Goal: Task Accomplishment & Management: Manage account settings

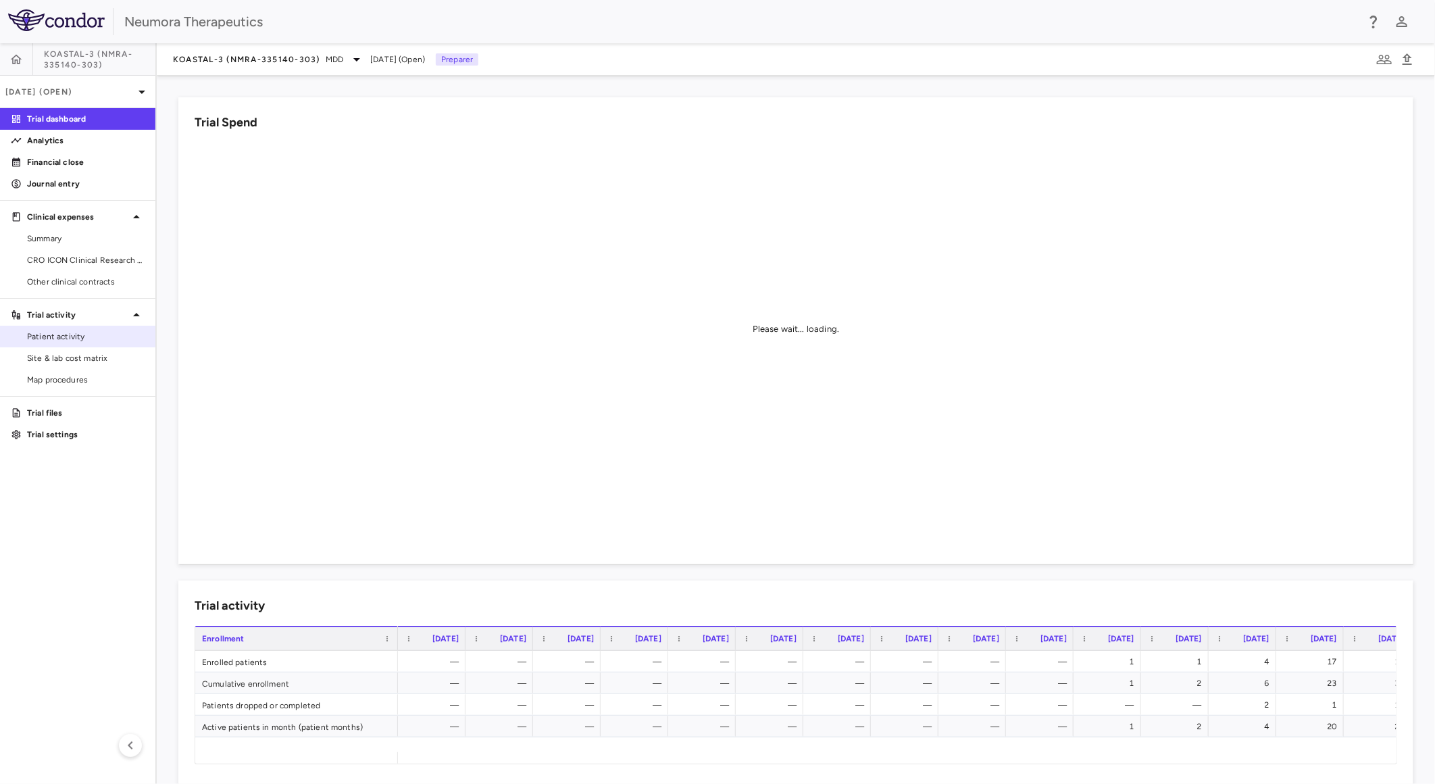
click at [77, 332] on span "Patient activity" at bounding box center [86, 336] width 118 height 12
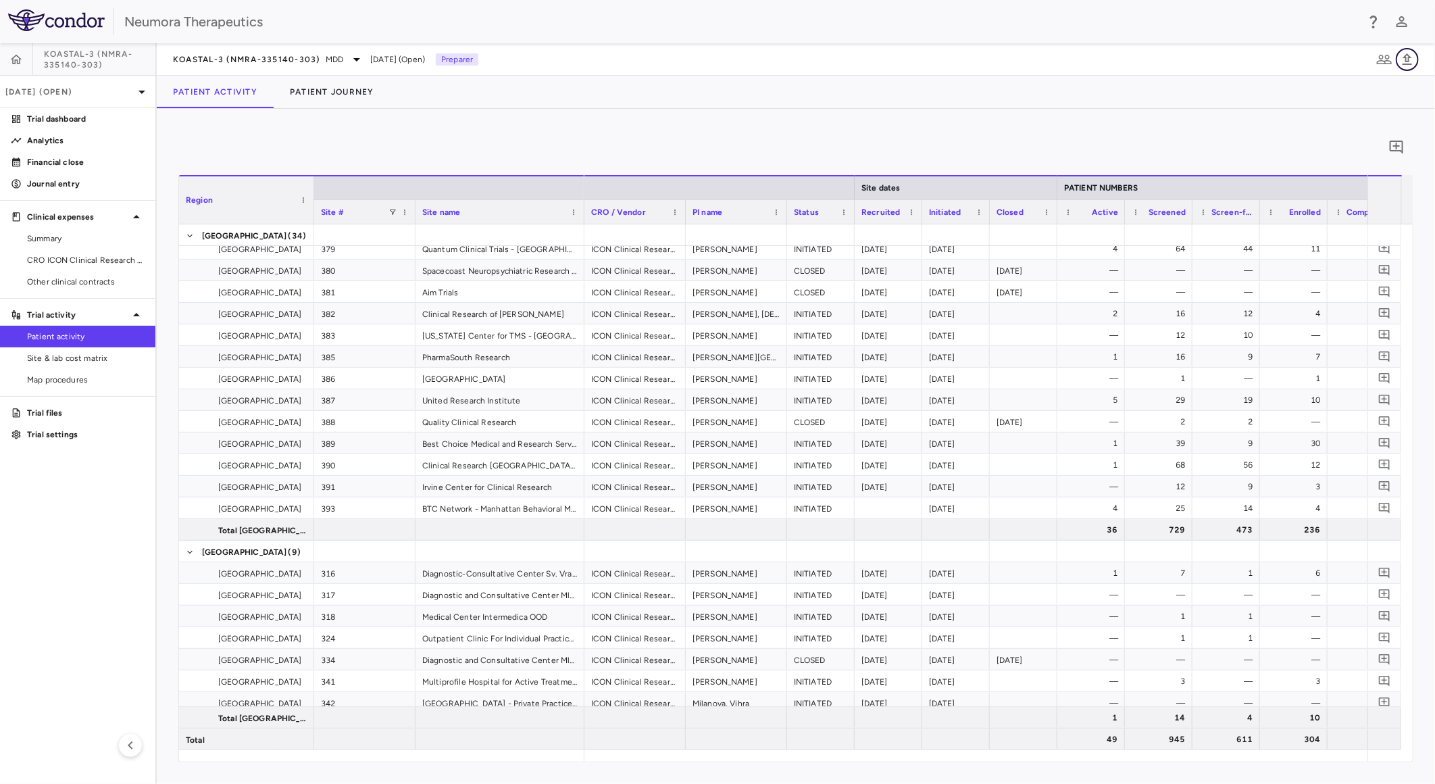
click at [1403, 51] on icon "button" at bounding box center [1407, 59] width 16 height 16
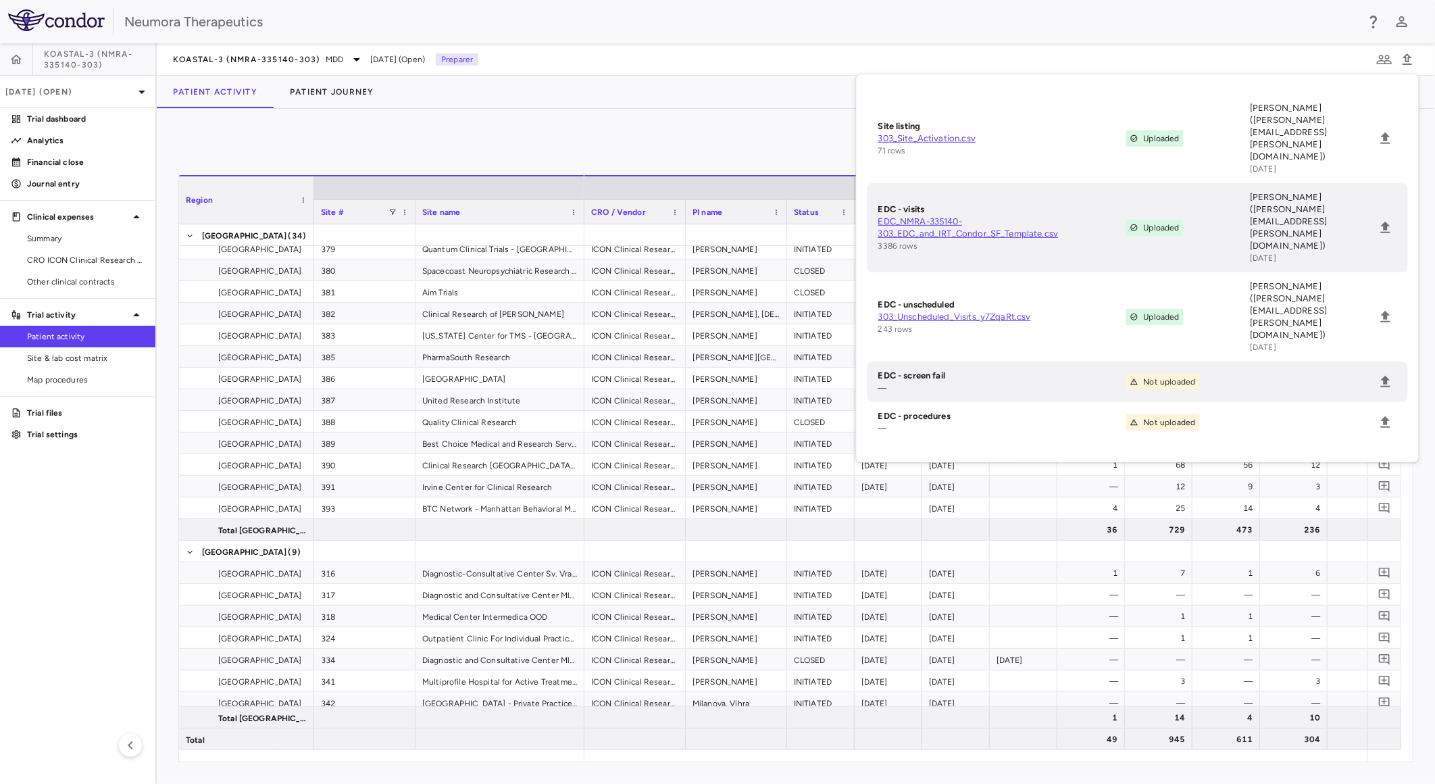
click at [928, 216] on link "EDC_NMRA-335140-303_EDC_and_IRT_Condor_SF_Template.csv" at bounding box center [1002, 228] width 248 height 24
drag, startPoint x: 734, startPoint y: 120, endPoint x: 746, endPoint y: 134, distance: 18.2
click at [734, 120] on div "0 Region Drag here to set column labels Region Site # Site name 1" at bounding box center [796, 446] width 1278 height 675
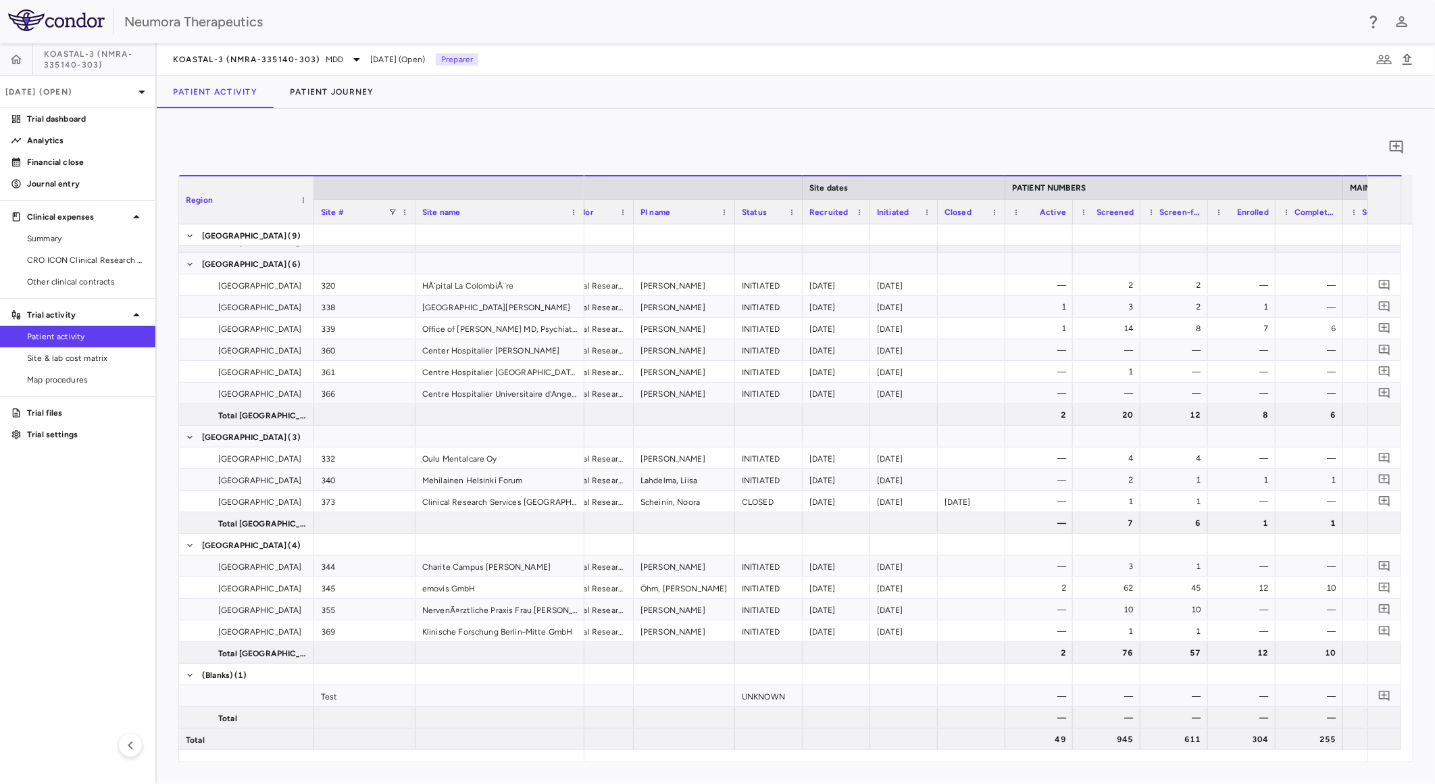
scroll to position [0, 90]
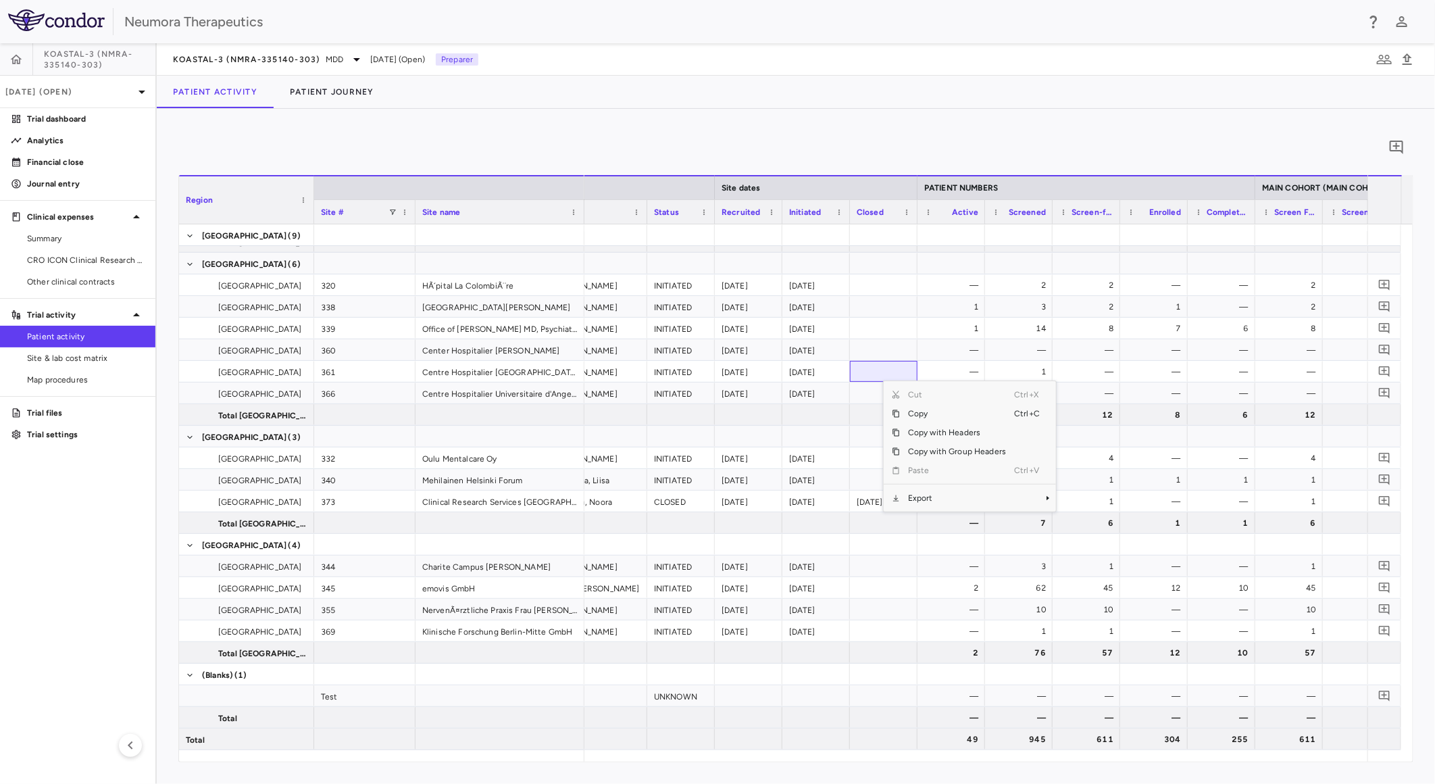
click at [926, 492] on span "Export" at bounding box center [957, 497] width 114 height 19
click at [1084, 499] on span "CSV Export" at bounding box center [1101, 502] width 64 height 19
click at [11, 61] on icon "button" at bounding box center [16, 60] width 14 height 14
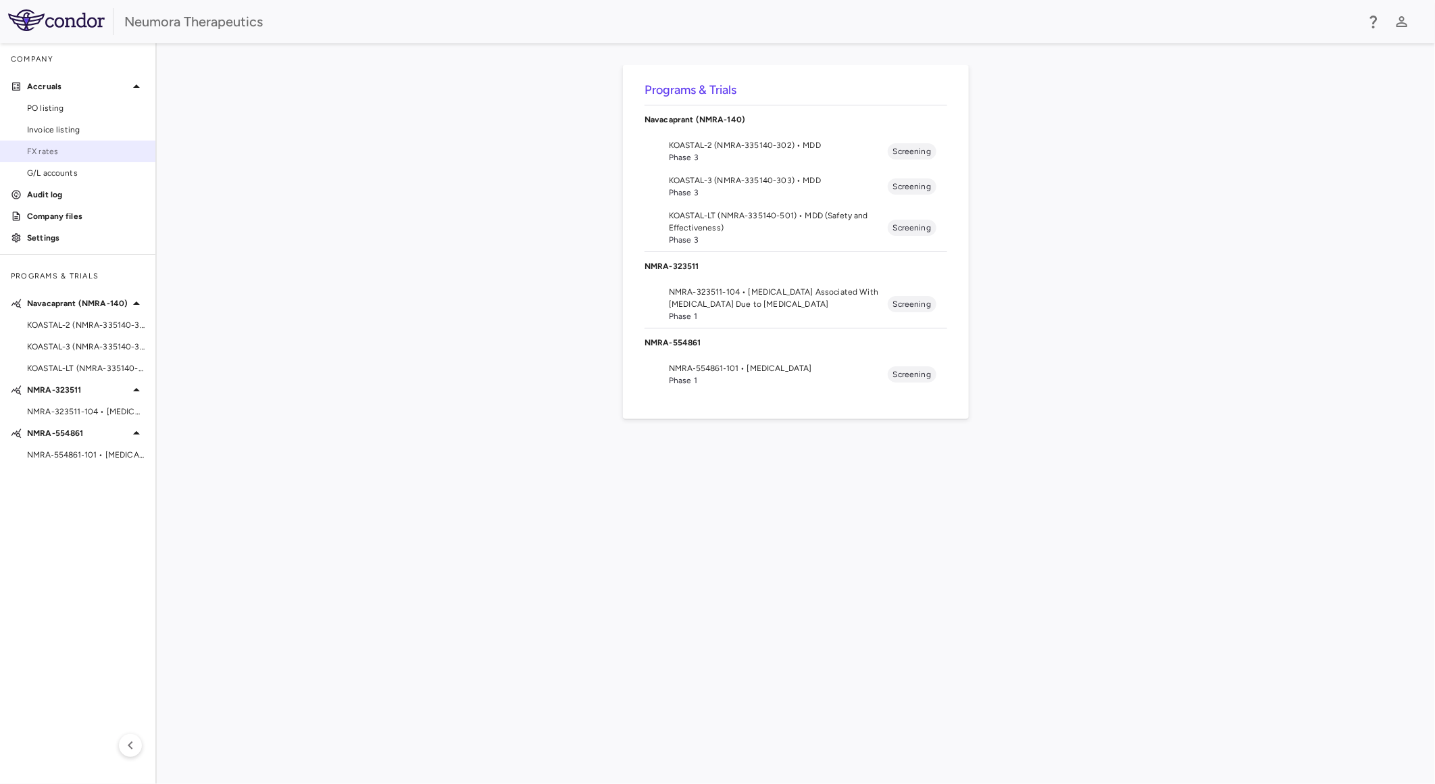
click at [66, 151] on span "FX rates" at bounding box center [86, 151] width 118 height 12
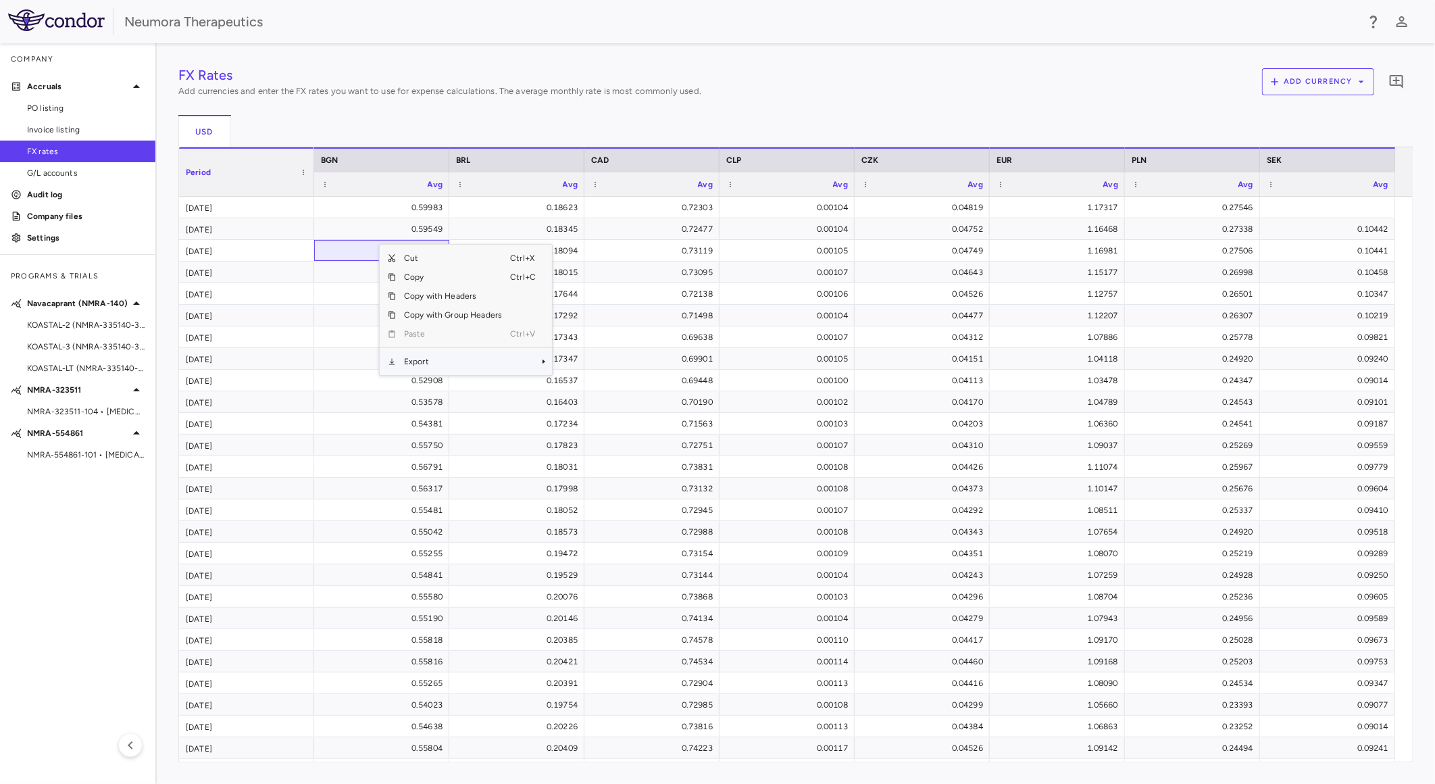
click at [436, 370] on div "Cut Ctrl+X Copy Ctrl+C Copy with Headers Copy with Group Headers Paste Ctrl+V E…" at bounding box center [466, 310] width 172 height 130
click at [436, 365] on span "Export" at bounding box center [453, 361] width 114 height 19
click at [599, 370] on span "CSV Export" at bounding box center [597, 366] width 64 height 19
drag, startPoint x: 304, startPoint y: 145, endPoint x: 165, endPoint y: 308, distance: 214.7
click at [302, 146] on div "USD" at bounding box center [795, 131] width 1235 height 32
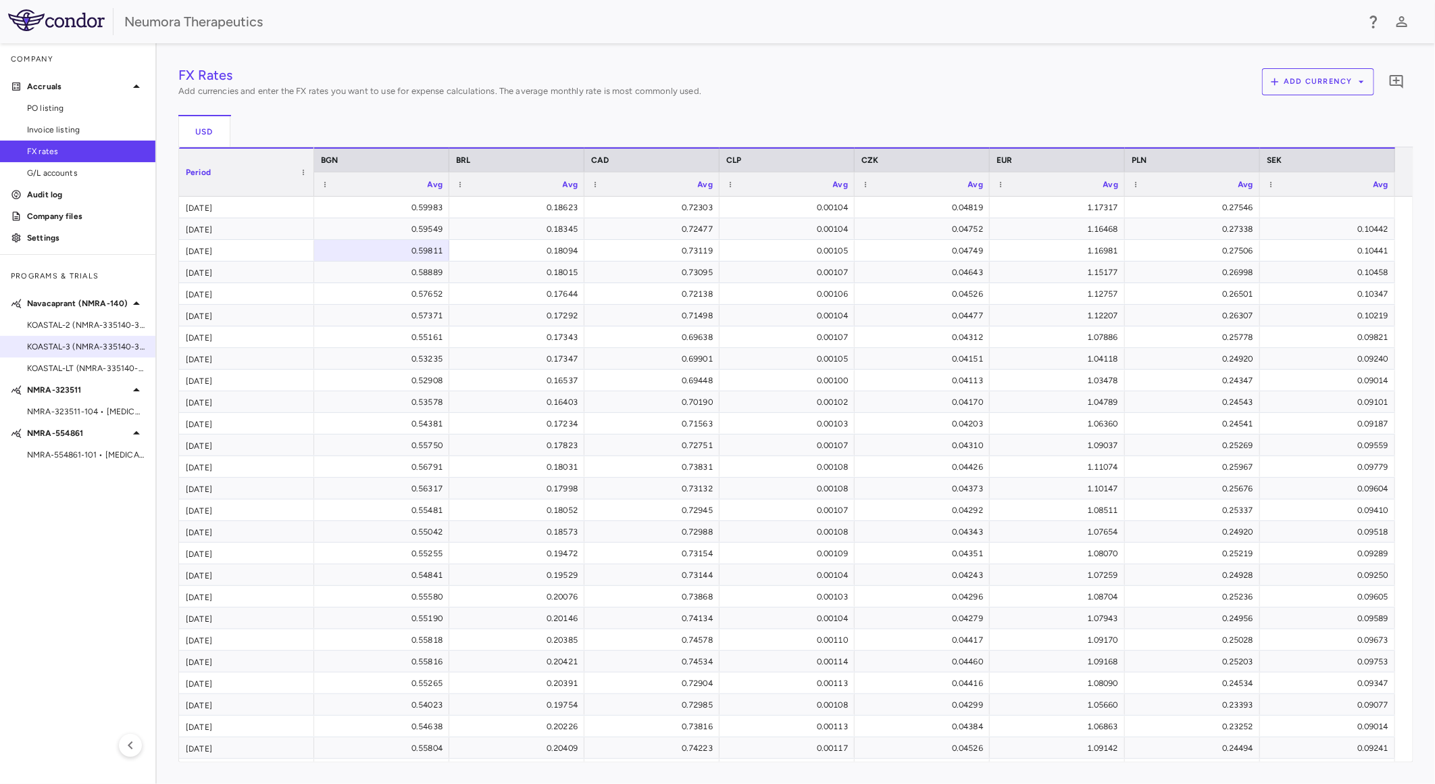
click at [95, 346] on span "KOASTAL-3 (NMRA-335140-303) • MDD" at bounding box center [86, 346] width 118 height 12
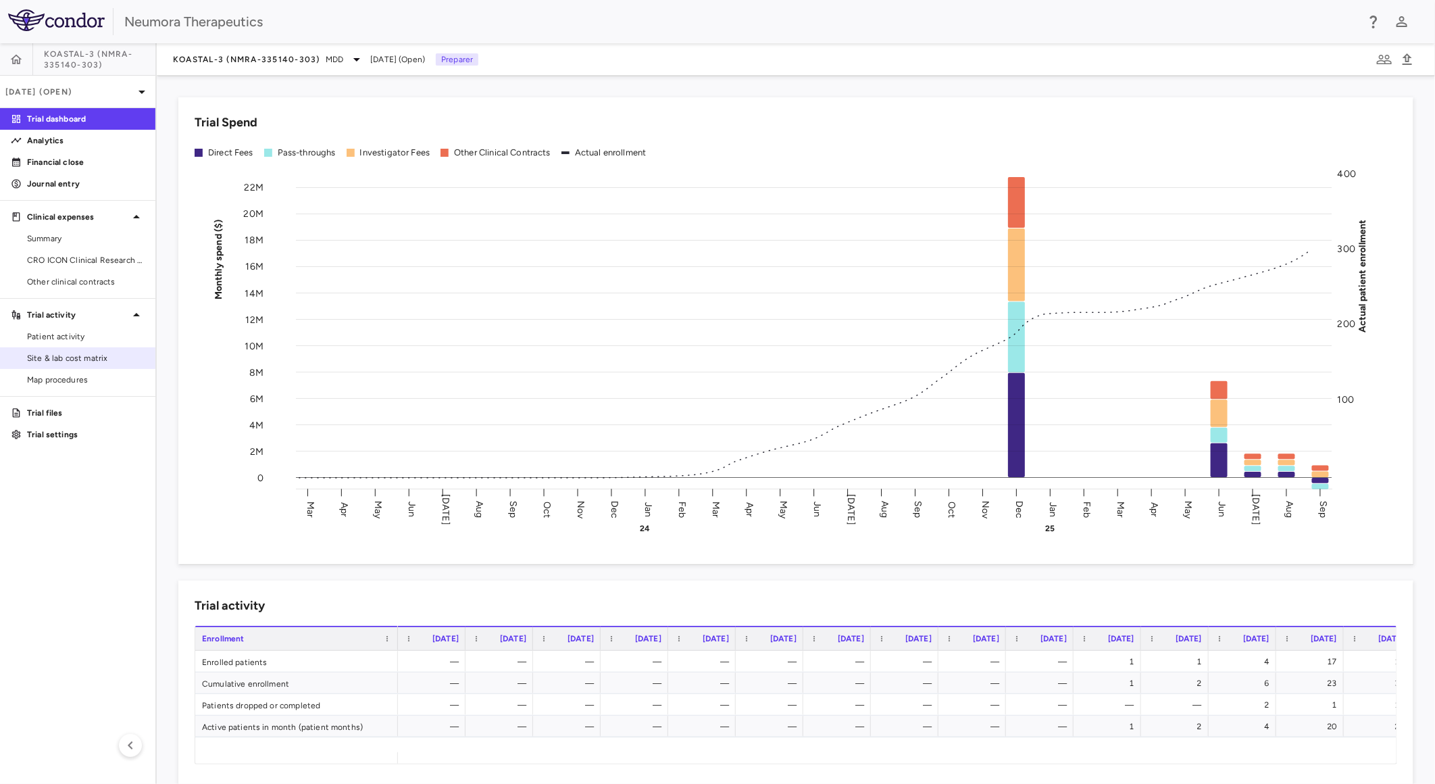
click at [89, 359] on span "Site & lab cost matrix" at bounding box center [86, 358] width 118 height 12
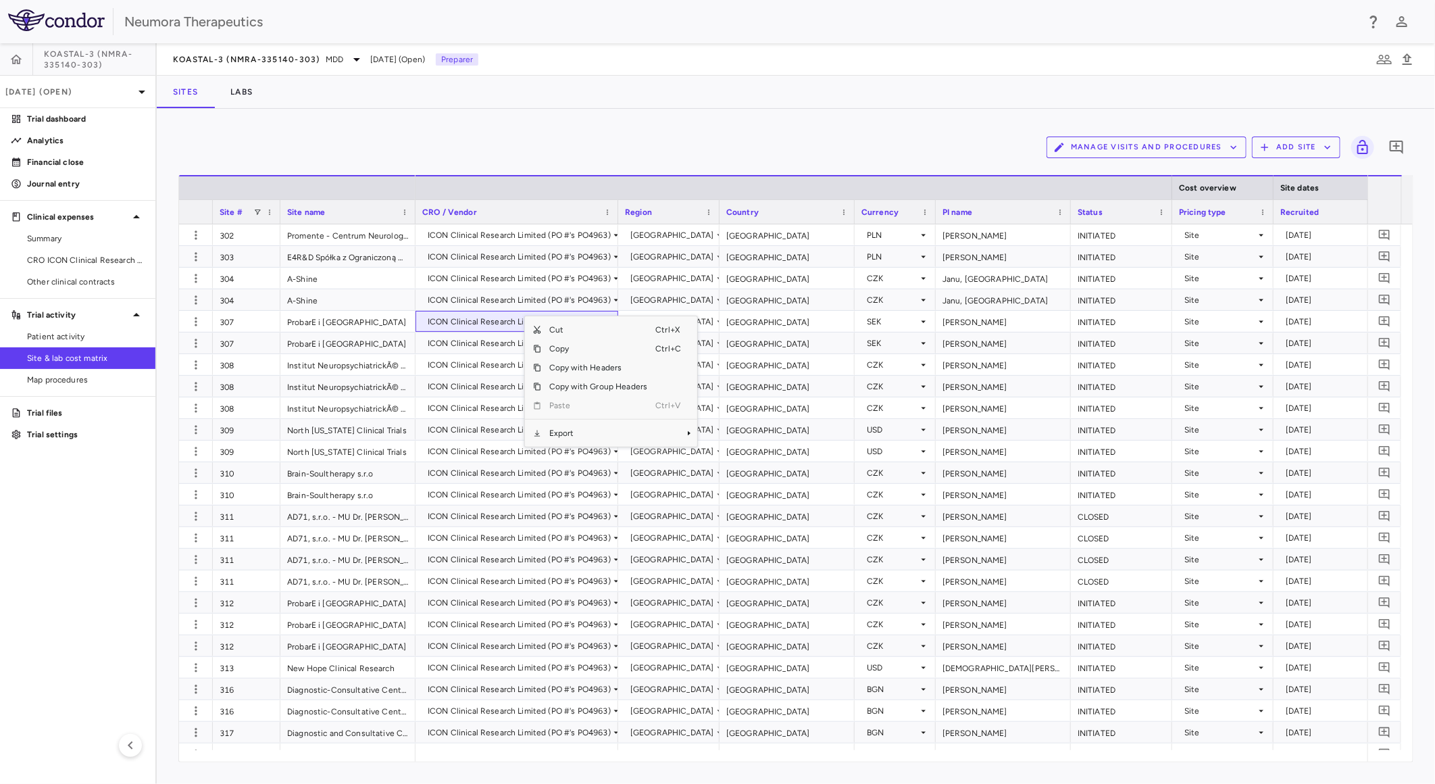
click at [592, 435] on span "Export" at bounding box center [598, 433] width 114 height 19
click at [751, 440] on span "CSV Export" at bounding box center [743, 437] width 64 height 19
drag, startPoint x: 97, startPoint y: 255, endPoint x: 137, endPoint y: 259, distance: 40.7
click at [97, 255] on span "CRO ICON Clinical Research Limited" at bounding box center [86, 260] width 118 height 12
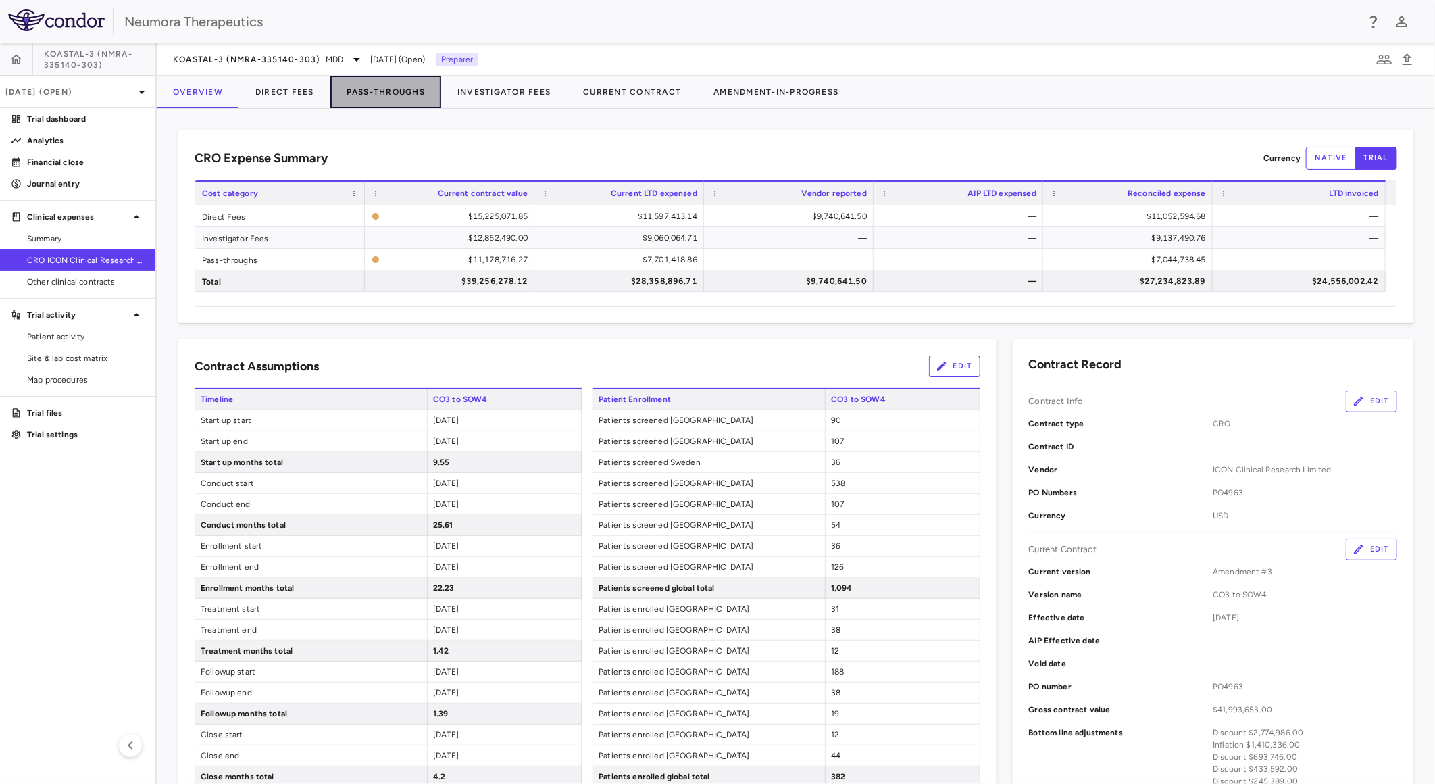
click at [365, 88] on button "Pass-Throughs" at bounding box center [385, 92] width 111 height 32
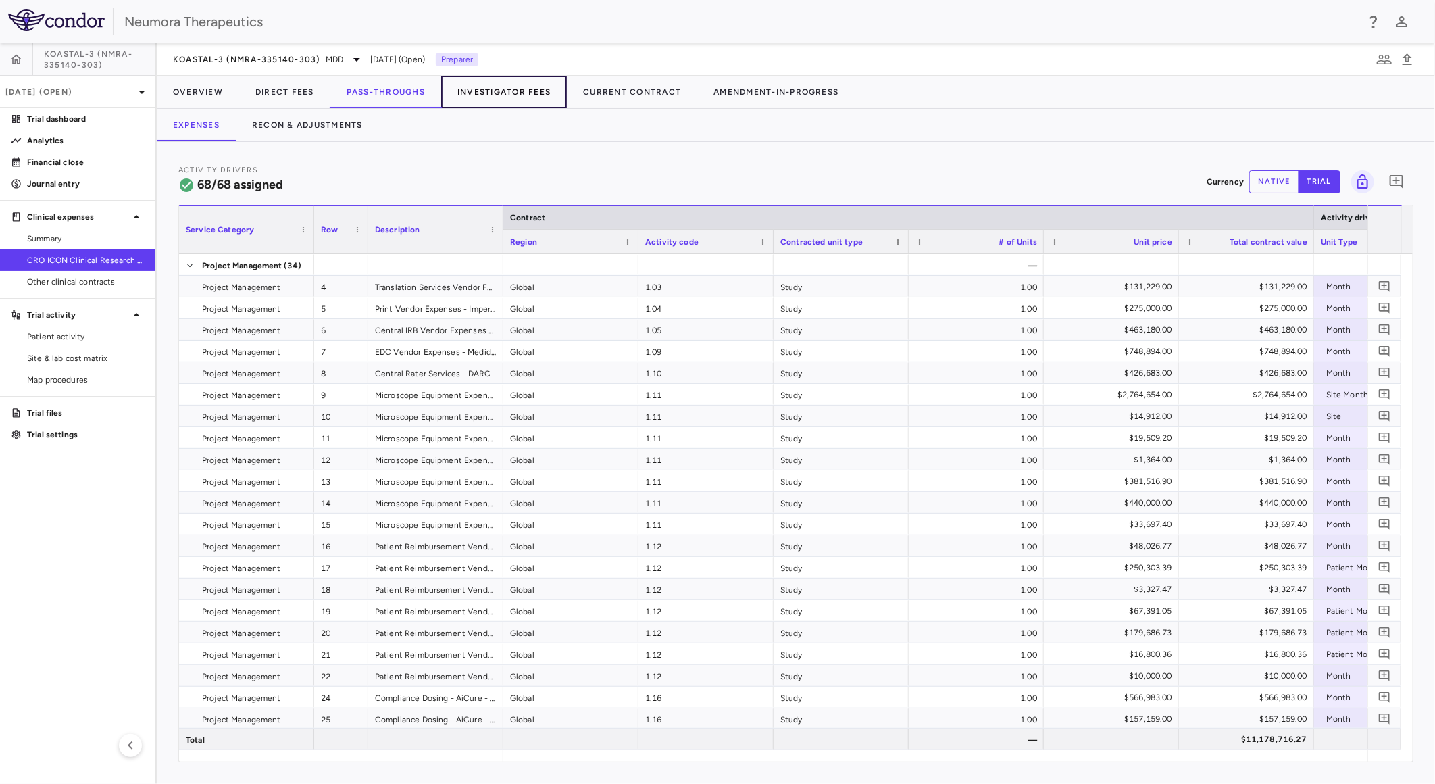
click at [501, 86] on button "Investigator Fees" at bounding box center [504, 92] width 126 height 32
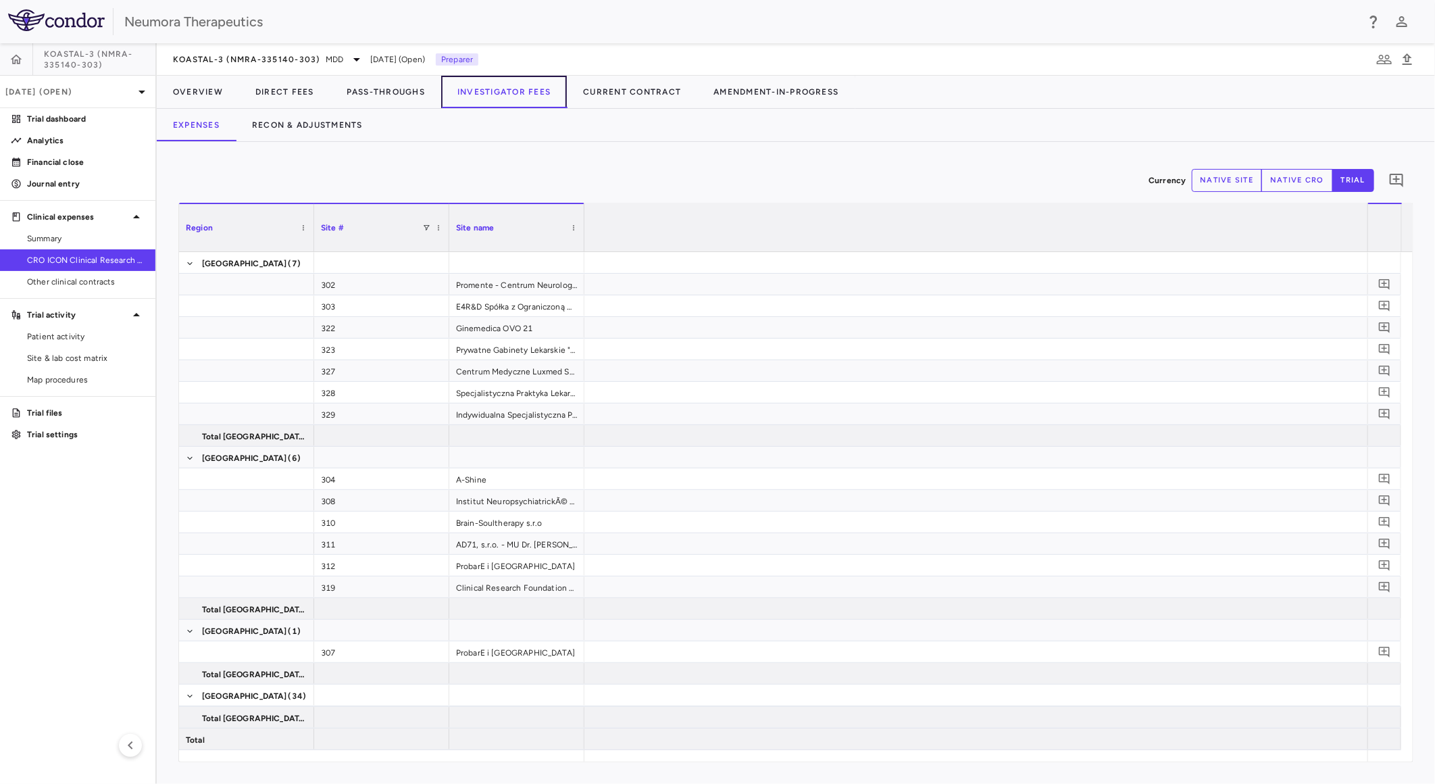
scroll to position [0, 4081]
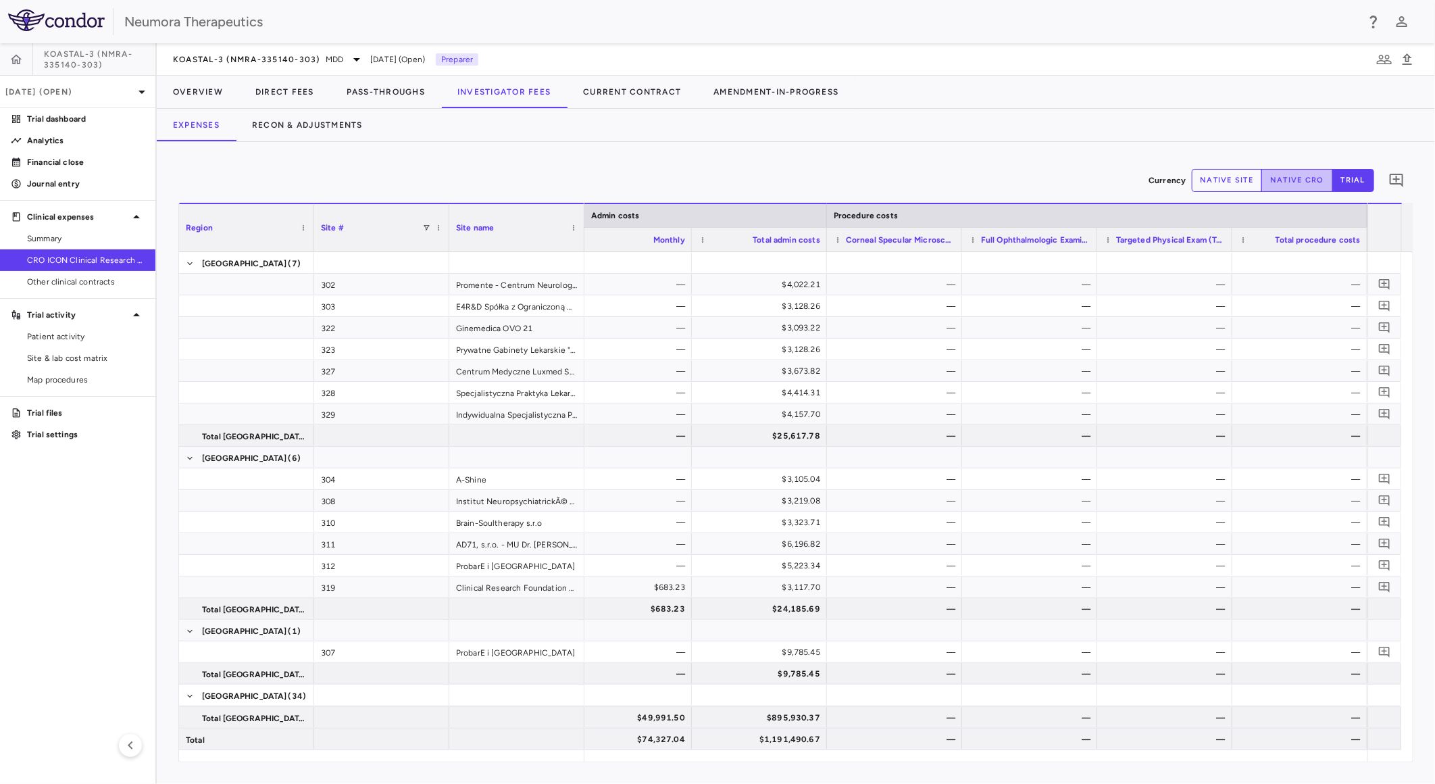
click at [1300, 183] on button "native cro" at bounding box center [1297, 180] width 72 height 23
click at [104, 330] on span "Patient activity" at bounding box center [86, 336] width 118 height 12
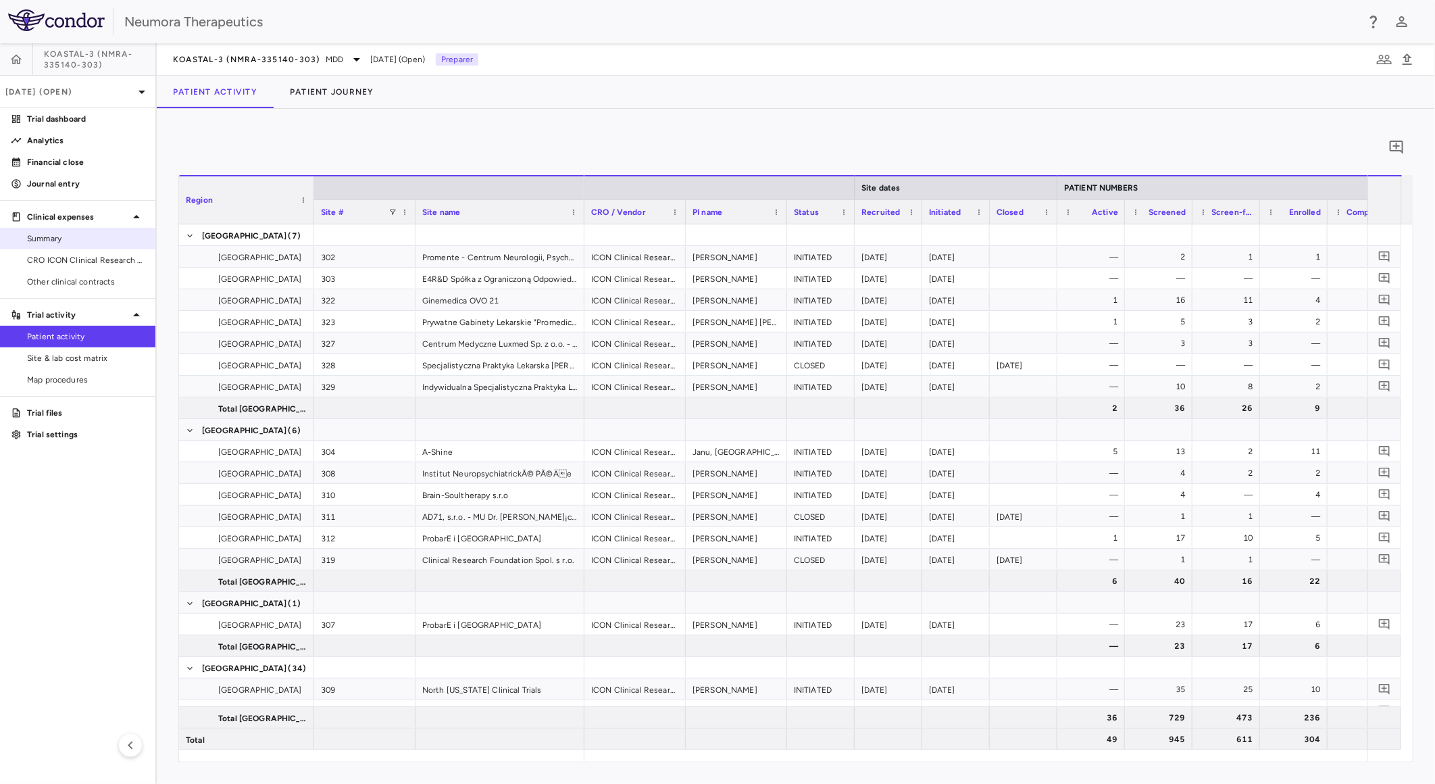
click at [117, 254] on span "CRO ICON Clinical Research Limited" at bounding box center [86, 260] width 118 height 12
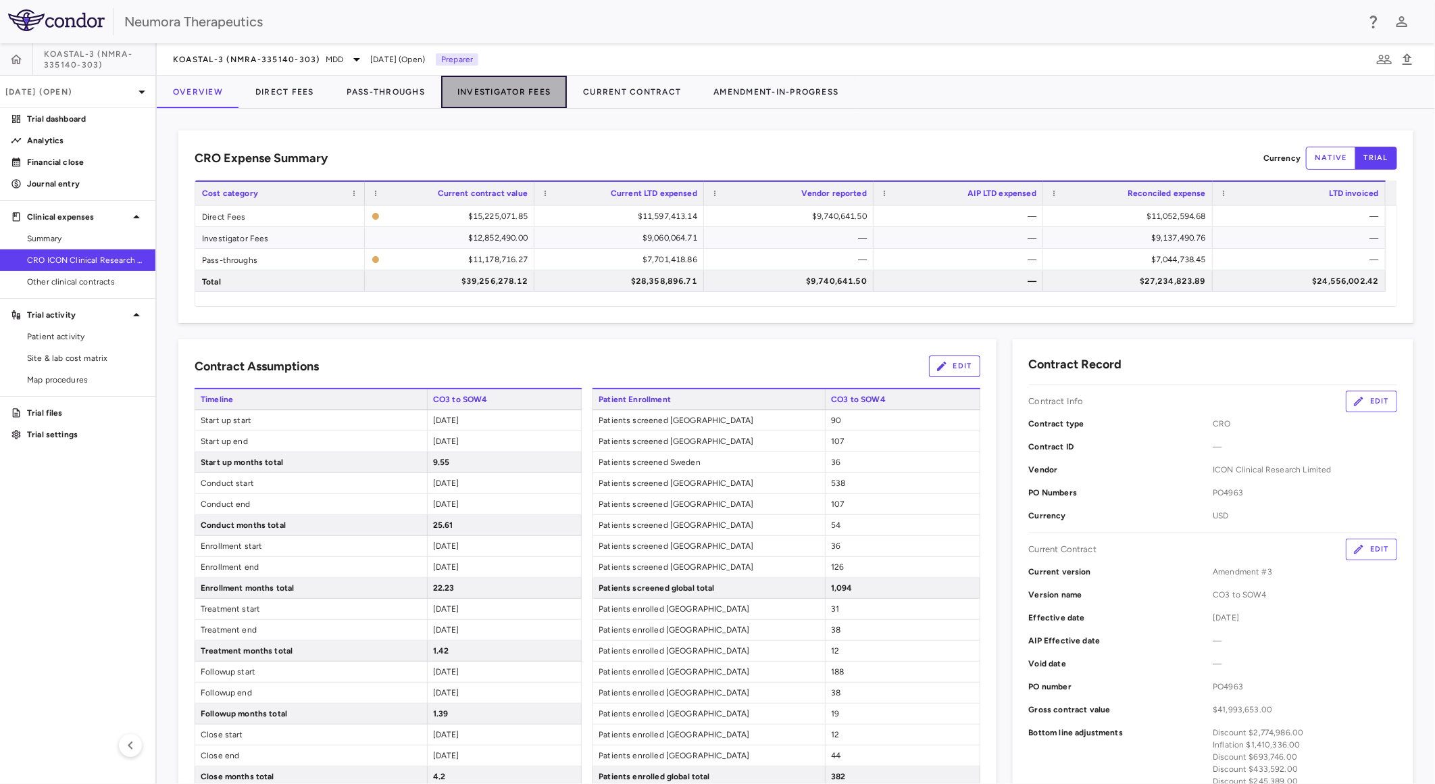
click at [475, 89] on button "Investigator Fees" at bounding box center [504, 92] width 126 height 32
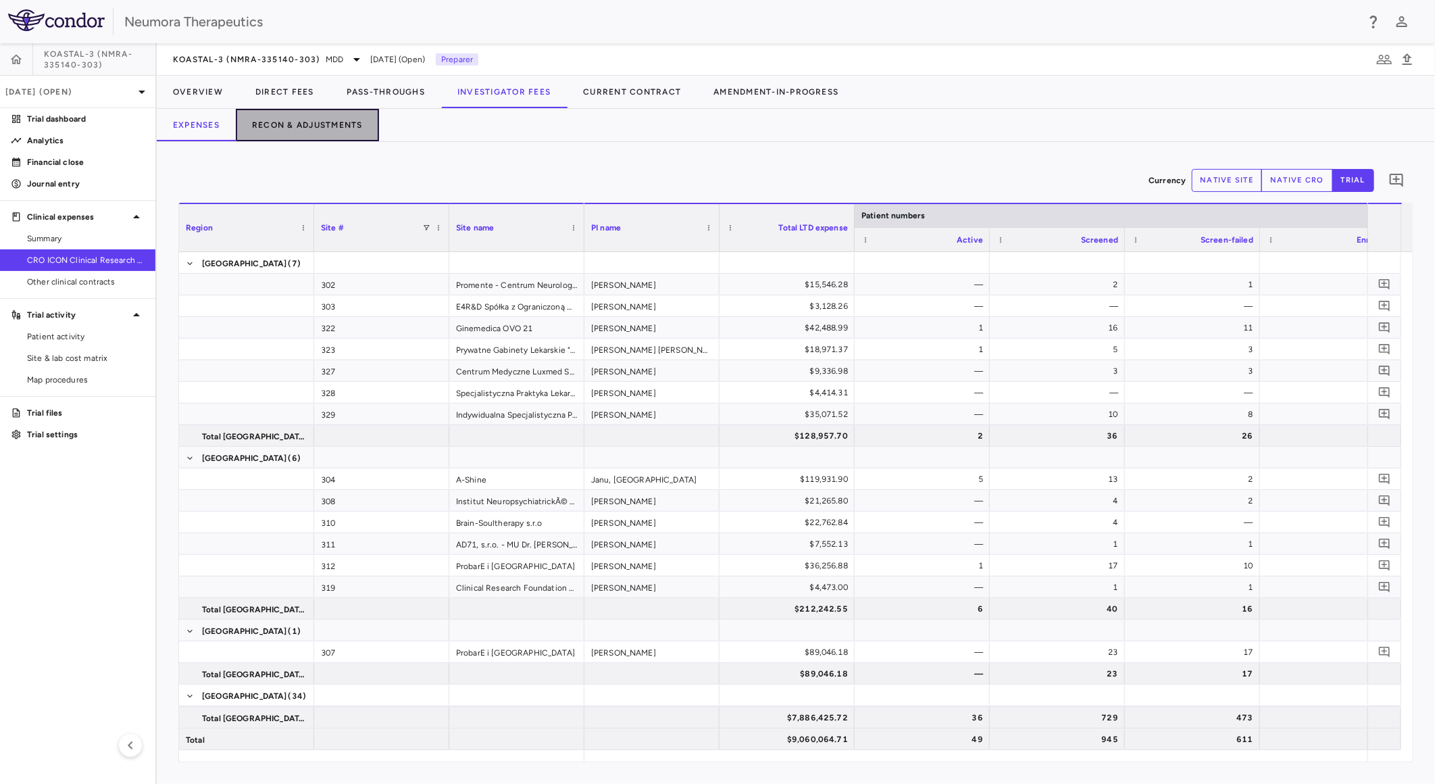
click at [315, 124] on button "Recon & Adjustments" at bounding box center [307, 125] width 143 height 32
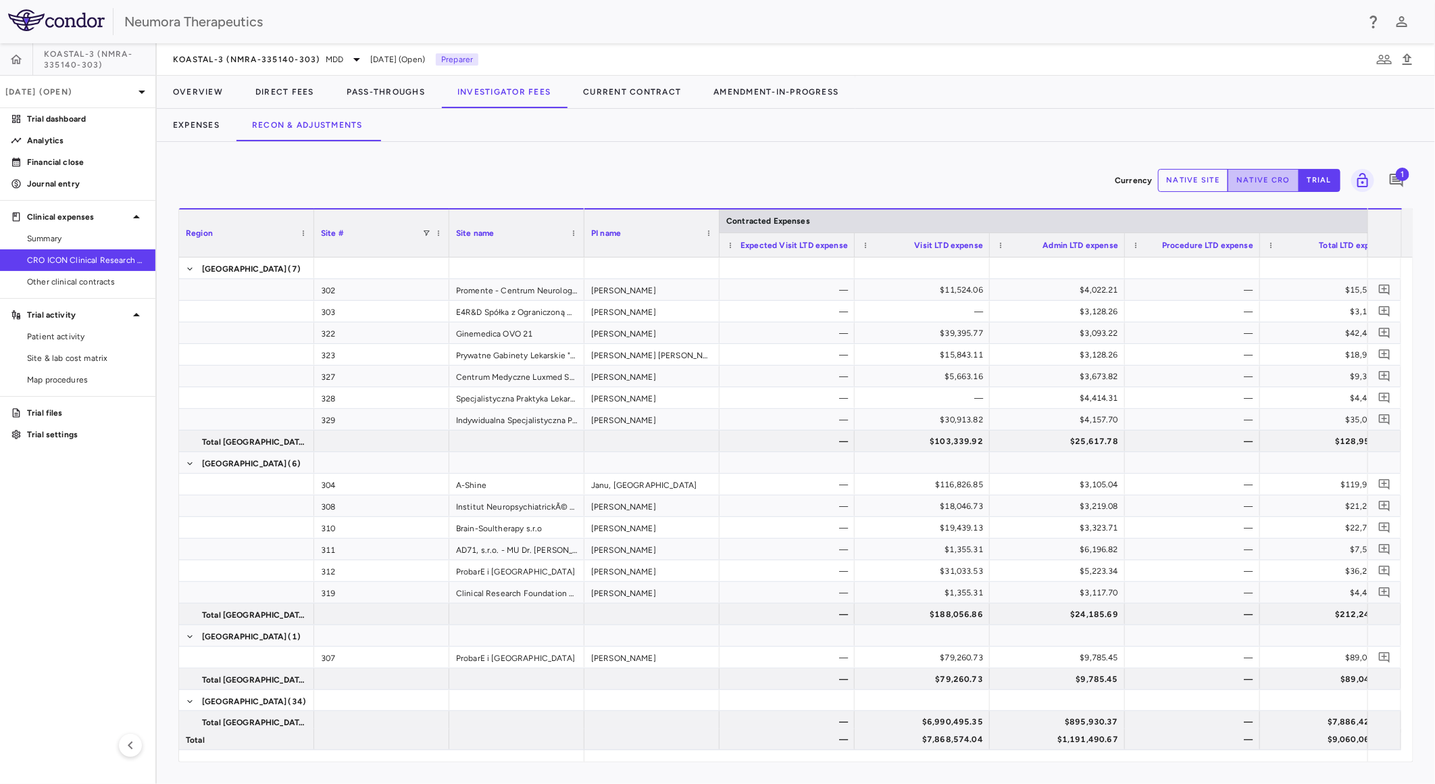
click at [1240, 178] on button "native cro" at bounding box center [1264, 180] width 72 height 23
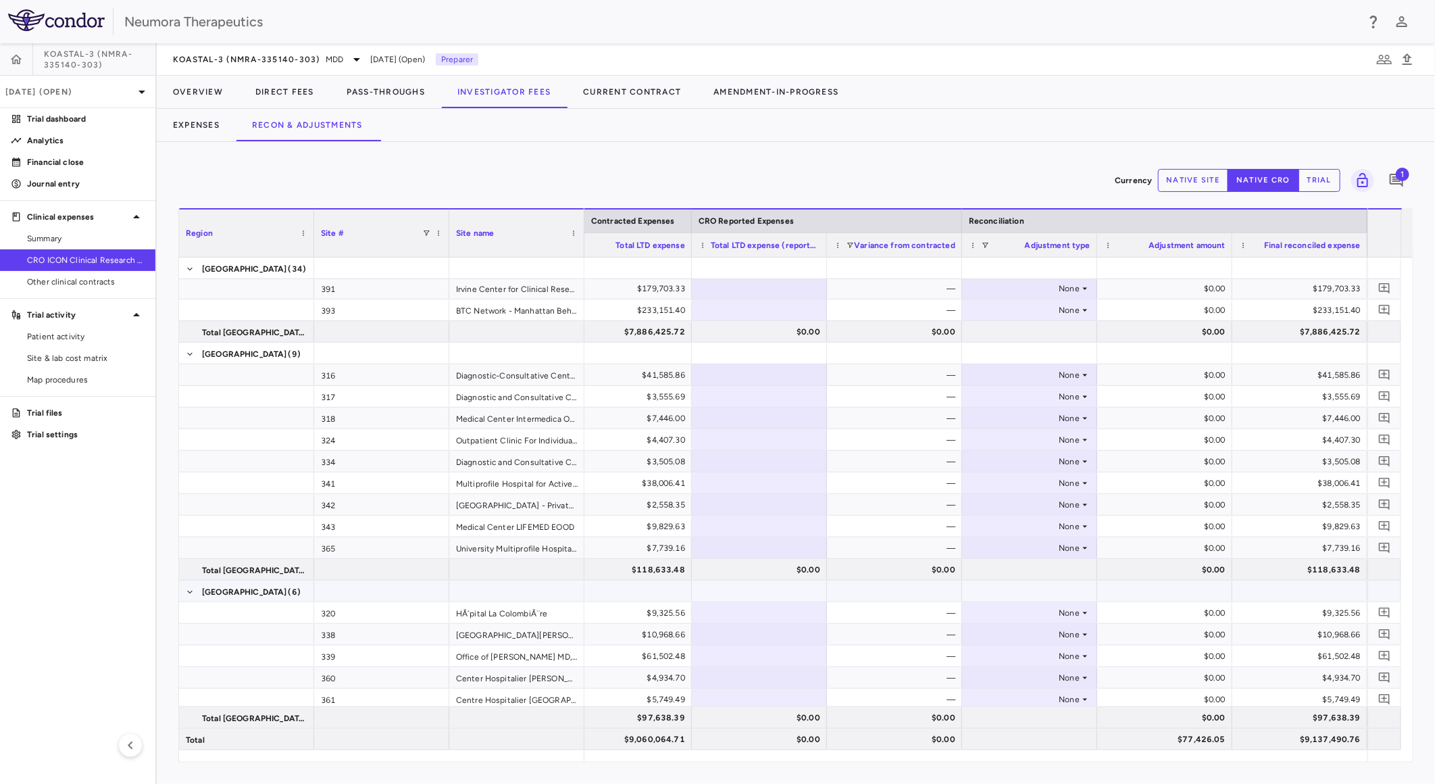
scroll to position [1453, 0]
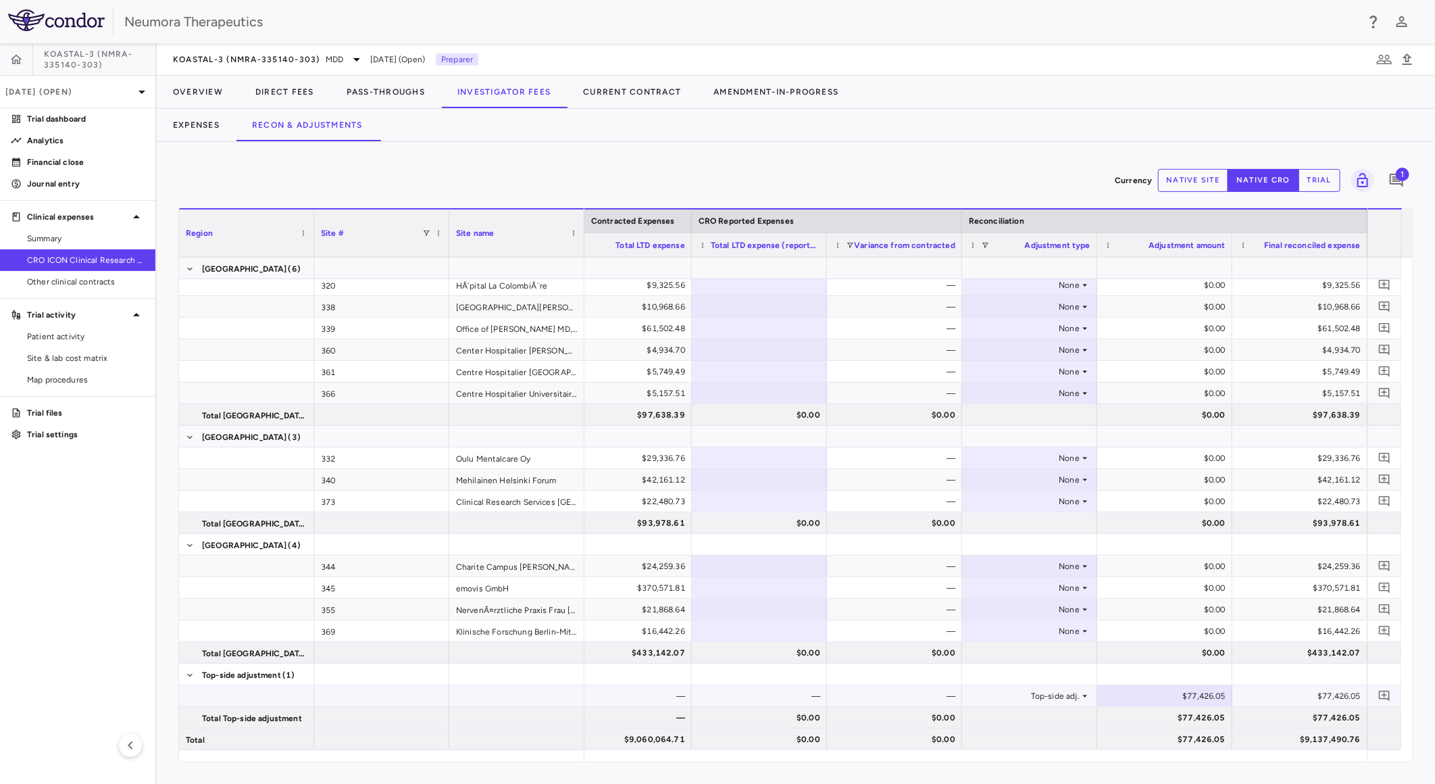
click at [1197, 697] on div "$77,426.05" at bounding box center [1167, 696] width 116 height 22
drag, startPoint x: 1176, startPoint y: 698, endPoint x: 1294, endPoint y: 699, distance: 118.2
click at [1294, 699] on div "— — — — Top-side adj. ​ ******** $77,426.05" at bounding box center [624, 696] width 1486 height 22
type input "********"
click at [1395, 180] on icon "Add comment" at bounding box center [1396, 180] width 16 height 16
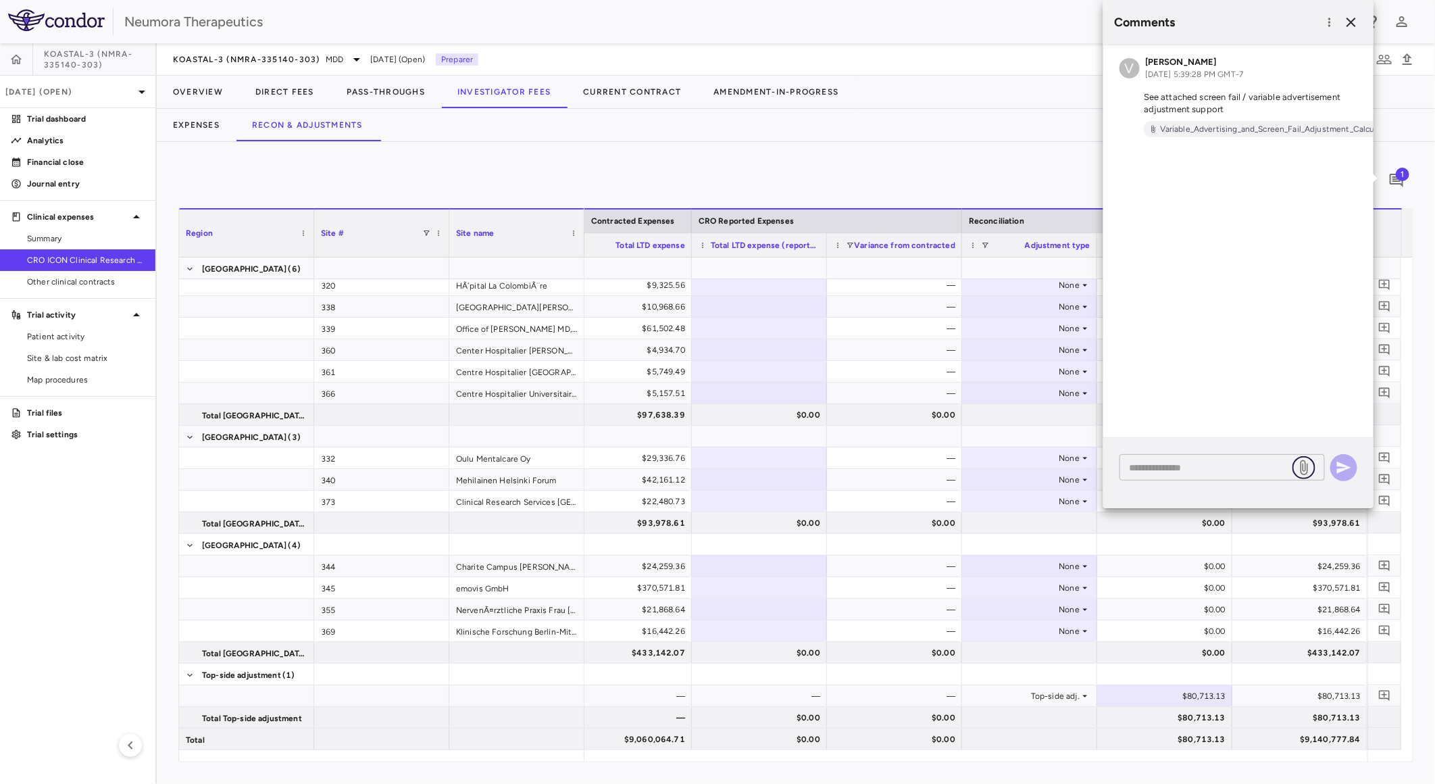
click at [1305, 464] on icon at bounding box center [1304, 467] width 16 height 16
click at [0, 0] on input "file" at bounding box center [0, 0] width 0 height 0
click at [1223, 470] on textarea at bounding box center [1208, 467] width 158 height 15
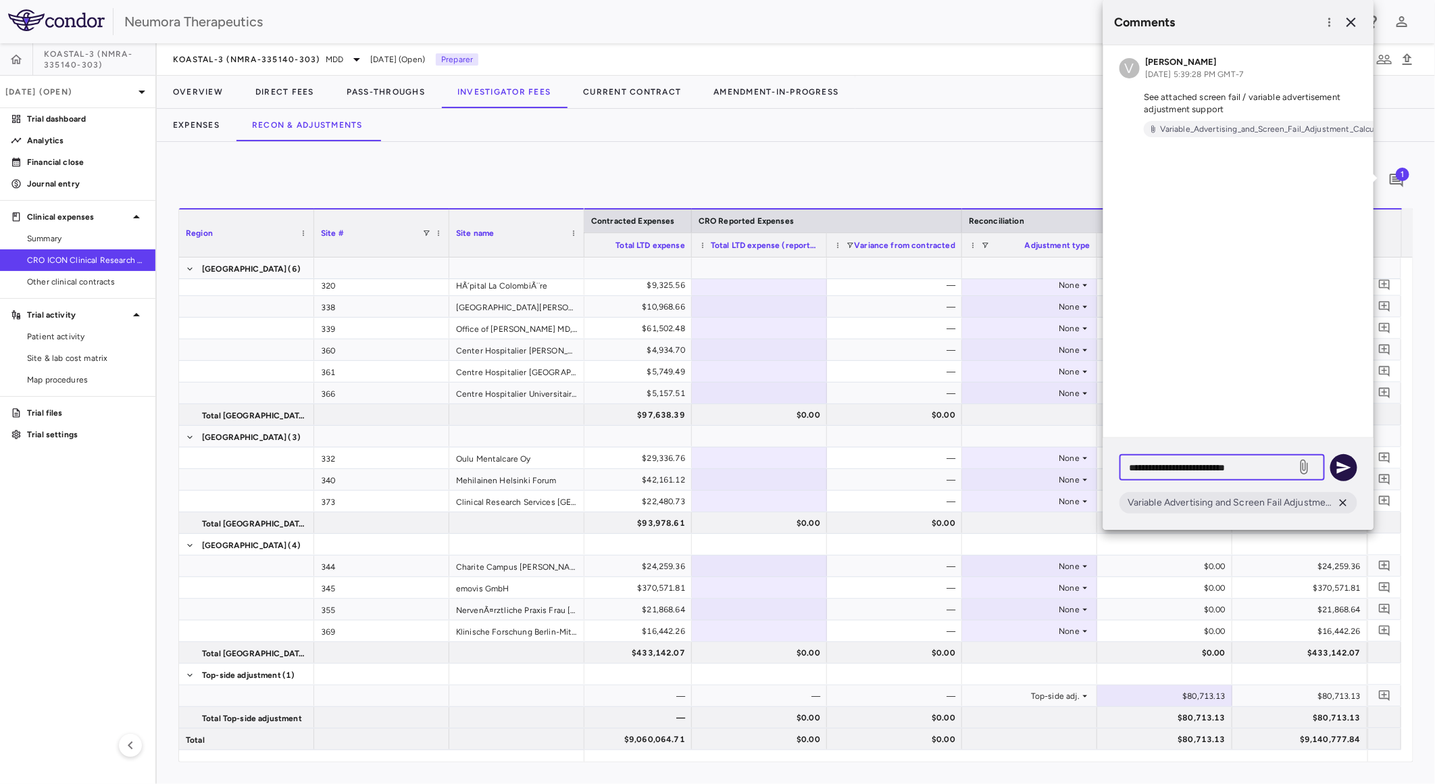
type textarea "**********"
click at [1348, 475] on icon "button" at bounding box center [1344, 467] width 16 height 16
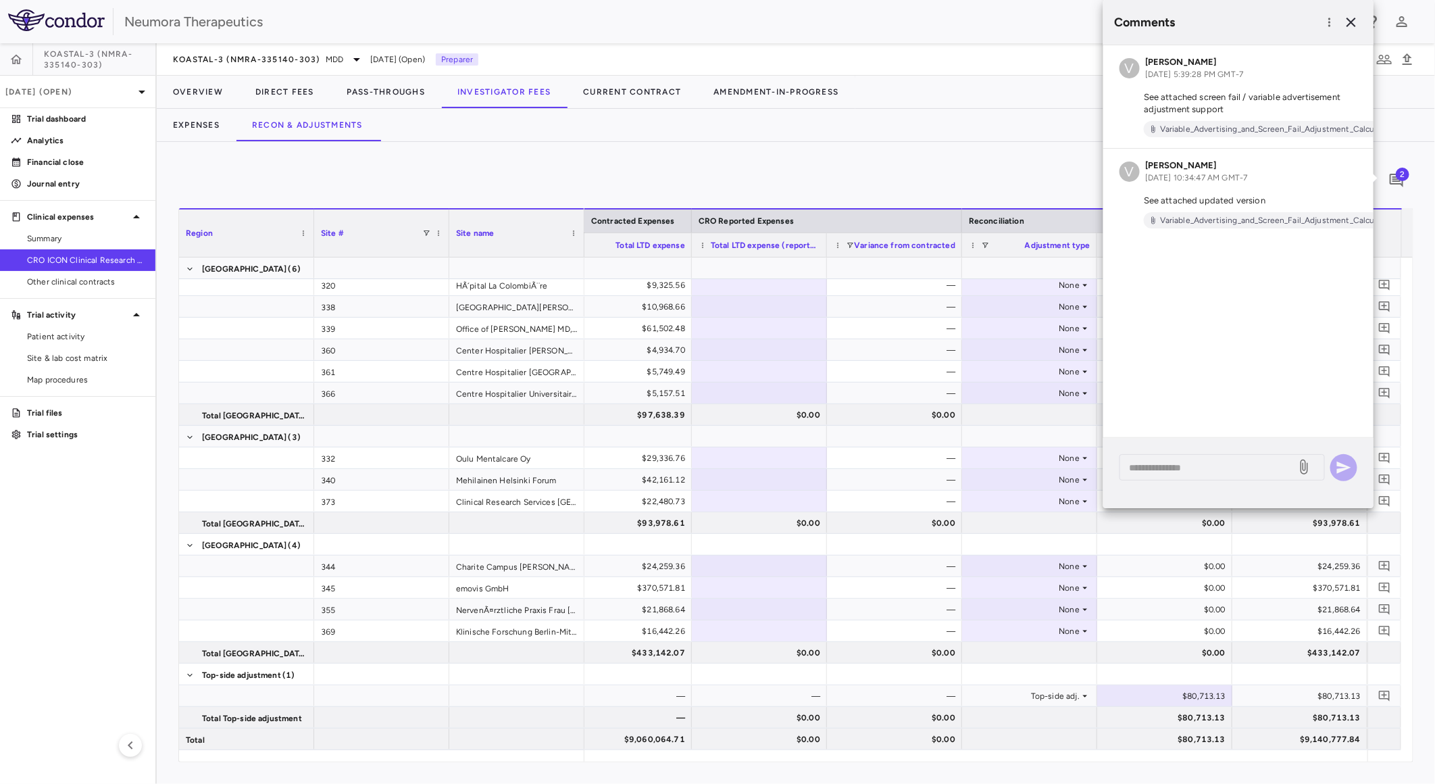
drag, startPoint x: 1200, startPoint y: 106, endPoint x: 1190, endPoint y: 91, distance: 18.0
click at [1200, 104] on p "See attached screen fail / variable advertisement adjustment support" at bounding box center [1238, 103] width 238 height 24
click at [1207, 66] on h6 "Vincent Nguyen" at bounding box center [1194, 62] width 98 height 12
click at [1332, 19] on icon "button" at bounding box center [1330, 23] width 14 height 14
click at [1289, 45] on div "Show prior period comments" at bounding box center [1260, 50] width 159 height 24
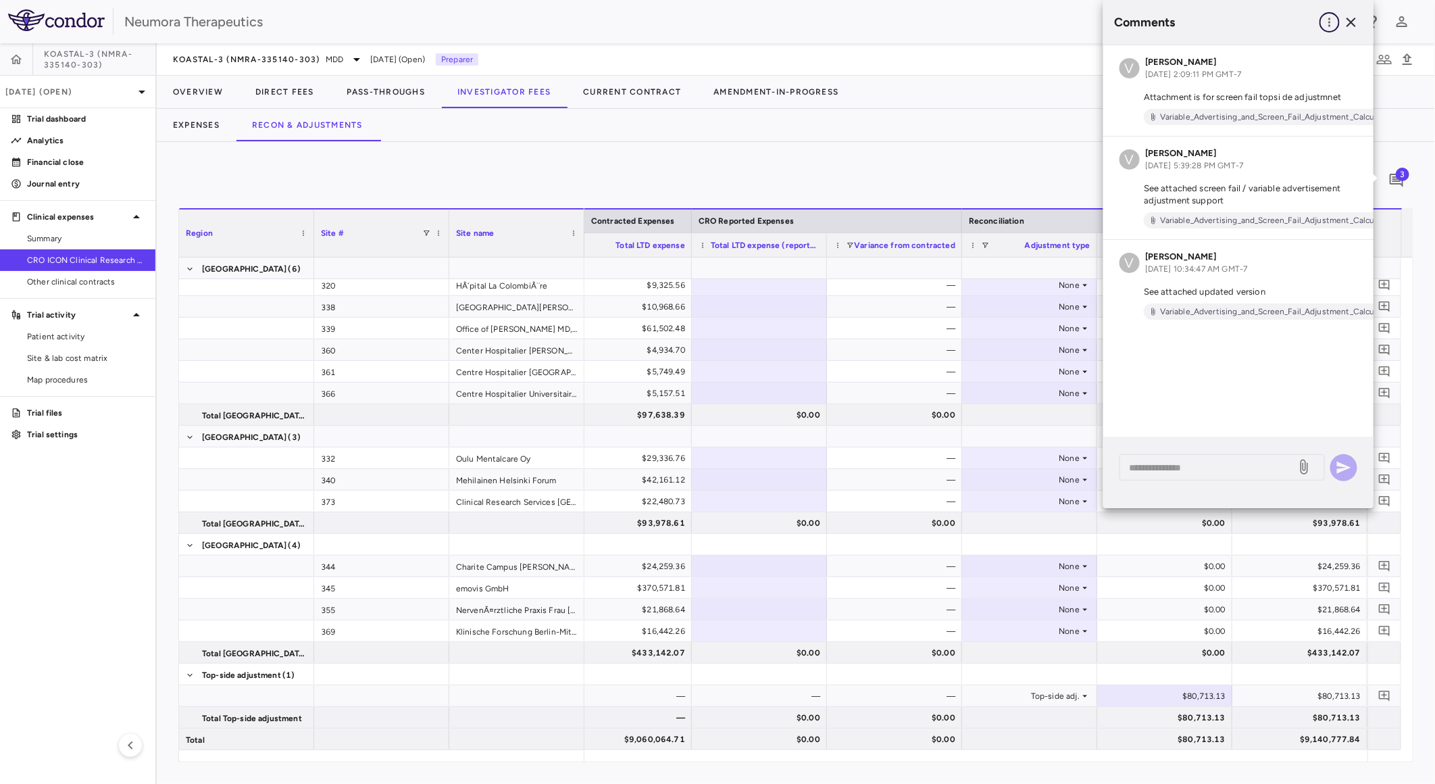
click at [1333, 19] on icon "button" at bounding box center [1330, 23] width 14 height 14
click at [1284, 56] on div "Show prior period comments" at bounding box center [1260, 50] width 159 height 24
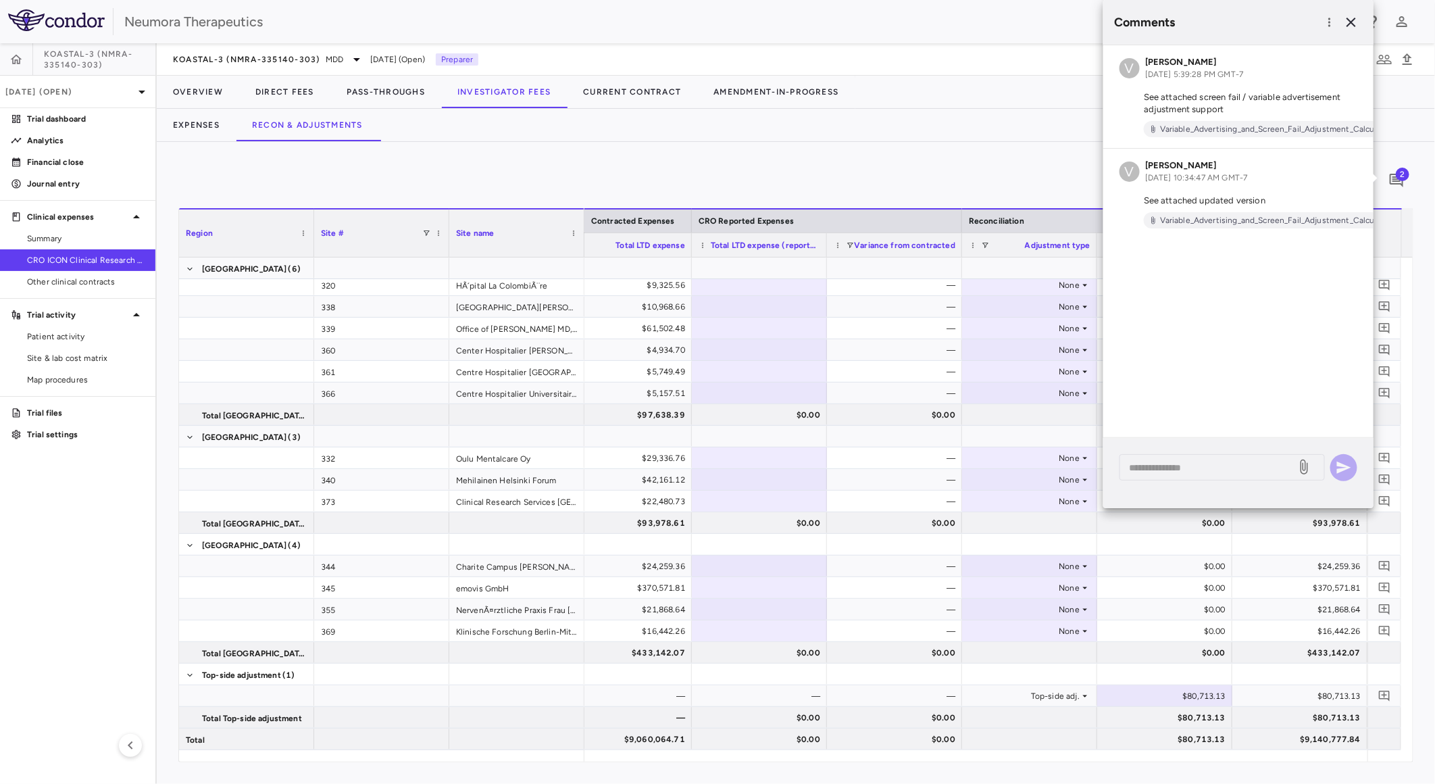
click at [1276, 386] on div "V Vincent Nguyen Oct 13, 2025, 5:39:28 PM GMT-7 See attached screen fail / vari…" at bounding box center [1238, 241] width 270 height 392
click at [1355, 17] on icon "button" at bounding box center [1351, 22] width 16 height 16
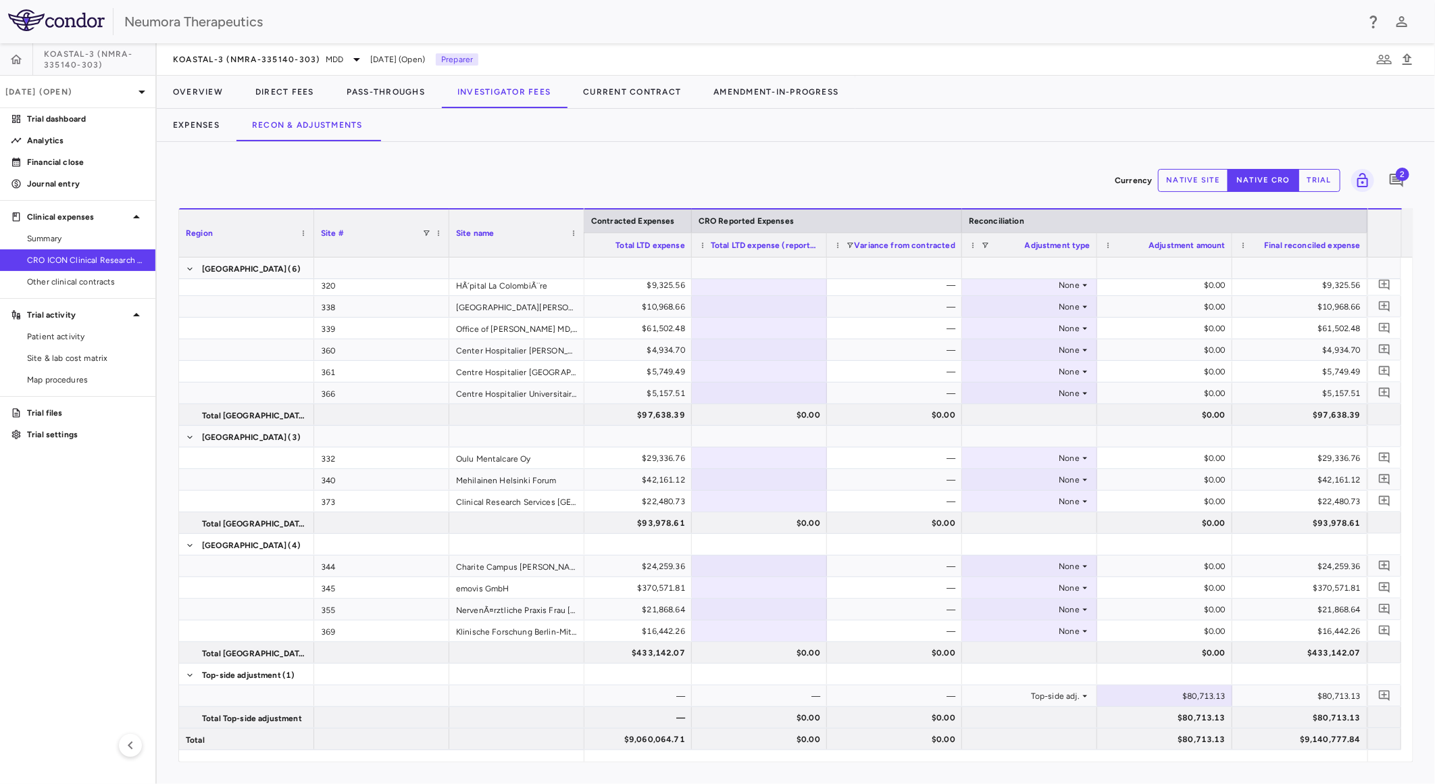
click at [207, 174] on div "Currency native site native cro trial 2" at bounding box center [795, 180] width 1235 height 34
click at [70, 167] on p "Financial close" at bounding box center [86, 162] width 118 height 12
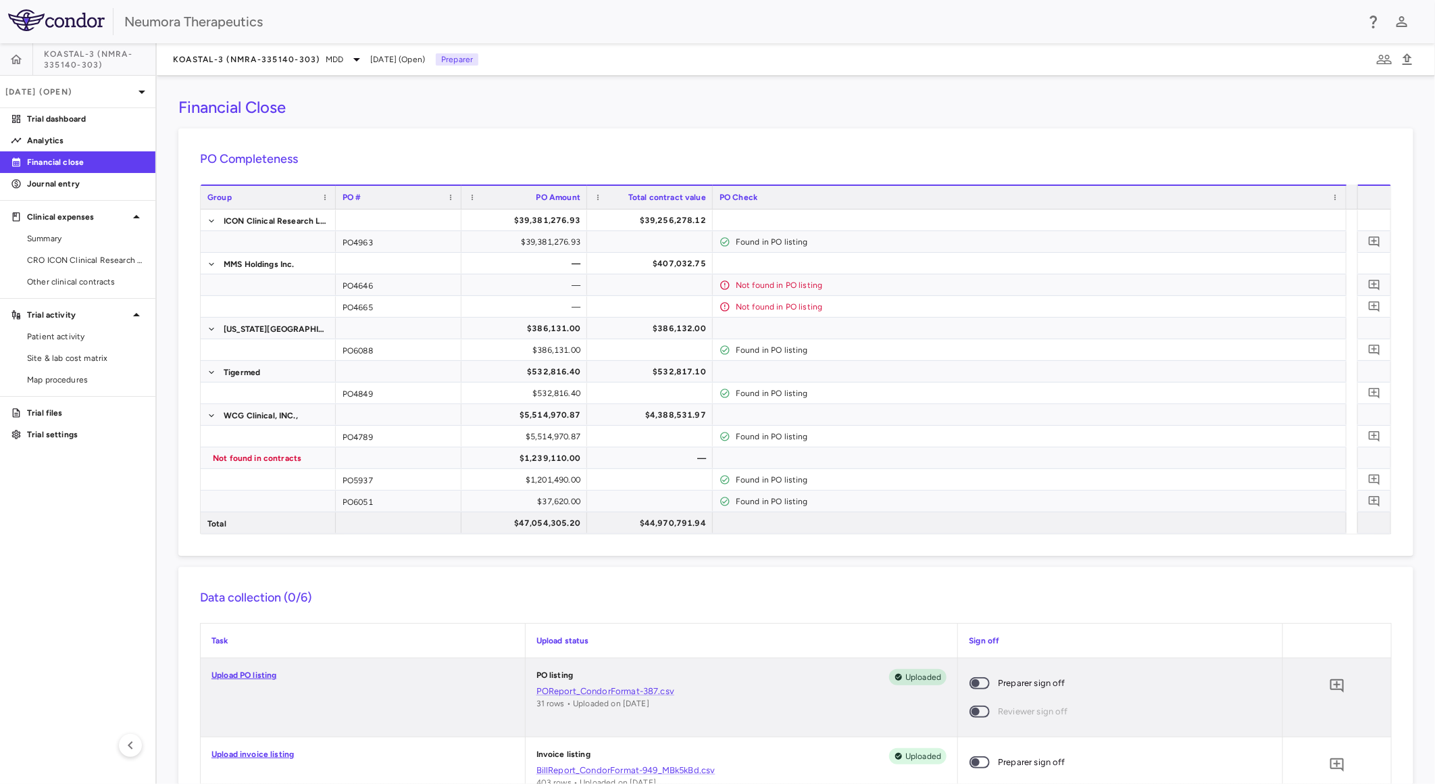
click at [318, 46] on div "KOASTAL-3 (NMRA-335140-303) MDD Sep 2025 (Open) Preparer" at bounding box center [796, 59] width 1278 height 32
click at [312, 51] on div "KOASTAL-3 (NMRA-335140-303) MDD" at bounding box center [269, 59] width 192 height 16
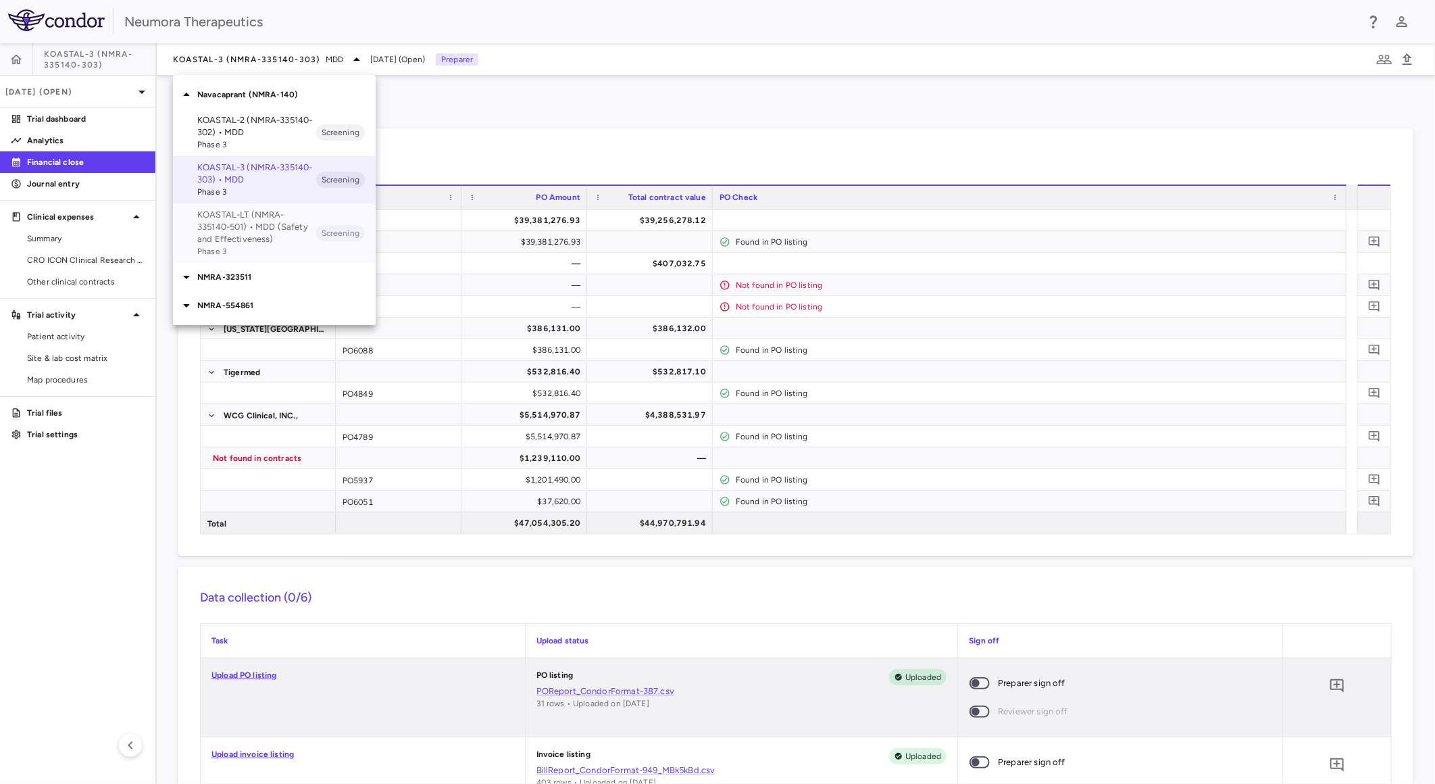
click at [289, 222] on p "KOASTAL-LT (NMRA-335140-501) • MDD (Safety and Effectiveness)" at bounding box center [256, 227] width 119 height 36
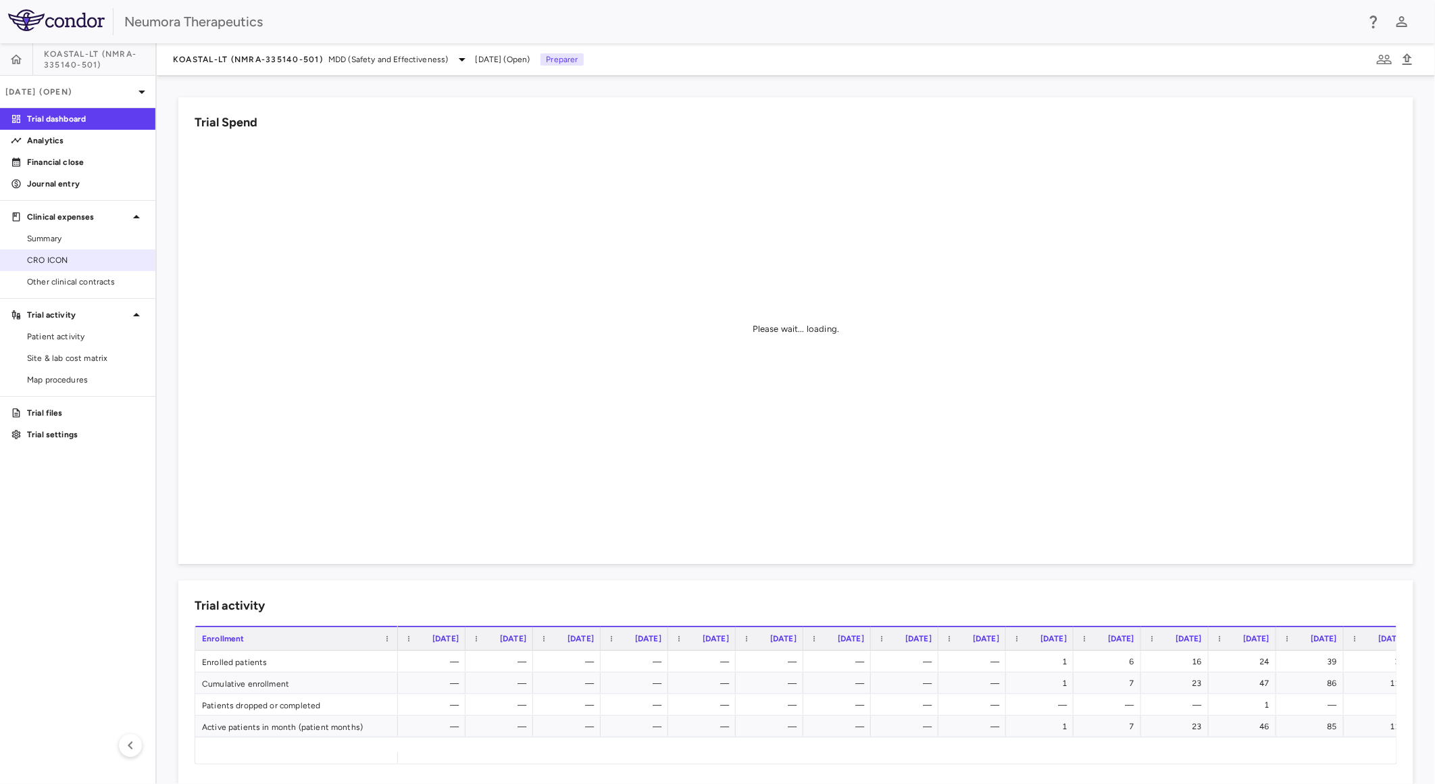
click at [46, 255] on span "CRO ICON" at bounding box center [86, 260] width 118 height 12
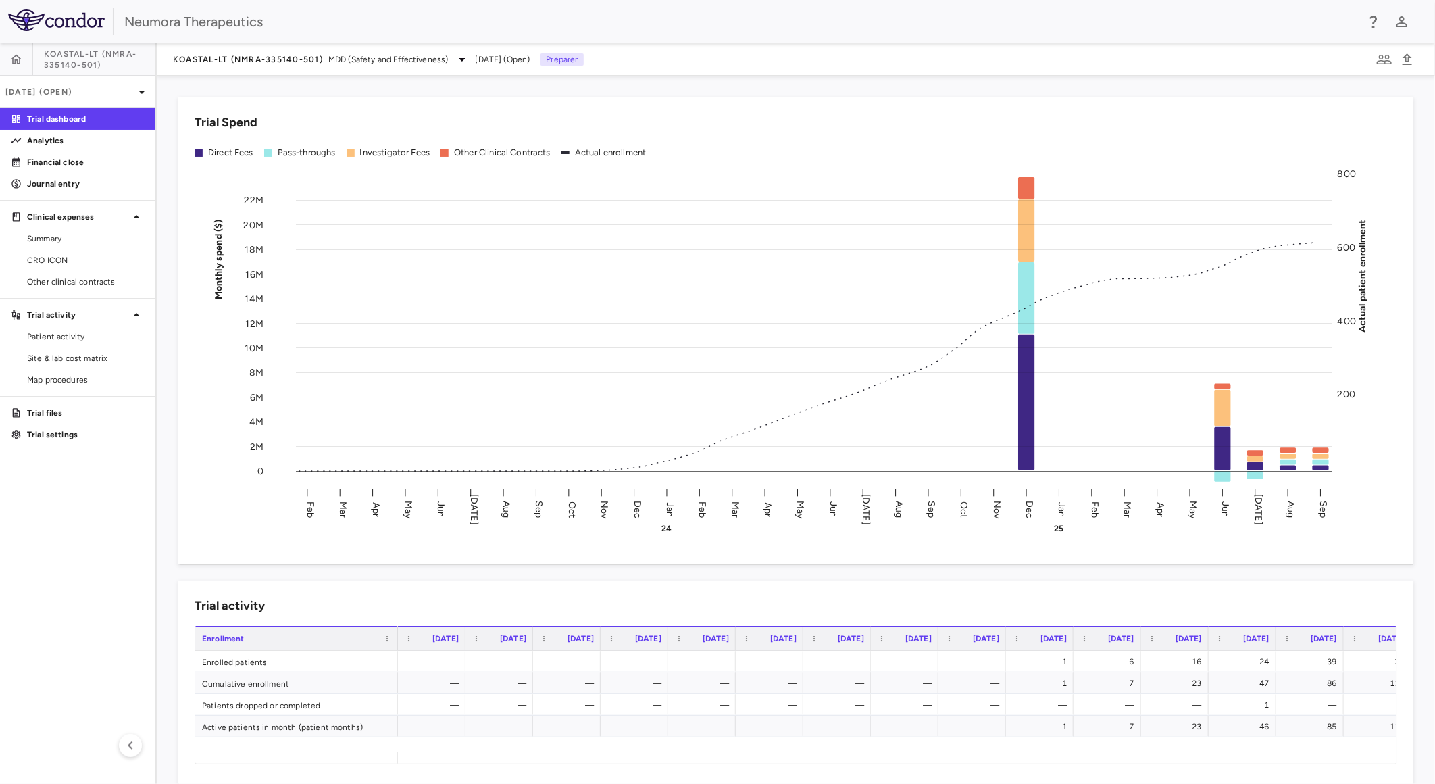
click at [97, 59] on span "KOASTAL-LT (NMRA-335140-501)" at bounding box center [99, 60] width 111 height 22
click at [96, 91] on p "[DATE] (Open)" at bounding box center [69, 92] width 128 height 12
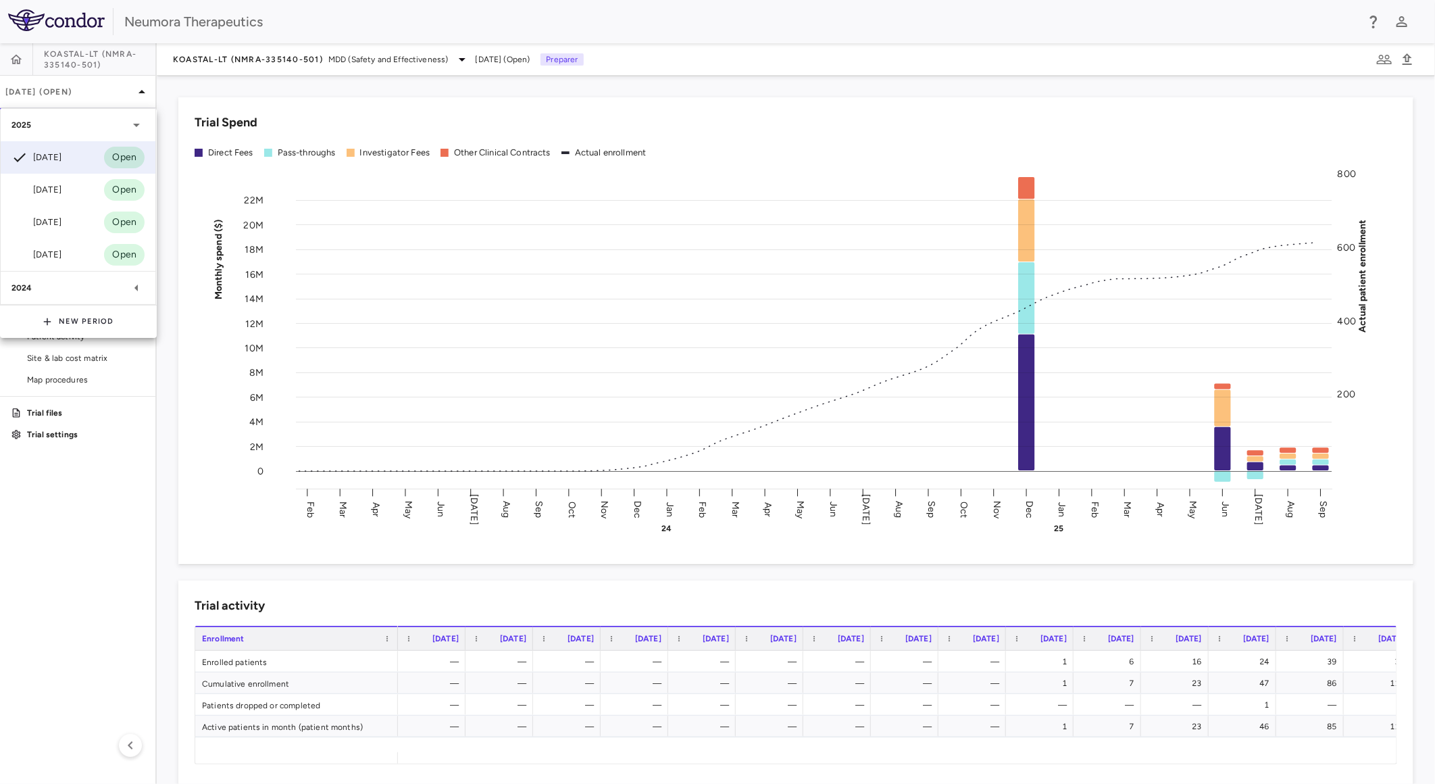
click at [96, 90] on div at bounding box center [717, 392] width 1435 height 784
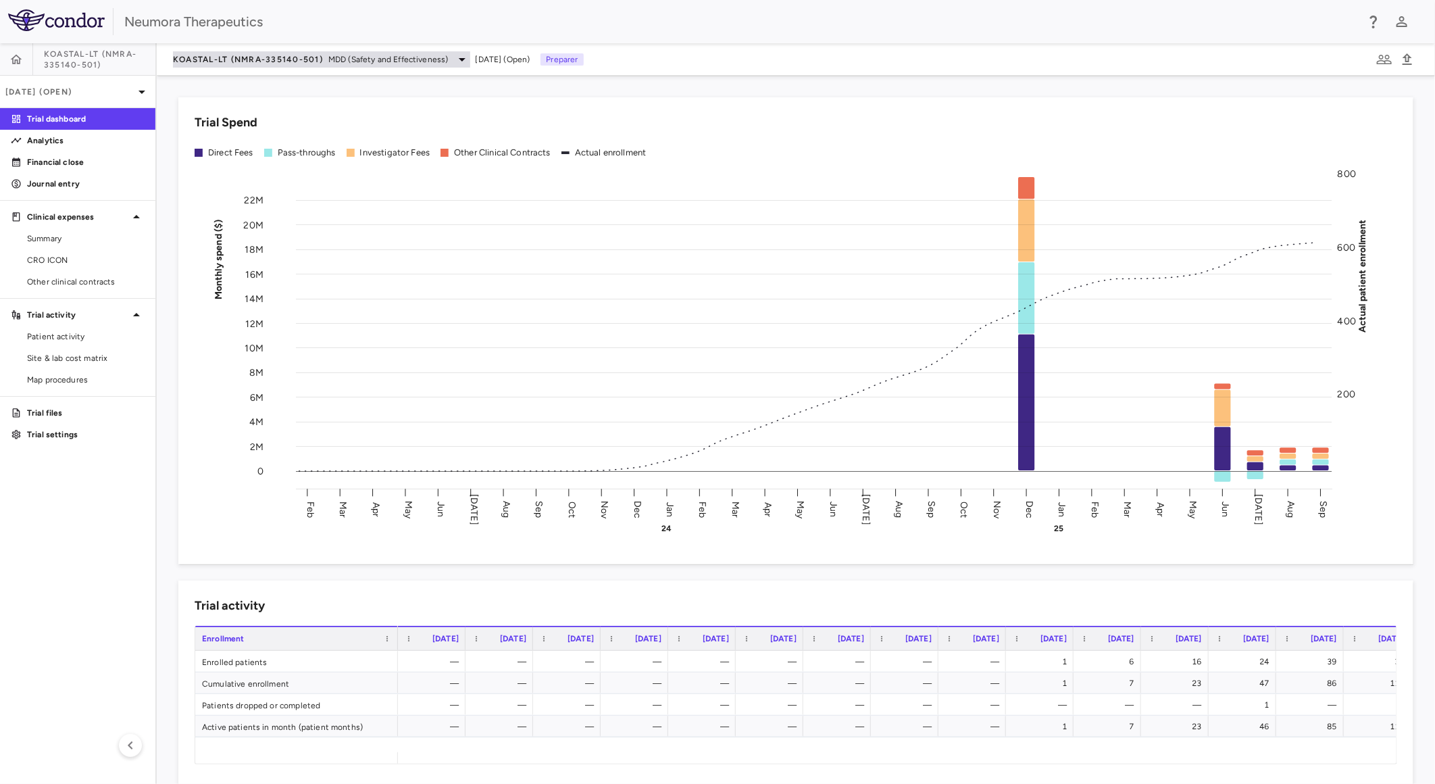
click at [228, 61] on span "KOASTAL-LT (NMRA-335140-501)" at bounding box center [248, 59] width 150 height 11
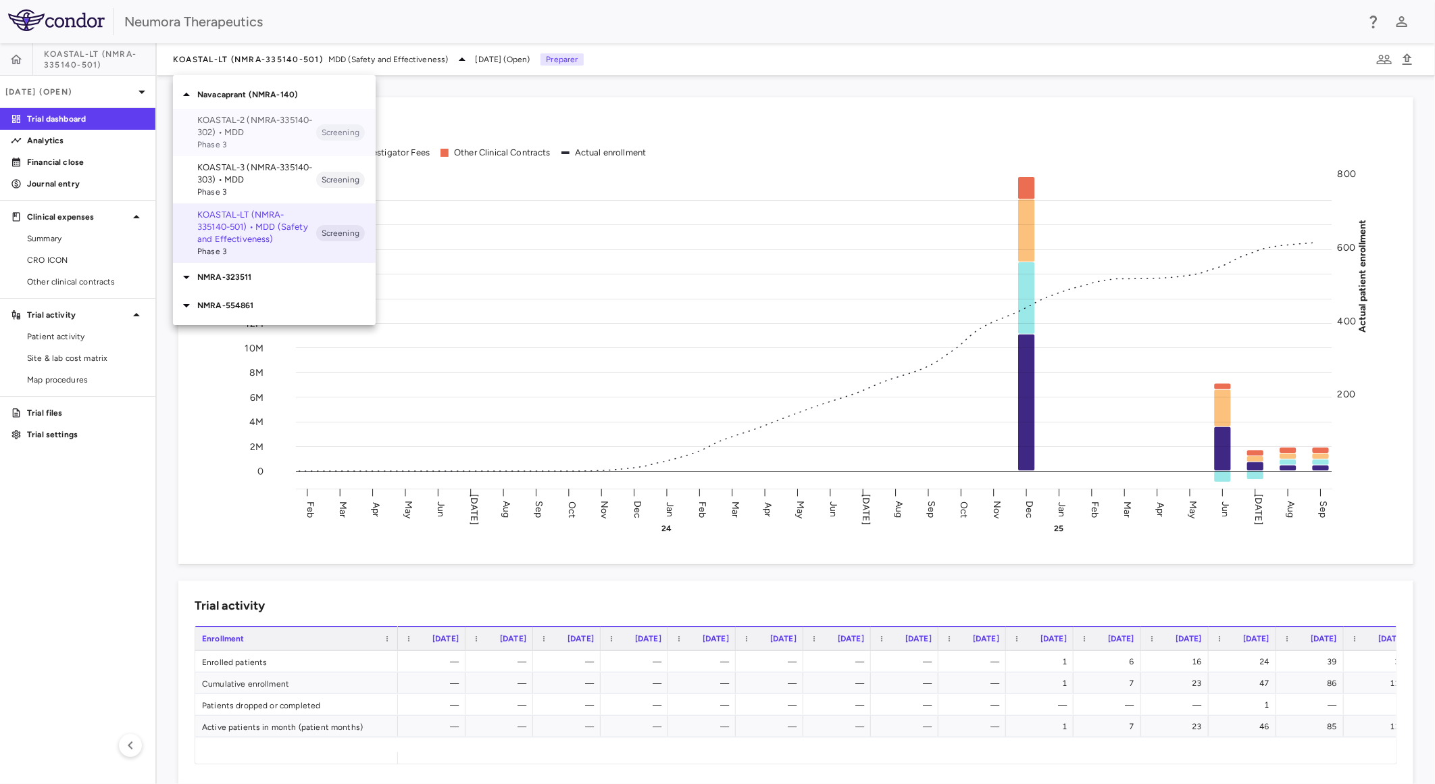
click at [274, 132] on p "KOASTAL-2 (NMRA-335140-302) • MDD" at bounding box center [256, 126] width 119 height 24
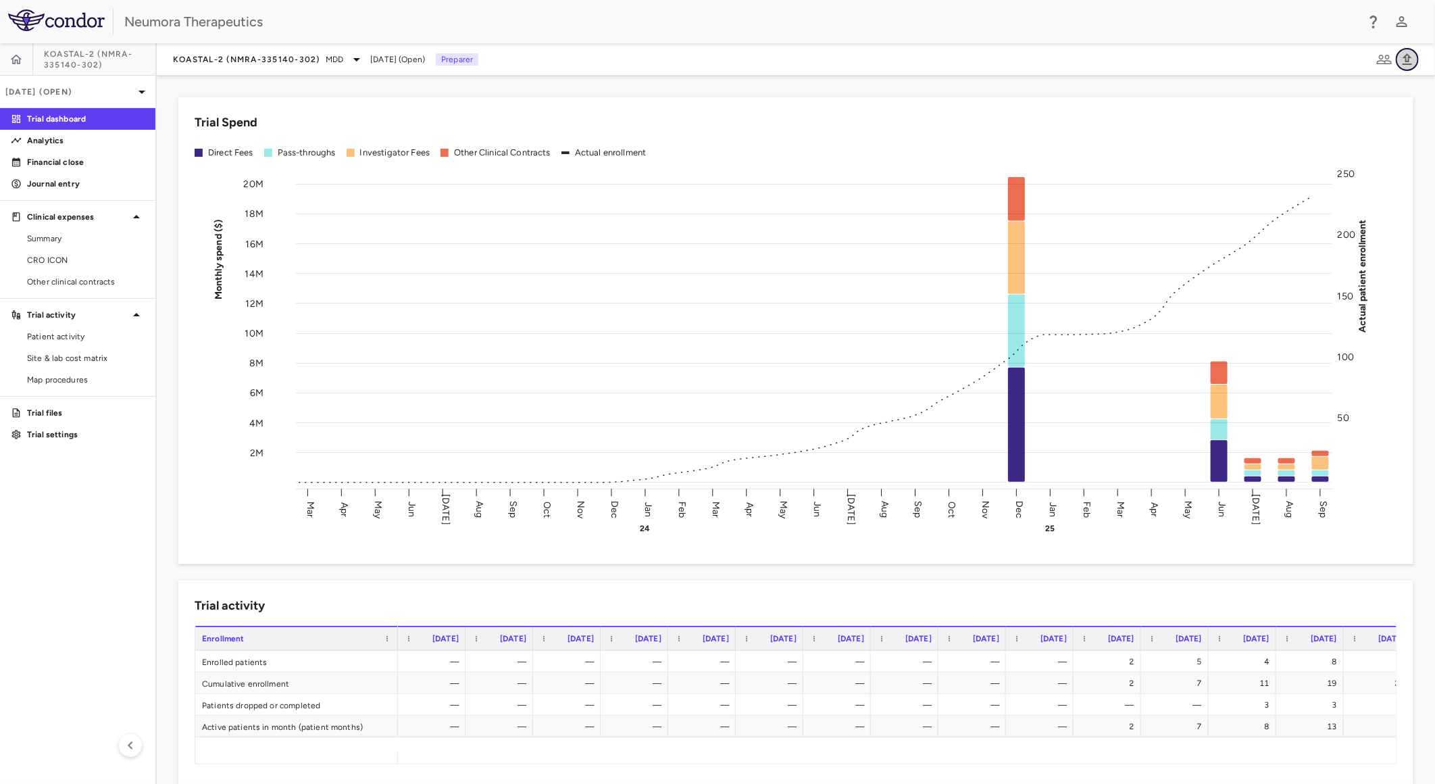
click at [1403, 62] on icon "button" at bounding box center [1407, 59] width 16 height 16
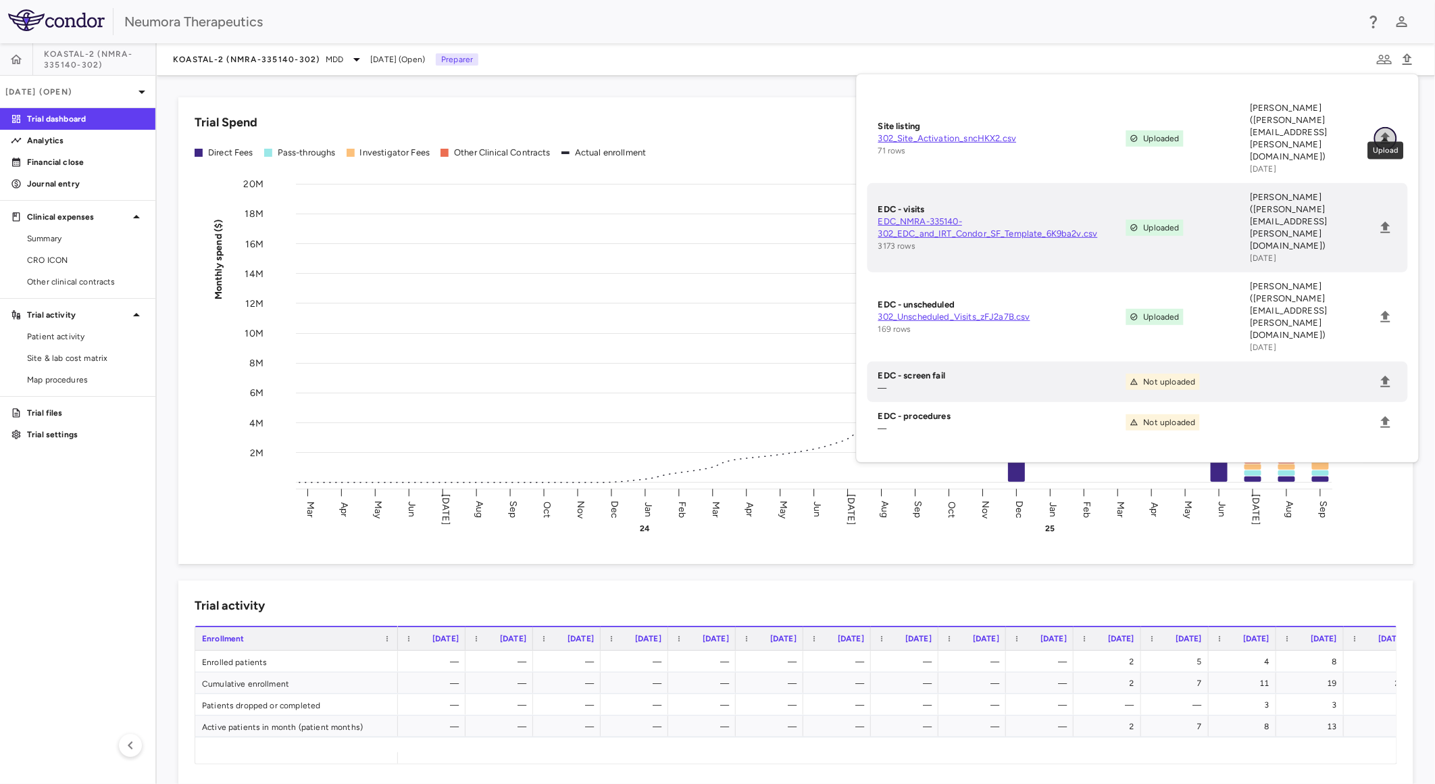
click at [1386, 132] on icon "Upload" at bounding box center [1385, 137] width 9 height 11
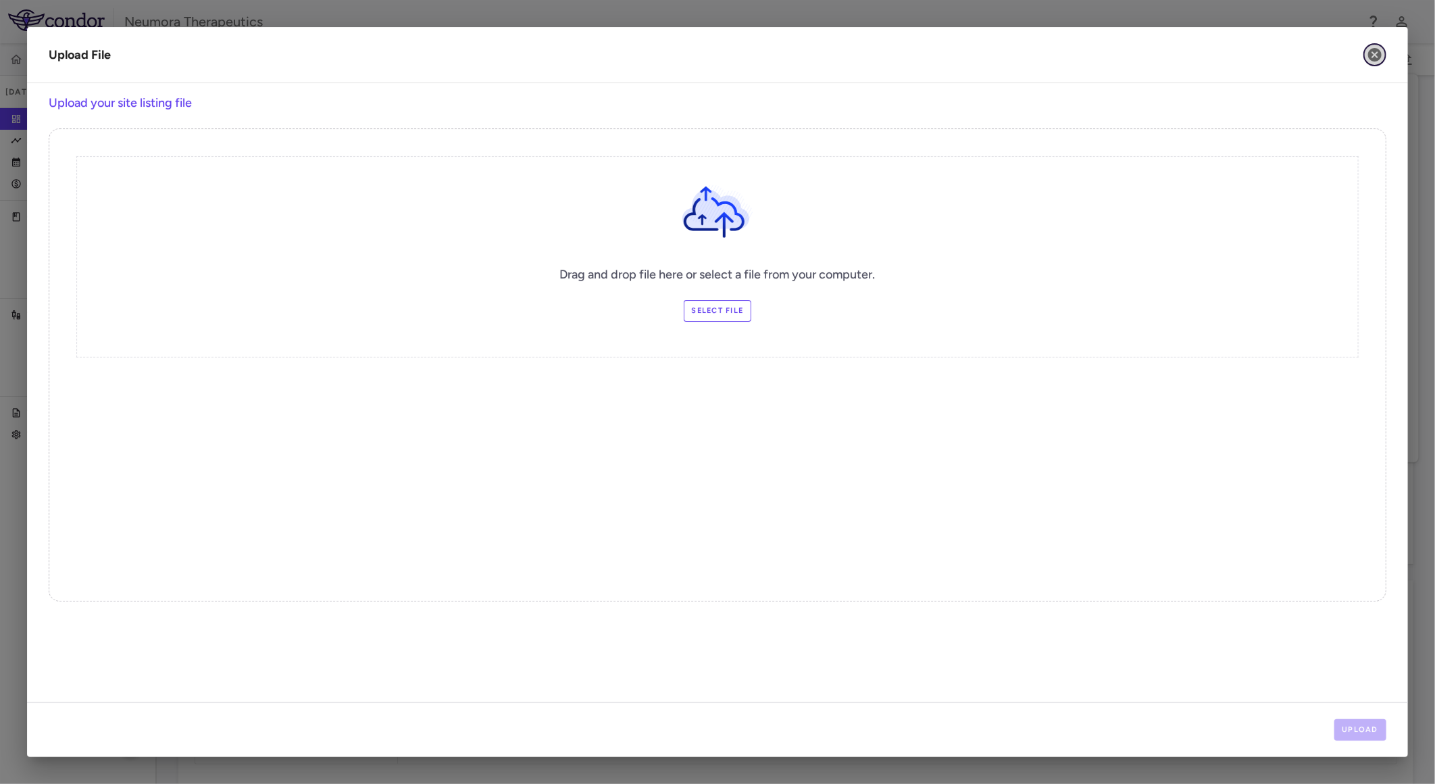
click at [1370, 57] on icon "button" at bounding box center [1375, 55] width 14 height 14
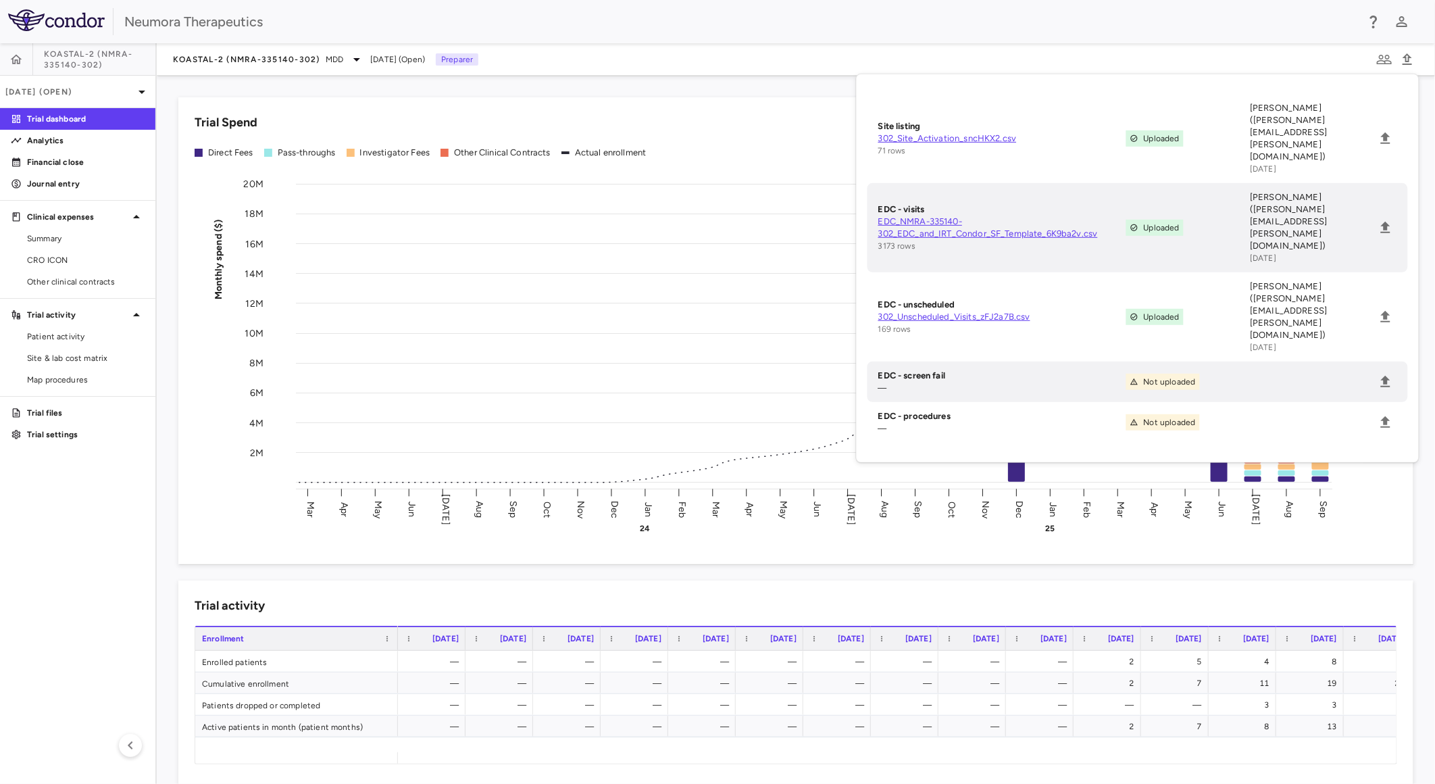
click at [536, 118] on div "Trial Spend" at bounding box center [796, 122] width 1203 height 18
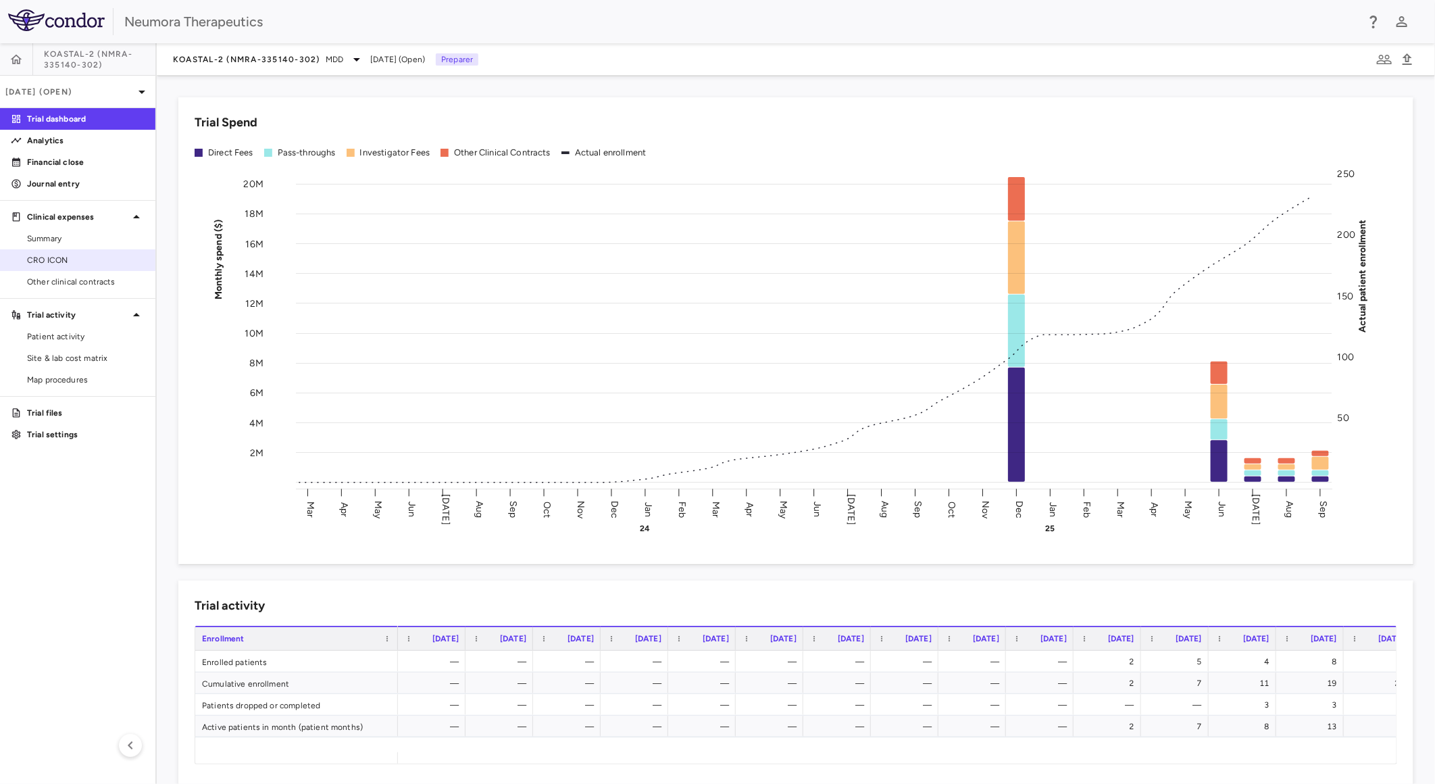
click at [103, 257] on span "CRO ICON" at bounding box center [86, 260] width 118 height 12
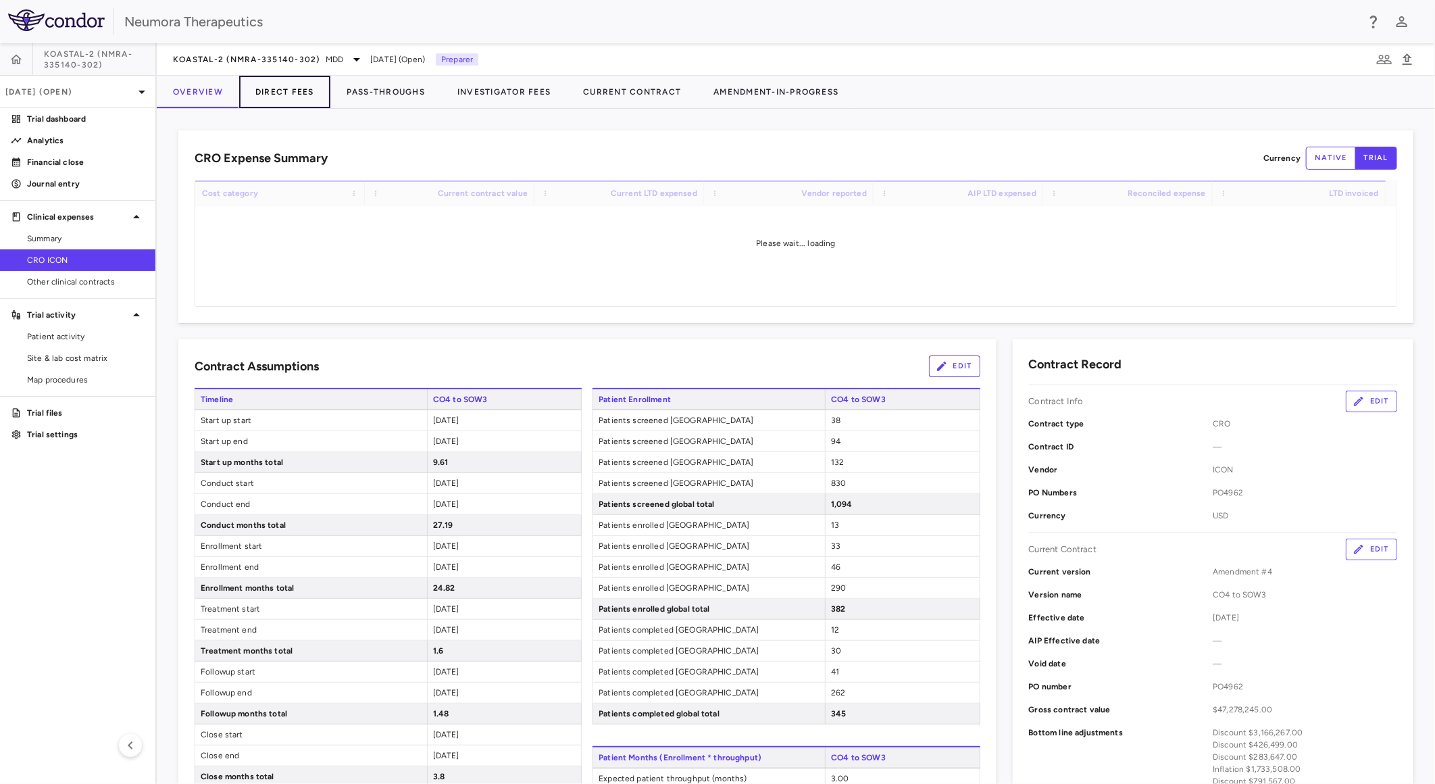
click at [301, 89] on button "Direct Fees" at bounding box center [284, 92] width 91 height 32
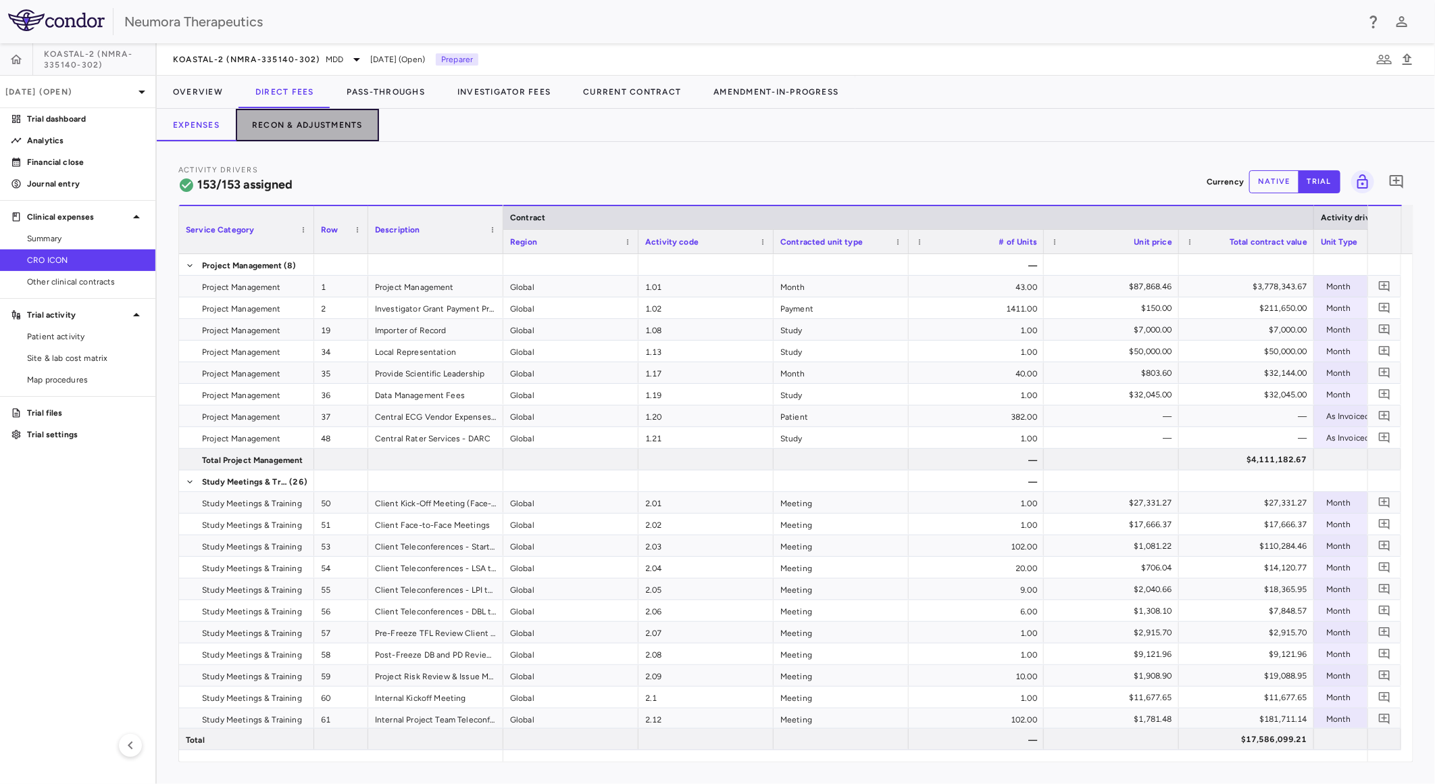
click at [315, 130] on button "Recon & Adjustments" at bounding box center [307, 125] width 143 height 32
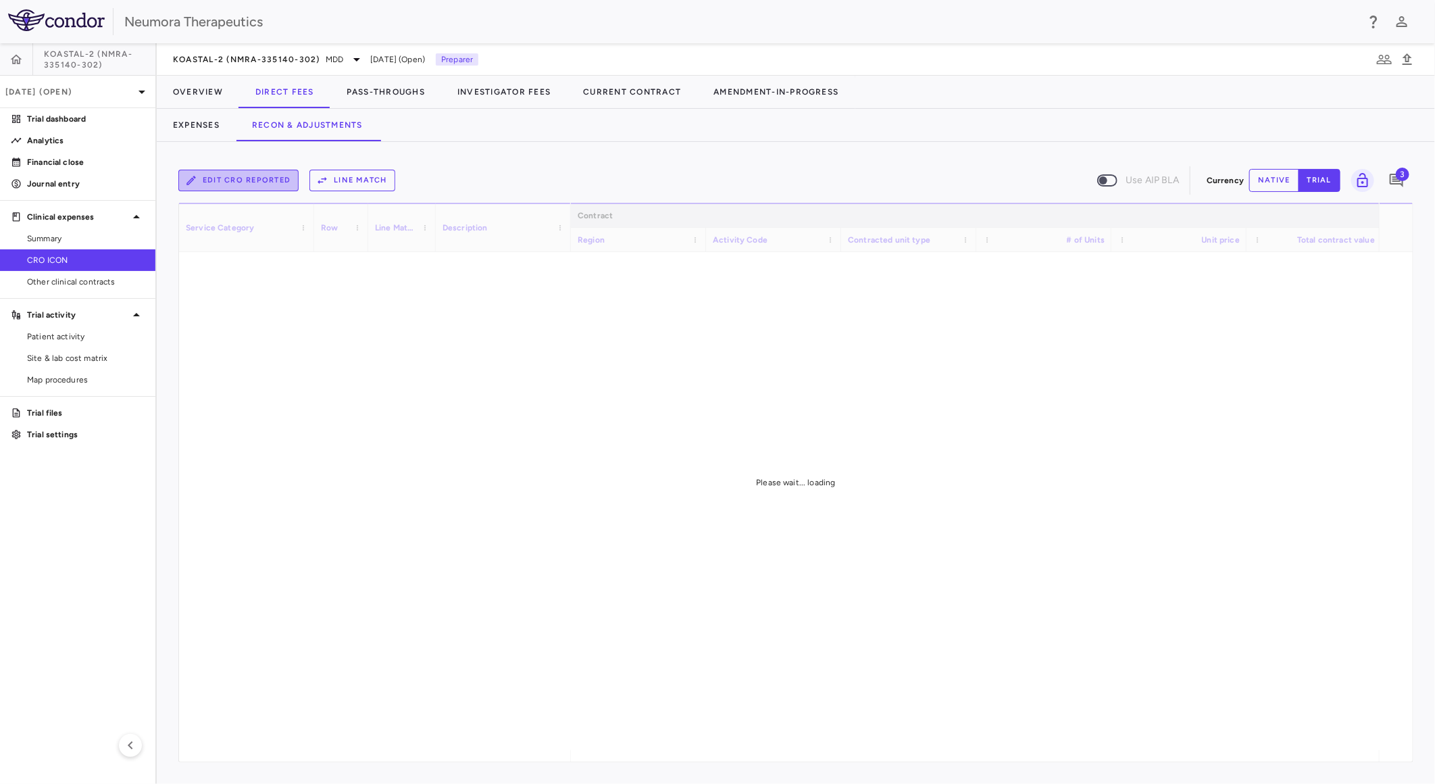
click at [214, 180] on button "Edit CRO reported" at bounding box center [238, 181] width 120 height 22
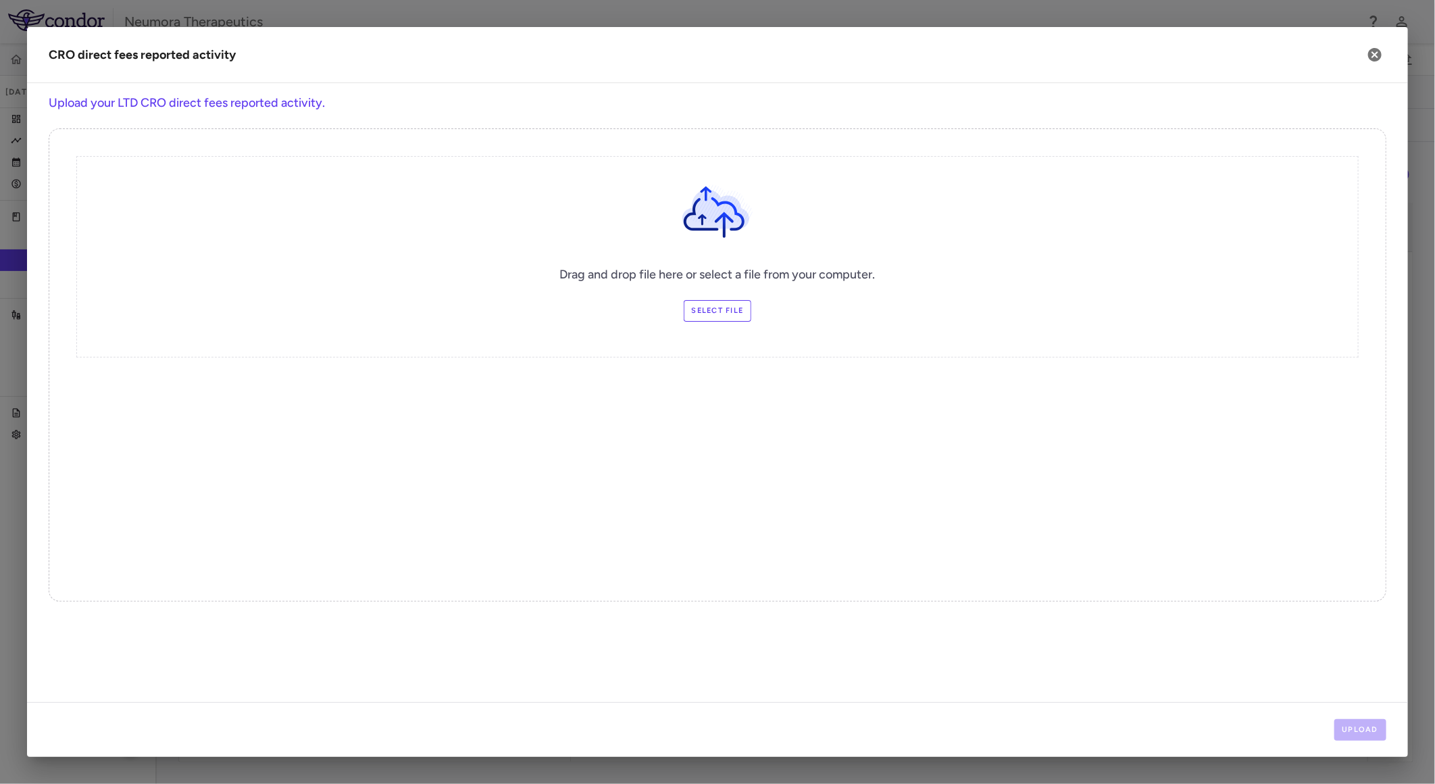
click at [738, 311] on label "Select file" at bounding box center [718, 311] width 68 height 22
click at [0, 0] on input "Select file" at bounding box center [0, 0] width 0 height 0
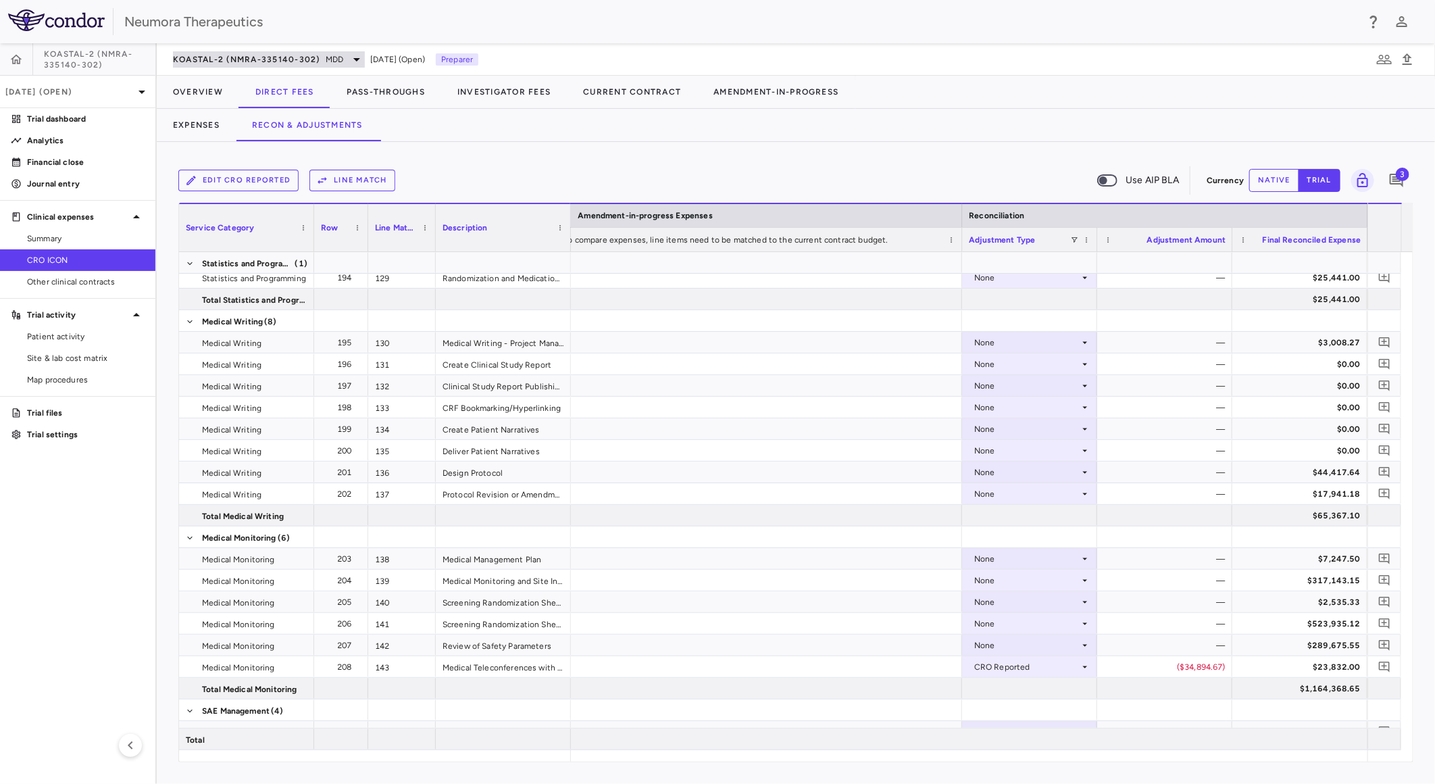
click at [259, 62] on span "KOASTAL-2 (NMRA-335140-302)" at bounding box center [246, 59] width 147 height 11
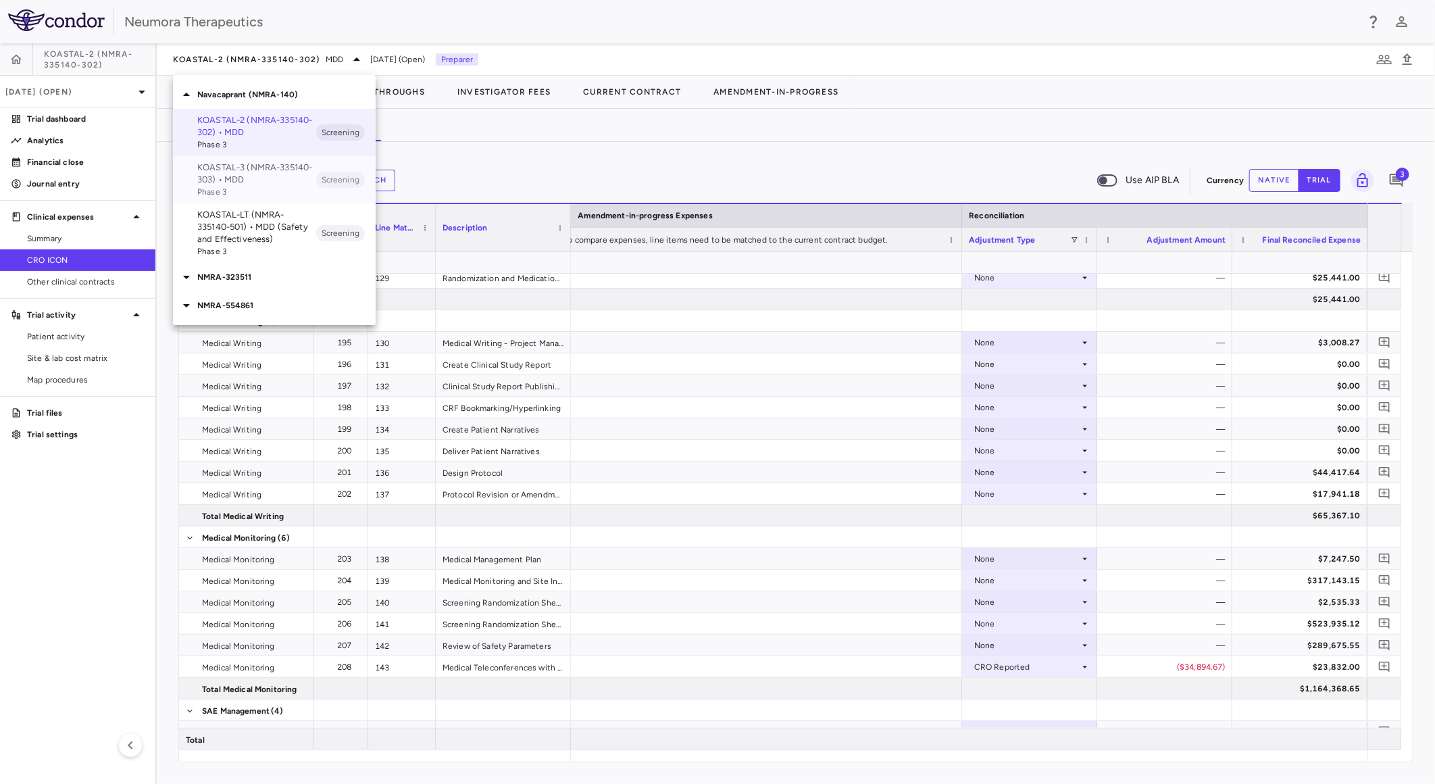
click at [280, 184] on p "KOASTAL-3 (NMRA-335140-303) • MDD" at bounding box center [256, 173] width 119 height 24
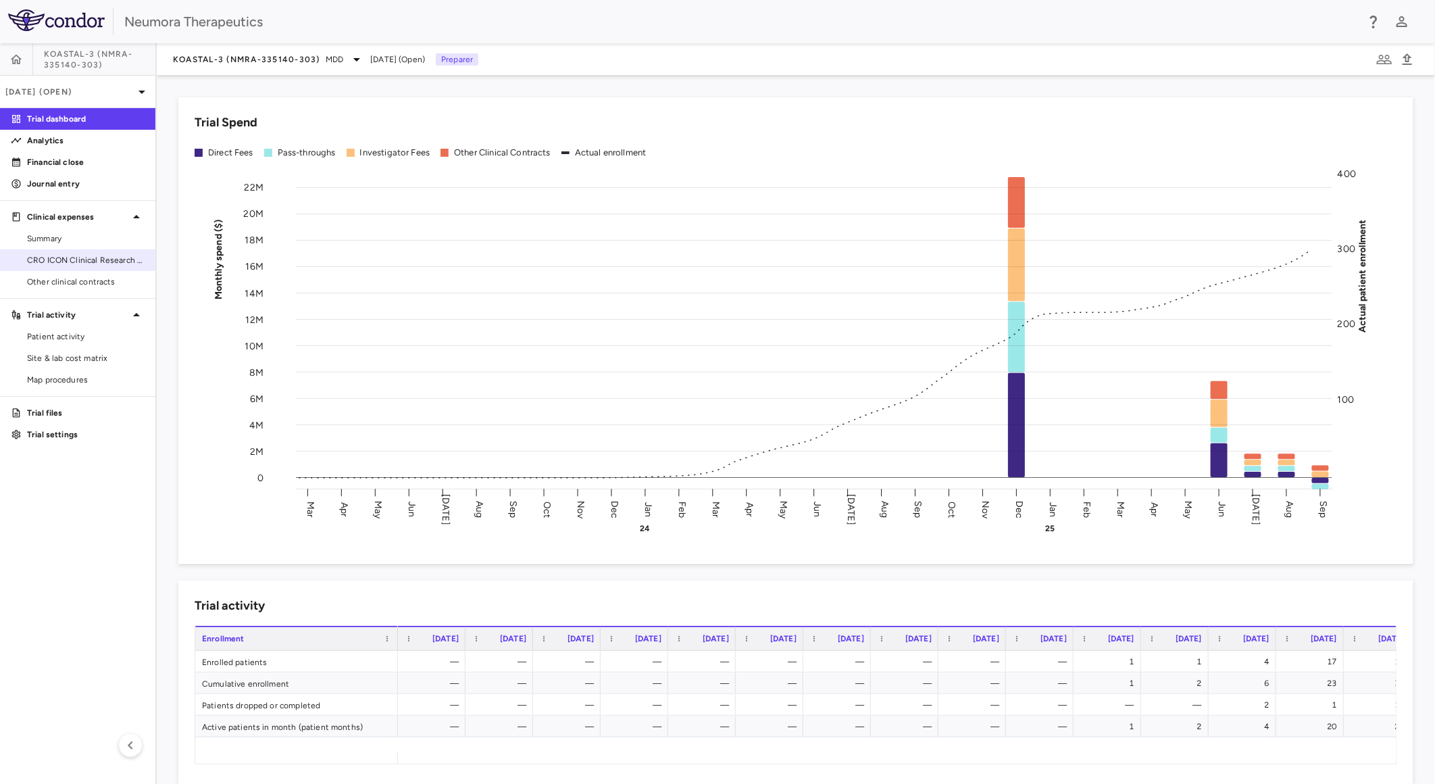
click at [106, 251] on link "CRO ICON Clinical Research Limited" at bounding box center [77, 260] width 155 height 20
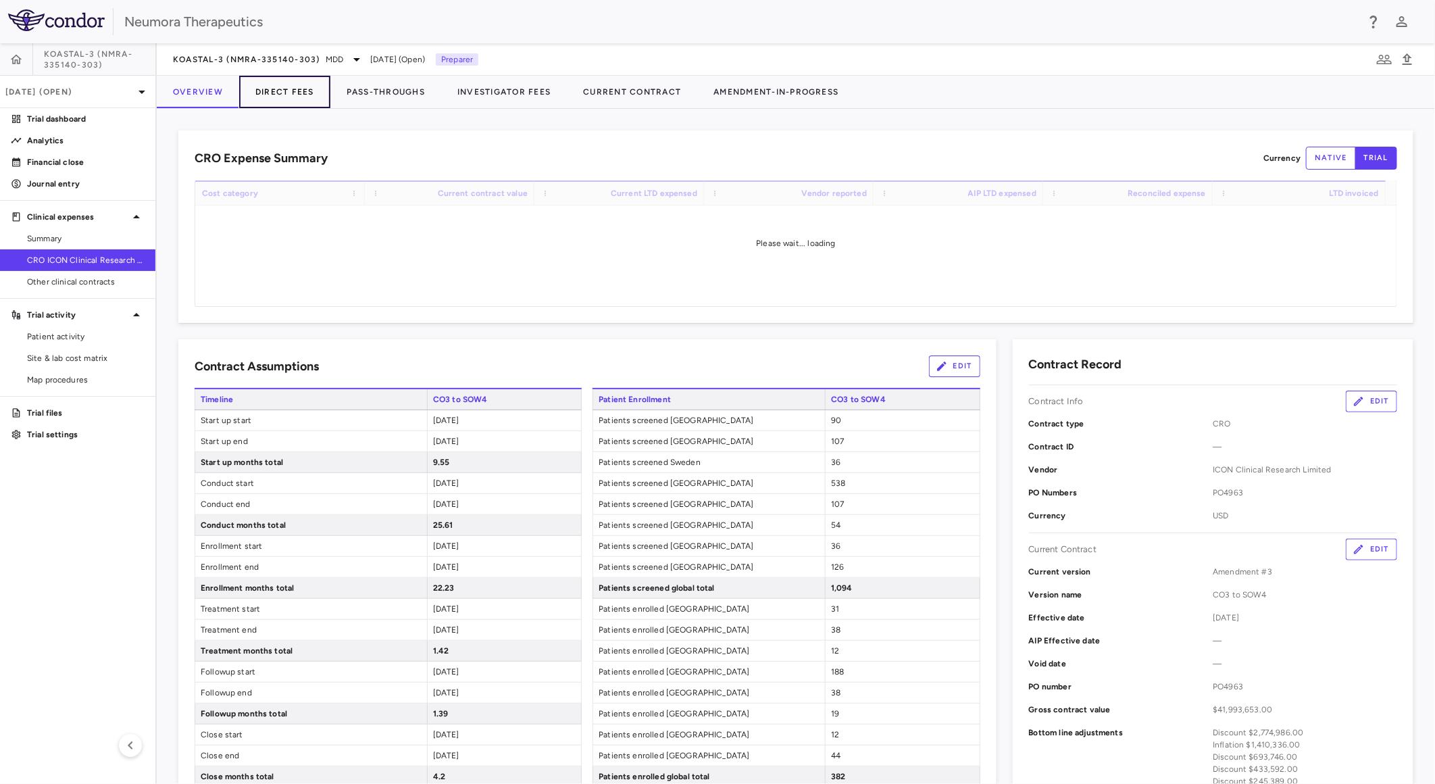
click at [293, 95] on button "Direct Fees" at bounding box center [284, 92] width 91 height 32
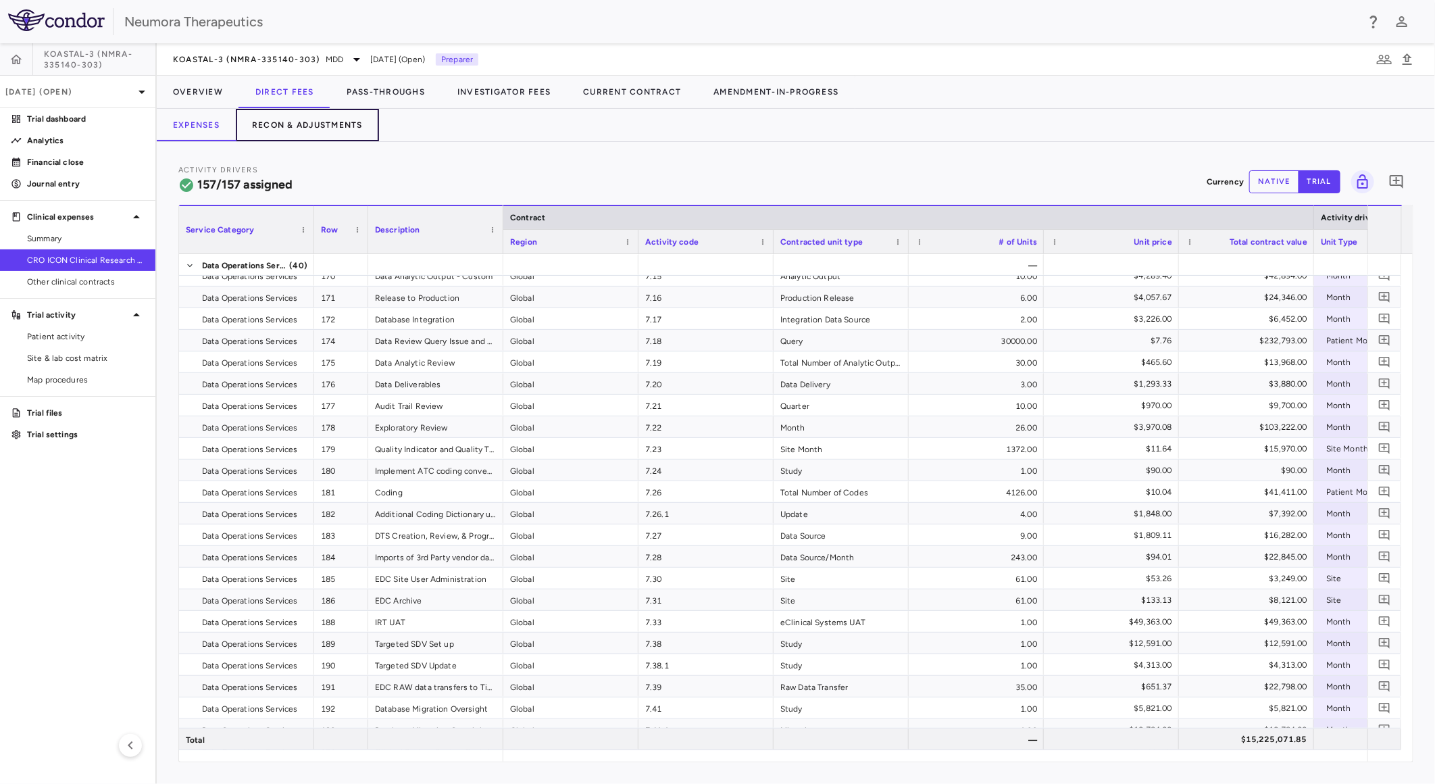
click at [338, 126] on button "Recon & Adjustments" at bounding box center [307, 125] width 143 height 32
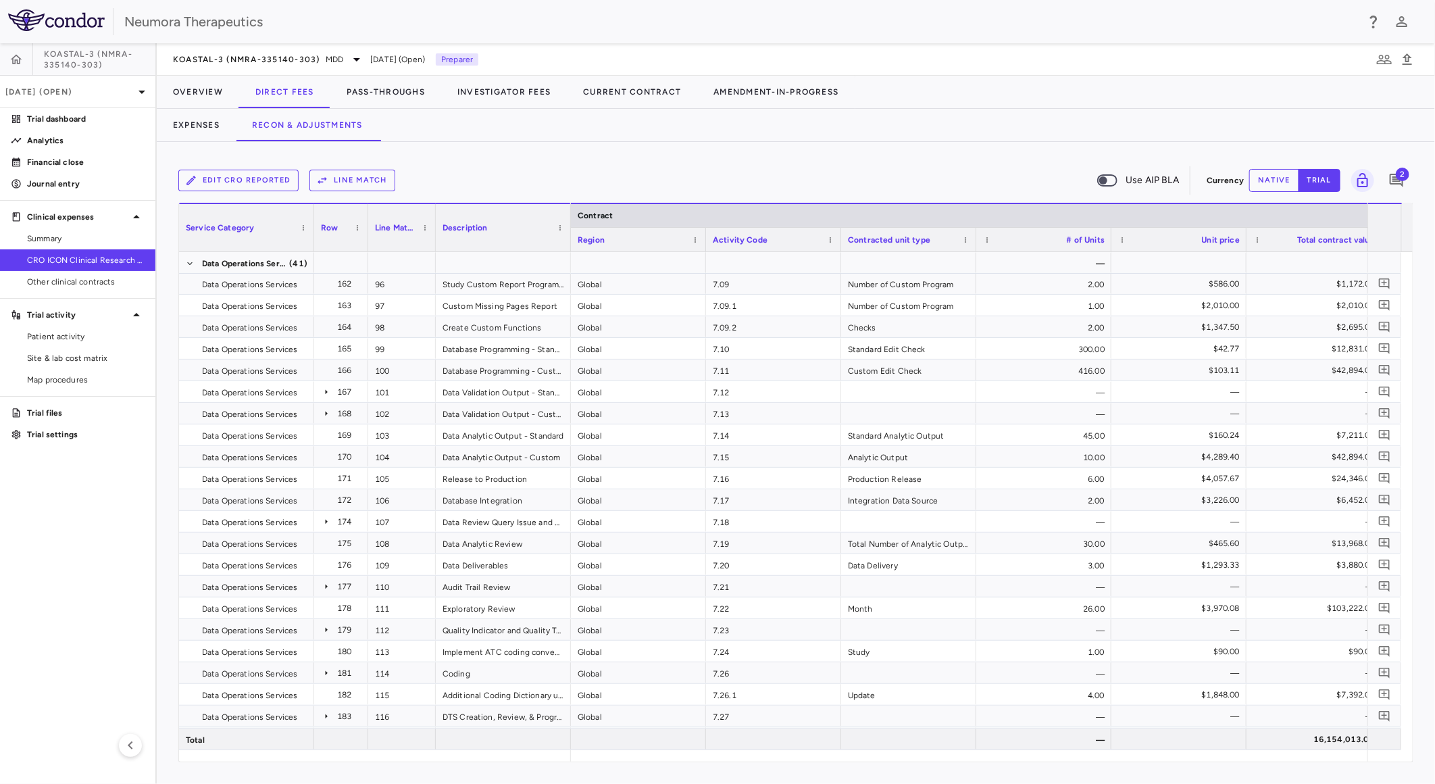
click at [228, 177] on button "Edit CRO reported" at bounding box center [238, 181] width 120 height 22
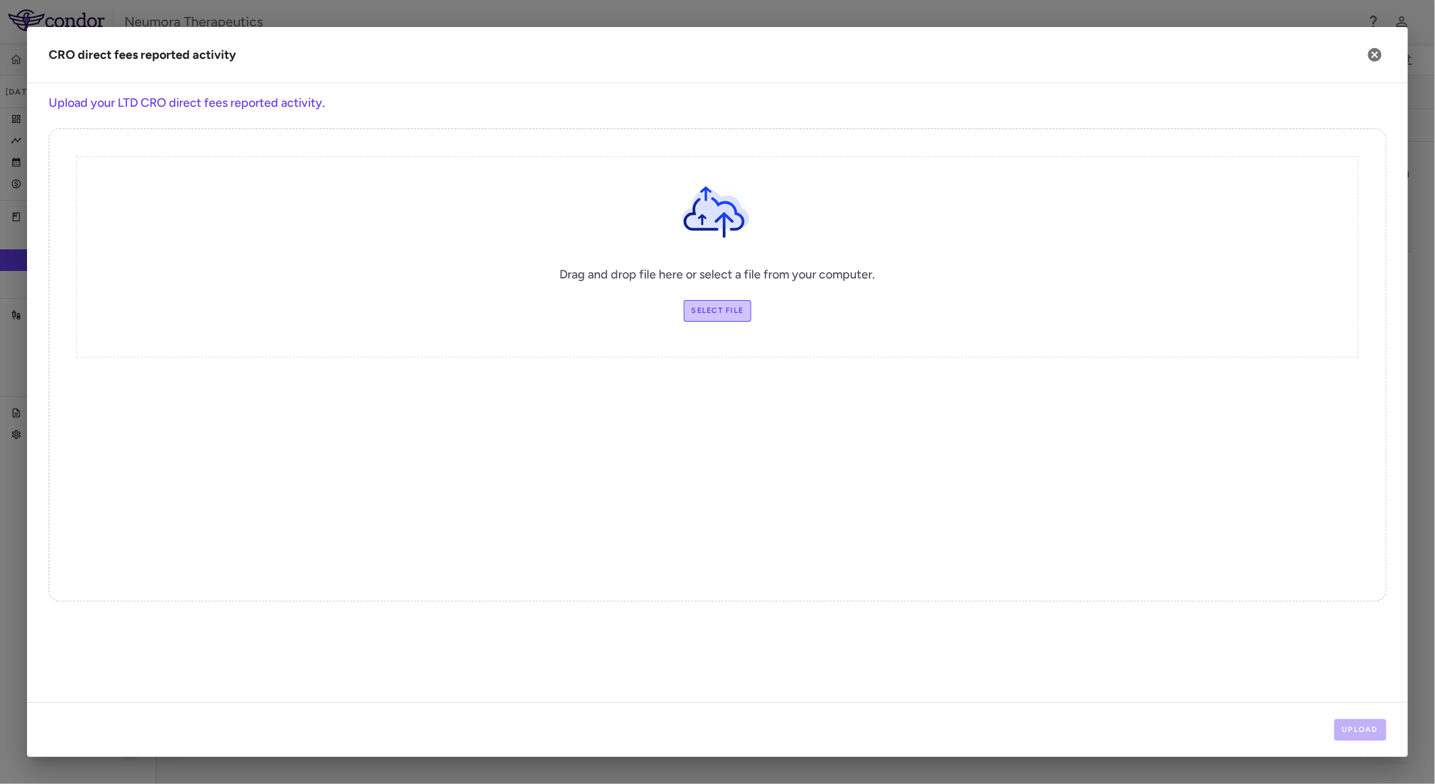
click at [732, 306] on label "Select file" at bounding box center [718, 311] width 68 height 22
click at [0, 0] on input "Select file" at bounding box center [0, 0] width 0 height 0
click at [1361, 725] on button "Upload" at bounding box center [1360, 730] width 53 height 22
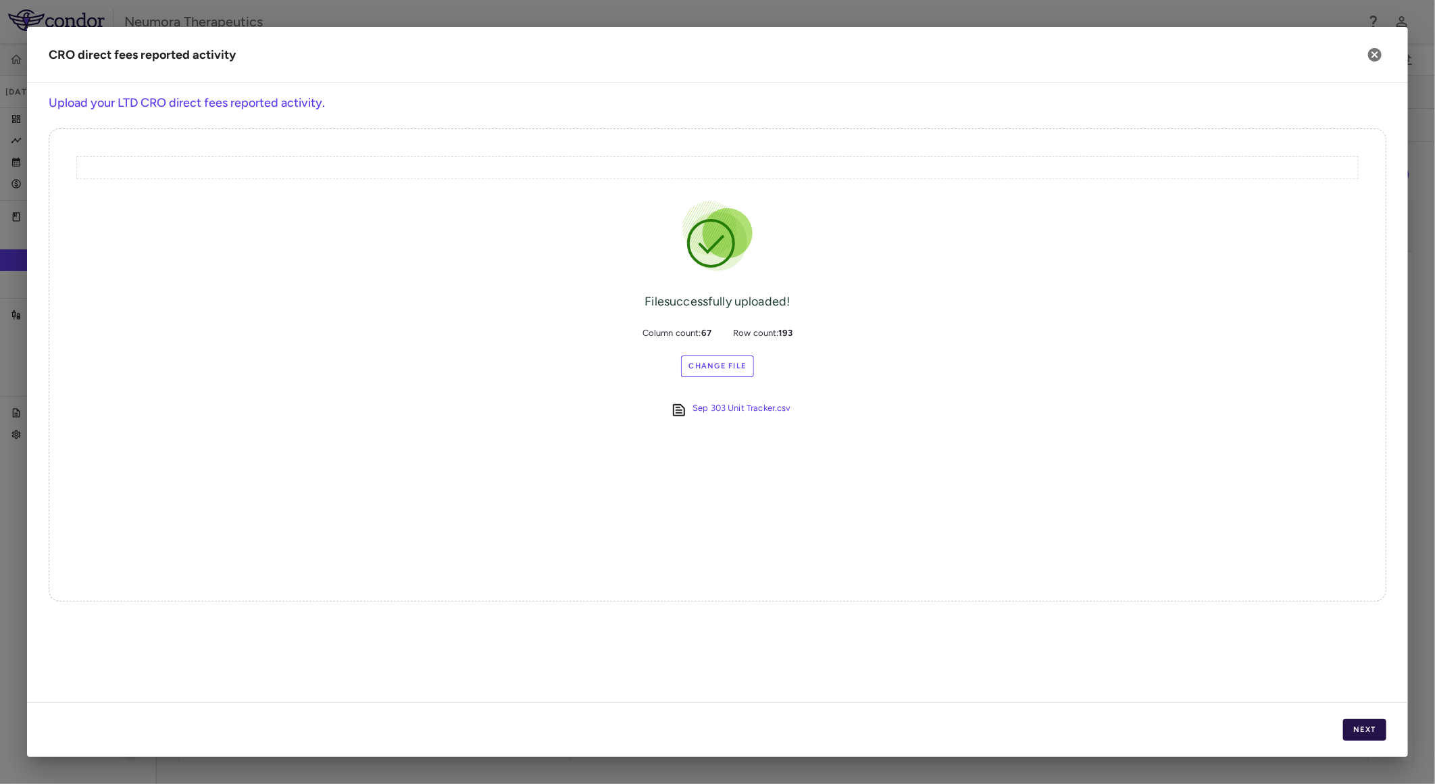
click at [1373, 726] on button "Next" at bounding box center [1364, 730] width 43 height 22
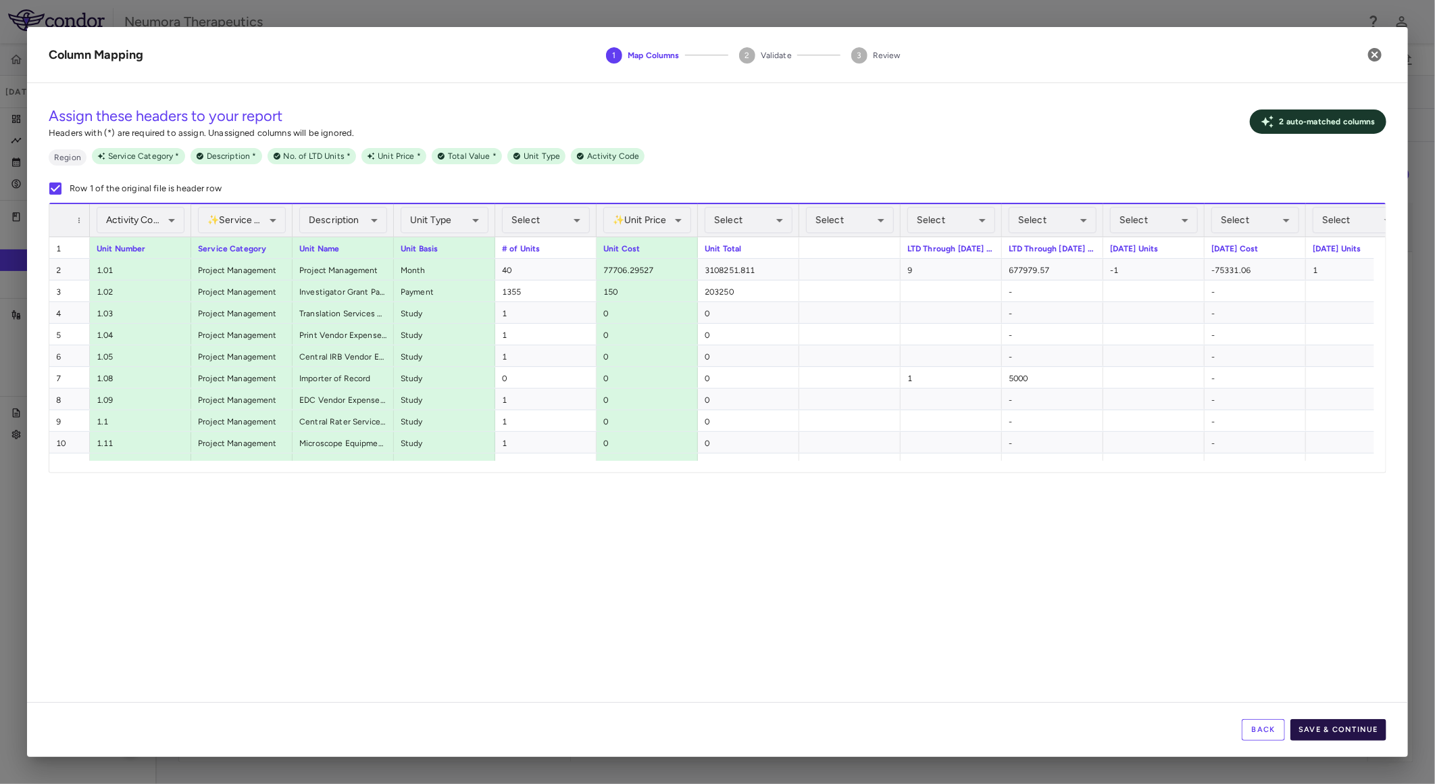
click at [1347, 730] on button "Save & Continue" at bounding box center [1338, 730] width 96 height 22
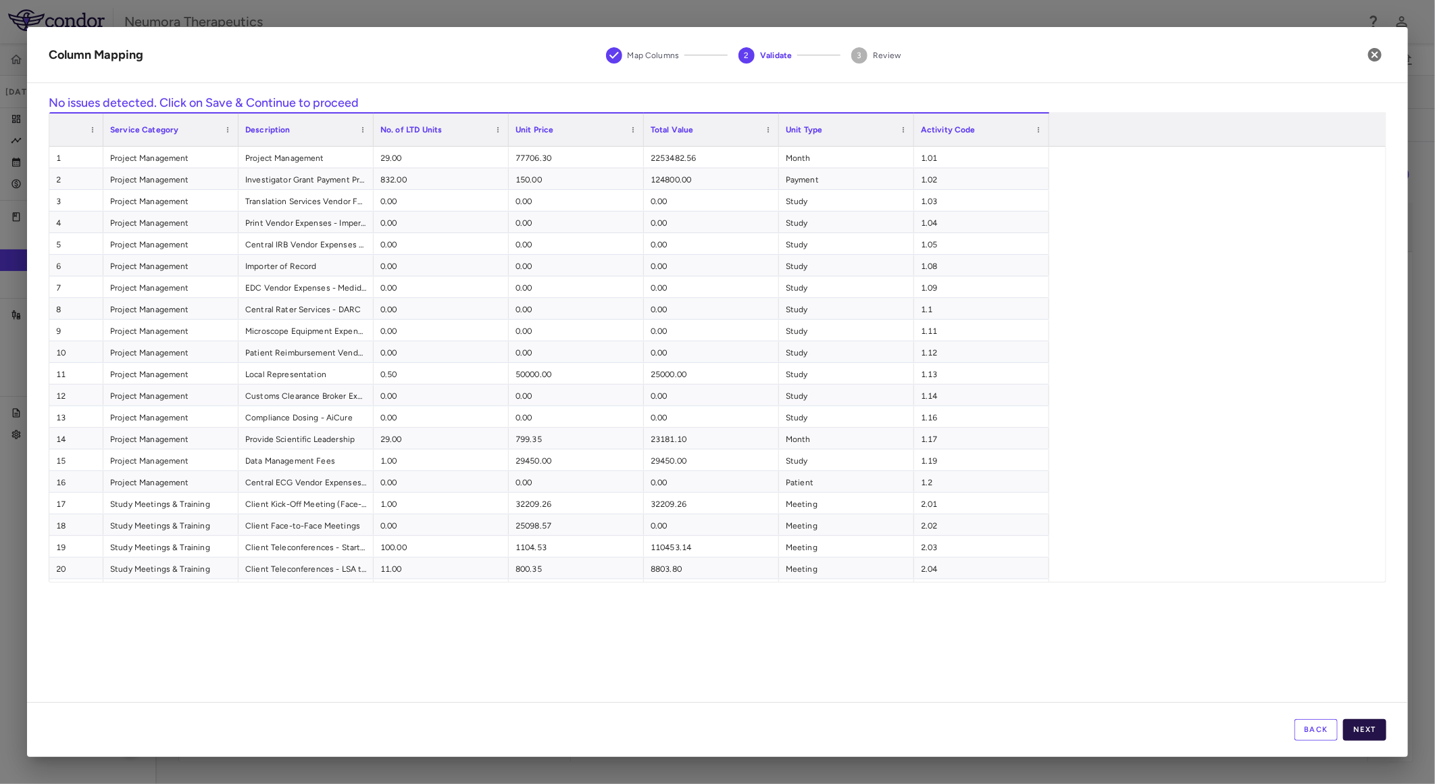
click at [1376, 728] on button "Next" at bounding box center [1364, 730] width 43 height 22
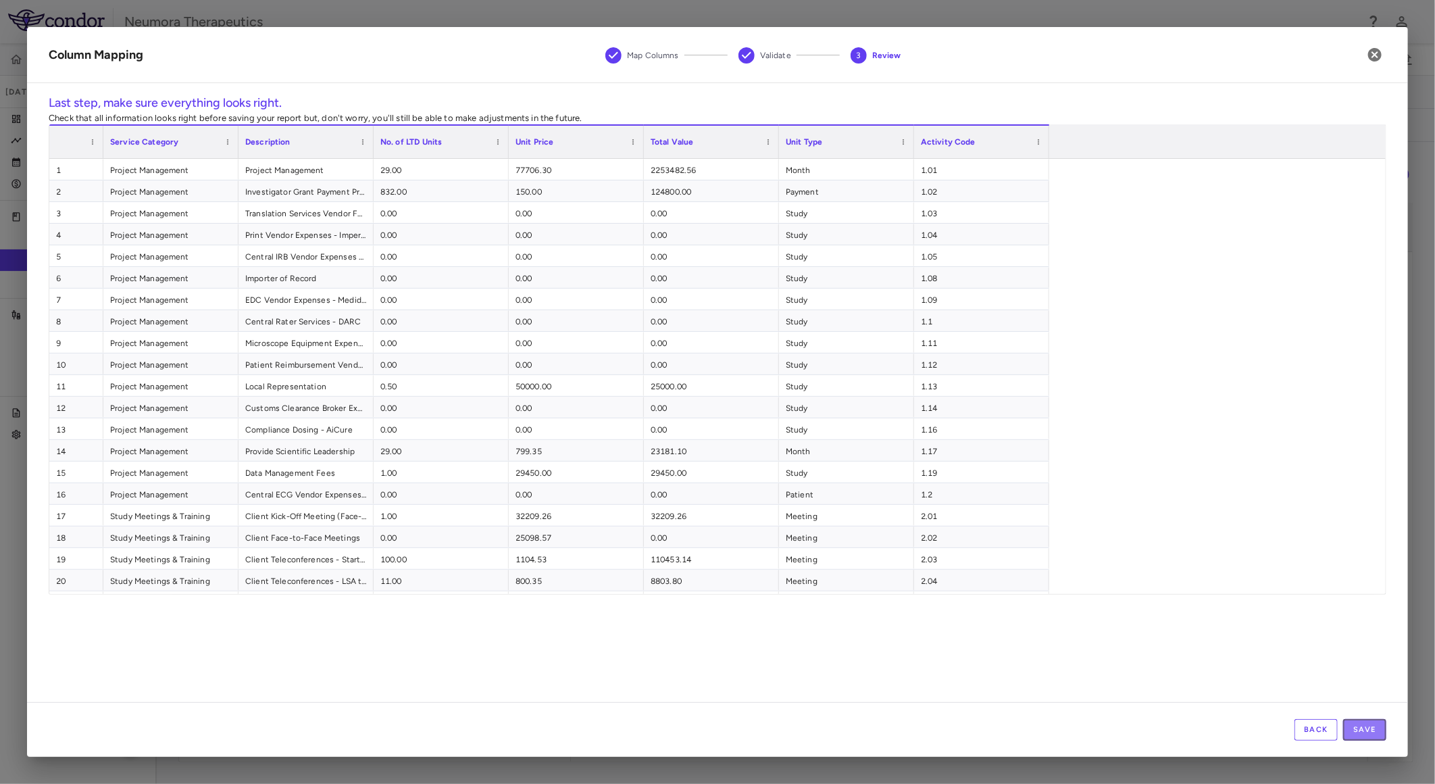
click at [1373, 728] on button "Save" at bounding box center [1364, 730] width 43 height 22
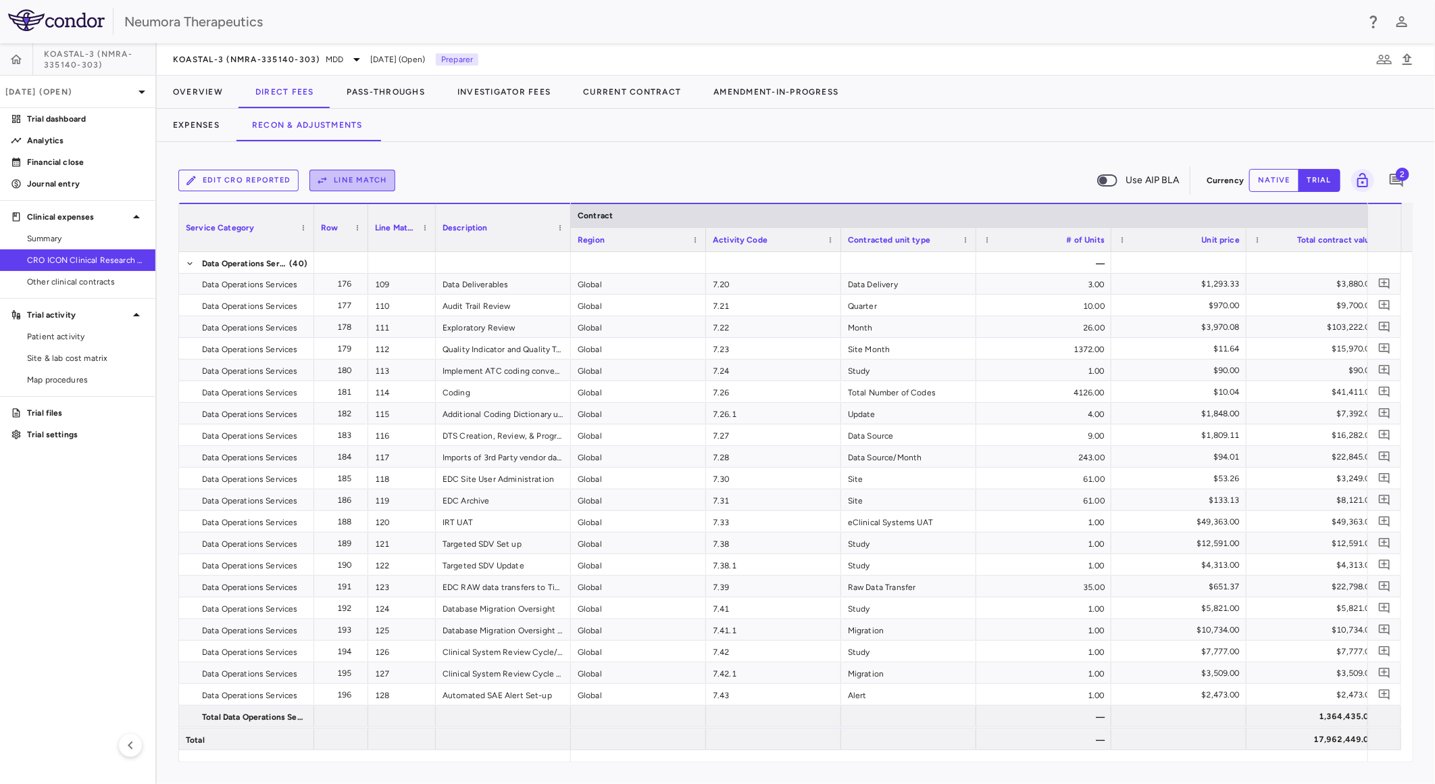
click at [361, 180] on button "Line Match" at bounding box center [352, 181] width 86 height 22
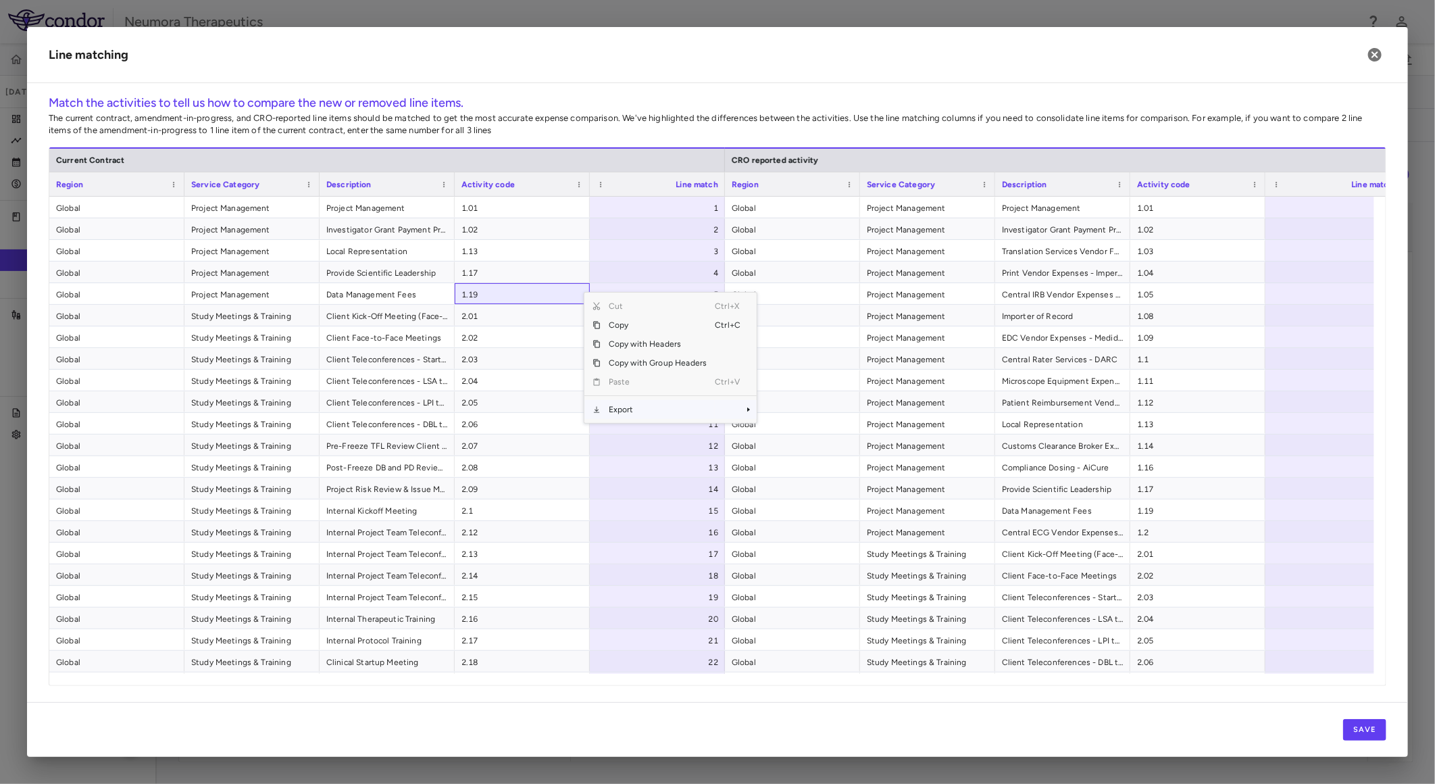
click at [636, 409] on span "Export" at bounding box center [658, 409] width 114 height 19
click at [781, 412] on span "CSV Export" at bounding box center [802, 414] width 64 height 19
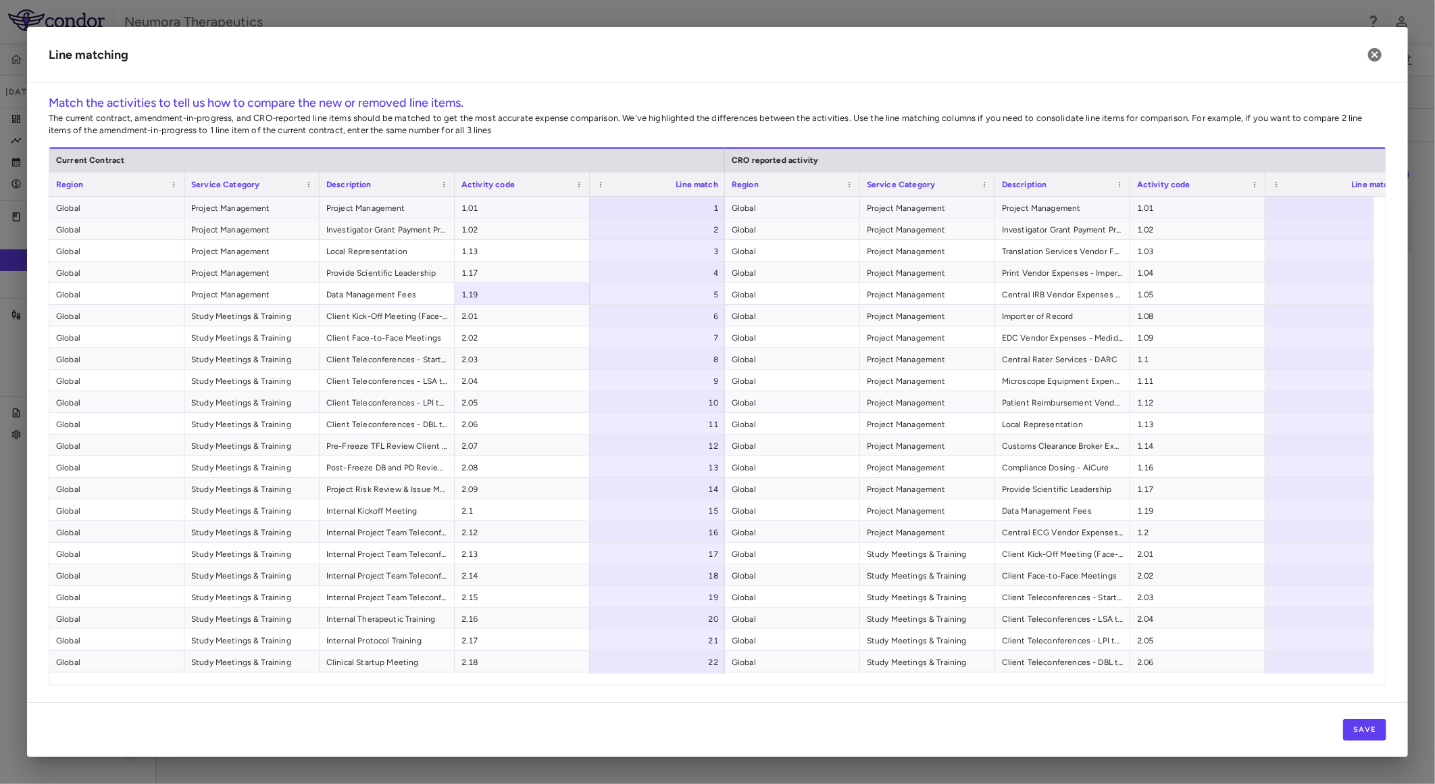
click at [671, 203] on div "1" at bounding box center [660, 208] width 116 height 22
click at [1294, 206] on div at bounding box center [1332, 207] width 135 height 21
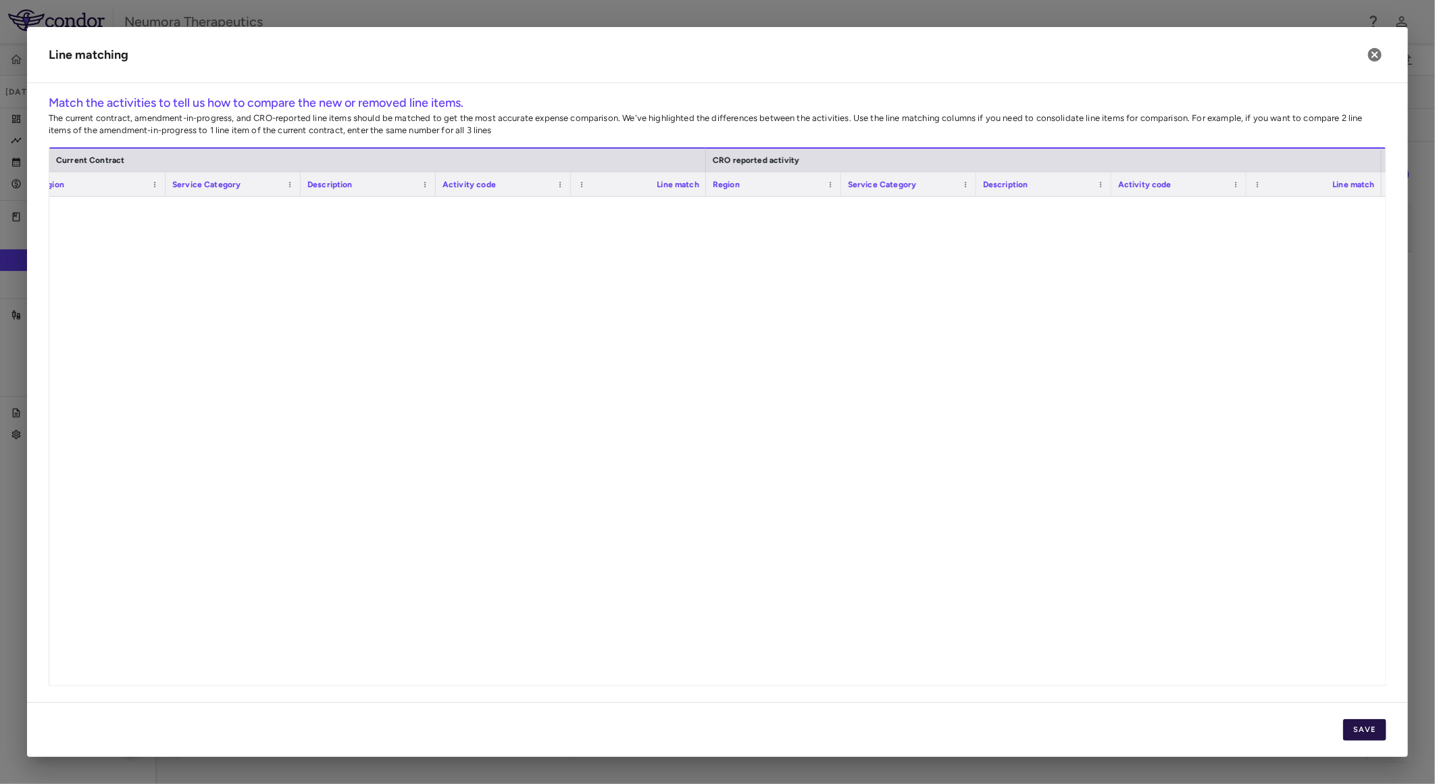
scroll to position [3674, 0]
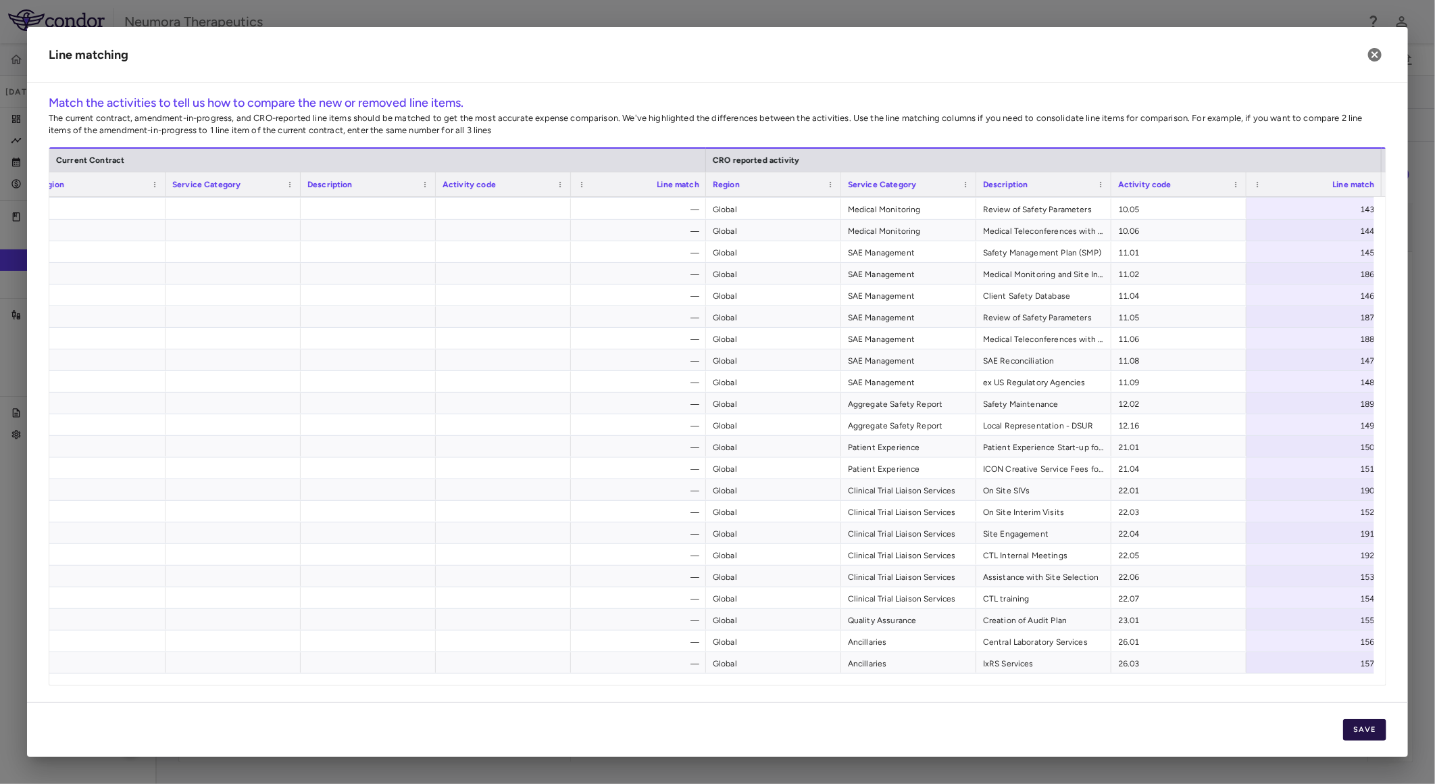
click at [1365, 728] on button "Save" at bounding box center [1364, 730] width 43 height 22
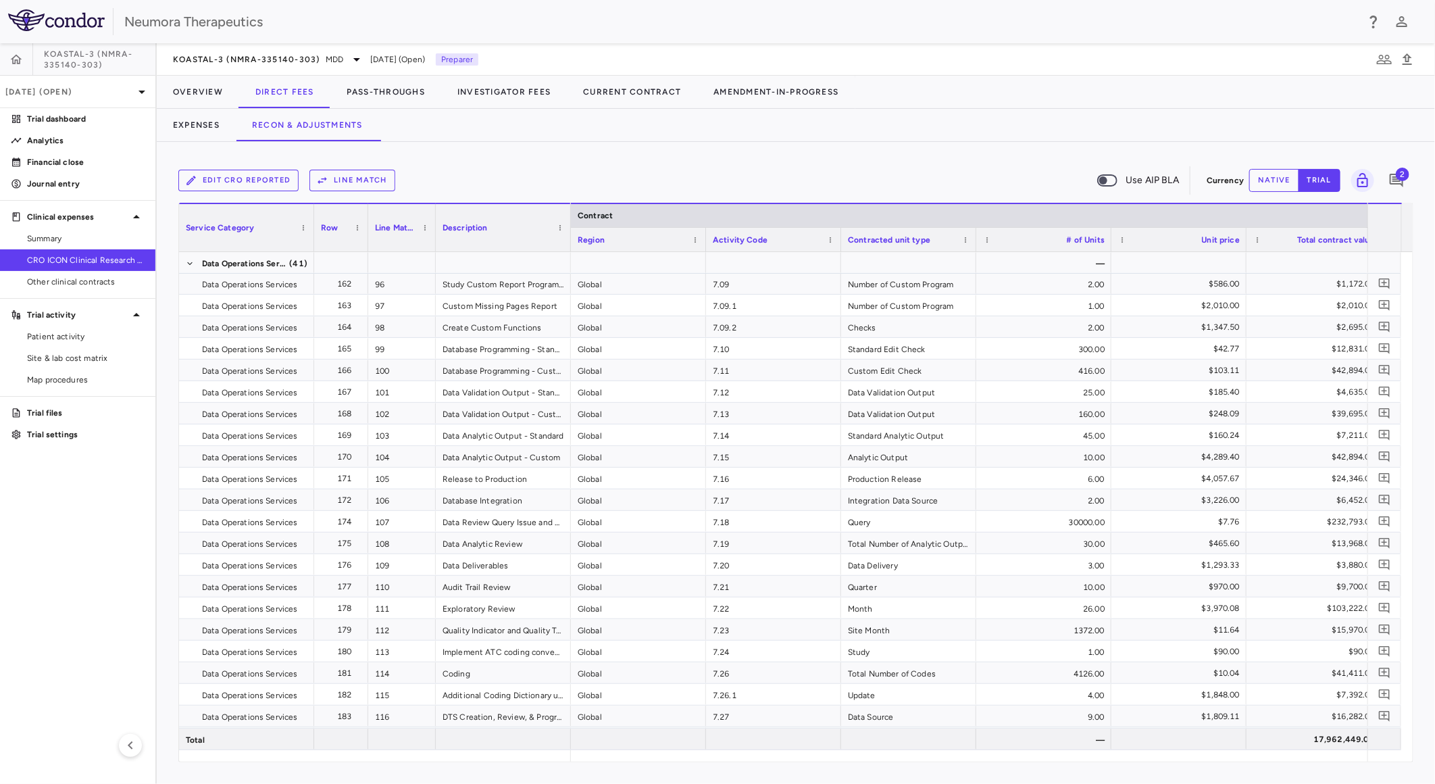
drag, startPoint x: 104, startPoint y: 613, endPoint x: 474, endPoint y: 511, distance: 383.4
click at [104, 613] on aside "KOASTAL-3 (NMRA-335140-303) [DATE] (Open) Trial dashboard Analytics Financial c…" at bounding box center [78, 413] width 157 height 740
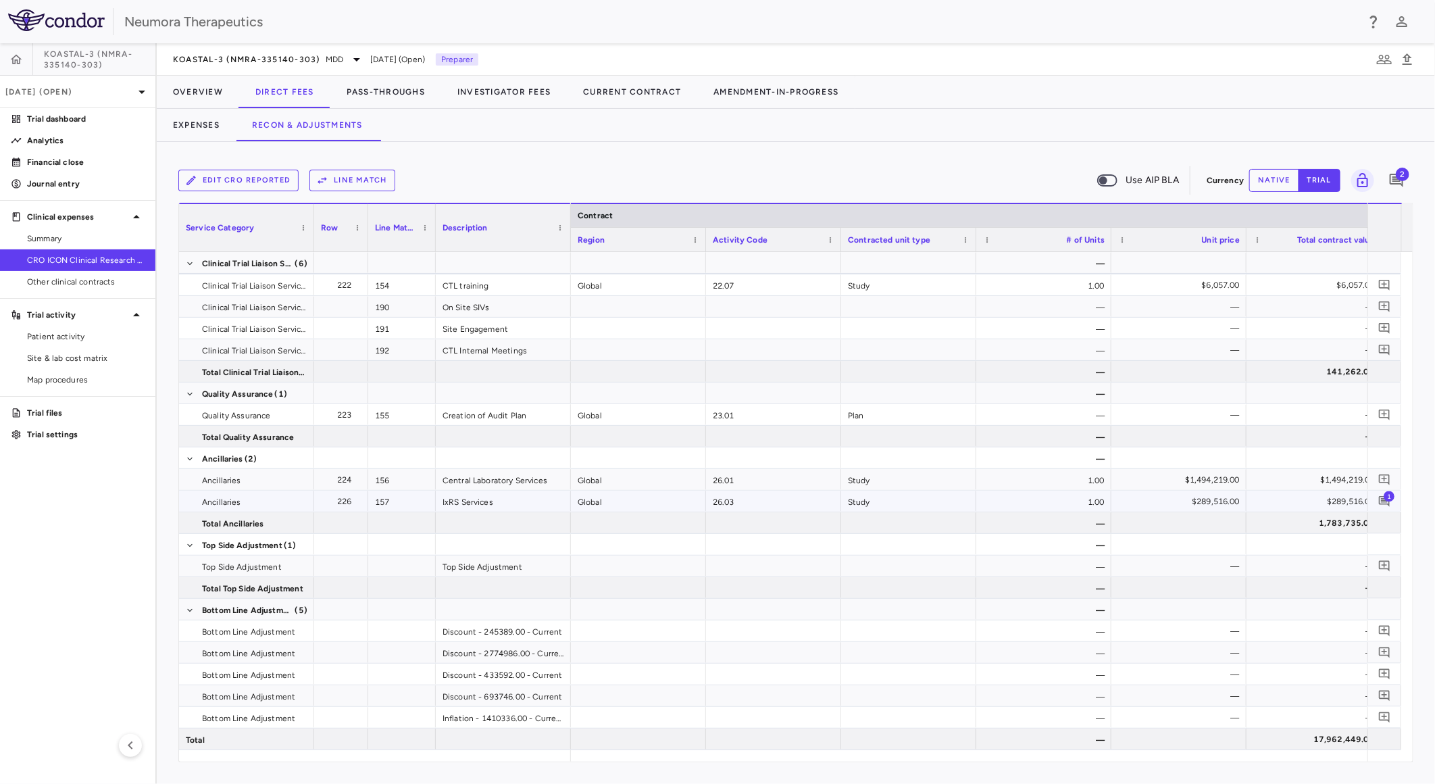
scroll to position [4539, 0]
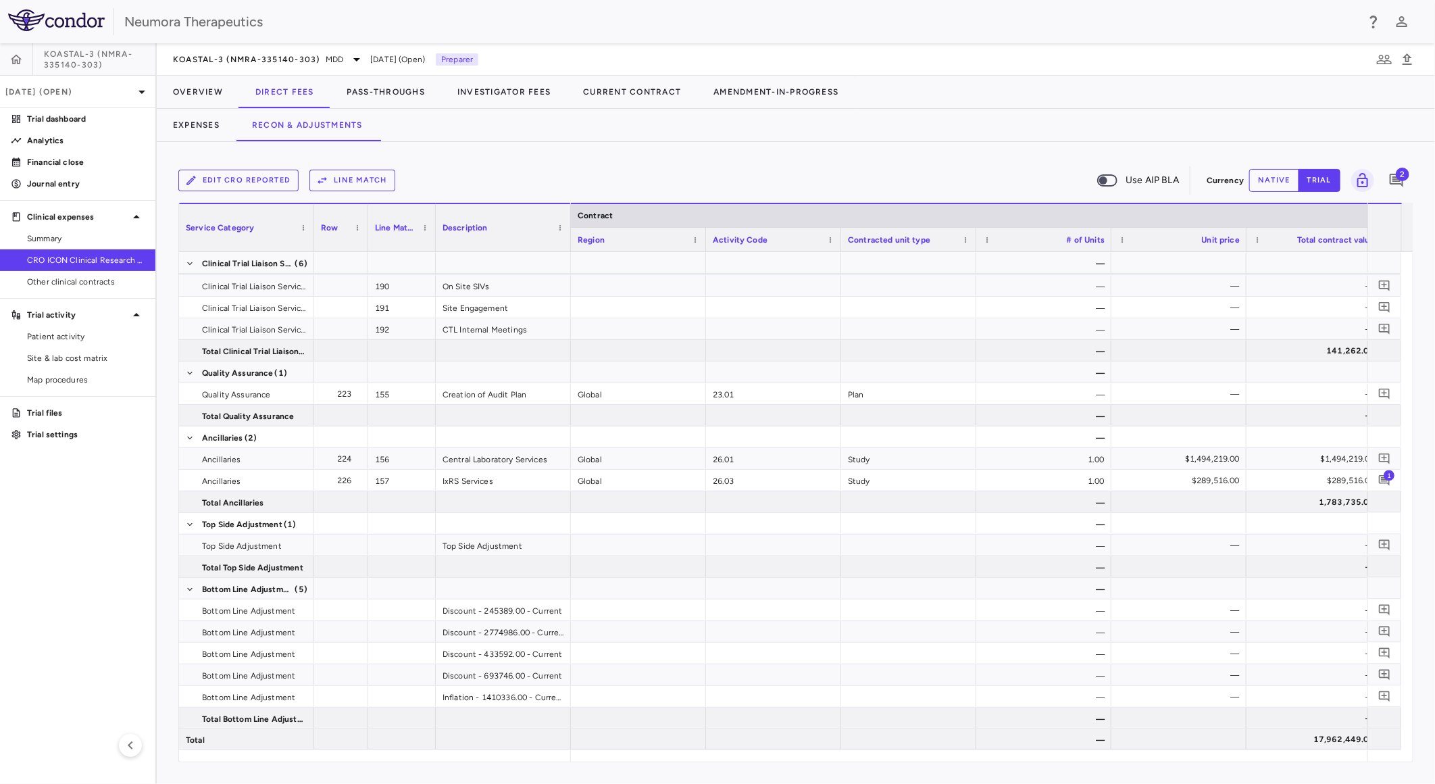
drag, startPoint x: 53, startPoint y: 531, endPoint x: 93, endPoint y: 492, distance: 55.9
click at [55, 529] on aside "KOASTAL-3 (NMRA-335140-303) [DATE] (Open) Trial dashboard Analytics Financial c…" at bounding box center [78, 413] width 157 height 740
click at [99, 538] on aside "KOASTAL-3 (NMRA-335140-303) [DATE] (Open) Trial dashboard Analytics Financial c…" at bounding box center [78, 413] width 157 height 740
click at [101, 577] on aside "KOASTAL-3 (NMRA-335140-303) [DATE] (Open) Trial dashboard Analytics Financial c…" at bounding box center [78, 413] width 157 height 740
click at [368, 182] on button "Line Match" at bounding box center [352, 181] width 86 height 22
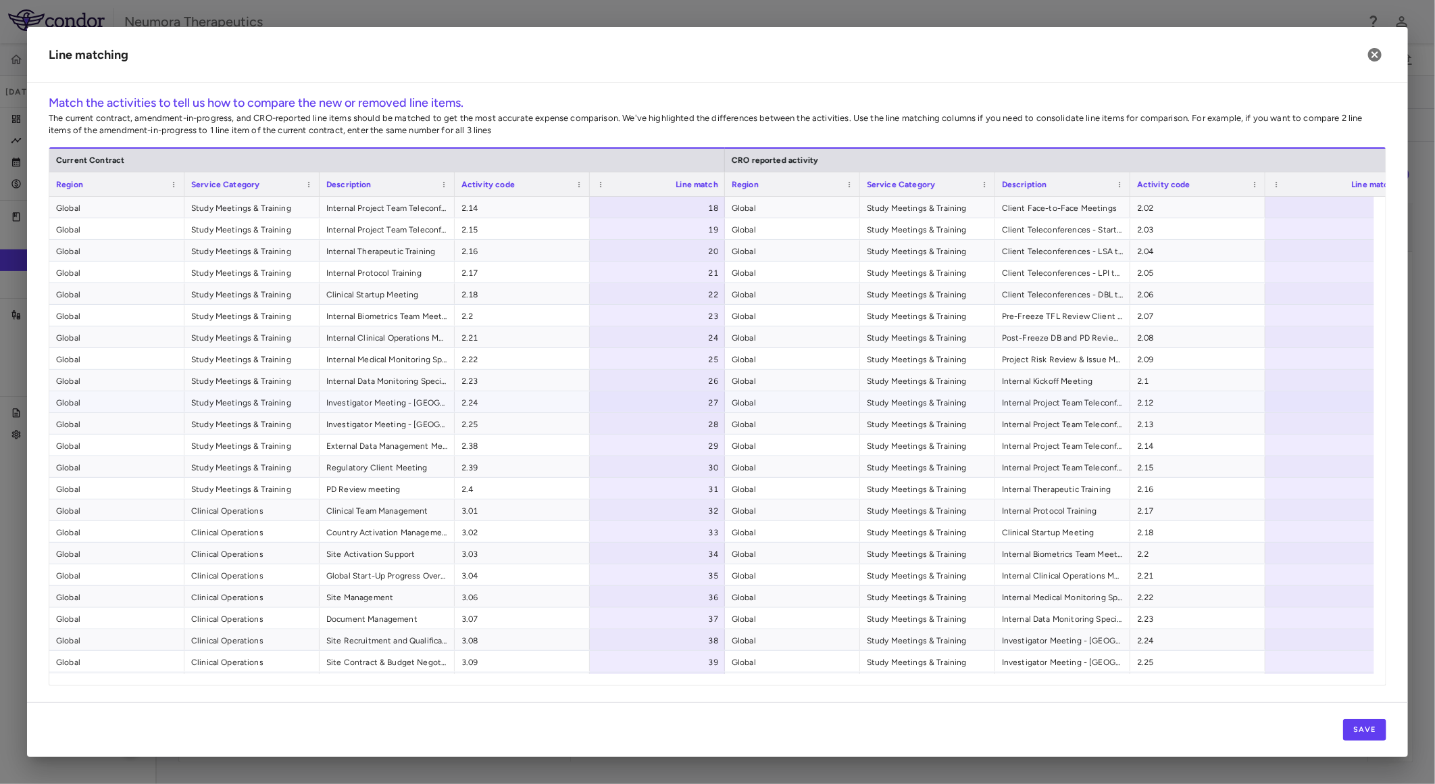
scroll to position [375, 0]
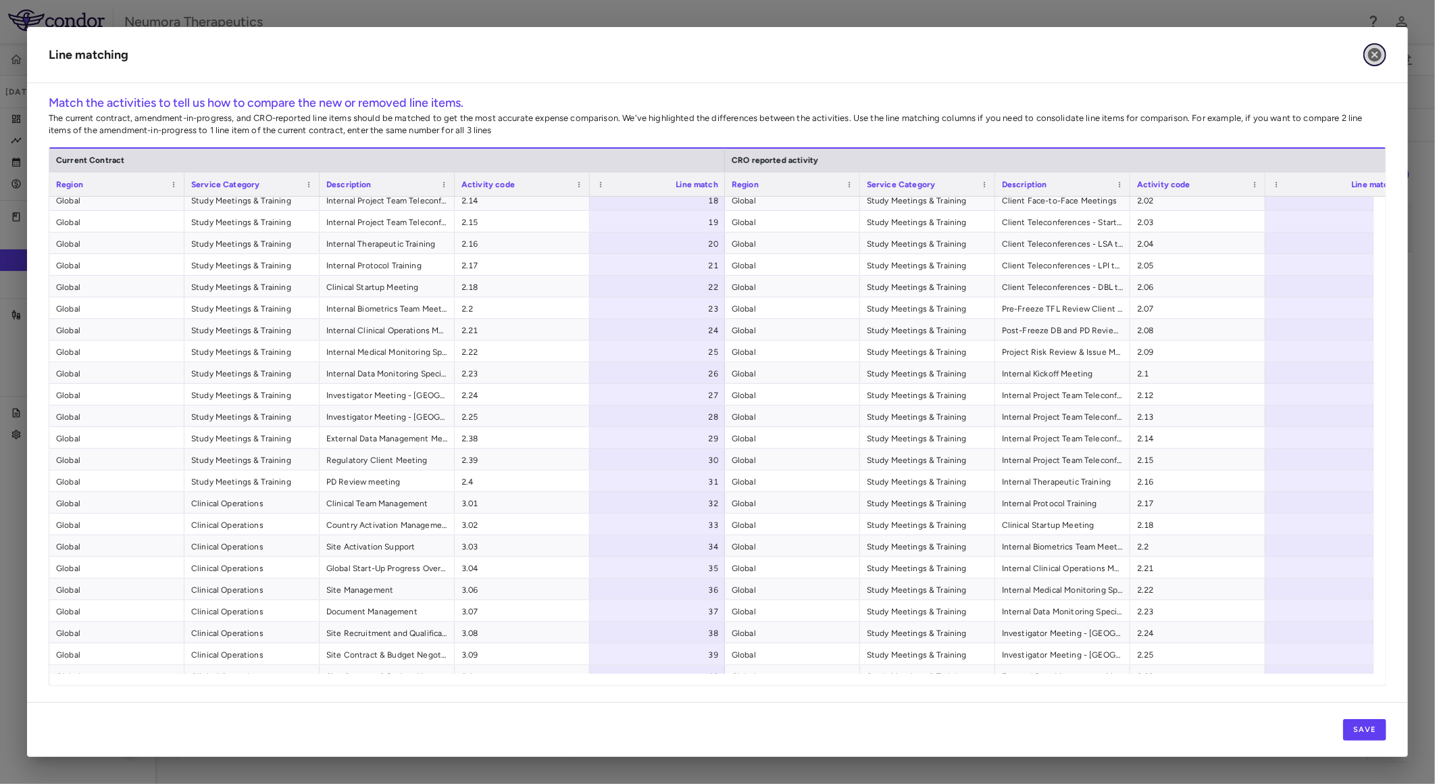
click at [1371, 51] on icon "button" at bounding box center [1375, 55] width 14 height 14
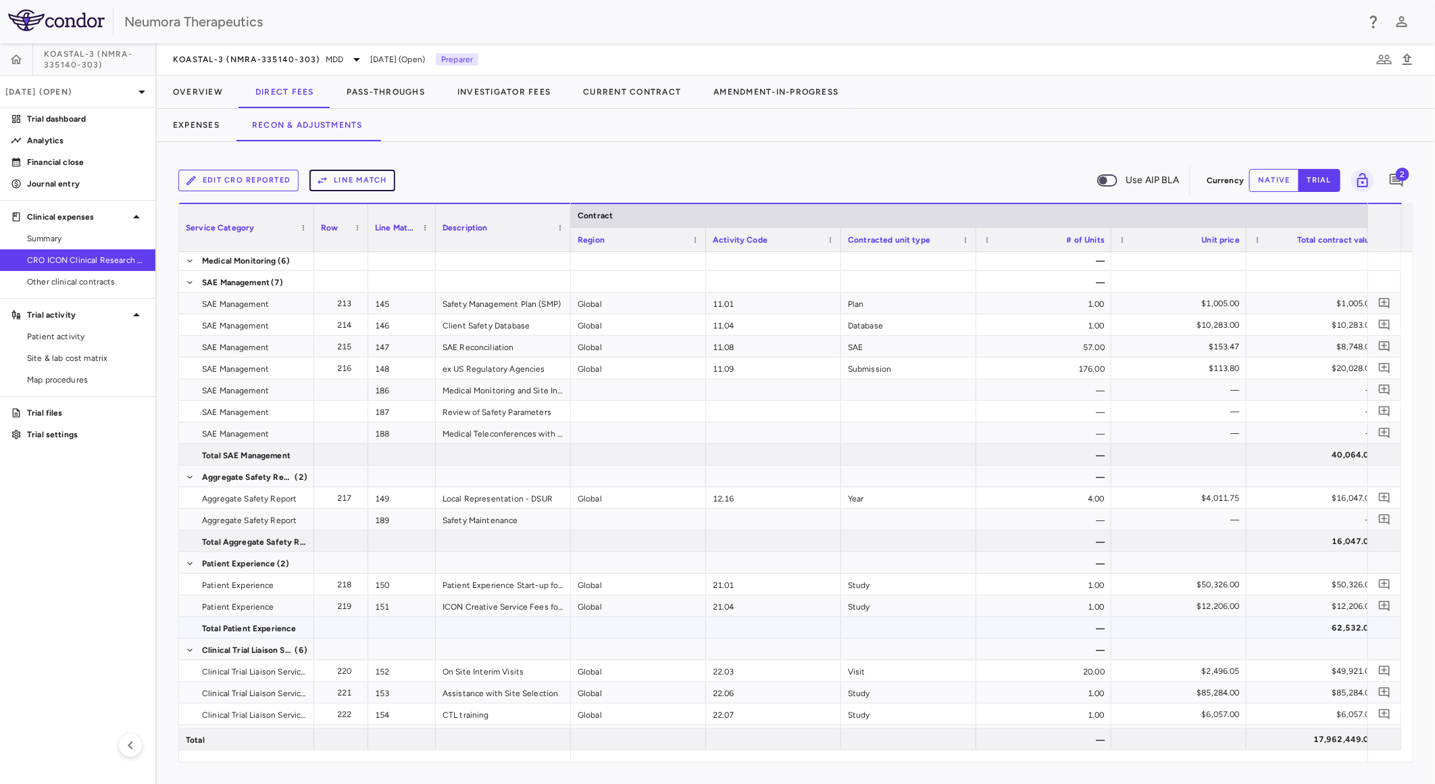
scroll to position [3814, 0]
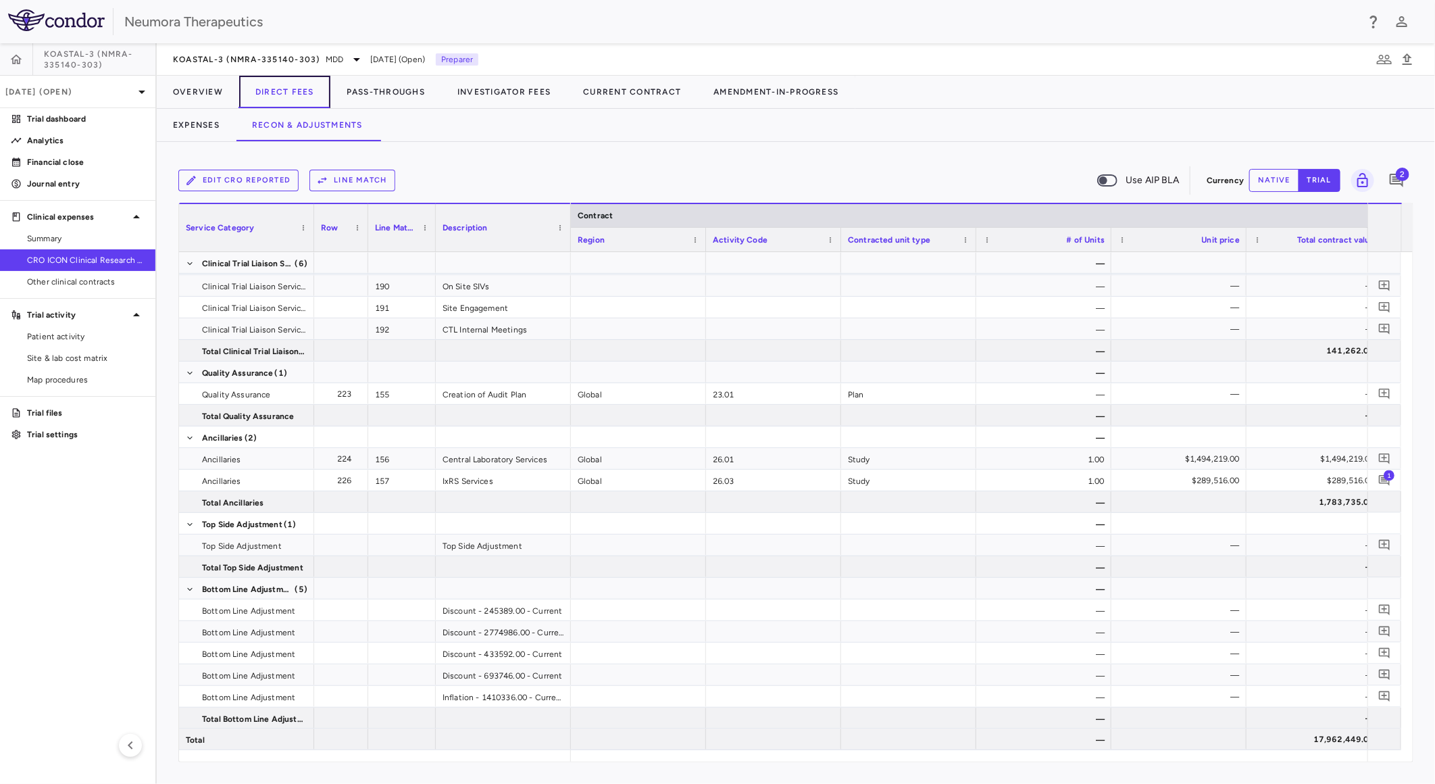
click at [284, 96] on button "Direct Fees" at bounding box center [284, 92] width 91 height 32
click at [198, 125] on button "Expenses" at bounding box center [196, 125] width 79 height 32
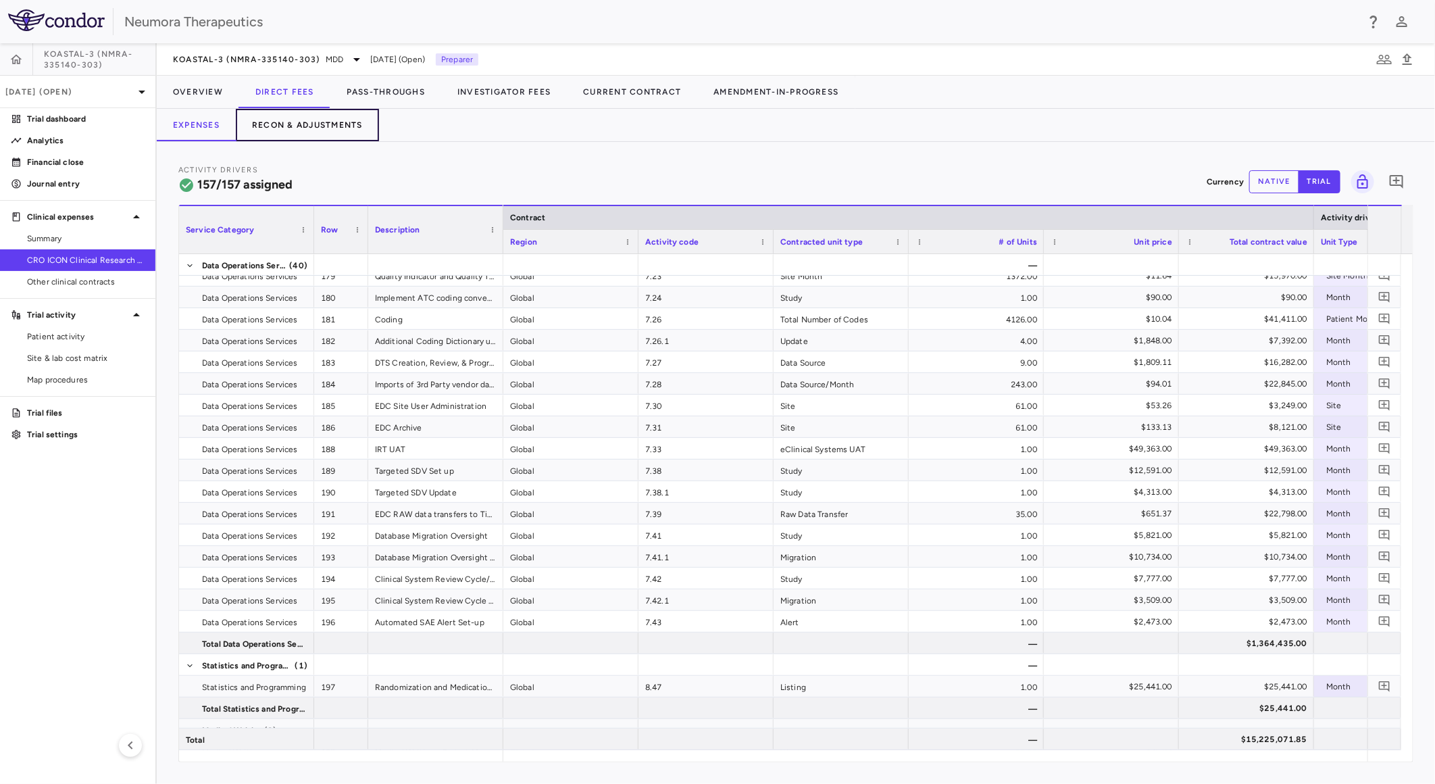
click at [318, 130] on button "Recon & Adjustments" at bounding box center [307, 125] width 143 height 32
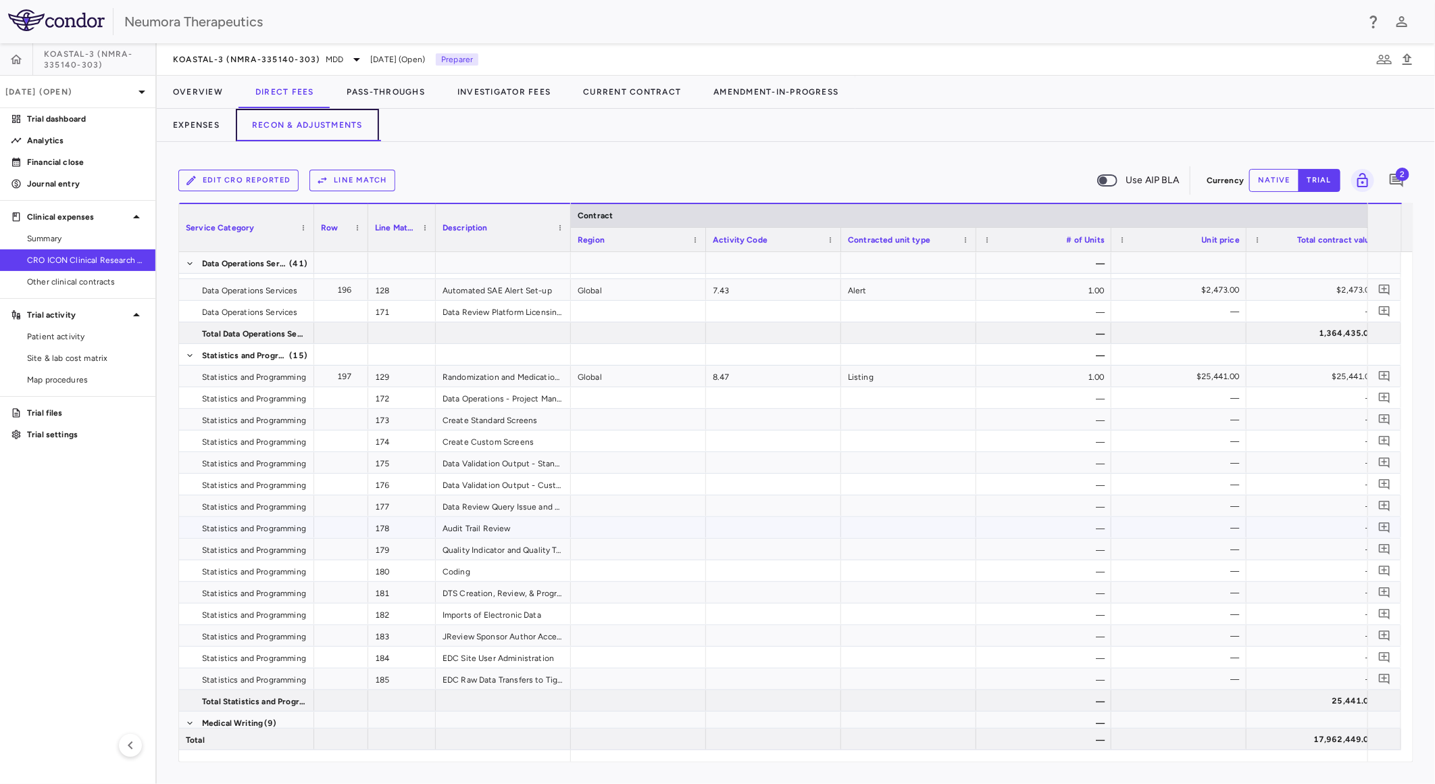
scroll to position [3275, 0]
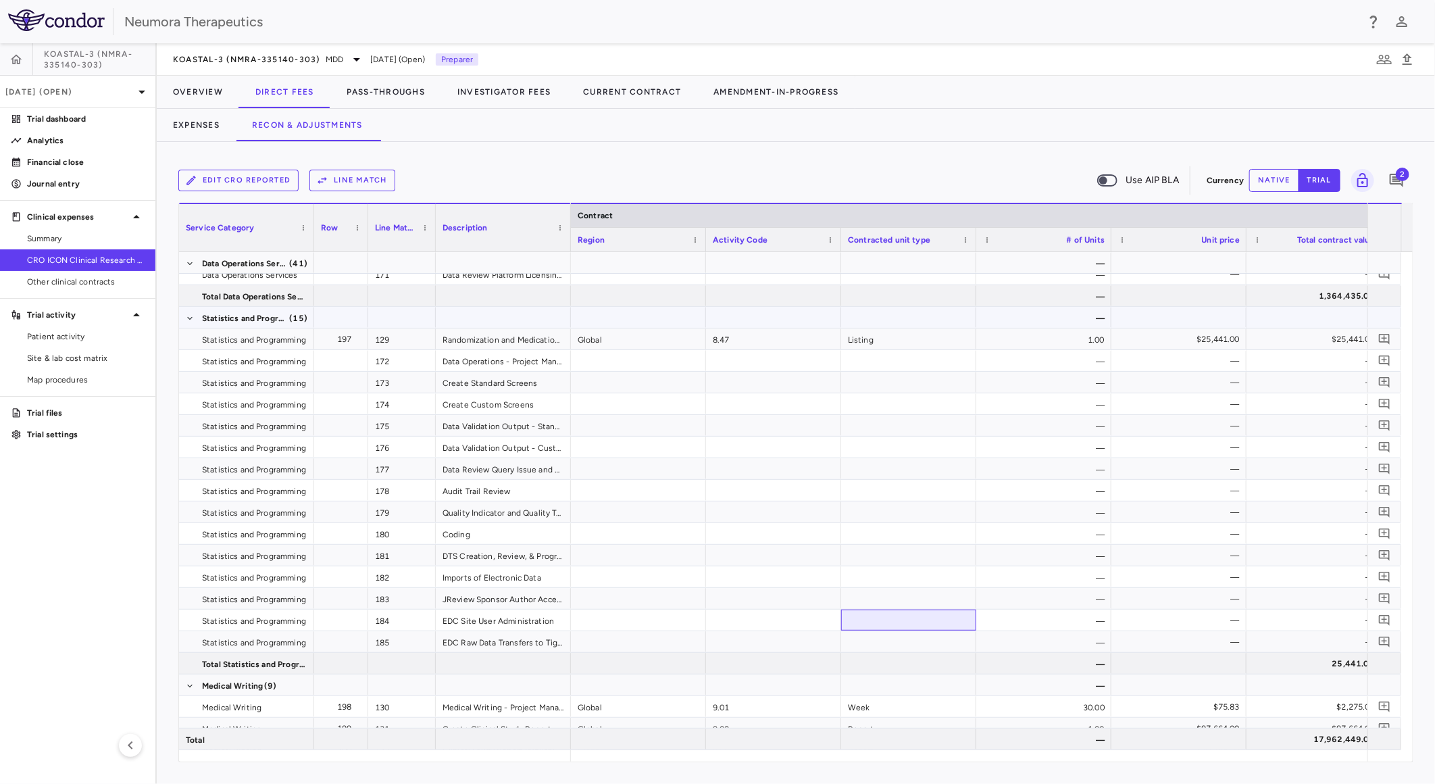
drag, startPoint x: 955, startPoint y: 604, endPoint x: 960, endPoint y: 541, distance: 63.1
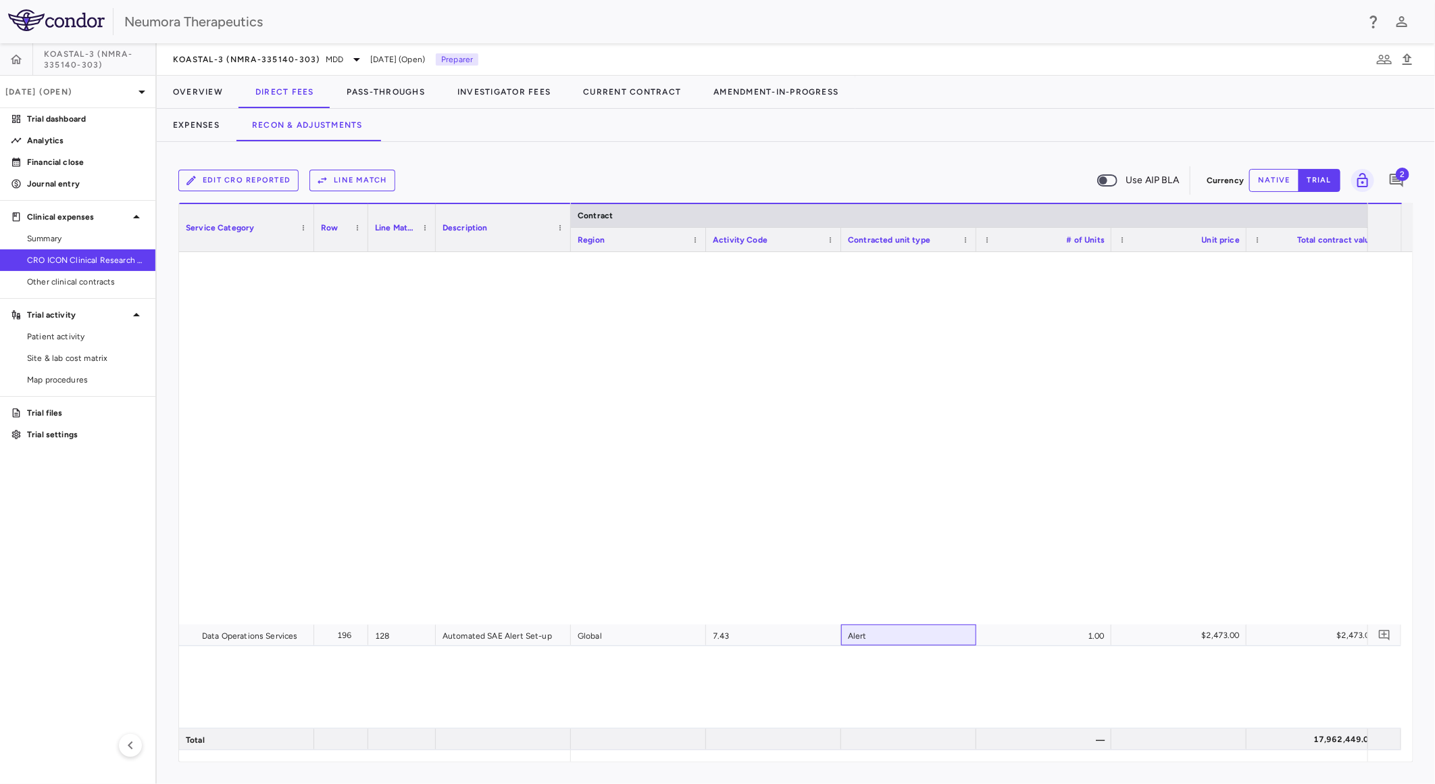
scroll to position [0, 0]
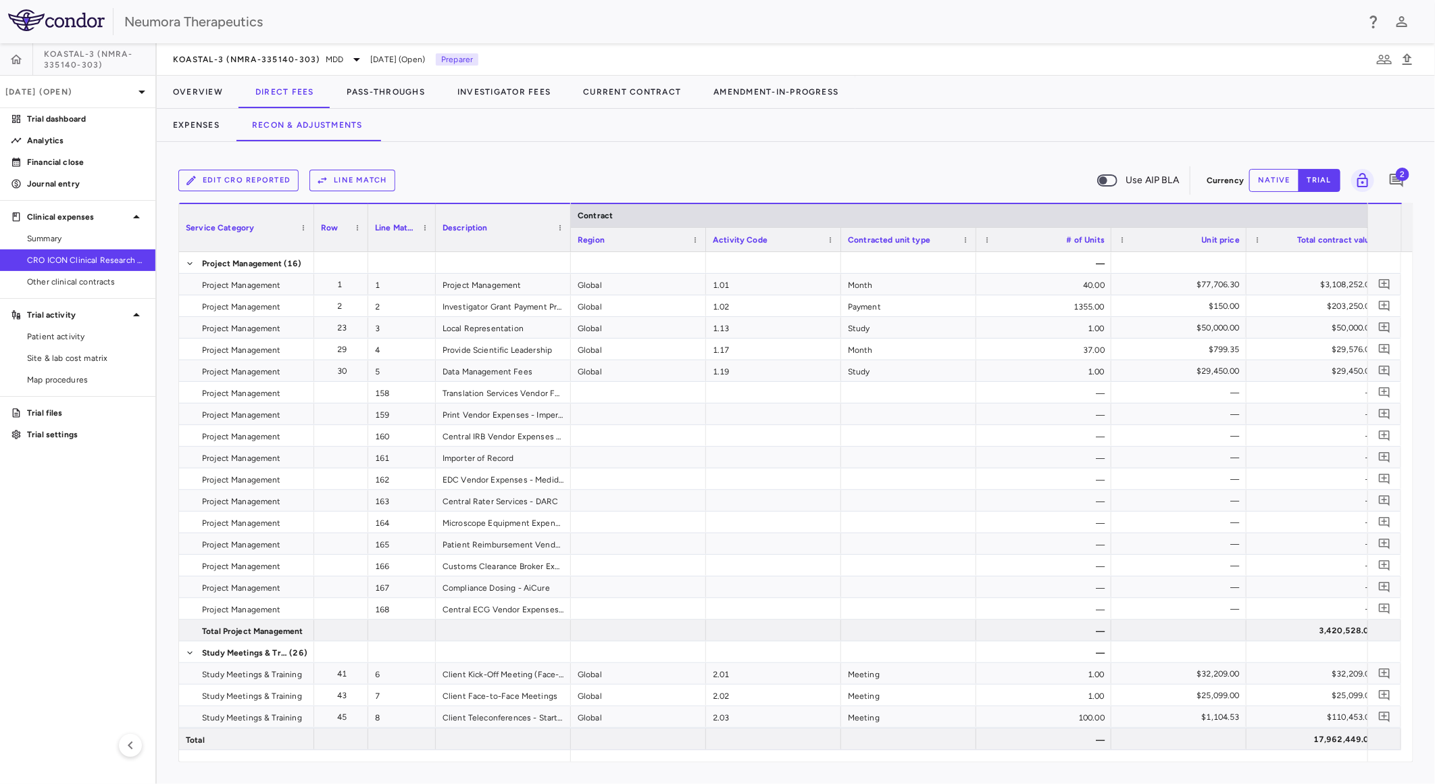
click at [609, 172] on div "Edit CRO reported Line Match Use AIP BLA" at bounding box center [689, 180] width 1023 height 28
click at [241, 184] on button "Edit CRO reported" at bounding box center [238, 181] width 120 height 22
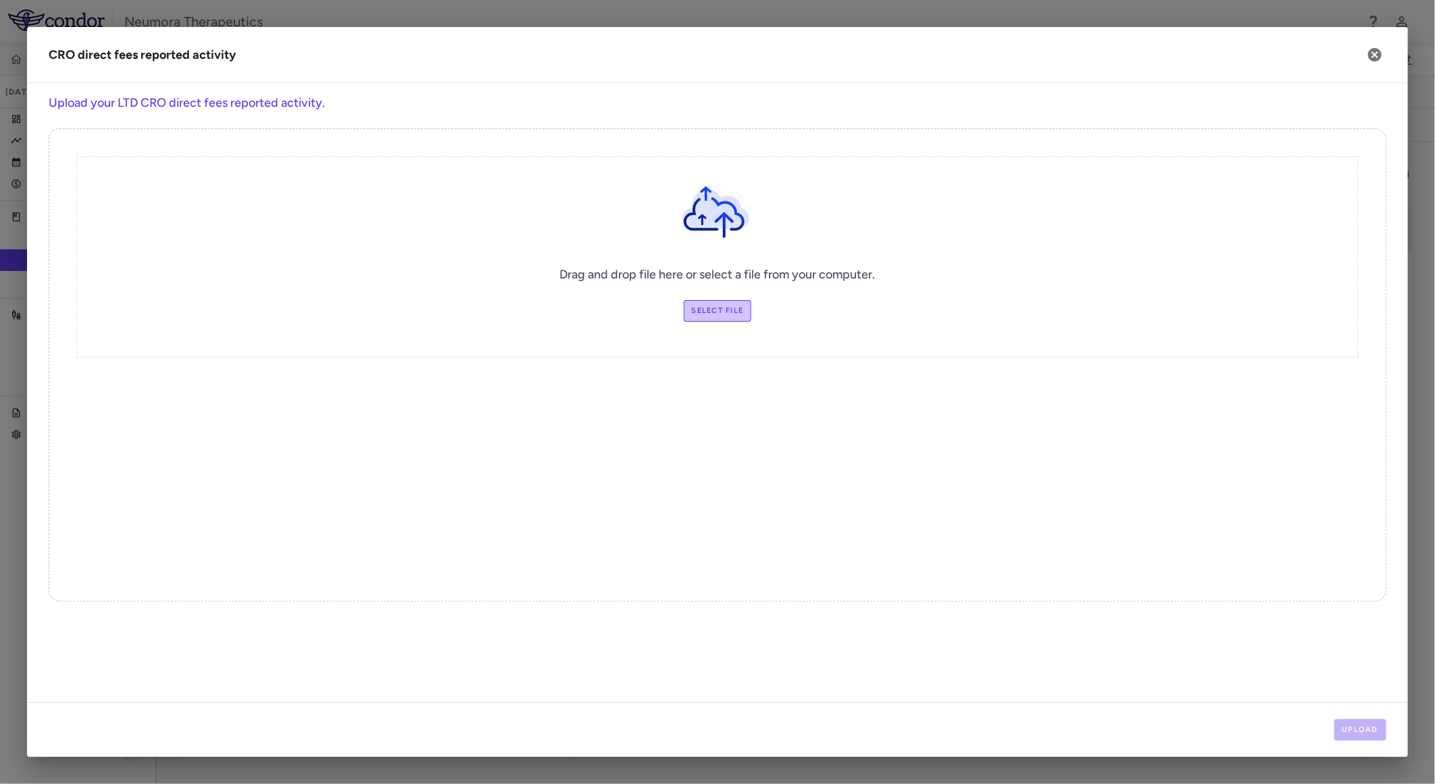
click at [717, 303] on label "Select file" at bounding box center [718, 311] width 68 height 22
click at [0, 0] on input "Select file" at bounding box center [0, 0] width 0 height 0
click at [1369, 734] on button "Upload" at bounding box center [1360, 730] width 53 height 22
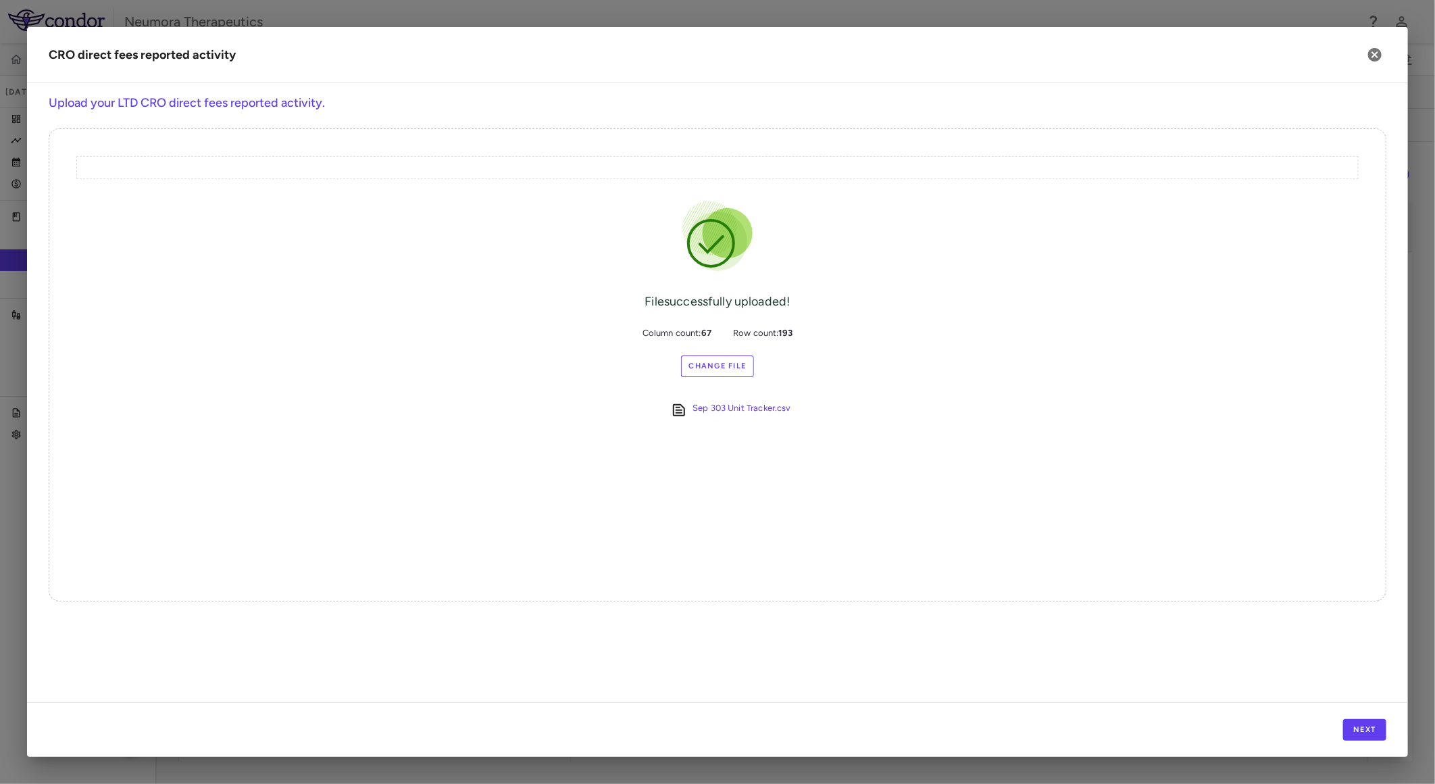
click at [743, 359] on label "Change File" at bounding box center [718, 366] width 74 height 22
click at [0, 0] on input "Change File" at bounding box center [0, 0] width 0 height 0
click at [1355, 724] on button "Next" at bounding box center [1364, 730] width 43 height 22
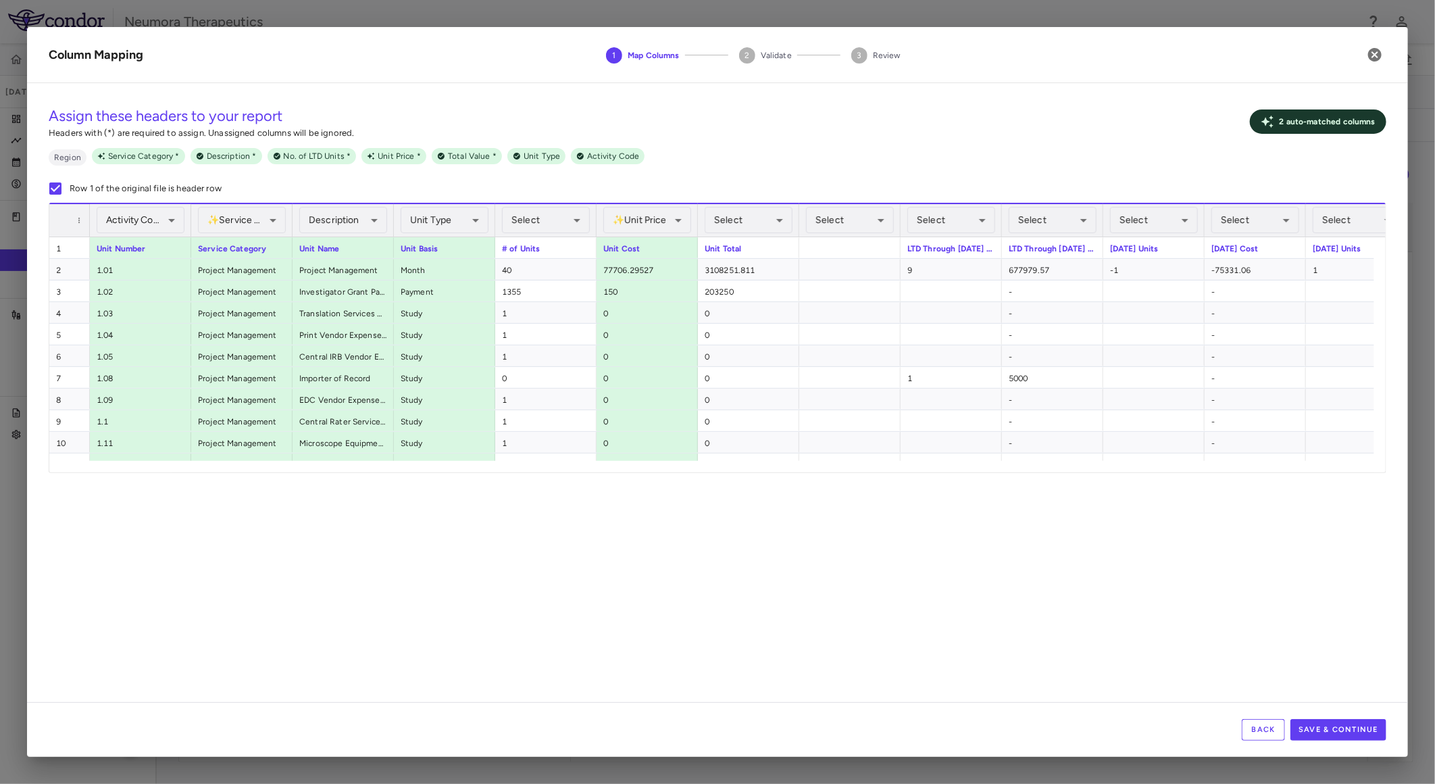
scroll to position [0, 167]
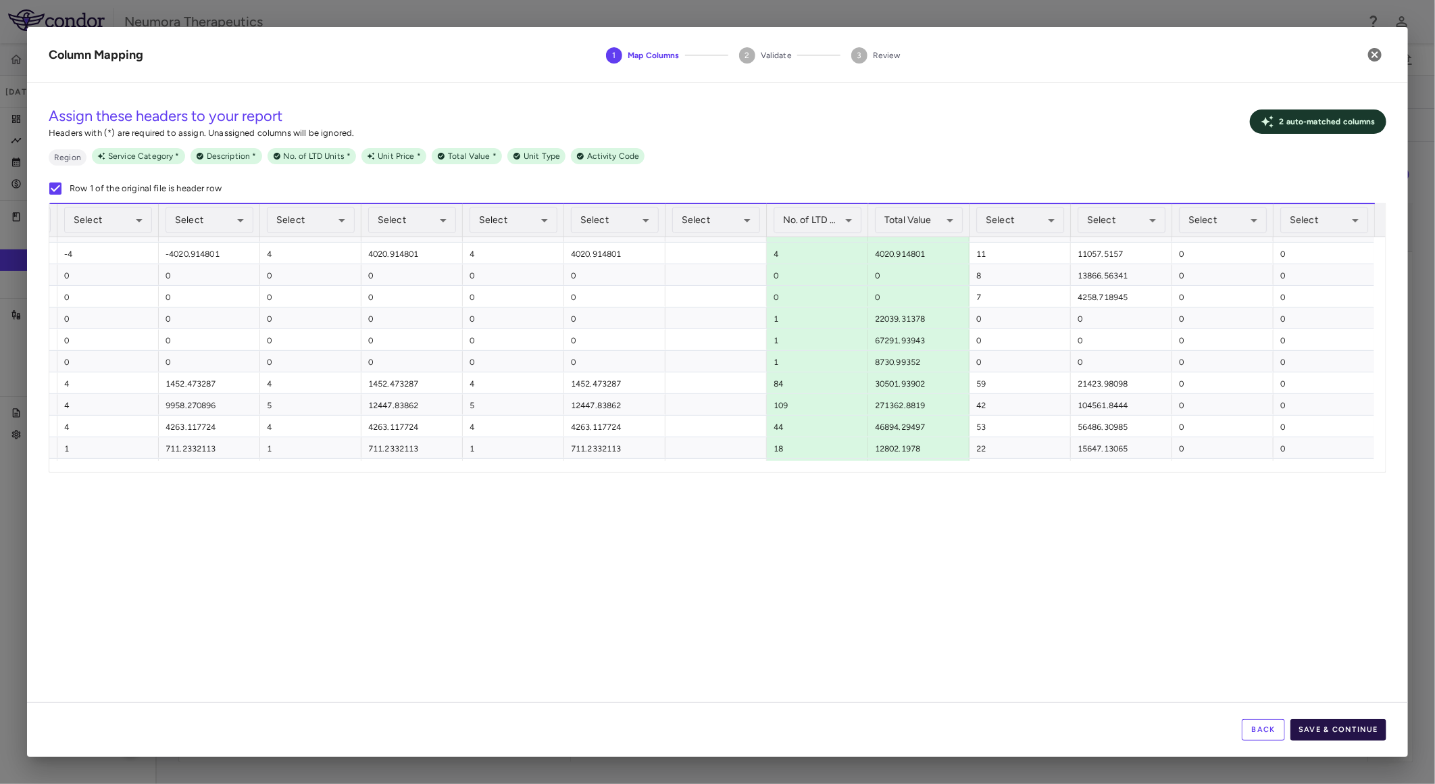
click at [1338, 731] on button "Save & Continue" at bounding box center [1338, 730] width 96 height 22
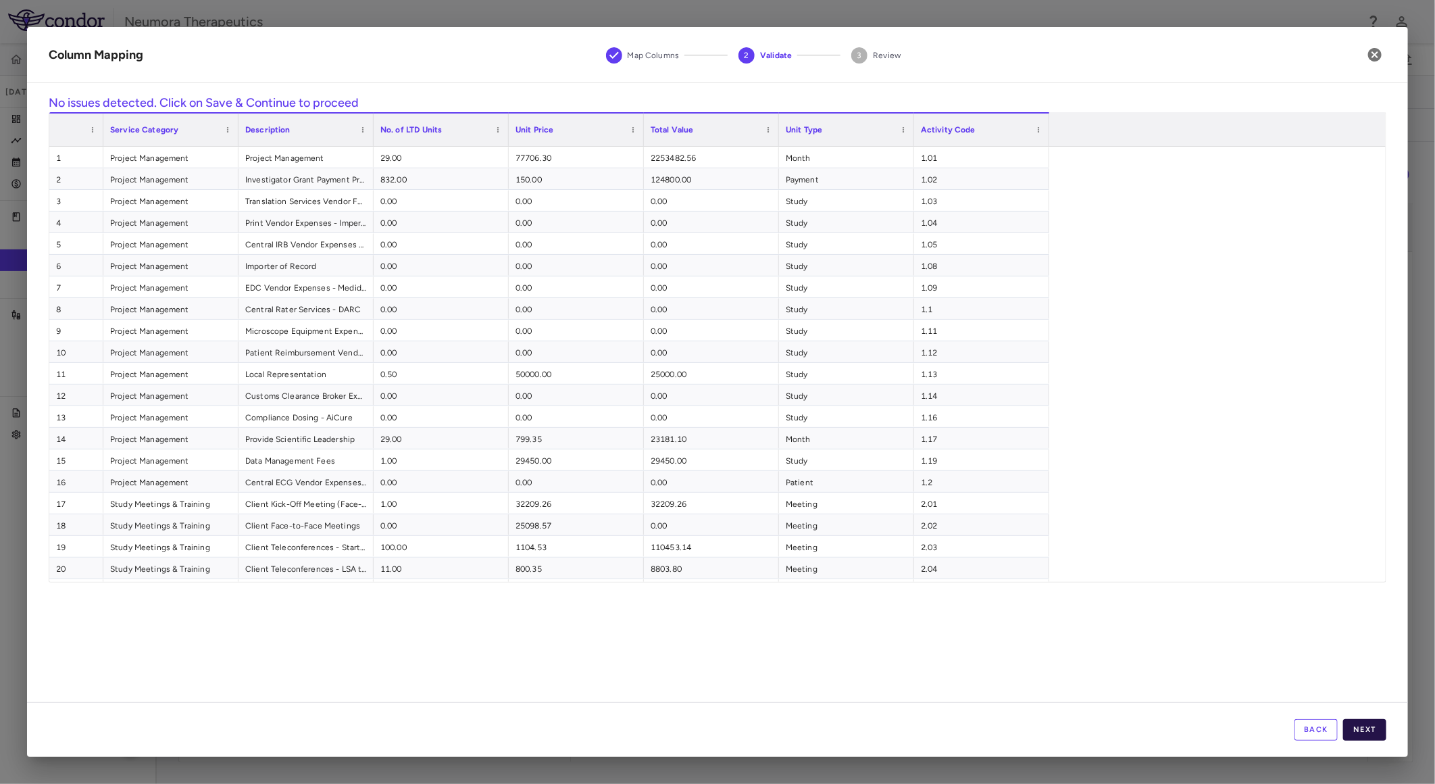
click at [1367, 731] on button "Next" at bounding box center [1364, 730] width 43 height 22
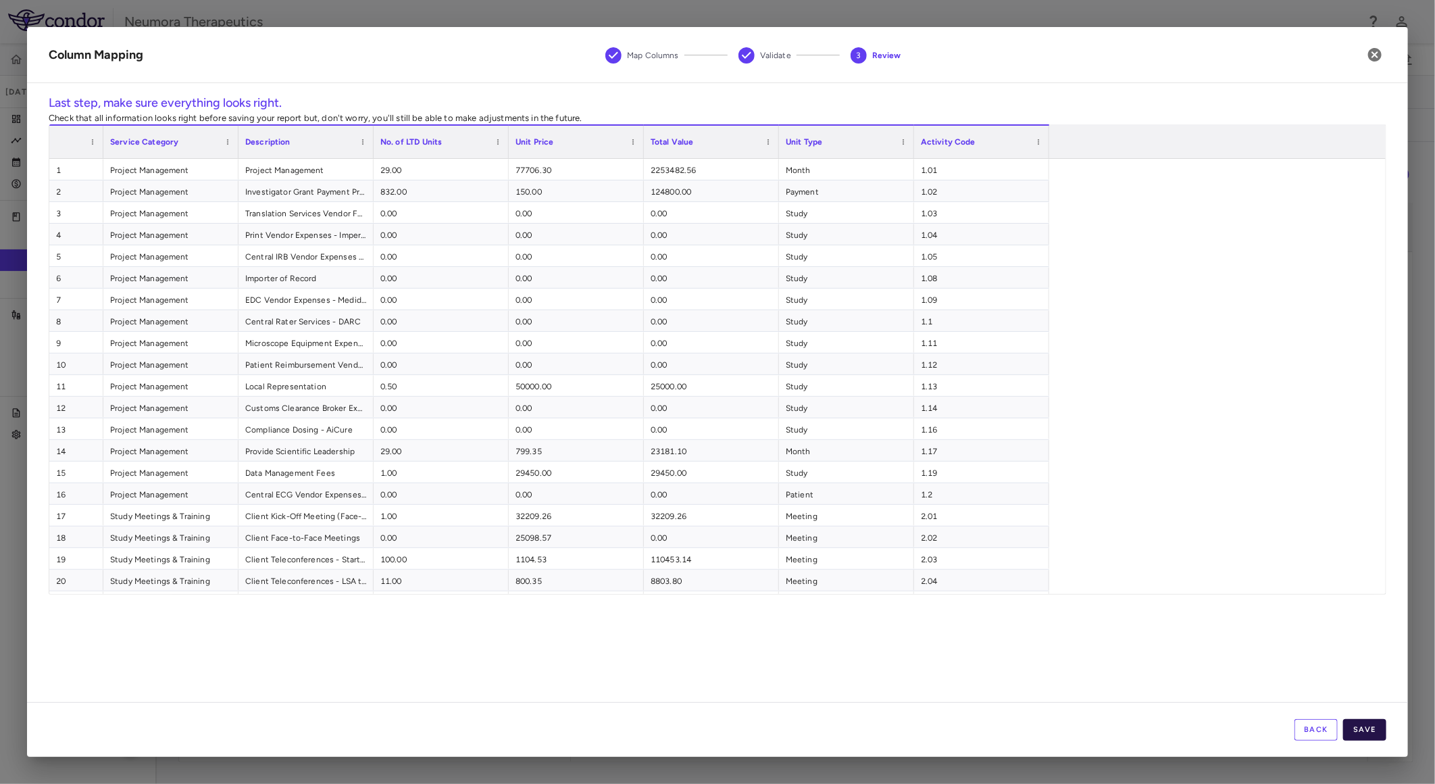
click at [1369, 732] on button "Save" at bounding box center [1364, 730] width 43 height 22
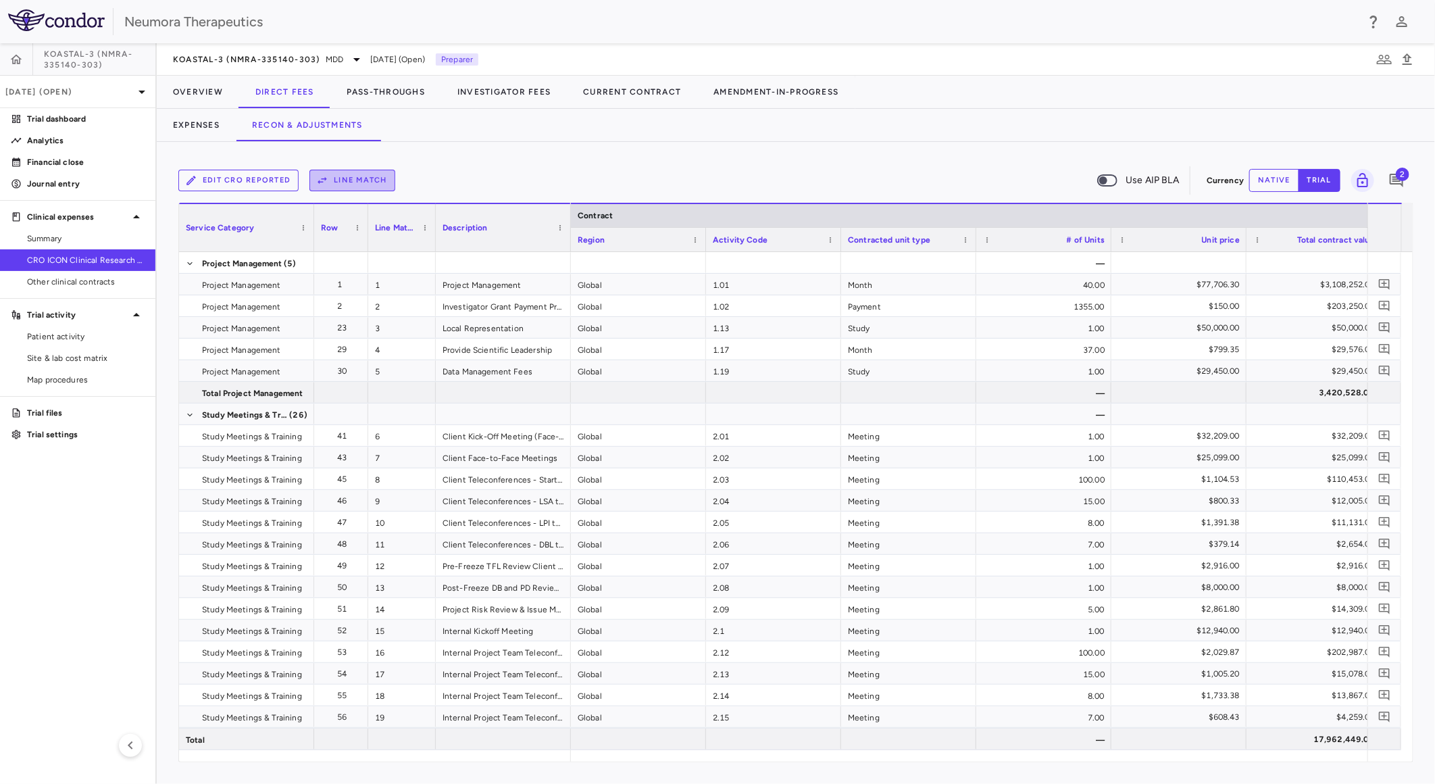
click at [362, 176] on button "Line Match" at bounding box center [352, 181] width 86 height 22
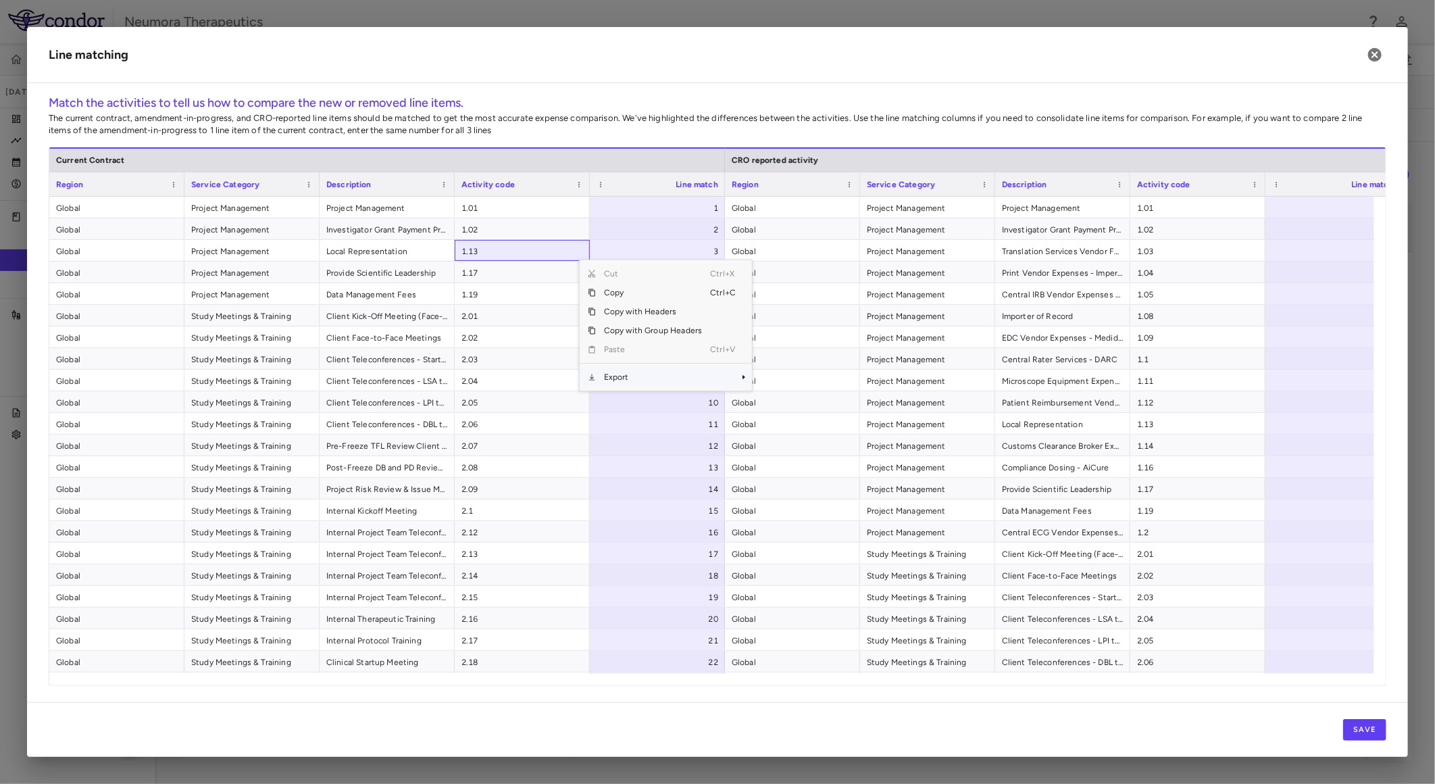
click at [658, 369] on span "Export" at bounding box center [653, 377] width 114 height 19
click at [801, 376] on span "CSV Export" at bounding box center [797, 381] width 64 height 19
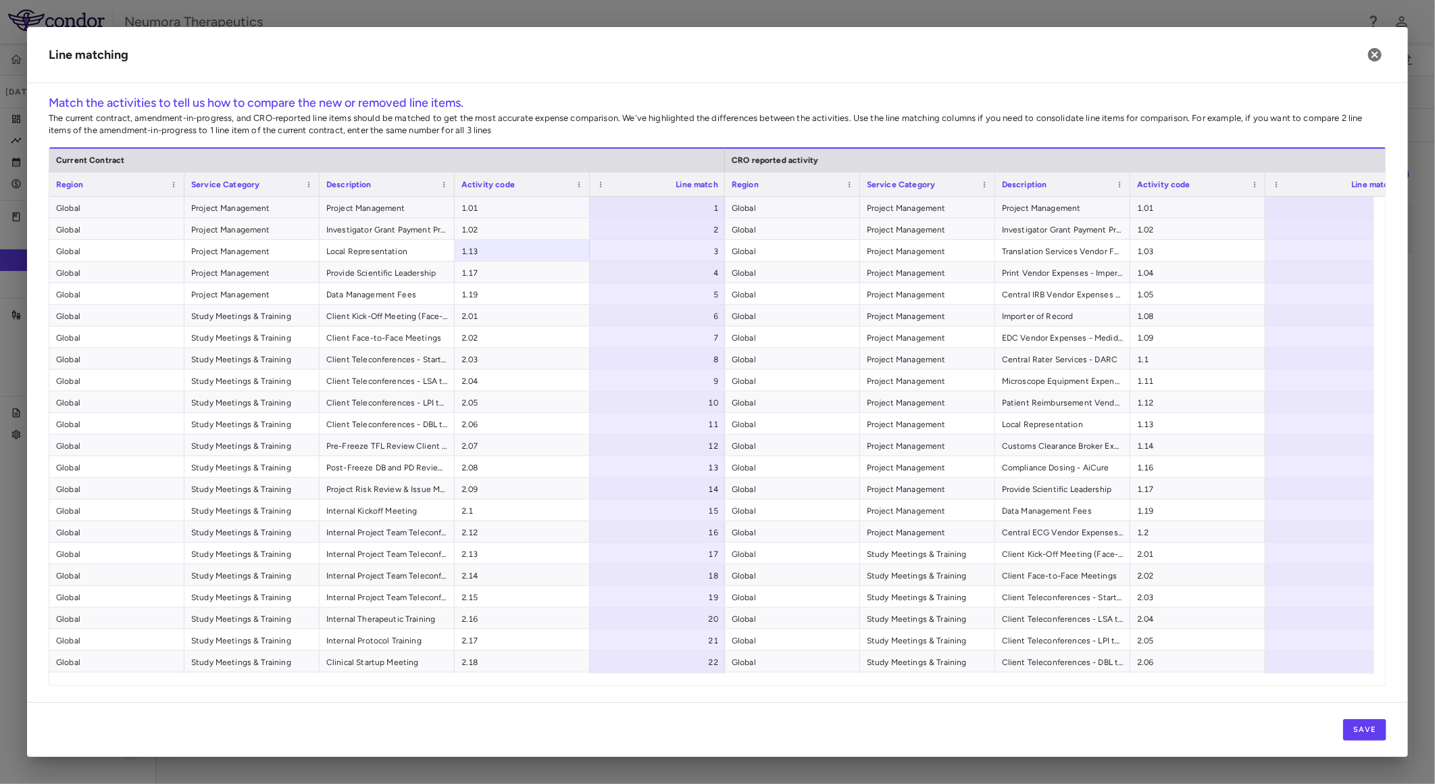
click at [676, 204] on div "1" at bounding box center [660, 208] width 116 height 22
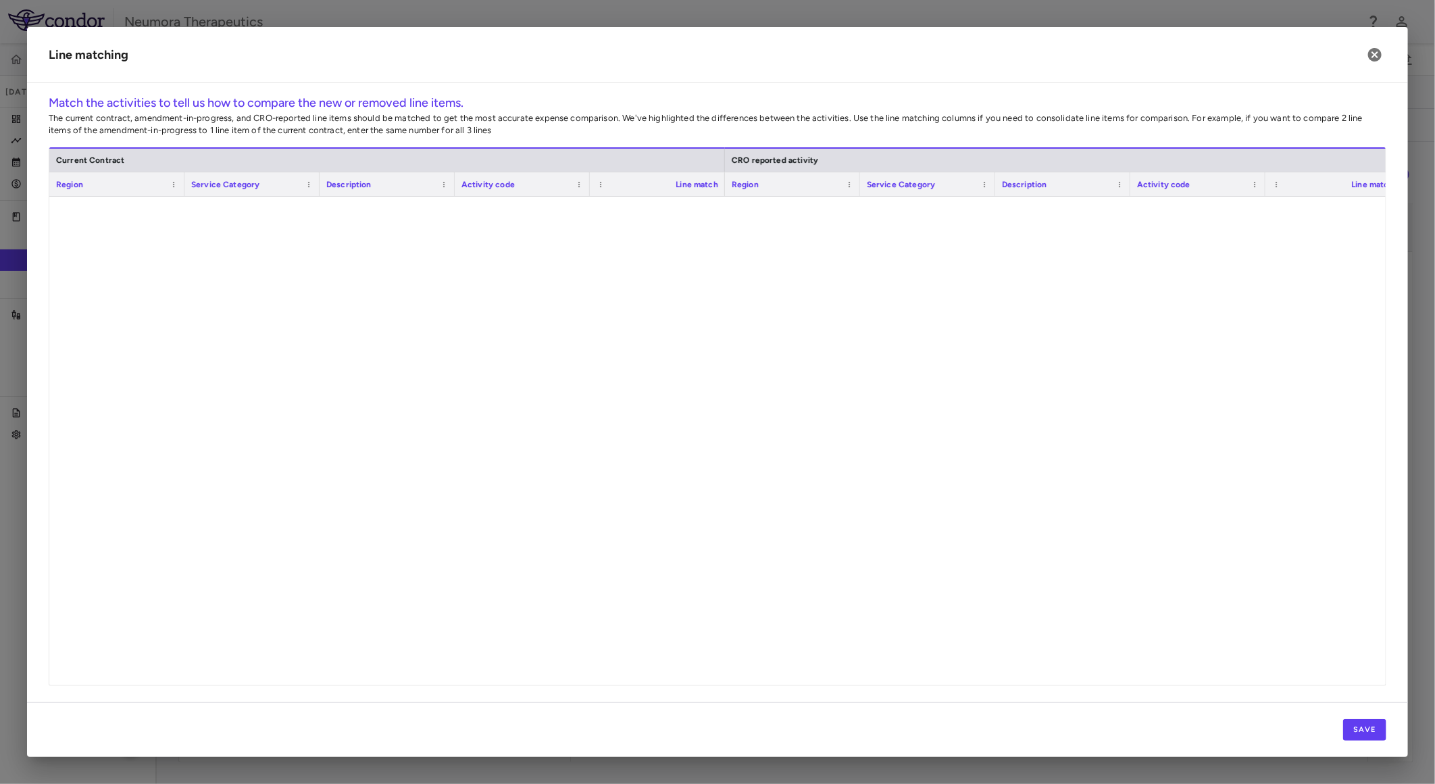
scroll to position [0, 0]
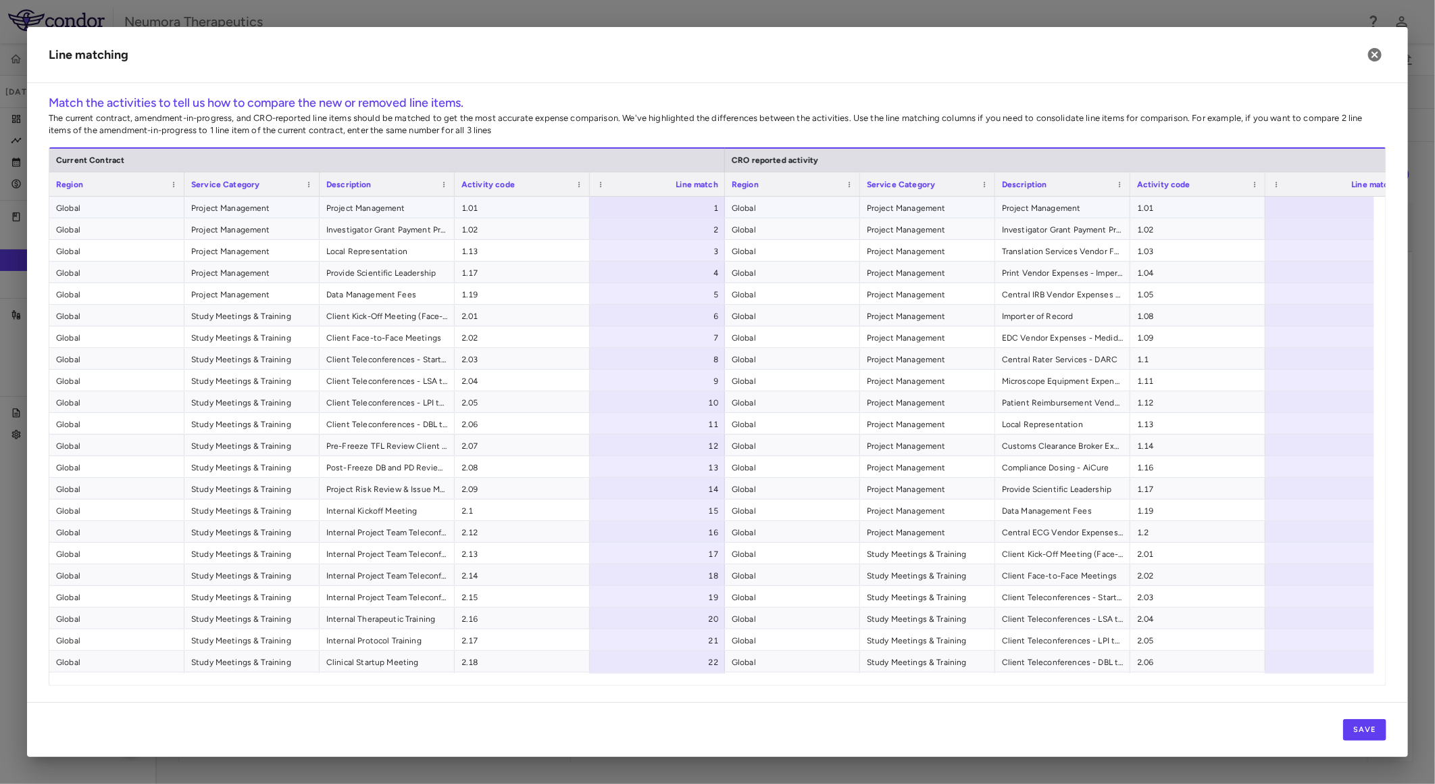
click at [1336, 205] on div at bounding box center [1332, 207] width 135 height 21
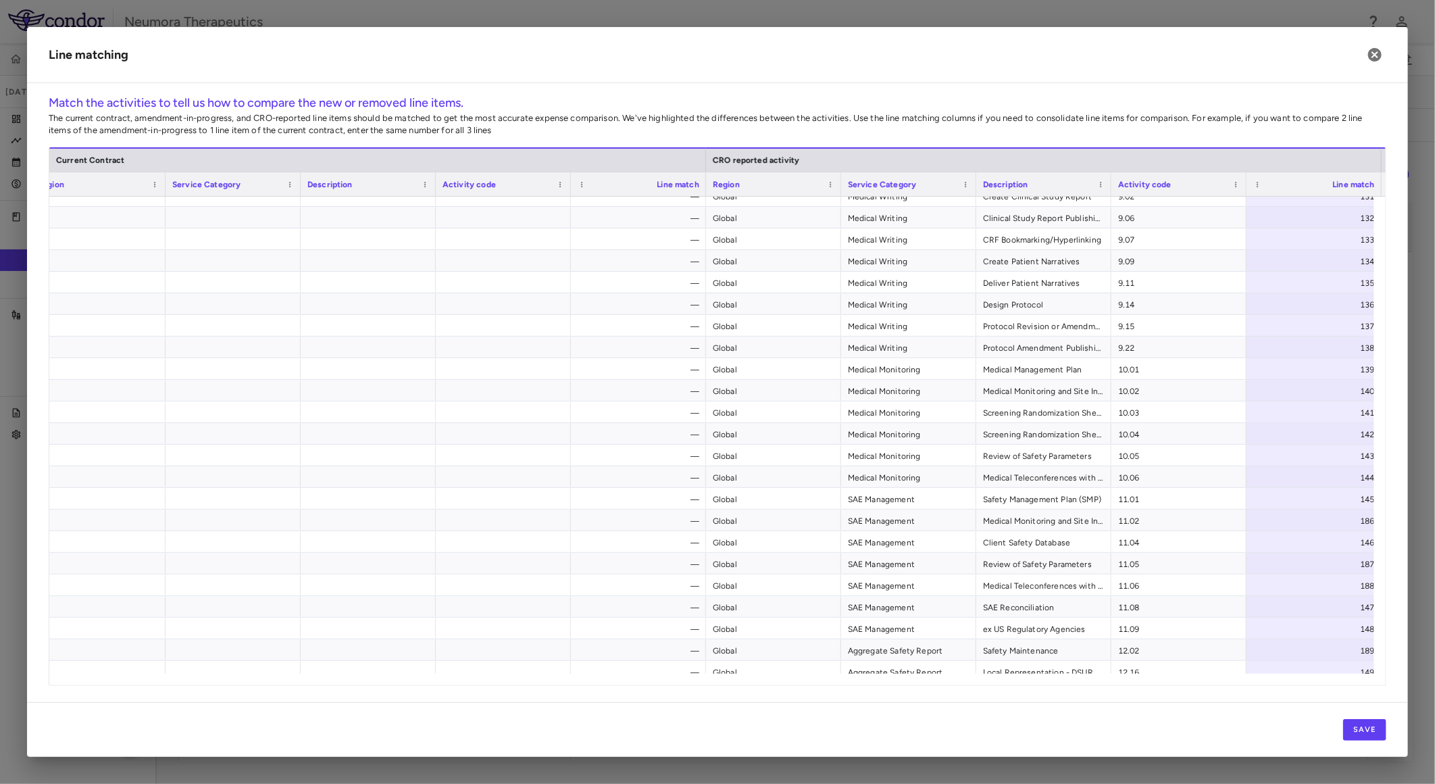
scroll to position [3674, 0]
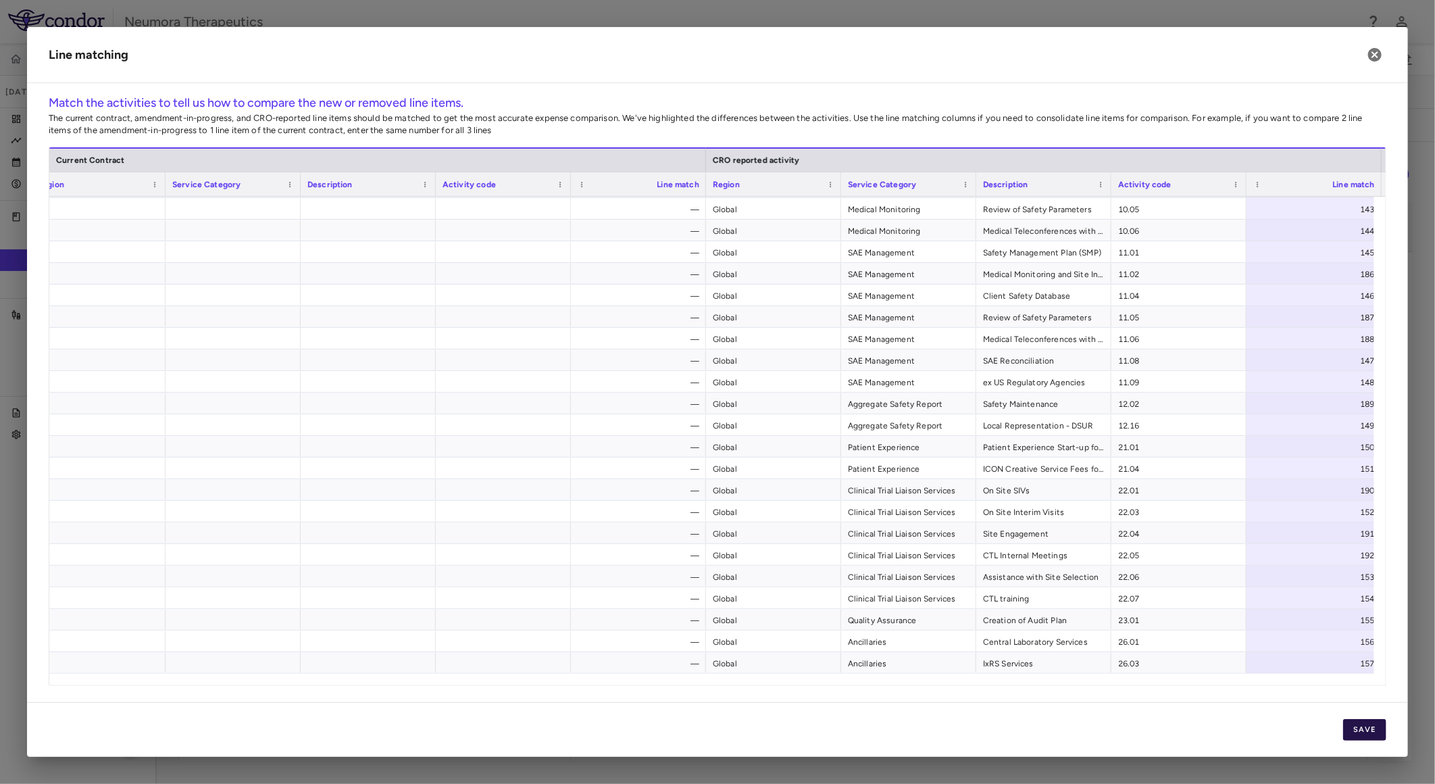
click at [1362, 724] on button "Save" at bounding box center [1364, 730] width 43 height 22
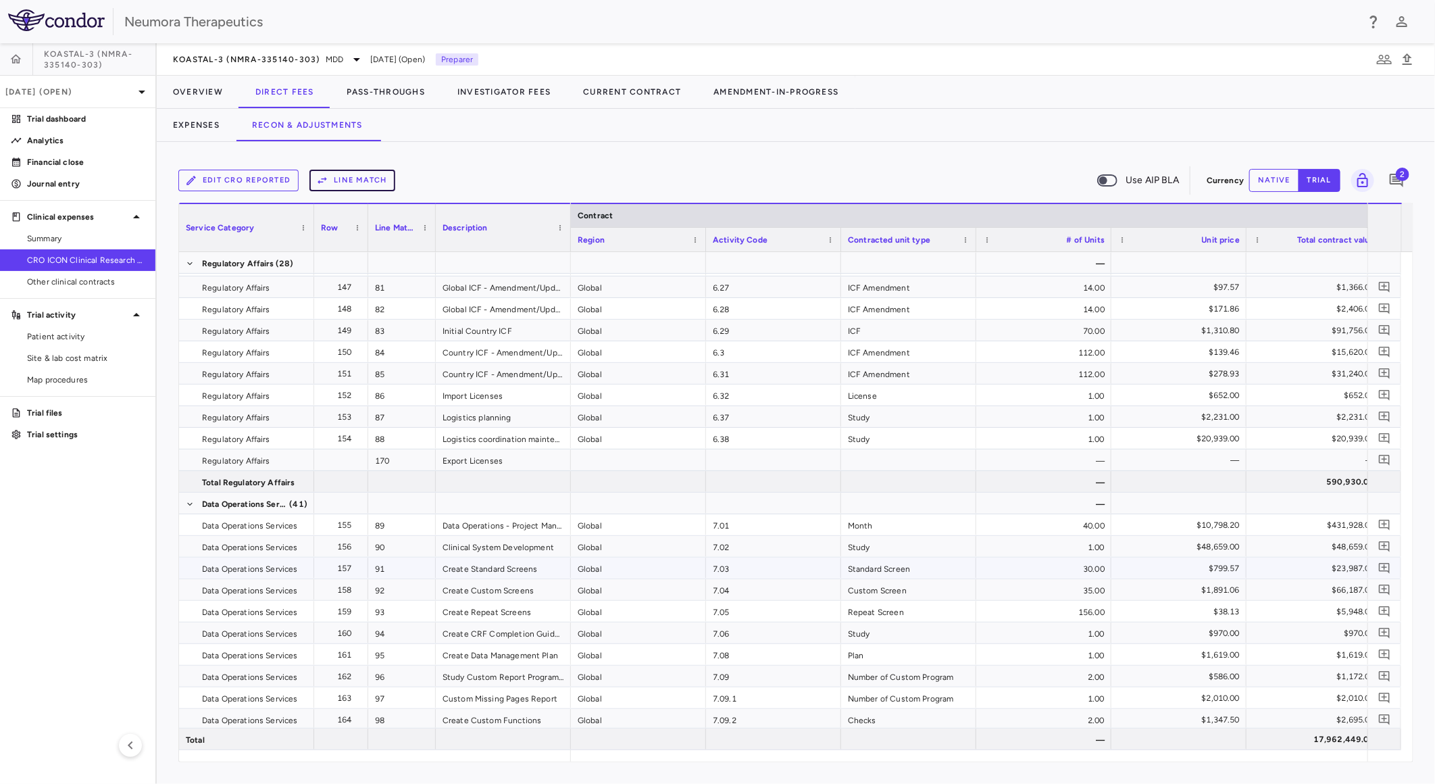
scroll to position [0, 0]
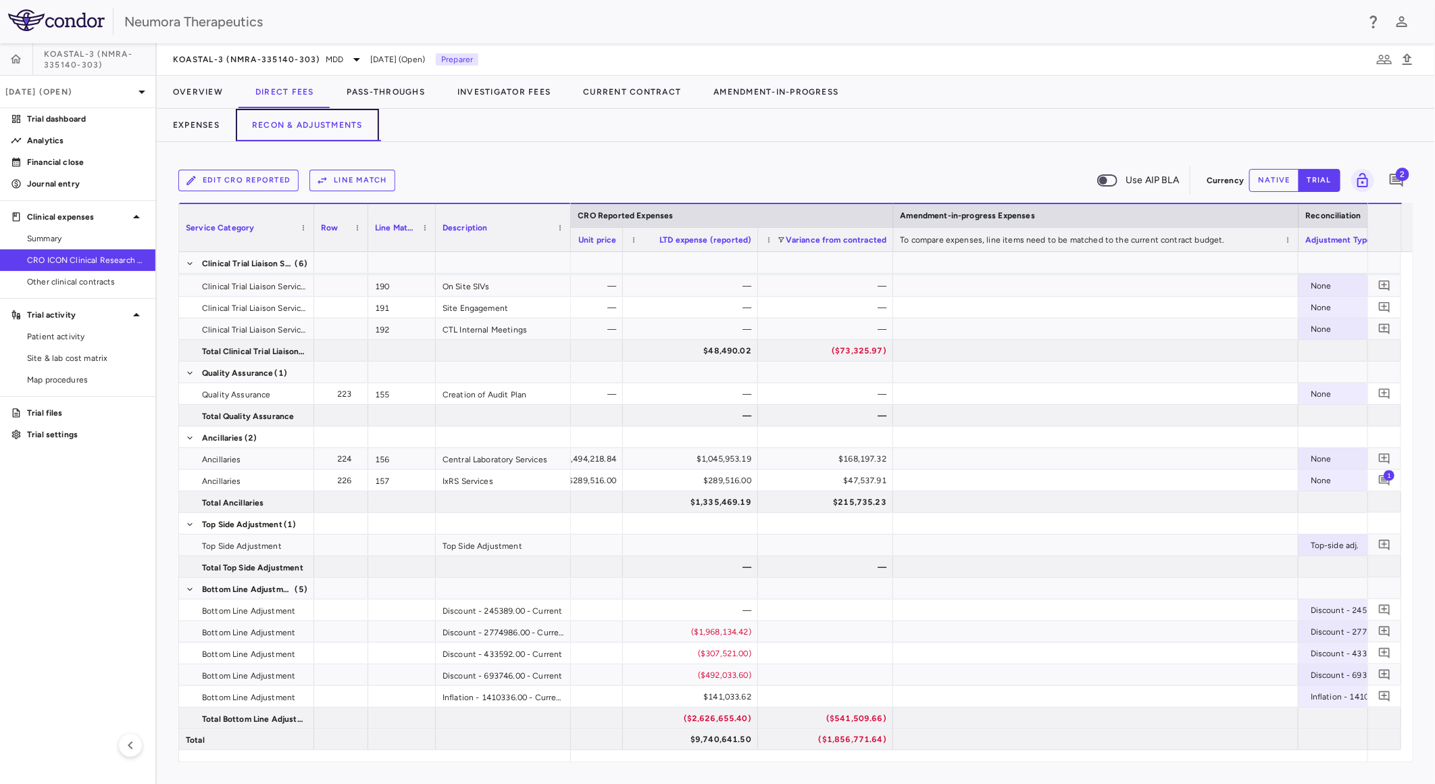
click at [356, 122] on button "Recon & Adjustments" at bounding box center [307, 125] width 143 height 32
click at [186, 124] on button "Expenses" at bounding box center [196, 125] width 79 height 32
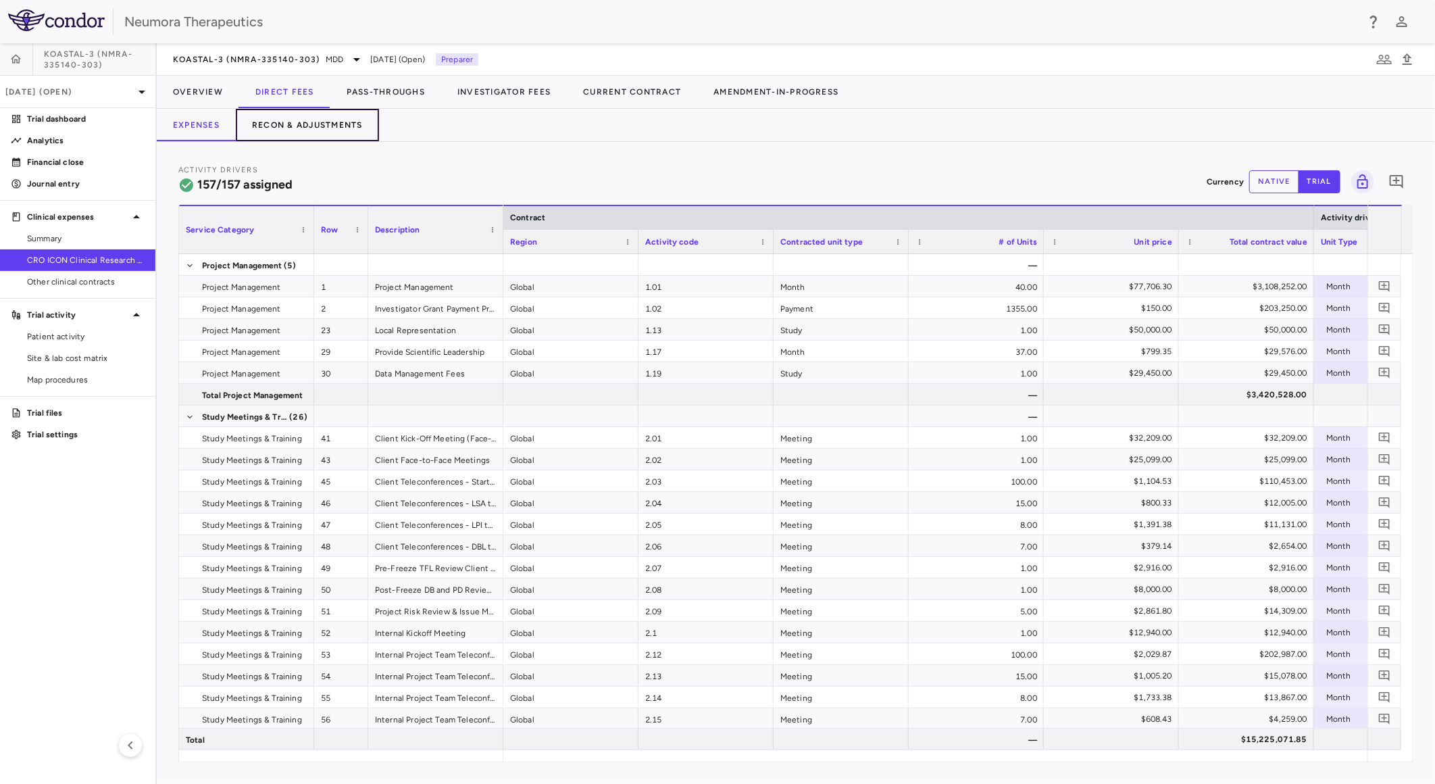
click at [320, 120] on button "Recon & Adjustments" at bounding box center [307, 125] width 143 height 32
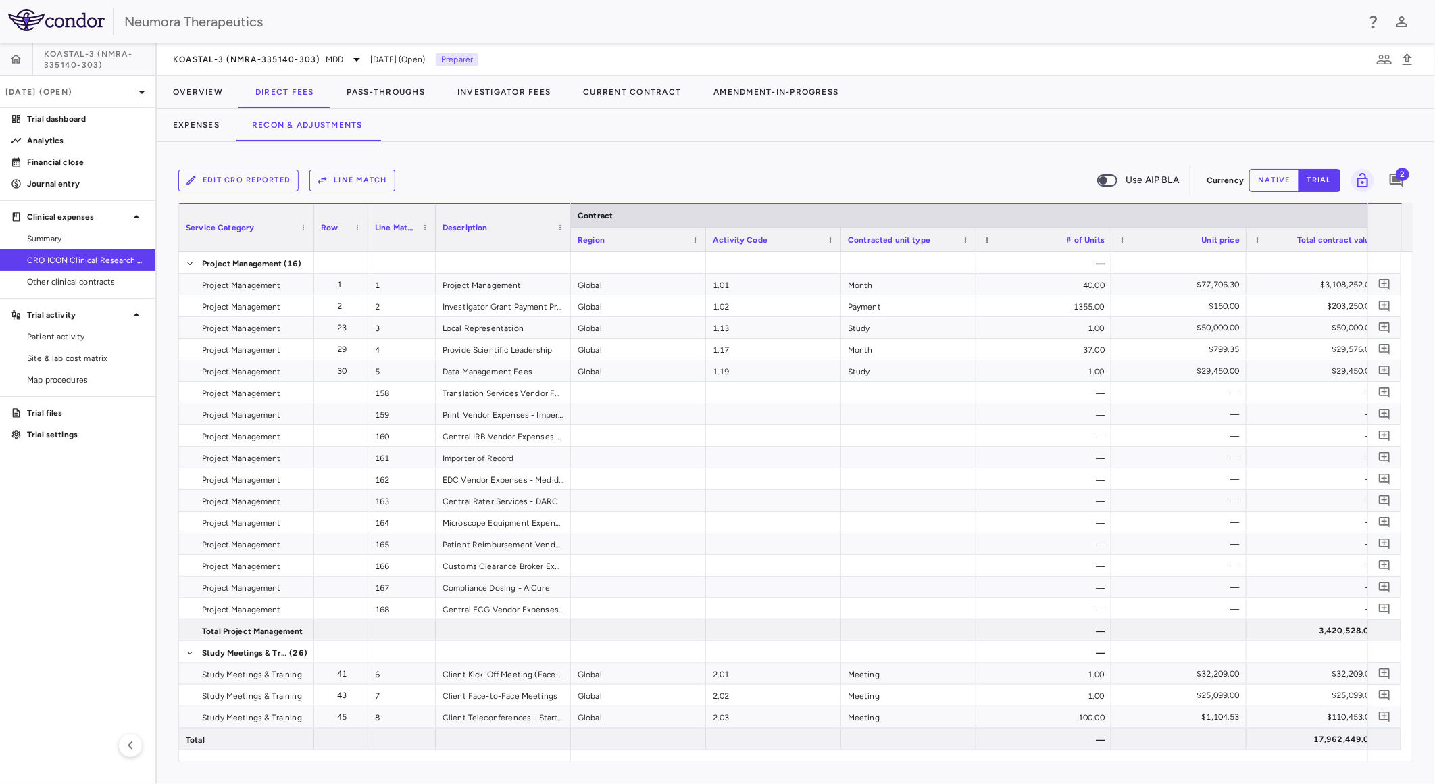
click at [1271, 178] on button "native" at bounding box center [1274, 180] width 50 height 23
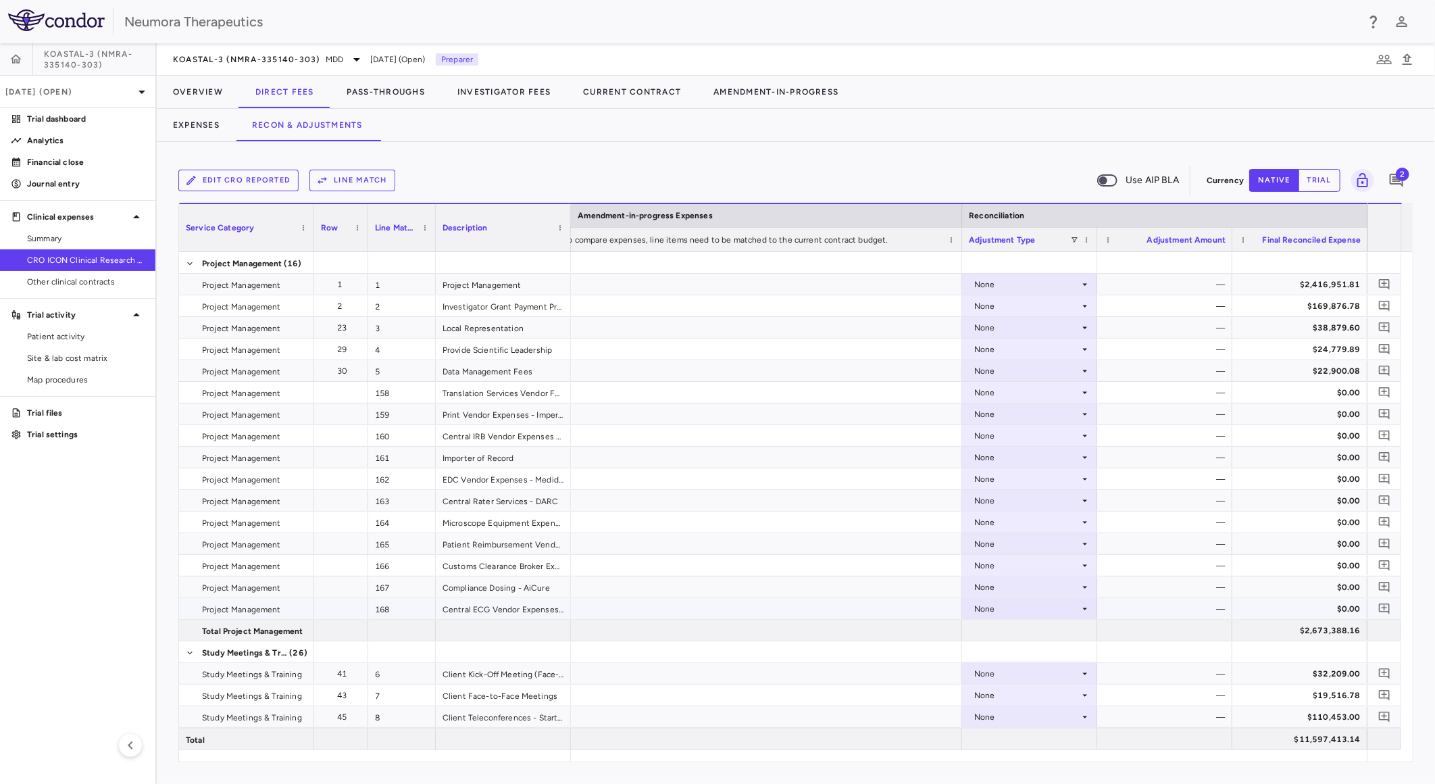
type button "native"
click at [1046, 306] on div "None" at bounding box center [1026, 306] width 105 height 22
click at [1052, 349] on div "CRO Reported" at bounding box center [1022, 353] width 64 height 12
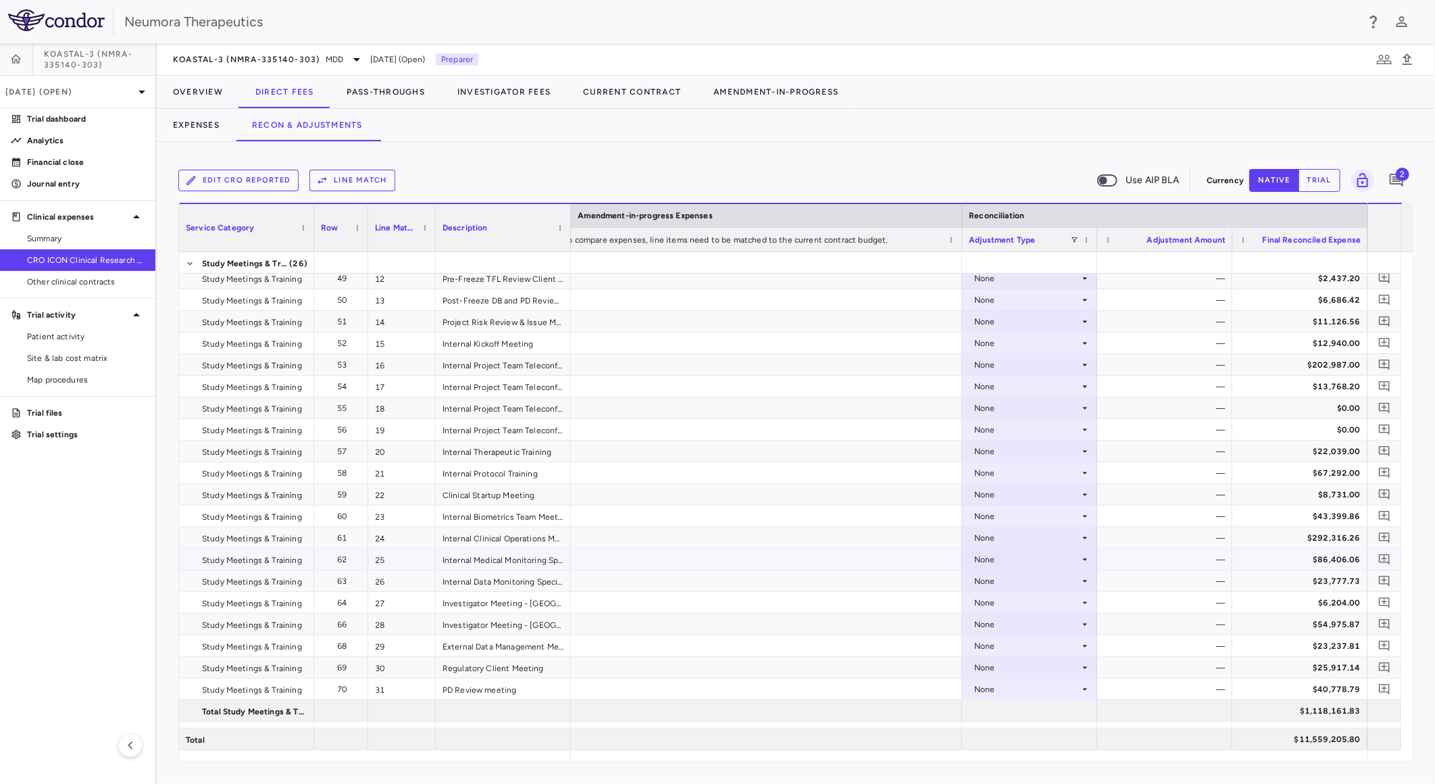
click at [1013, 561] on div "None" at bounding box center [1026, 560] width 105 height 22
click at [1020, 600] on div "CRO Reported" at bounding box center [1022, 605] width 64 height 12
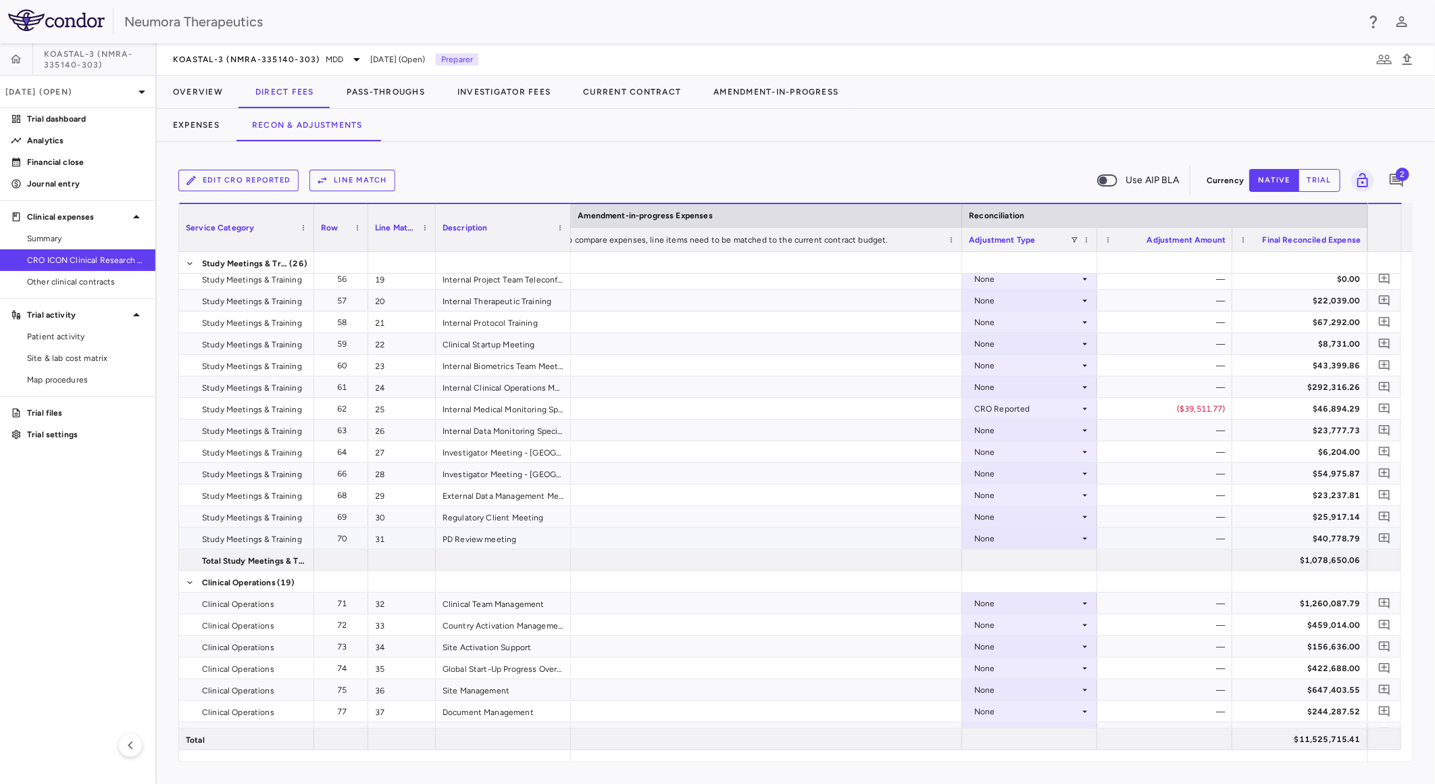
click at [1024, 535] on div "None" at bounding box center [1026, 539] width 105 height 22
click at [1034, 582] on div "CRO Reported" at bounding box center [1022, 585] width 64 height 12
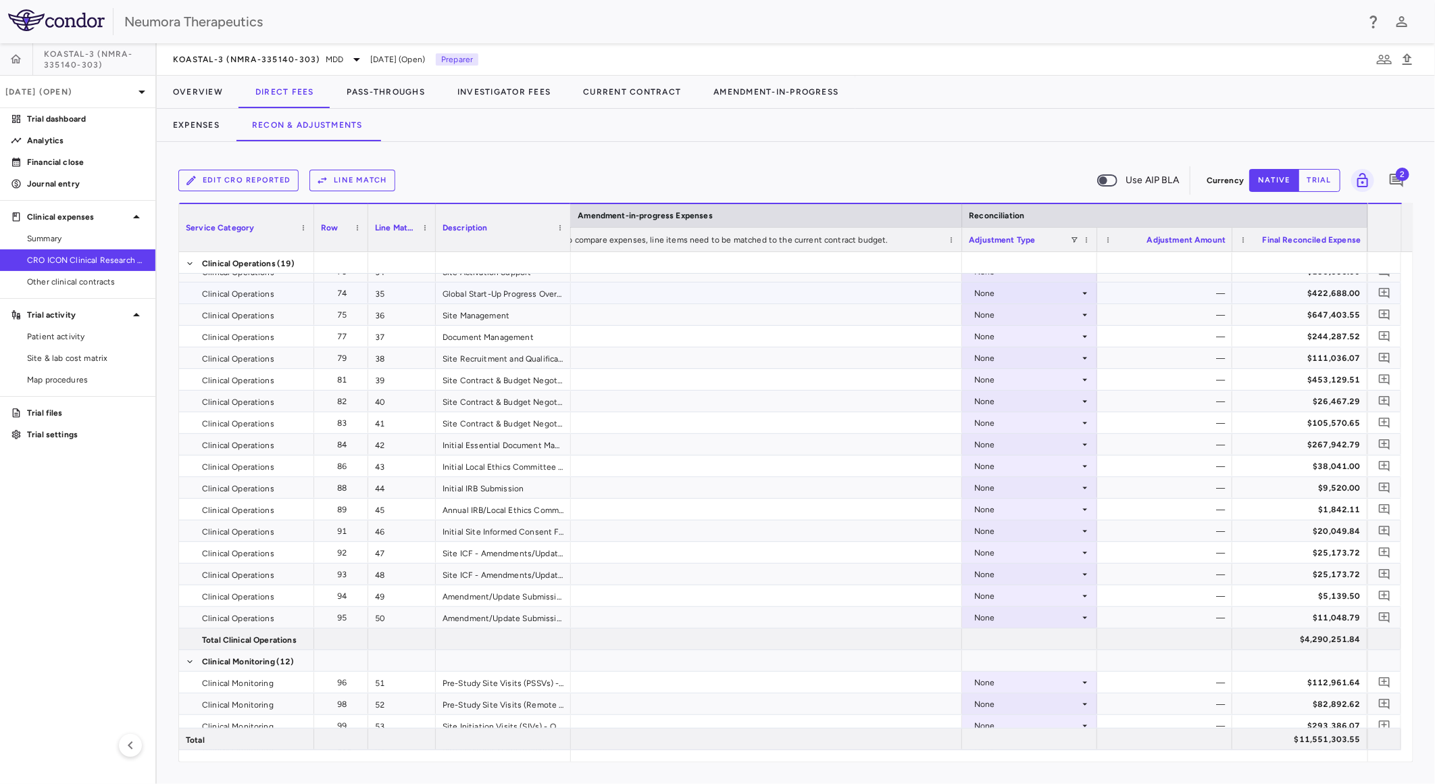
click at [1068, 284] on div "None" at bounding box center [1026, 293] width 105 height 22
click at [1036, 334] on div "CRO Reported" at bounding box center [1022, 339] width 64 height 12
click at [1074, 318] on div "None" at bounding box center [1026, 315] width 105 height 22
click at [1058, 363] on li "CRO Reported" at bounding box center [1030, 361] width 134 height 20
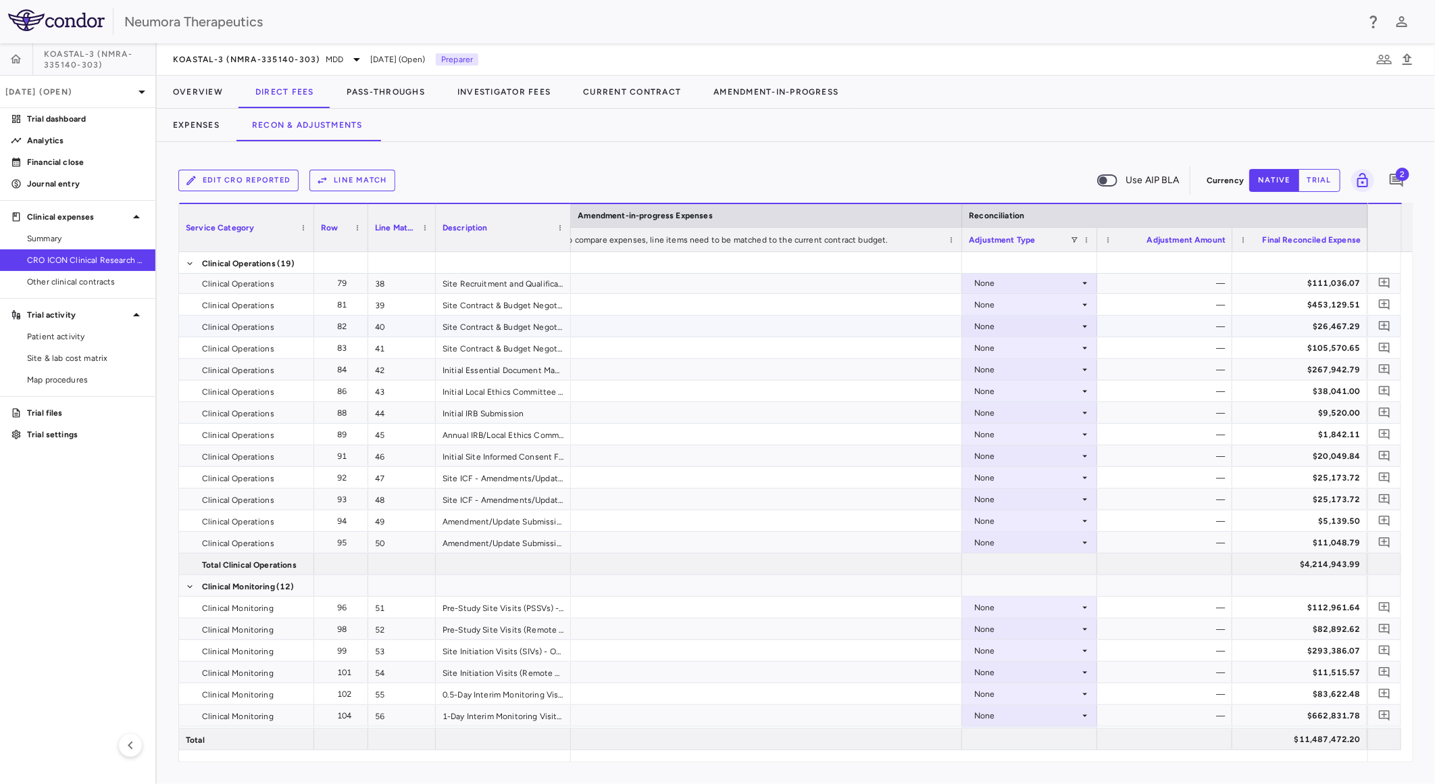
scroll to position [1126, 0]
click at [1002, 343] on div "None" at bounding box center [1026, 348] width 105 height 22
click at [1031, 395] on div "CRO Reported" at bounding box center [1022, 394] width 64 height 12
click at [1035, 368] on div "None" at bounding box center [1026, 370] width 105 height 22
click at [1024, 459] on div "CRO Reported" at bounding box center [1022, 459] width 64 height 12
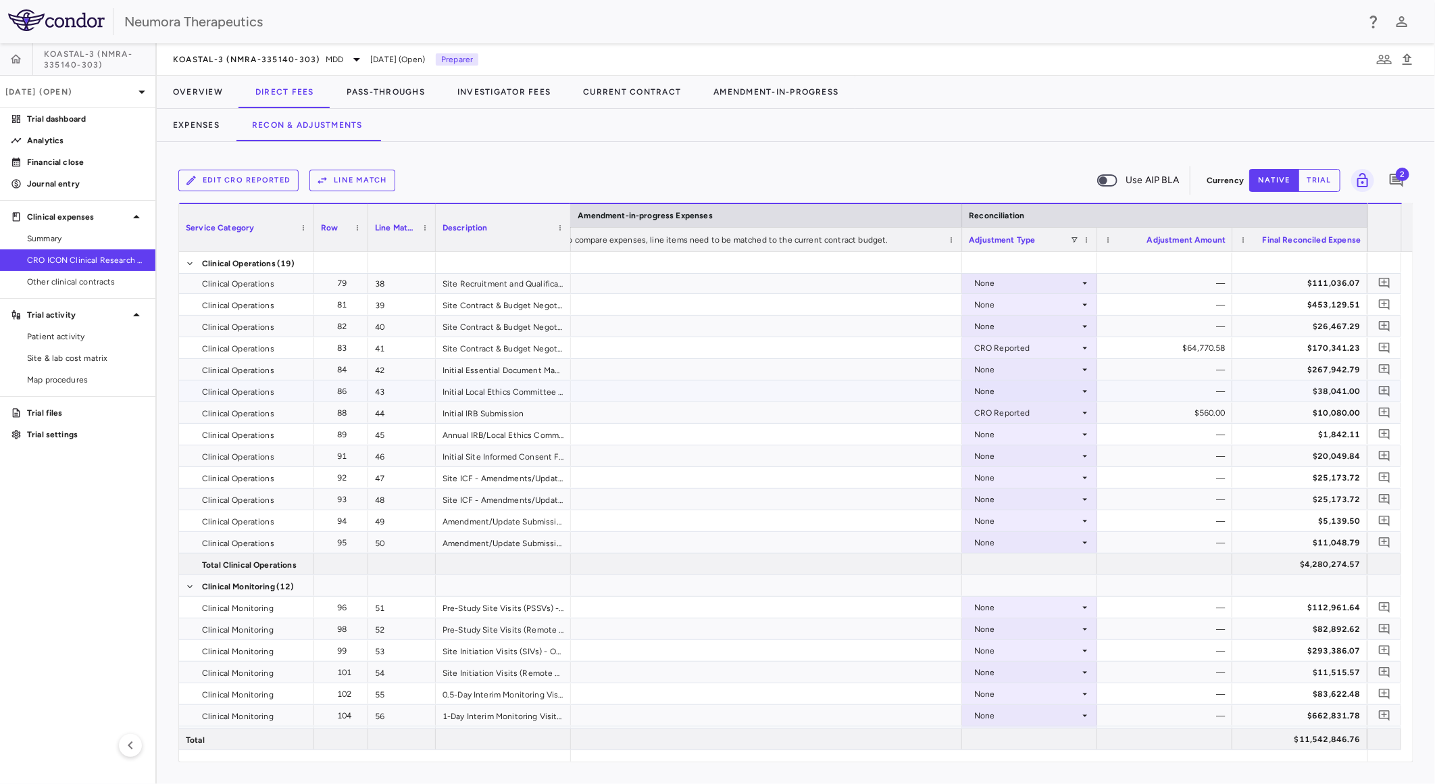
click at [1046, 388] on div "None" at bounding box center [1026, 391] width 105 height 22
click at [1042, 430] on li "CRO Reported" at bounding box center [1030, 437] width 134 height 20
click at [1064, 366] on div "None" at bounding box center [1026, 370] width 105 height 22
click at [1047, 415] on div "CRO Reported" at bounding box center [1022, 415] width 64 height 12
click at [1063, 413] on div "CRO Reported" at bounding box center [1026, 413] width 105 height 22
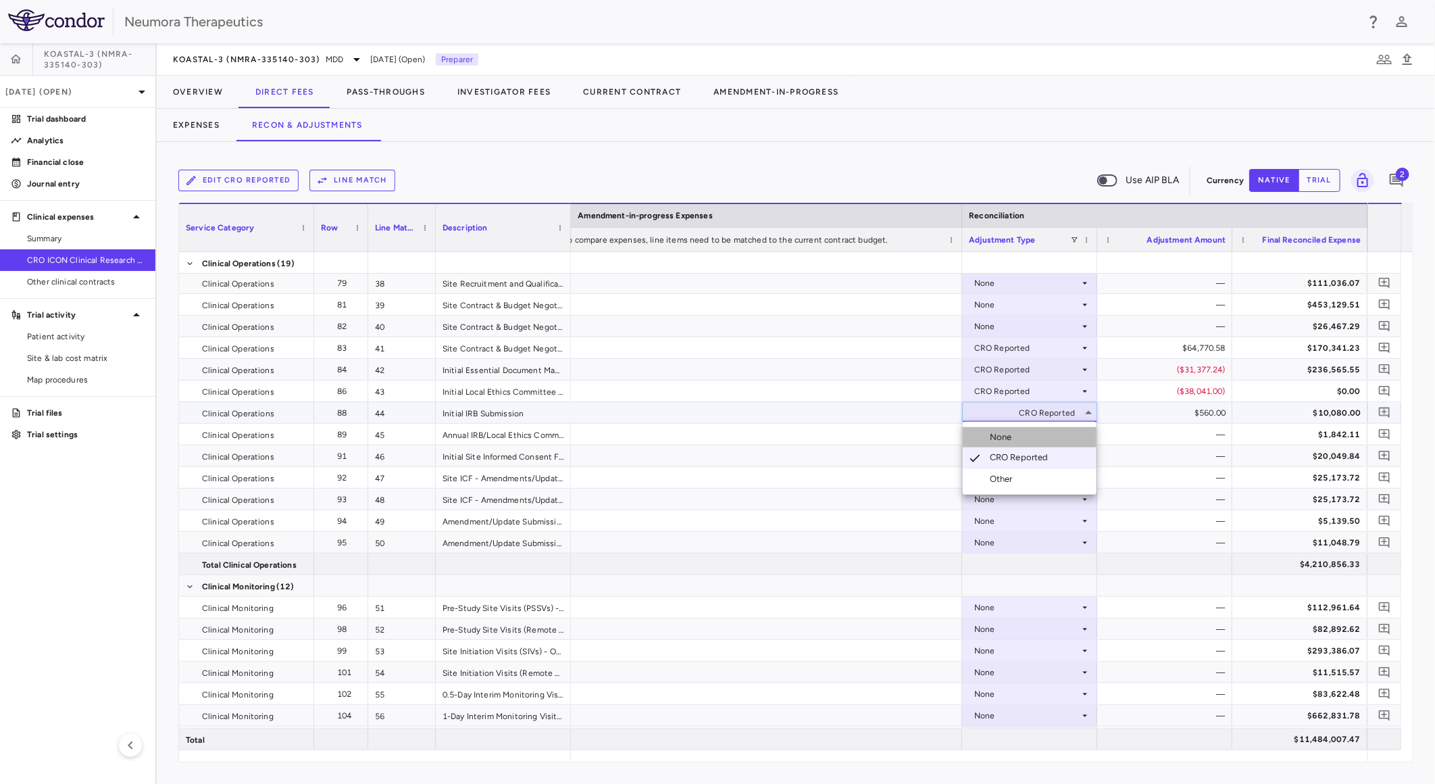
click at [1042, 438] on li "None" at bounding box center [1030, 437] width 134 height 20
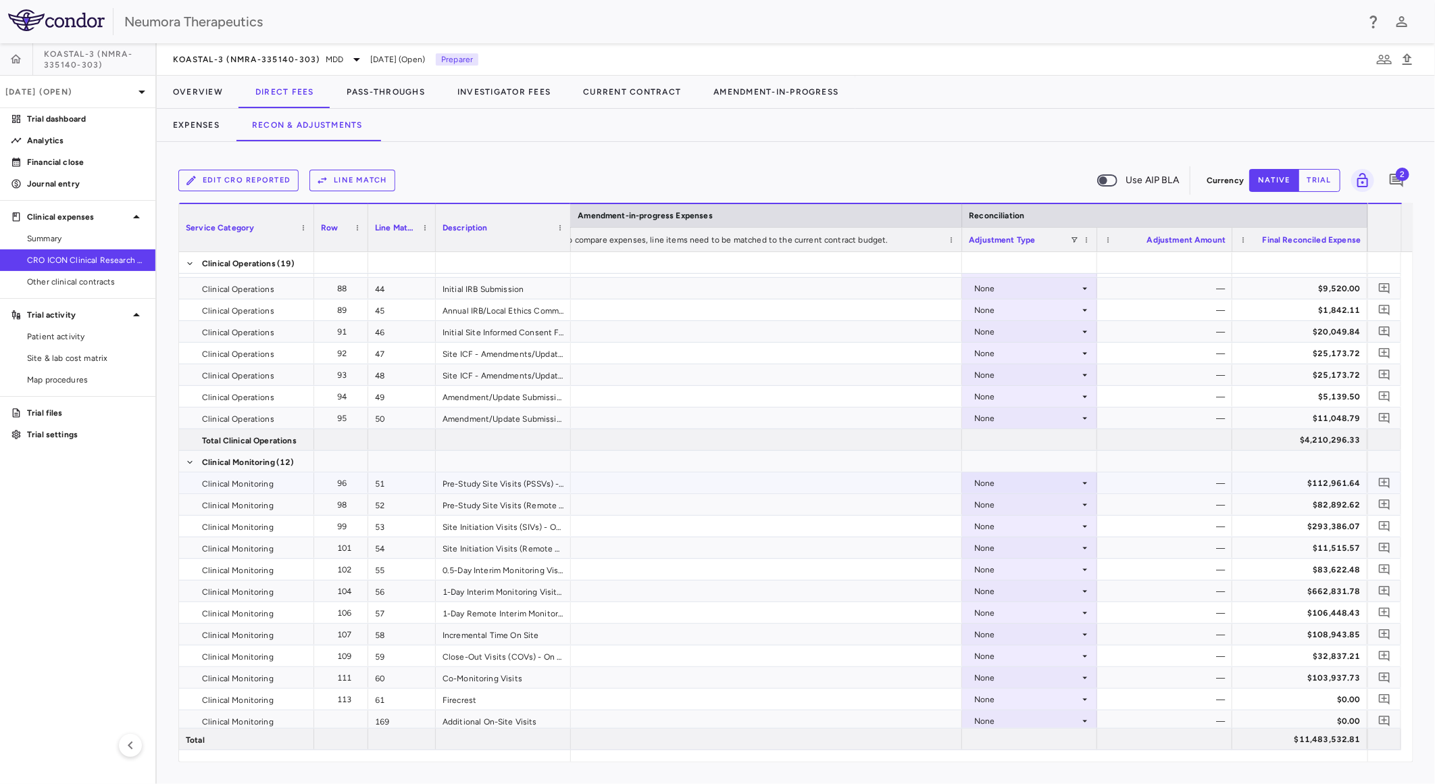
scroll to position [1351, 0]
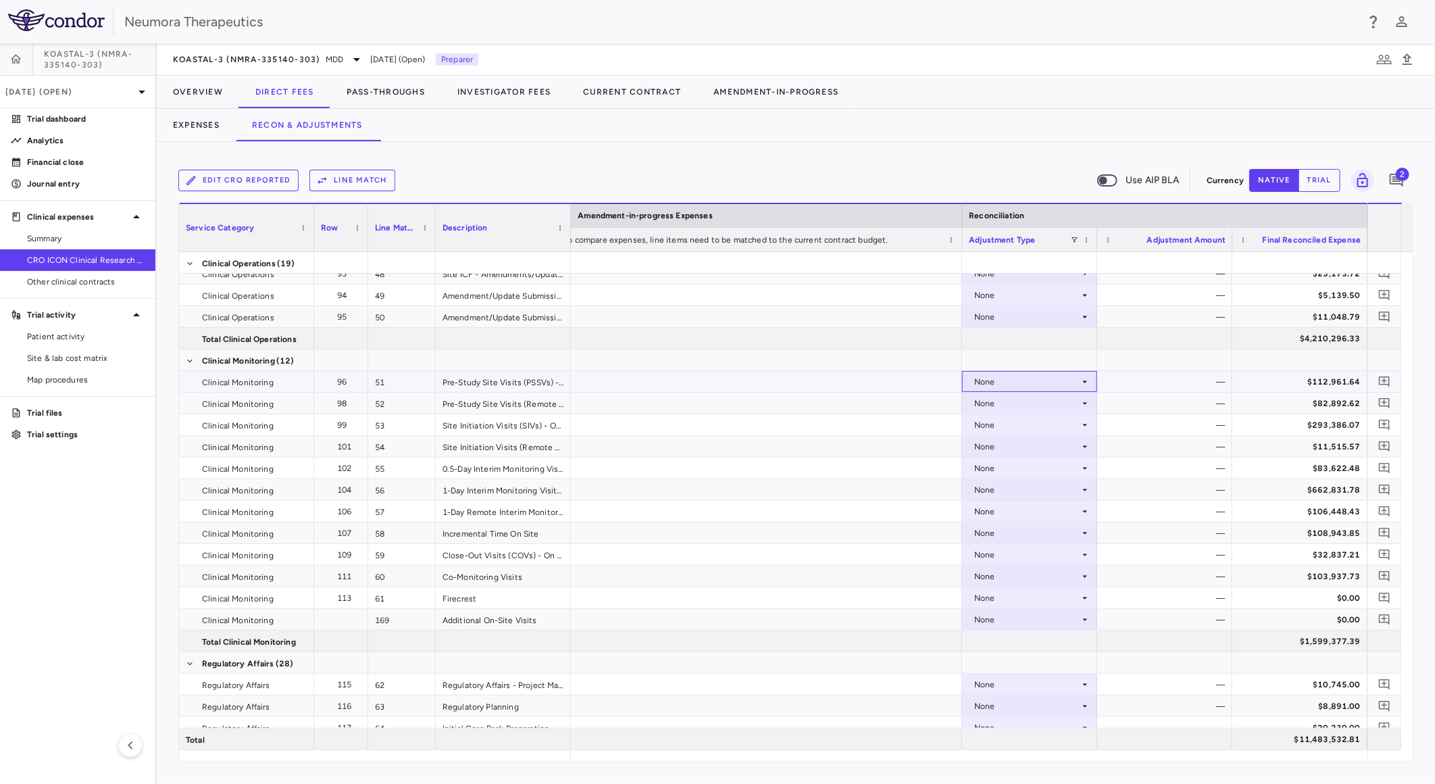
click at [1065, 379] on div "None" at bounding box center [1026, 382] width 105 height 22
click at [1065, 426] on li "CRO Reported" at bounding box center [1030, 428] width 134 height 20
click at [1065, 402] on div "None" at bounding box center [1026, 404] width 105 height 22
click at [1063, 449] on li "CRO Reported" at bounding box center [1030, 450] width 134 height 20
click at [1057, 424] on div "None" at bounding box center [1026, 425] width 105 height 22
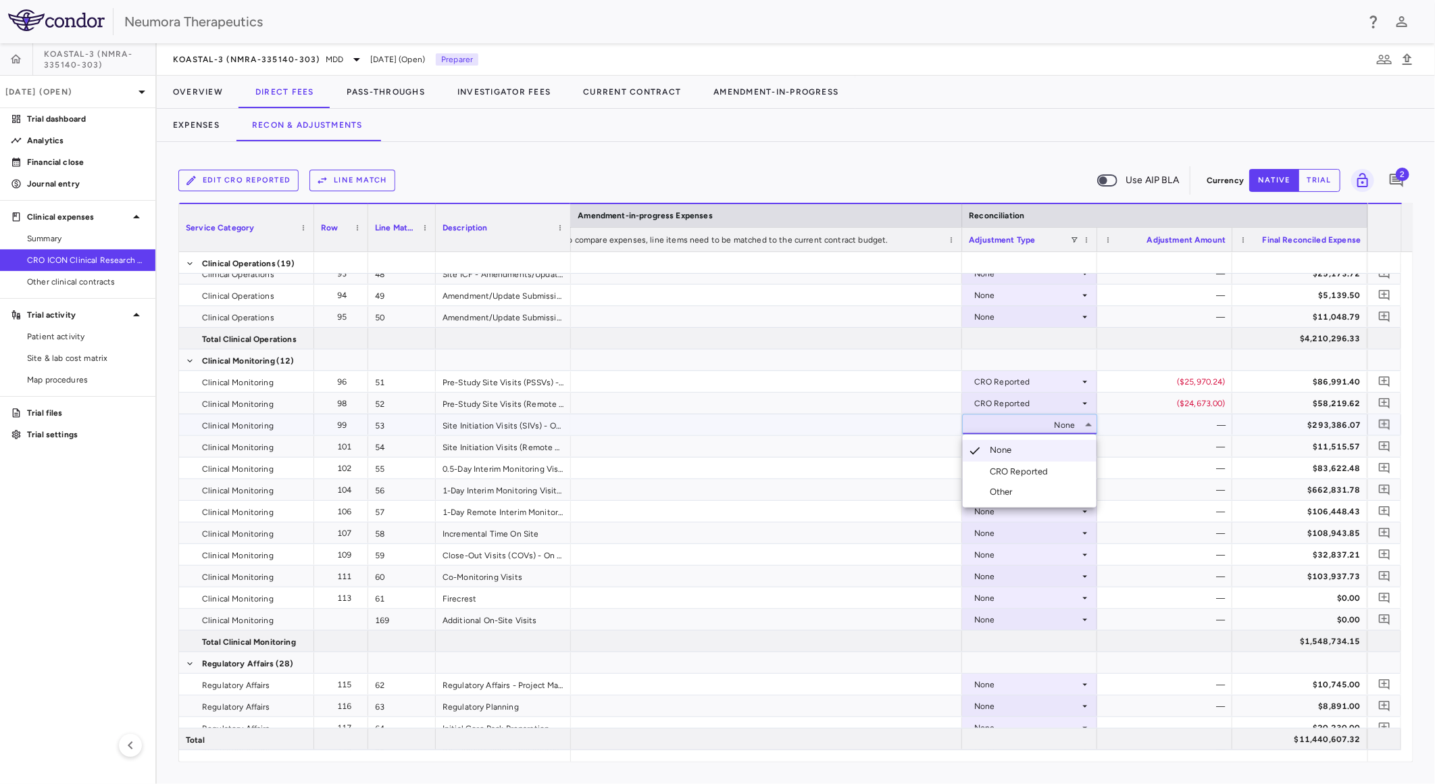
click at [1029, 470] on div "CRO Reported" at bounding box center [1022, 471] width 64 height 12
click at [998, 467] on div "None" at bounding box center [1026, 468] width 105 height 22
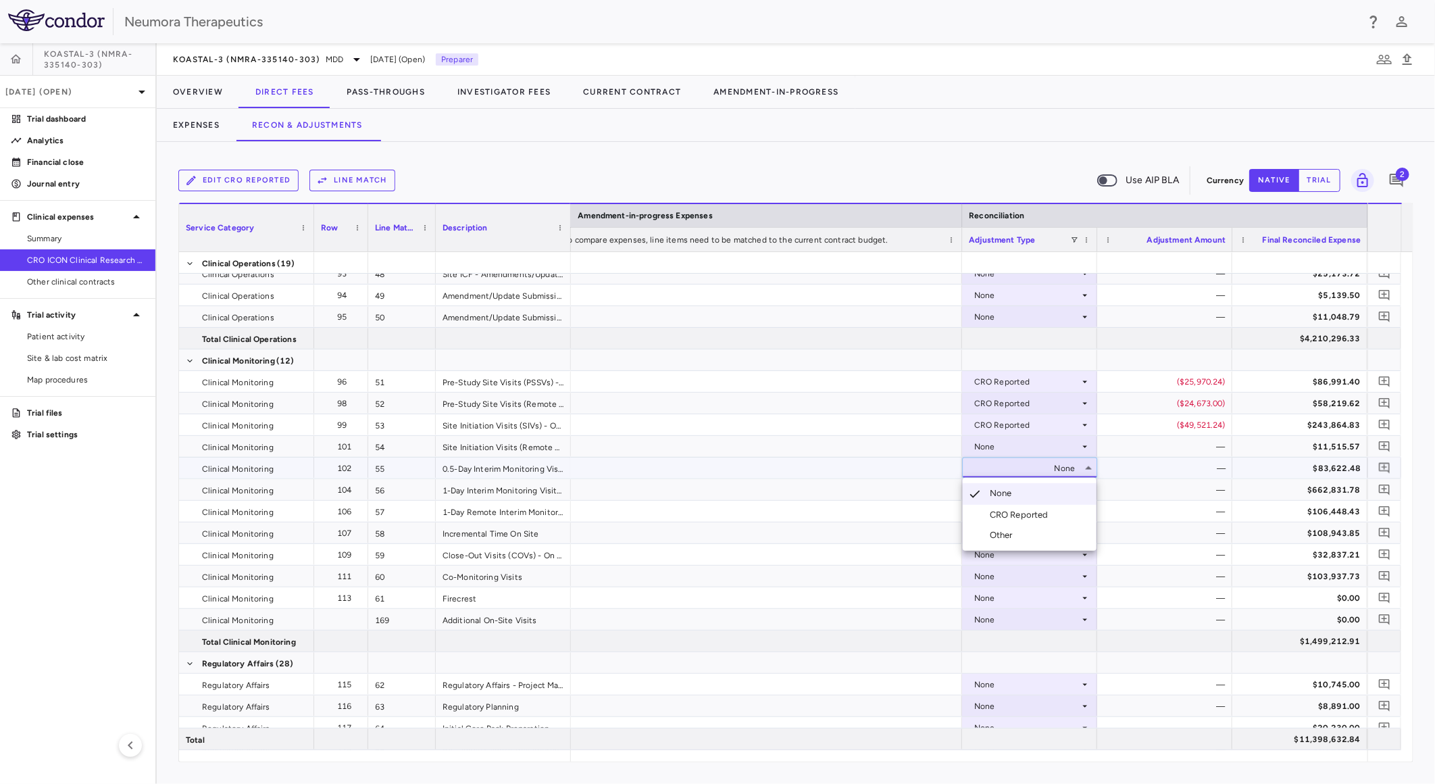
click at [998, 509] on div "CRO Reported" at bounding box center [1022, 515] width 64 height 12
click at [1038, 531] on div "CRO Reported" at bounding box center [1022, 536] width 64 height 12
click at [1038, 505] on div "None" at bounding box center [1026, 512] width 105 height 22
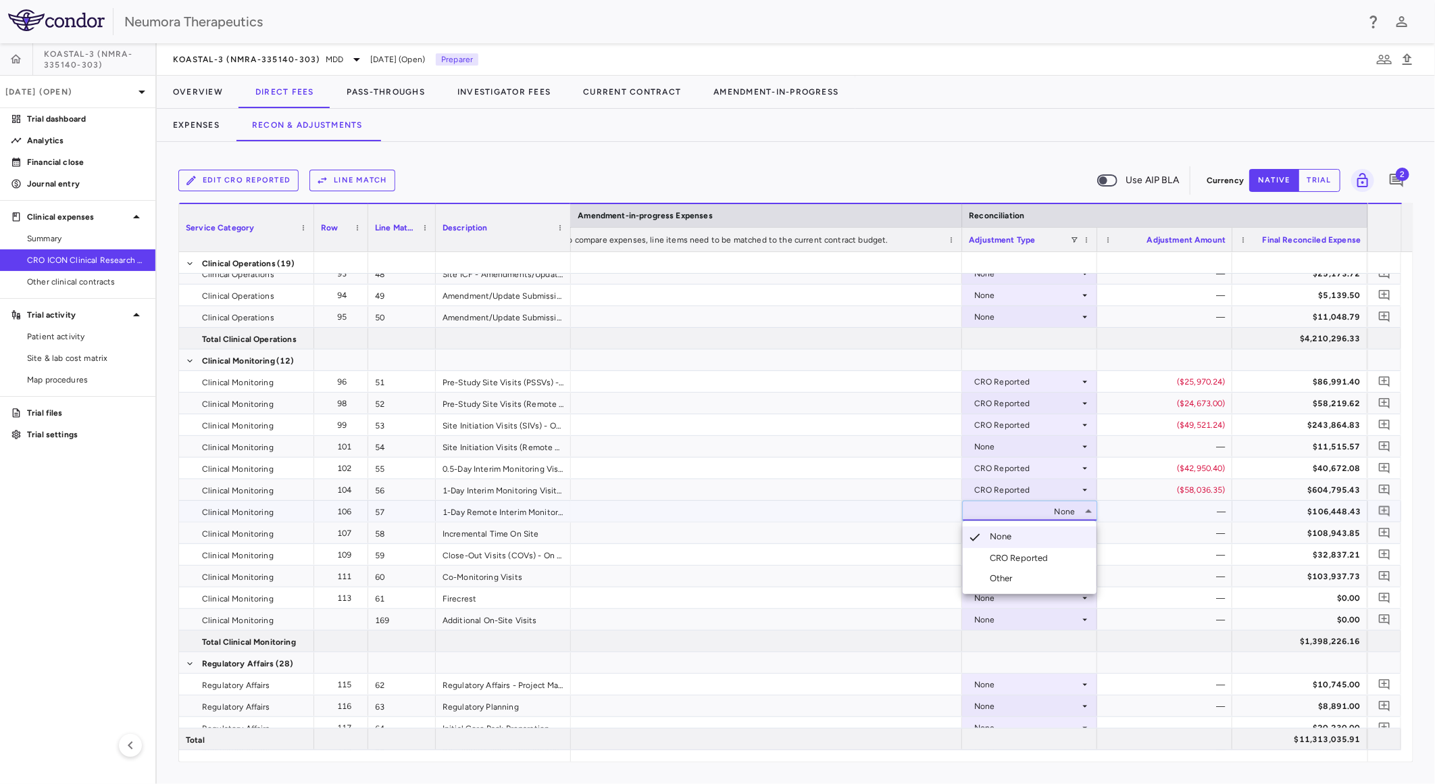
click at [1050, 553] on div "CRO Reported" at bounding box center [1022, 558] width 64 height 12
click at [1059, 530] on div "None" at bounding box center [1026, 533] width 105 height 22
click at [1056, 575] on li "CRO Reported" at bounding box center [1030, 580] width 134 height 20
click at [1055, 572] on div "None" at bounding box center [1026, 576] width 105 height 22
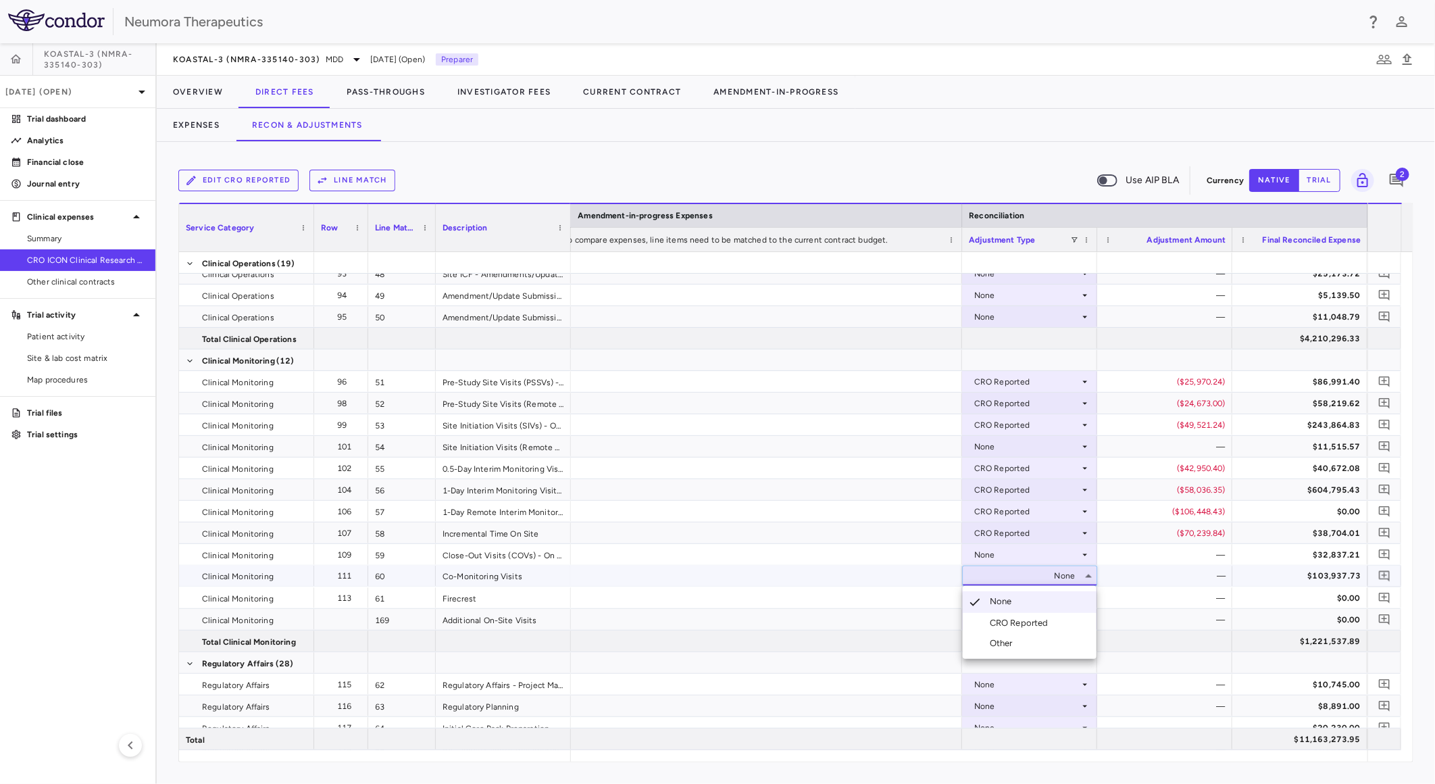
click at [1046, 623] on div "CRO Reported" at bounding box center [1022, 623] width 64 height 12
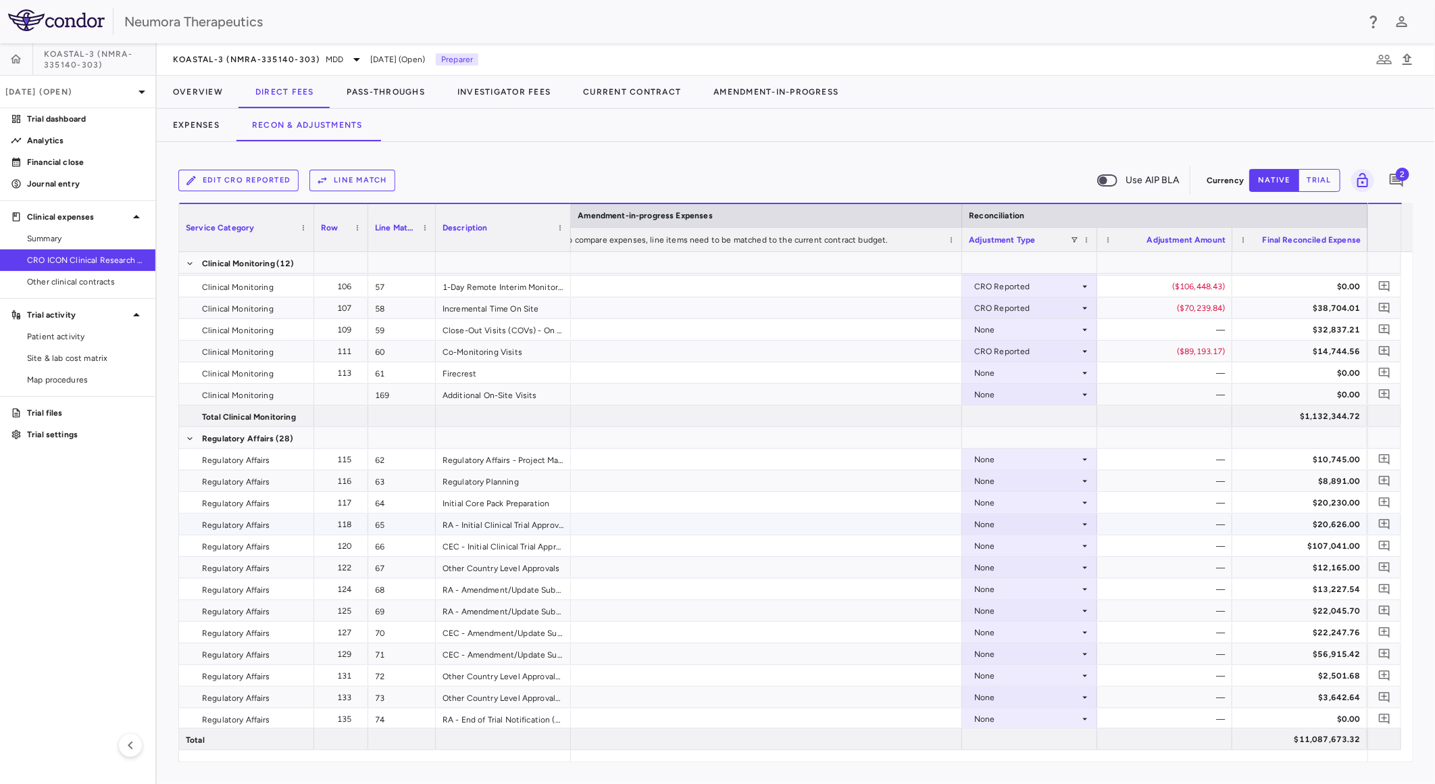
scroll to position [1651, 0]
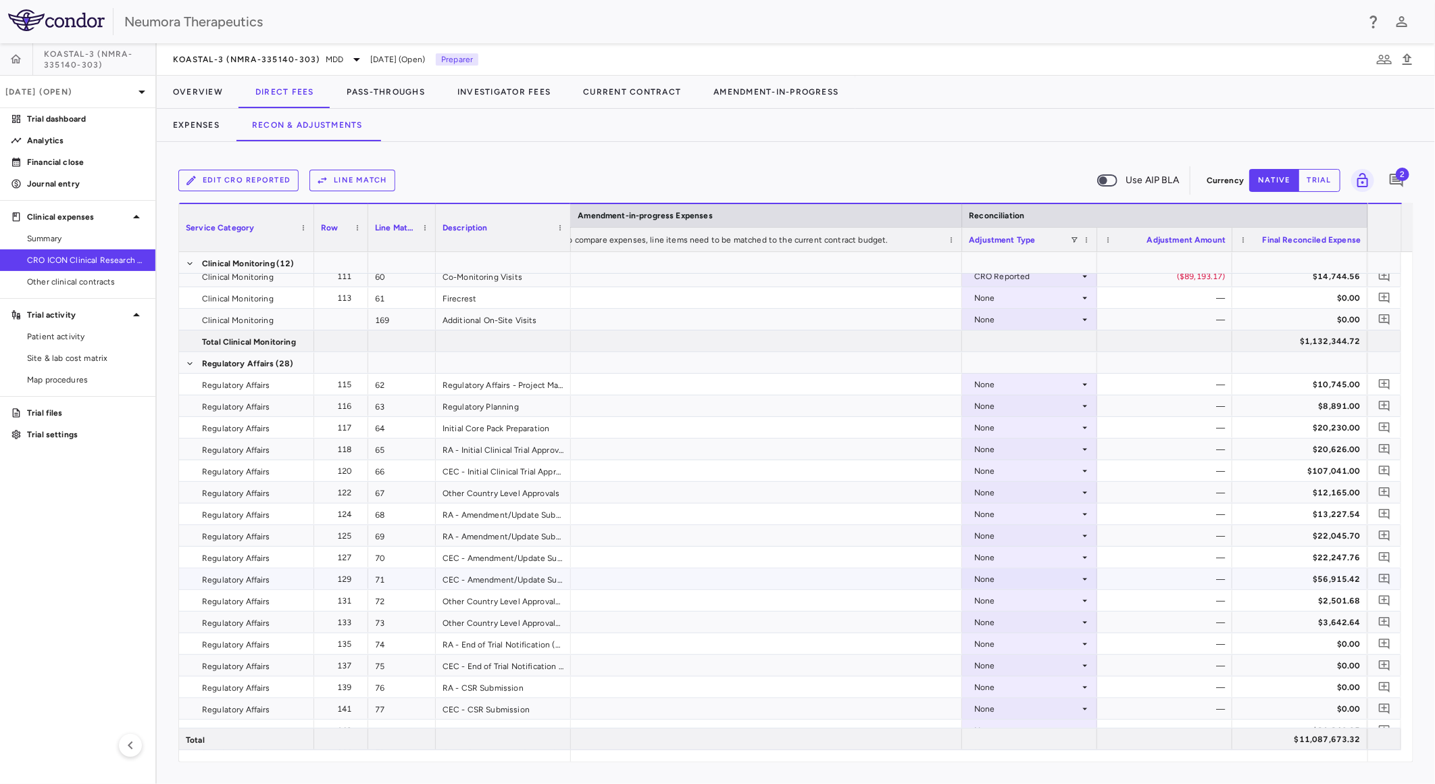
click at [1029, 580] on div "None" at bounding box center [1026, 579] width 105 height 22
click at [1039, 620] on div "CRO Reported" at bounding box center [1022, 625] width 64 height 12
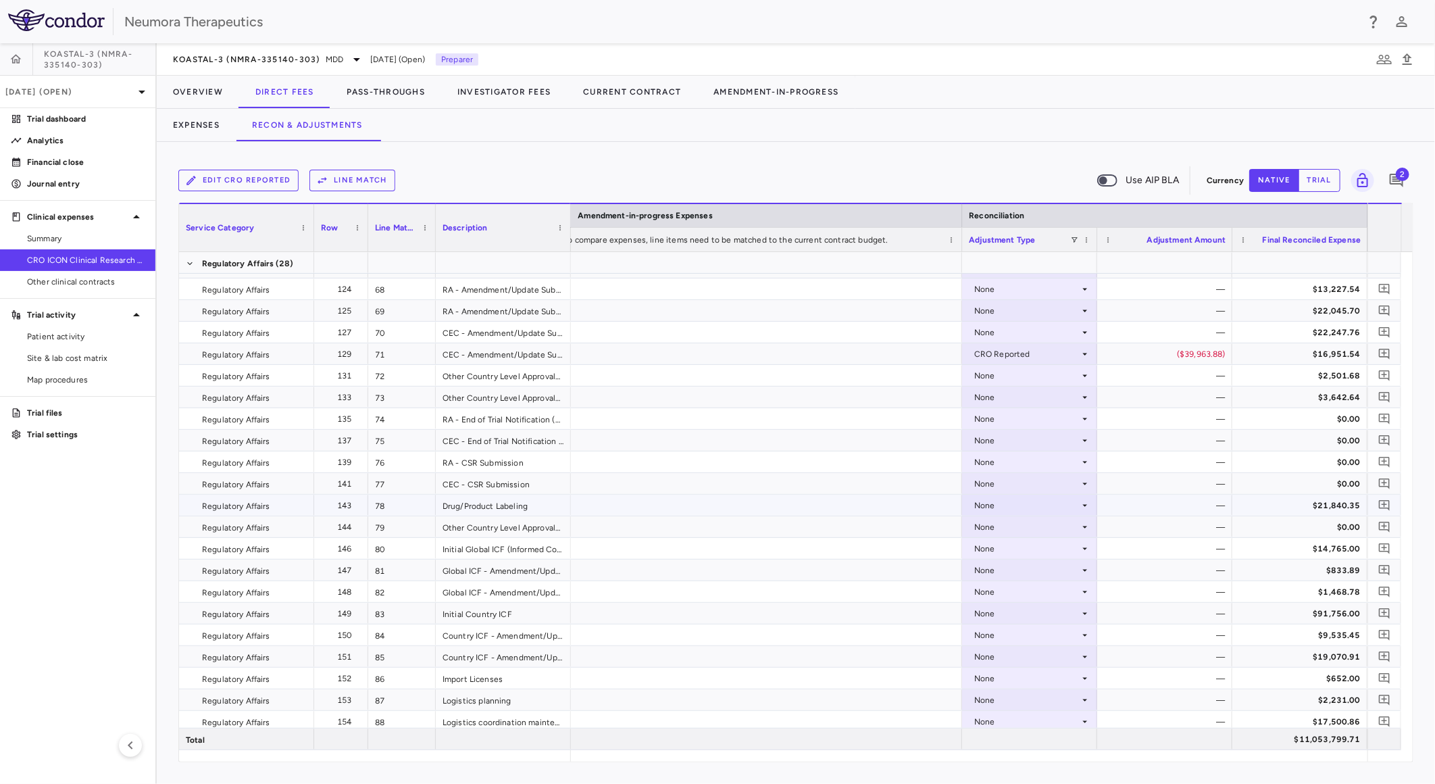
scroll to position [1951, 0]
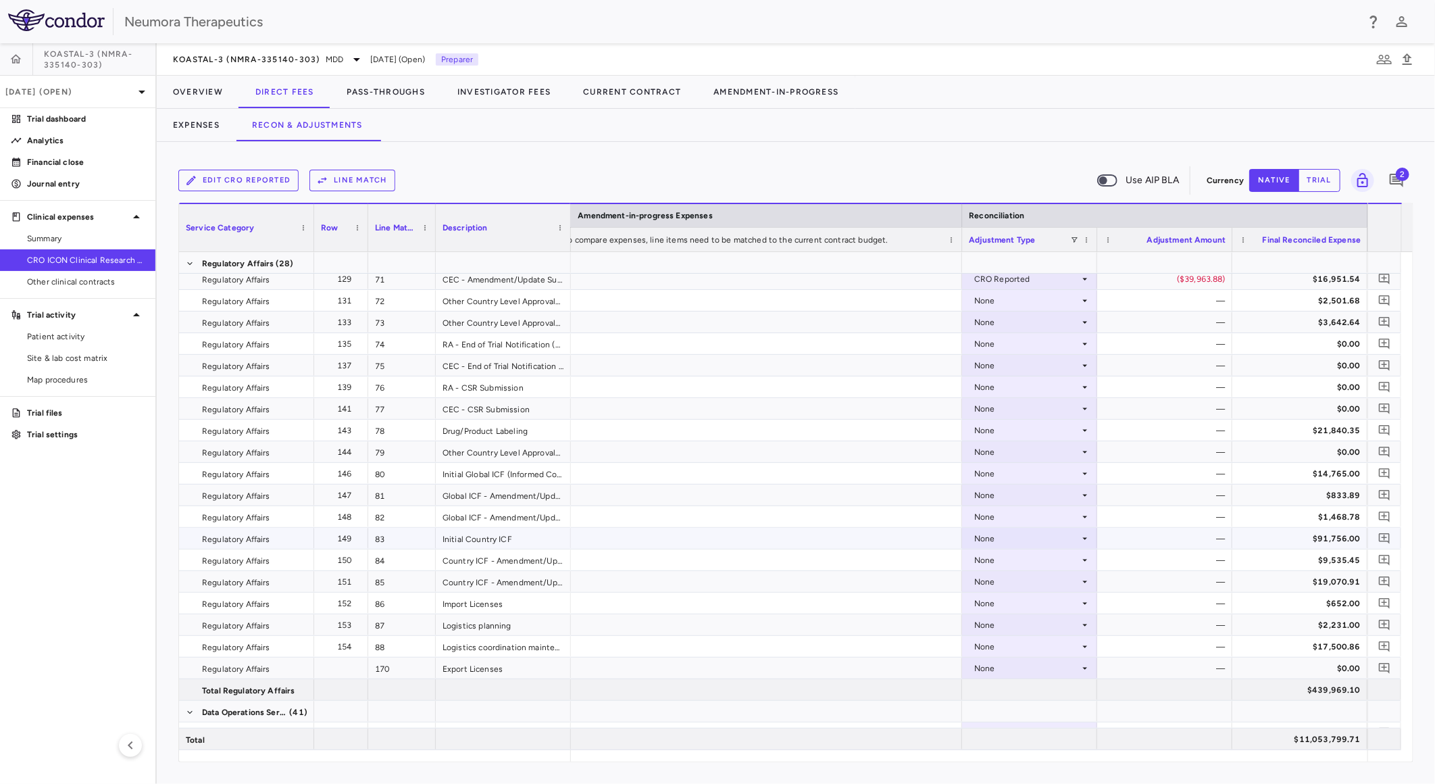
click at [1030, 542] on div "None" at bounding box center [1026, 539] width 105 height 22
click at [1036, 583] on div "CRO Reported" at bounding box center [1022, 584] width 64 height 12
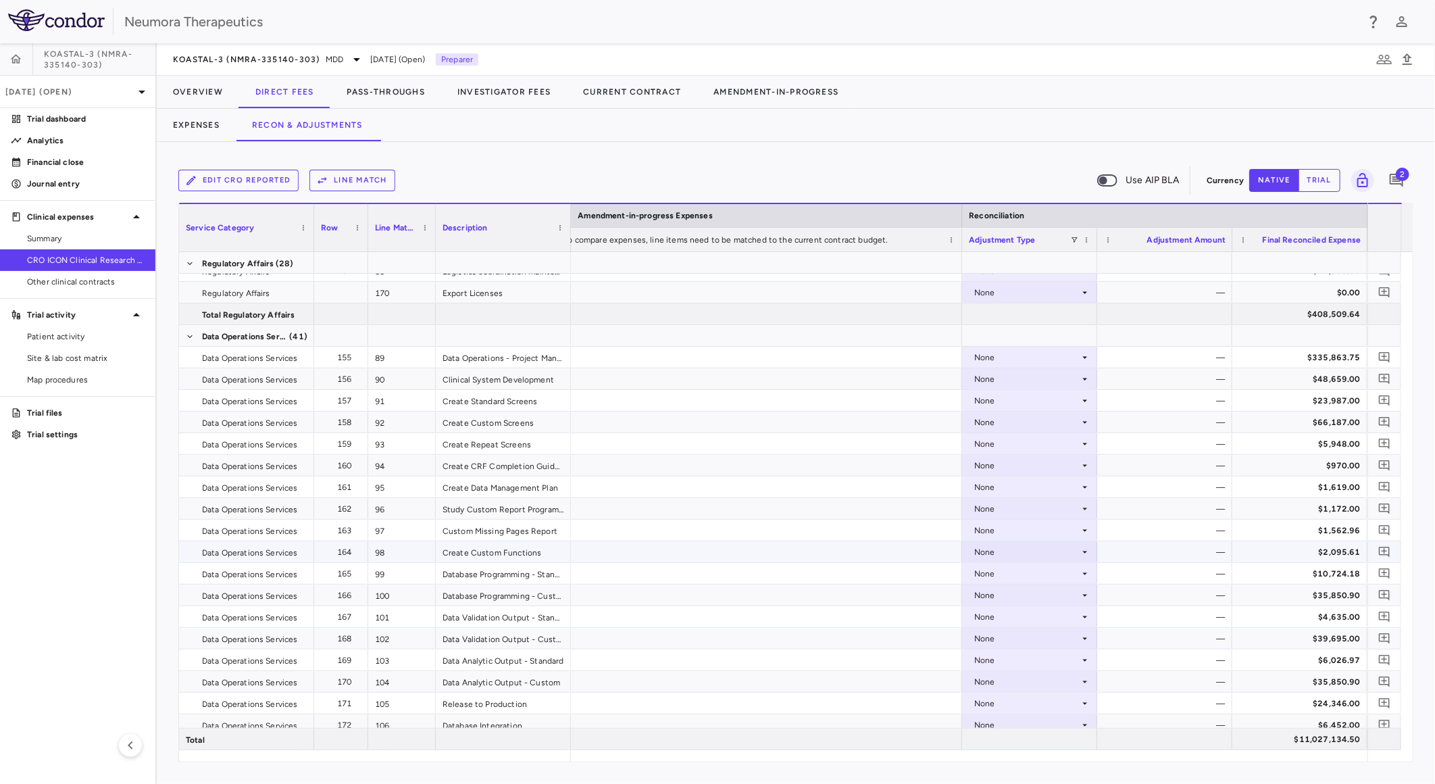
scroll to position [2327, 0]
click at [1014, 549] on div "None" at bounding box center [1026, 552] width 105 height 22
click at [1016, 597] on div "CRO Reported" at bounding box center [1022, 598] width 64 height 12
click at [1162, 636] on div "—" at bounding box center [1167, 639] width 116 height 22
click at [1217, 640] on div "—" at bounding box center [1167, 639] width 116 height 22
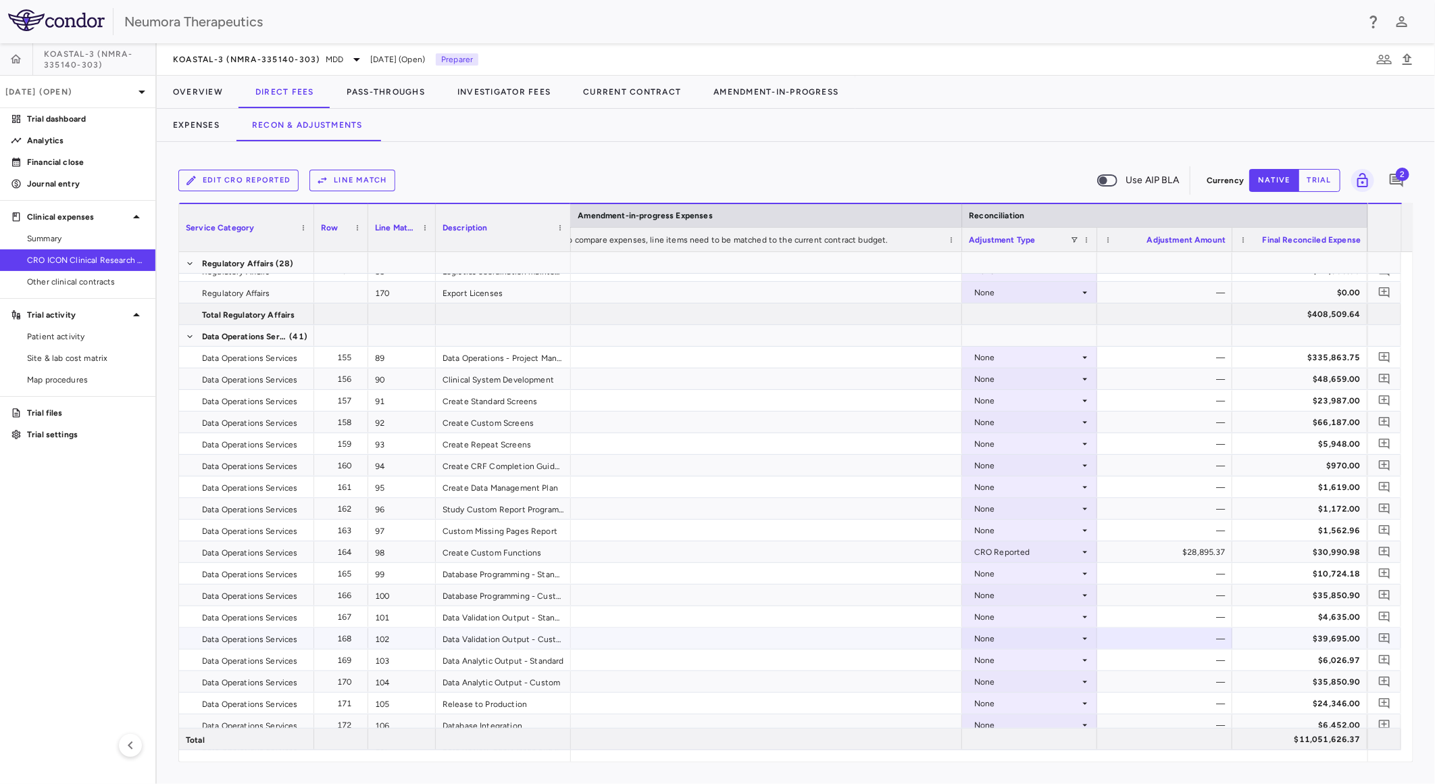
click at [1088, 639] on icon at bounding box center [1085, 638] width 11 height 11
click at [1052, 678] on li "CRO Reported" at bounding box center [1030, 684] width 134 height 20
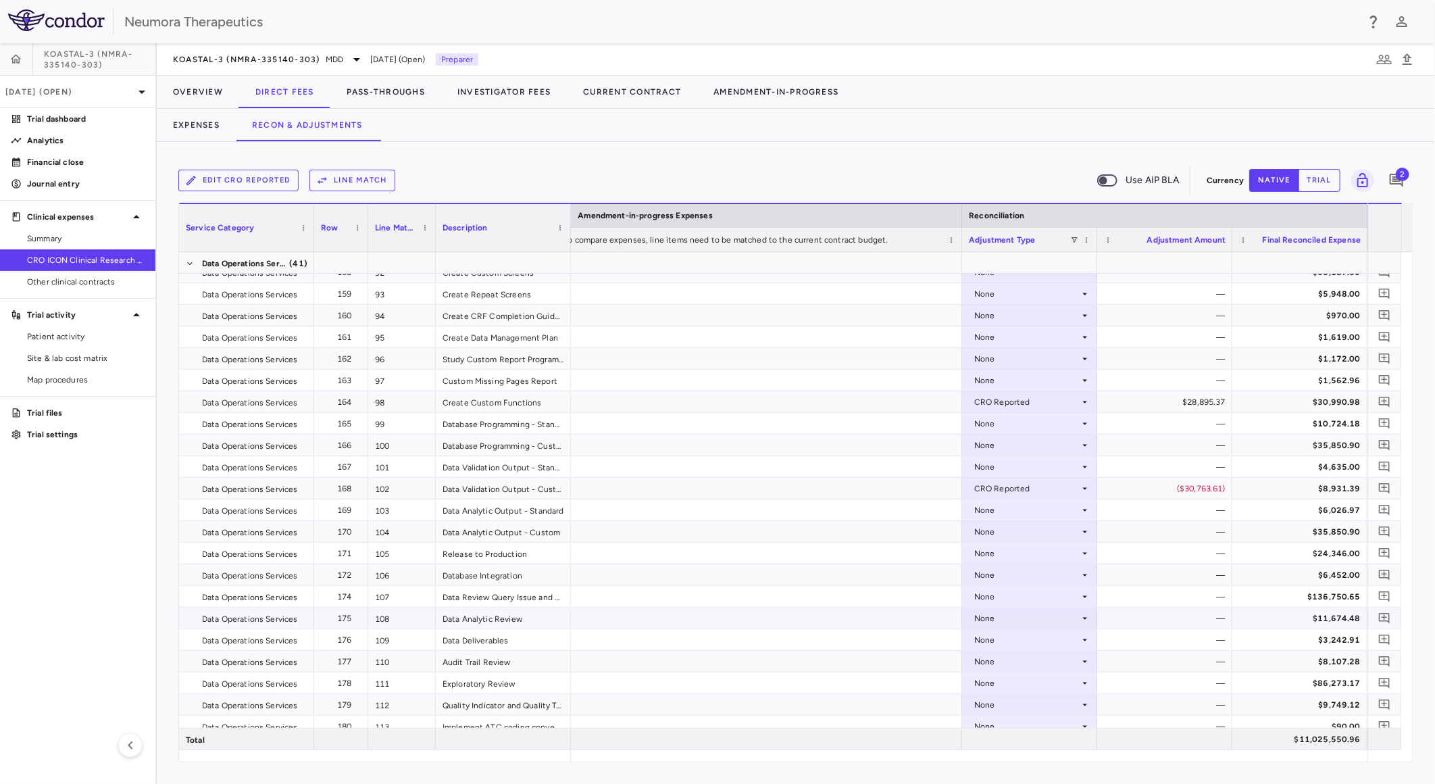
scroll to position [2552, 0]
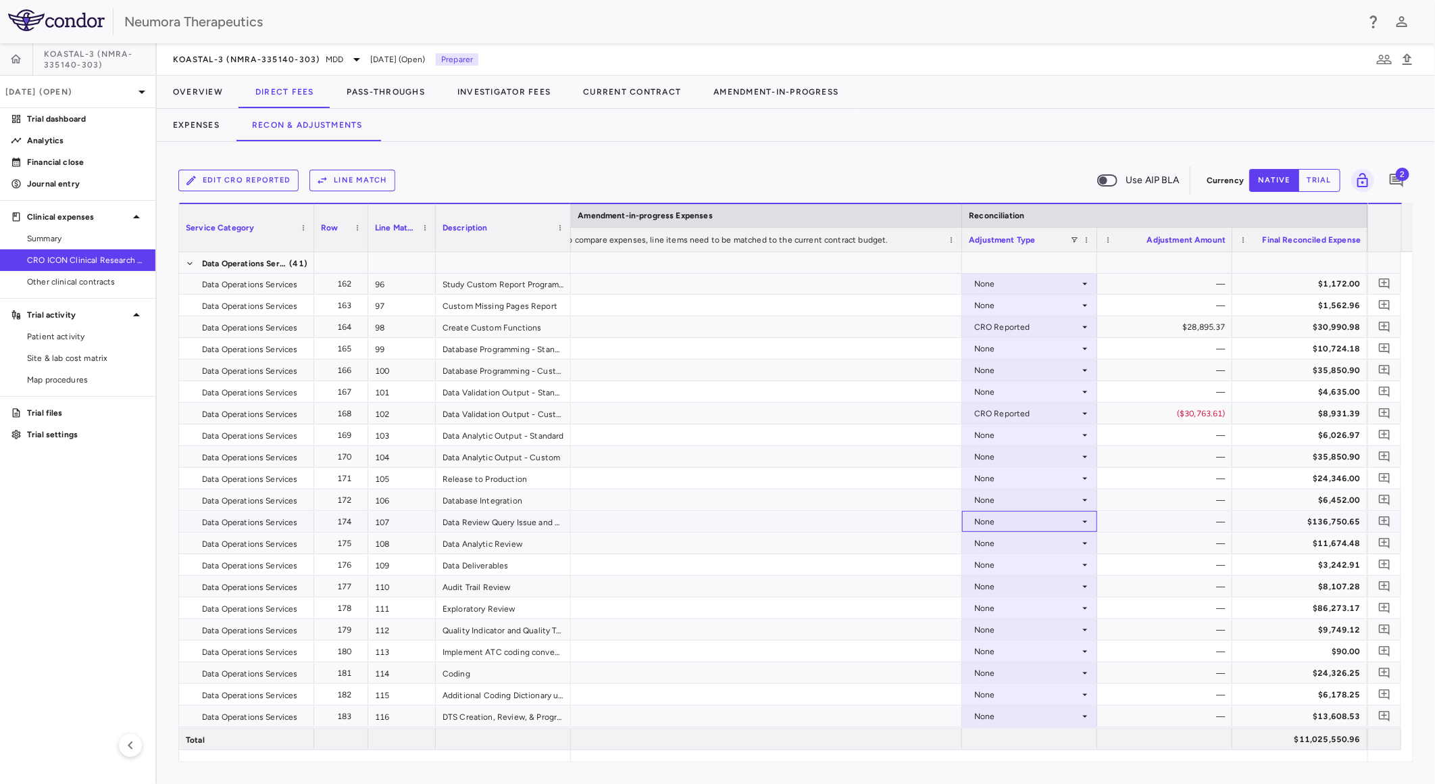
click at [1021, 519] on div "None" at bounding box center [1026, 522] width 105 height 22
click at [1042, 572] on div "CRO Reported" at bounding box center [1022, 567] width 64 height 12
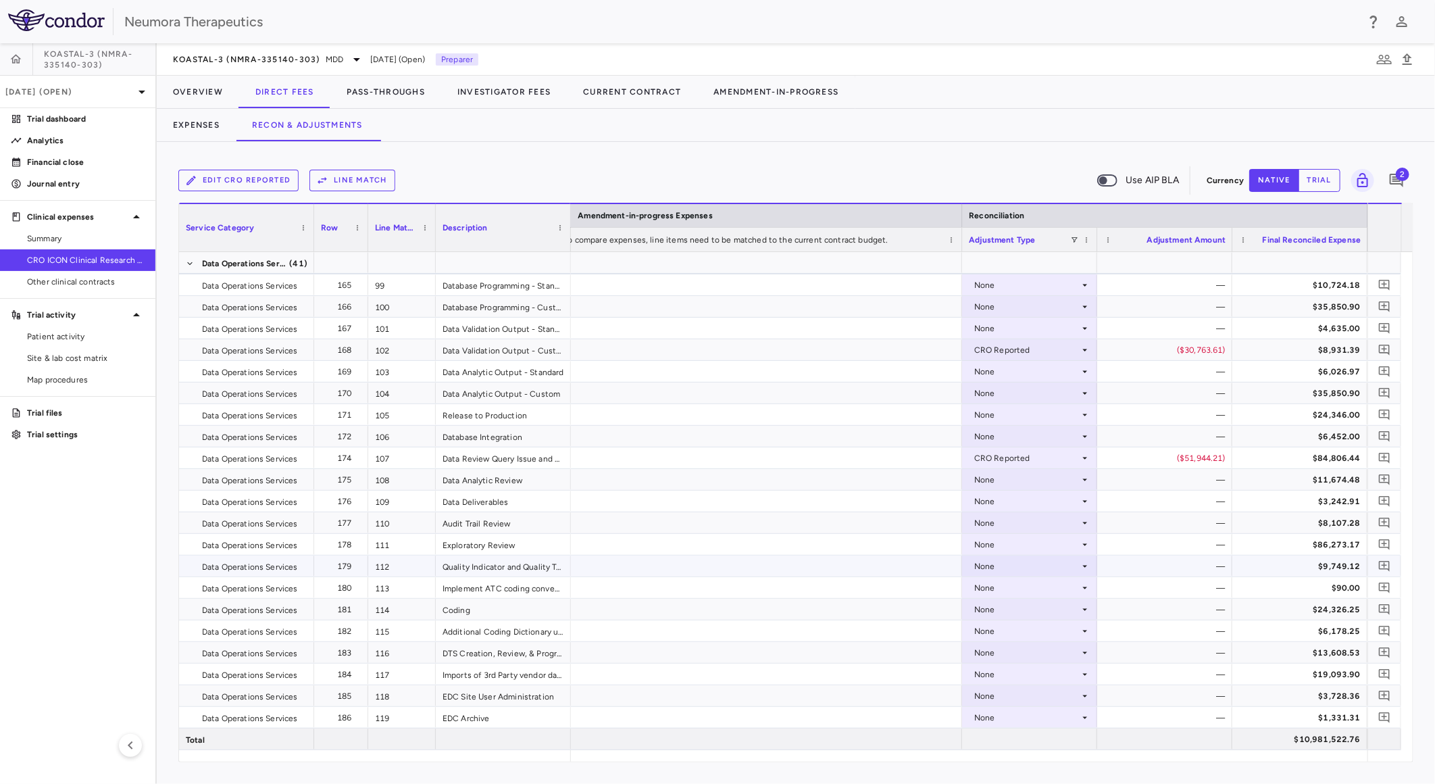
scroll to position [2702, 0]
click at [1030, 526] on div "None" at bounding box center [1026, 522] width 105 height 22
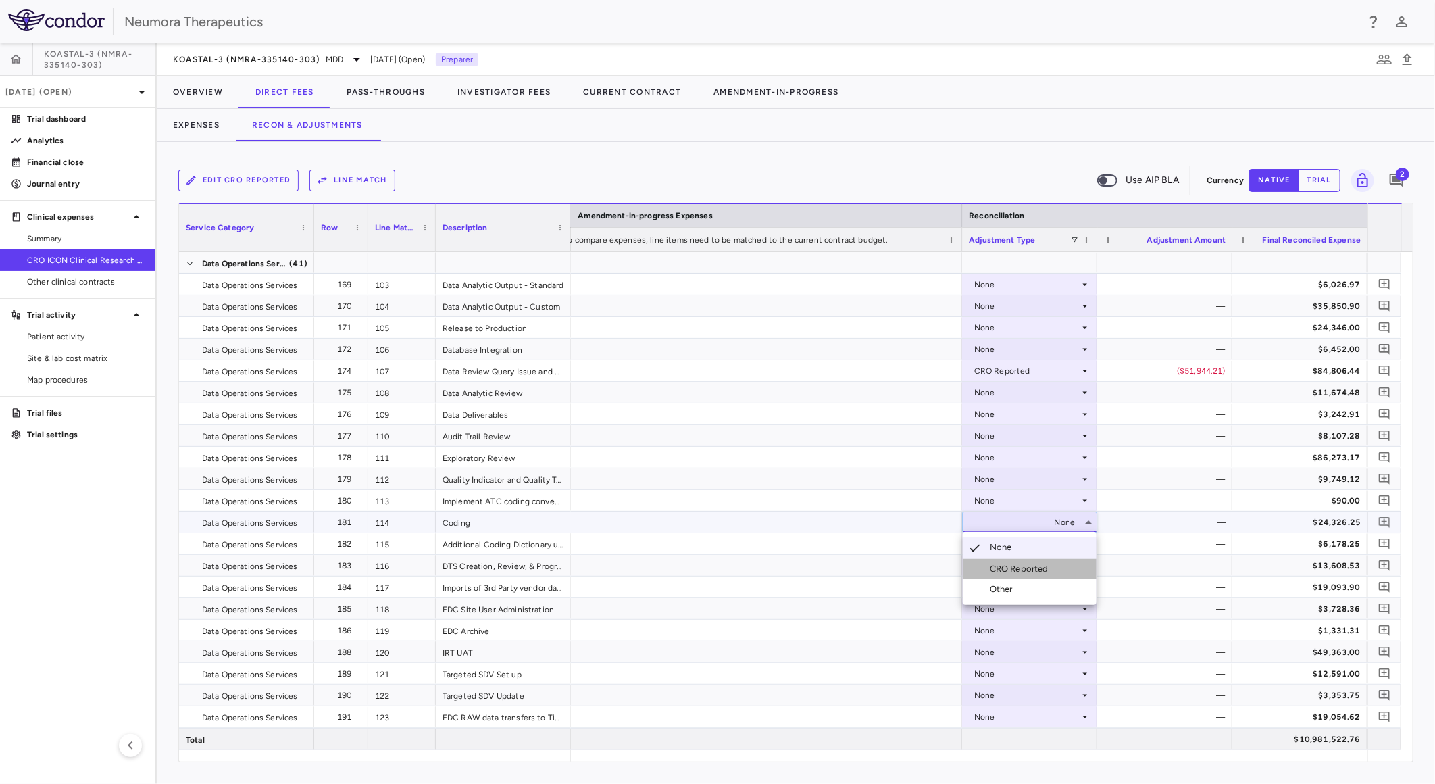
click at [1031, 568] on div "CRO Reported" at bounding box center [1022, 569] width 64 height 12
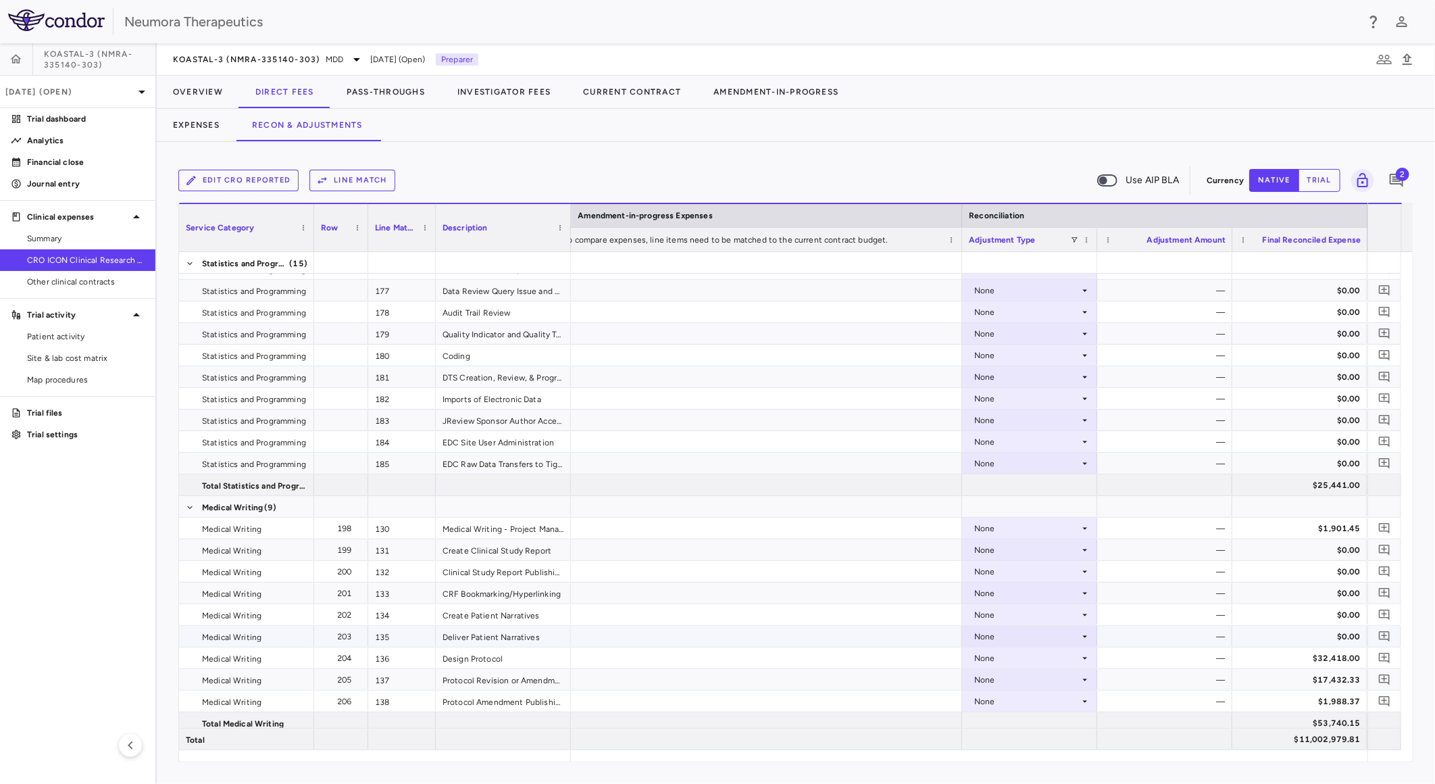
scroll to position [3678, 0]
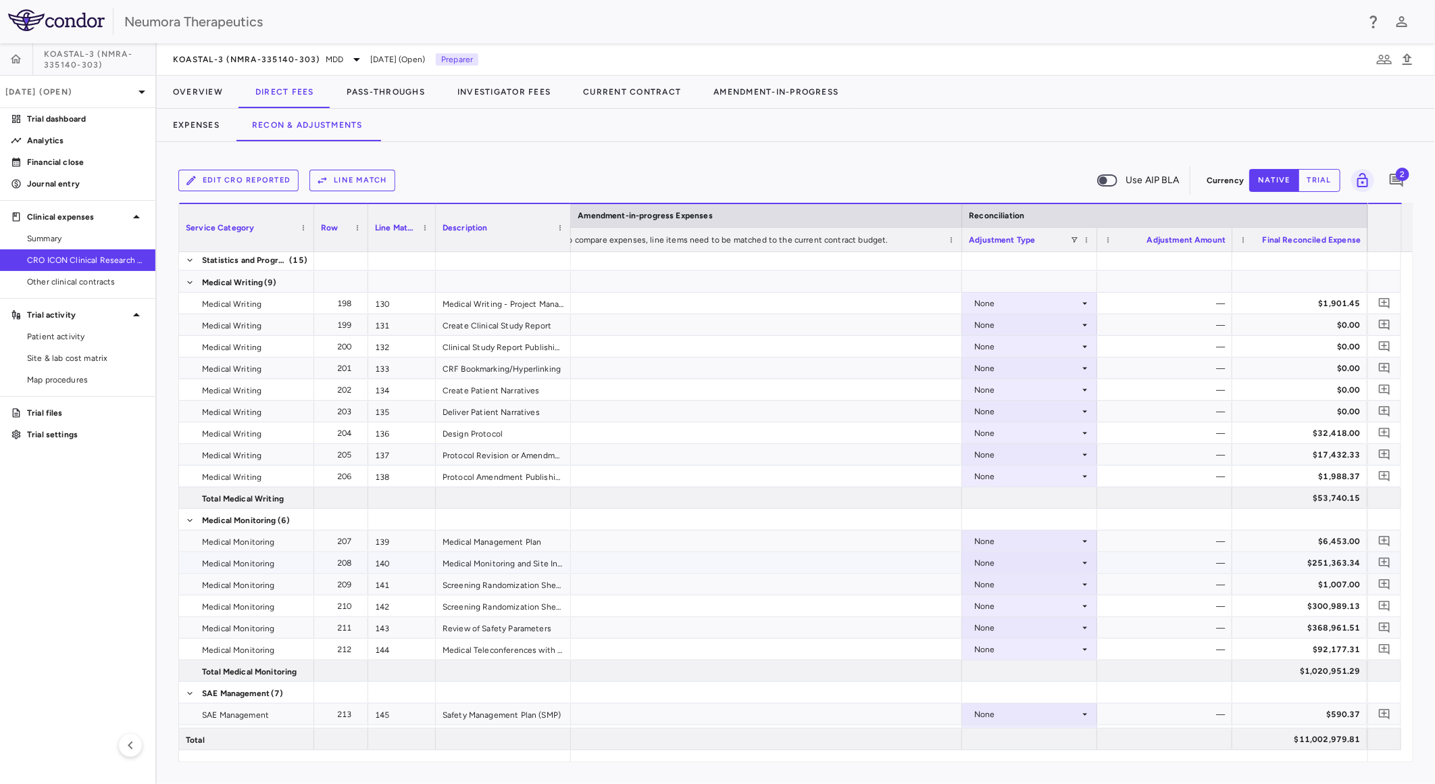
click at [988, 561] on div "None" at bounding box center [1026, 563] width 105 height 22
click at [1009, 603] on div "CRO Reported" at bounding box center [1022, 609] width 64 height 12
click at [1020, 603] on div "None" at bounding box center [1026, 606] width 105 height 22
click at [1024, 649] on div "CRO Reported" at bounding box center [1022, 652] width 64 height 12
click at [1061, 627] on div "None" at bounding box center [1026, 628] width 105 height 22
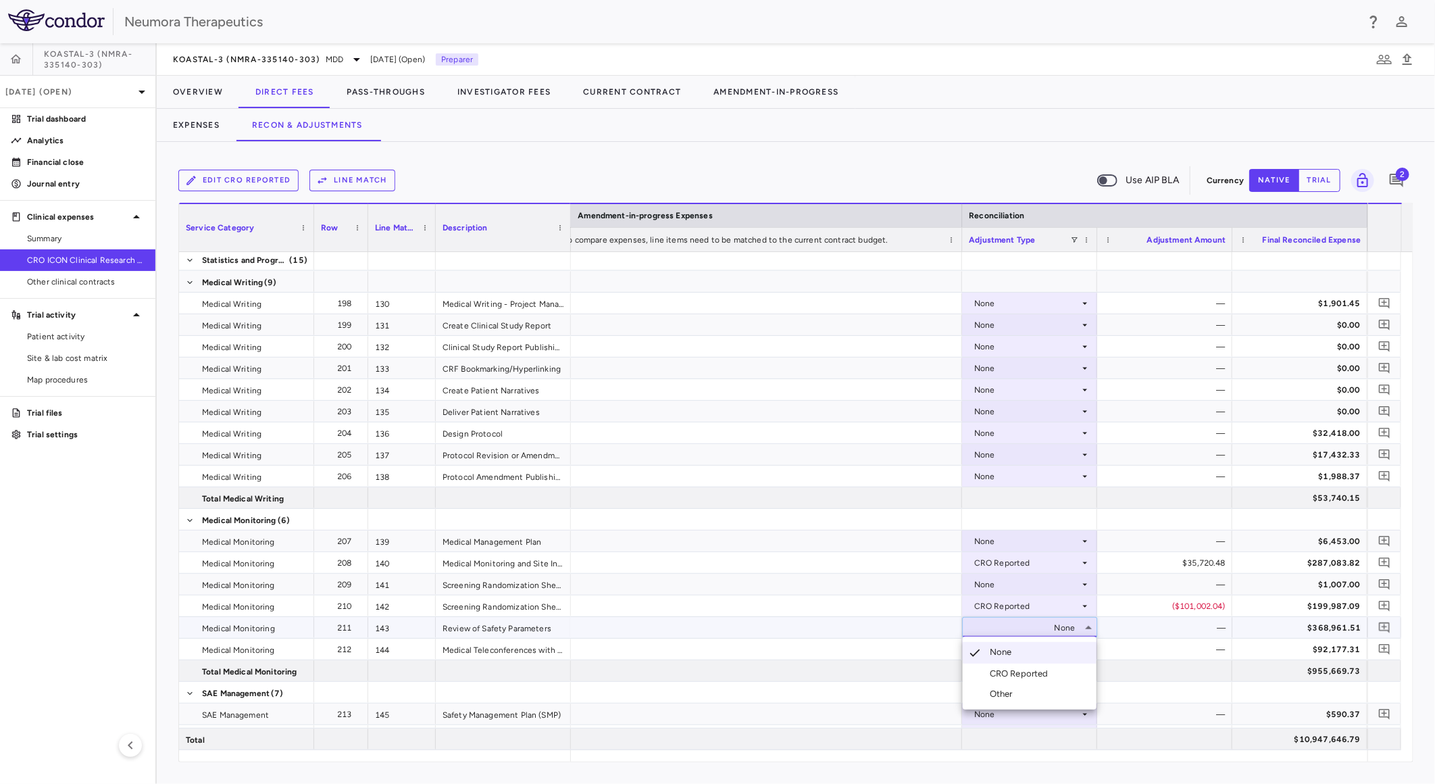
click at [1032, 674] on div "CRO Reported" at bounding box center [1022, 673] width 64 height 12
click at [1042, 651] on div "None" at bounding box center [1026, 649] width 105 height 22
click at [1032, 694] on div "CRO Reported" at bounding box center [1022, 695] width 64 height 12
click at [1054, 599] on div "CRO Reported" at bounding box center [1026, 606] width 105 height 22
click at [1057, 630] on li "None" at bounding box center [1030, 630] width 134 height 20
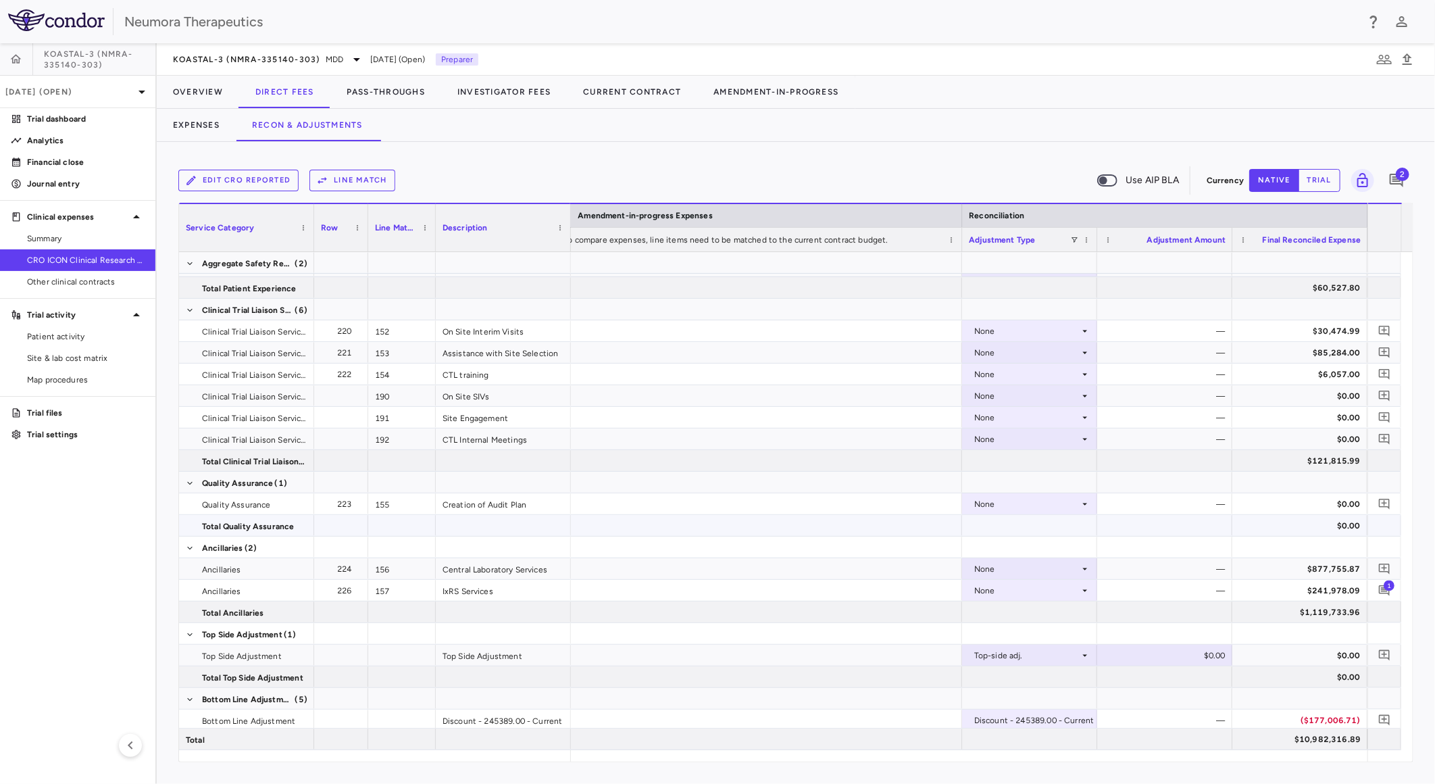
scroll to position [4278, 0]
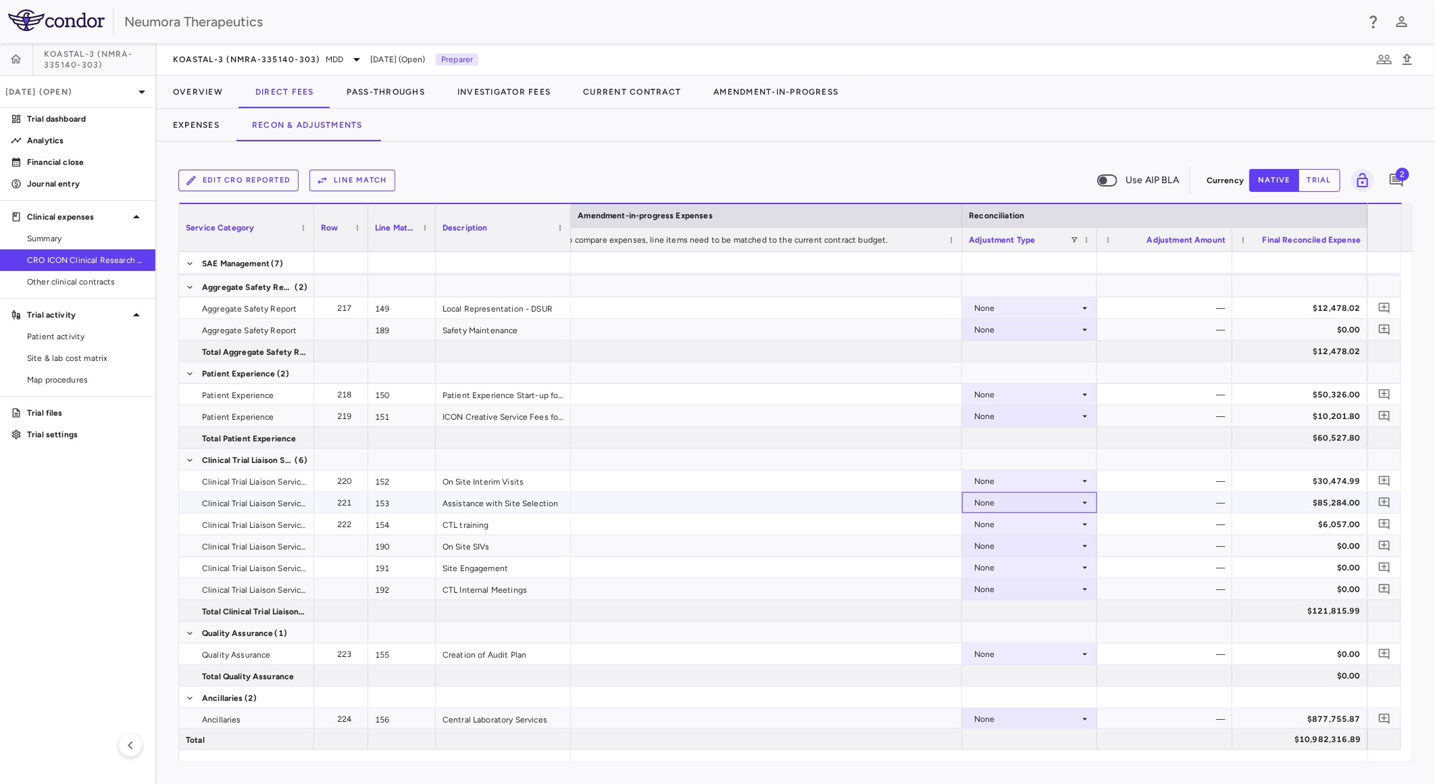
click at [1024, 503] on div "None" at bounding box center [1026, 503] width 105 height 22
click at [1013, 547] on div "CRO Reported" at bounding box center [1022, 549] width 64 height 12
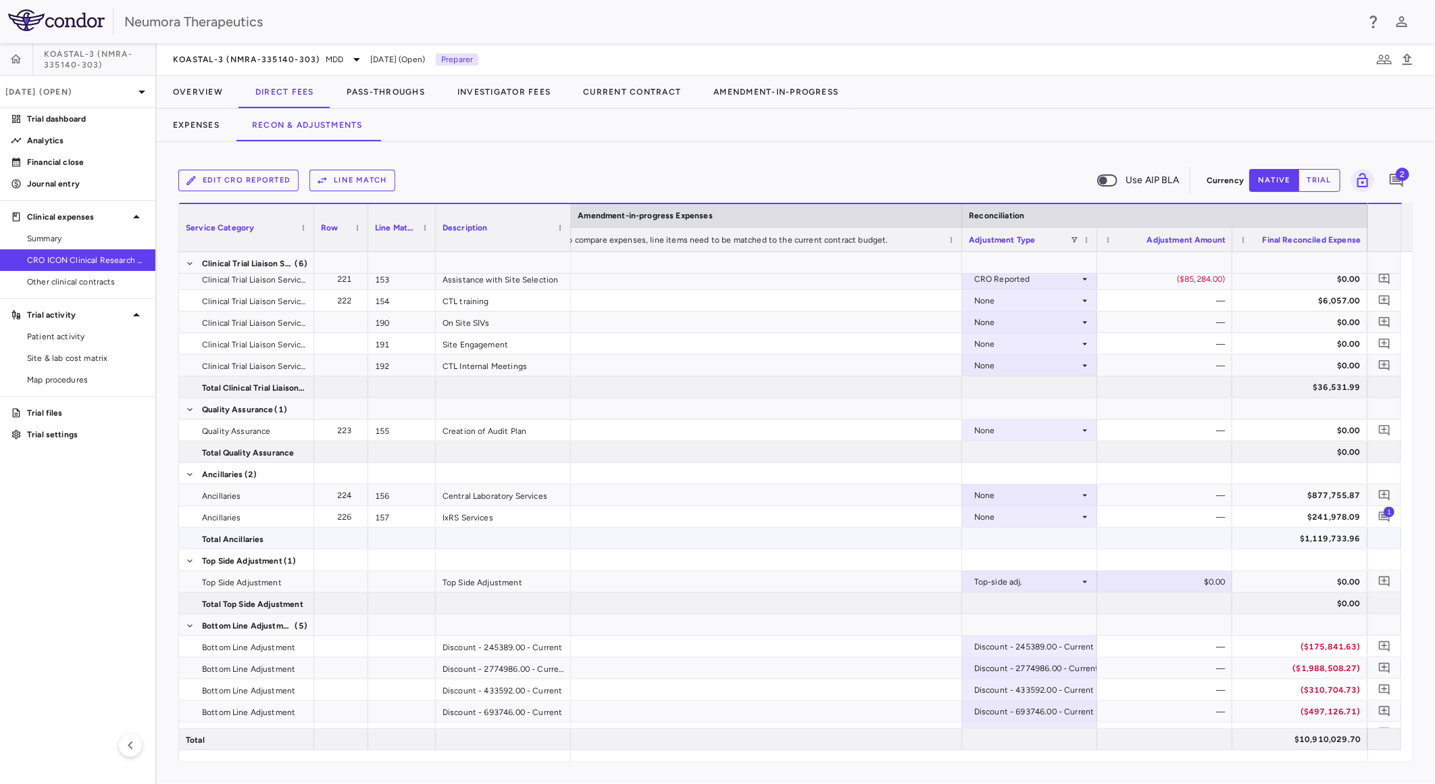
scroll to position [4503, 0]
click at [1038, 491] on div "None" at bounding box center [1026, 494] width 105 height 22
click at [1034, 536] on div "CRO Reported" at bounding box center [1022, 540] width 64 height 12
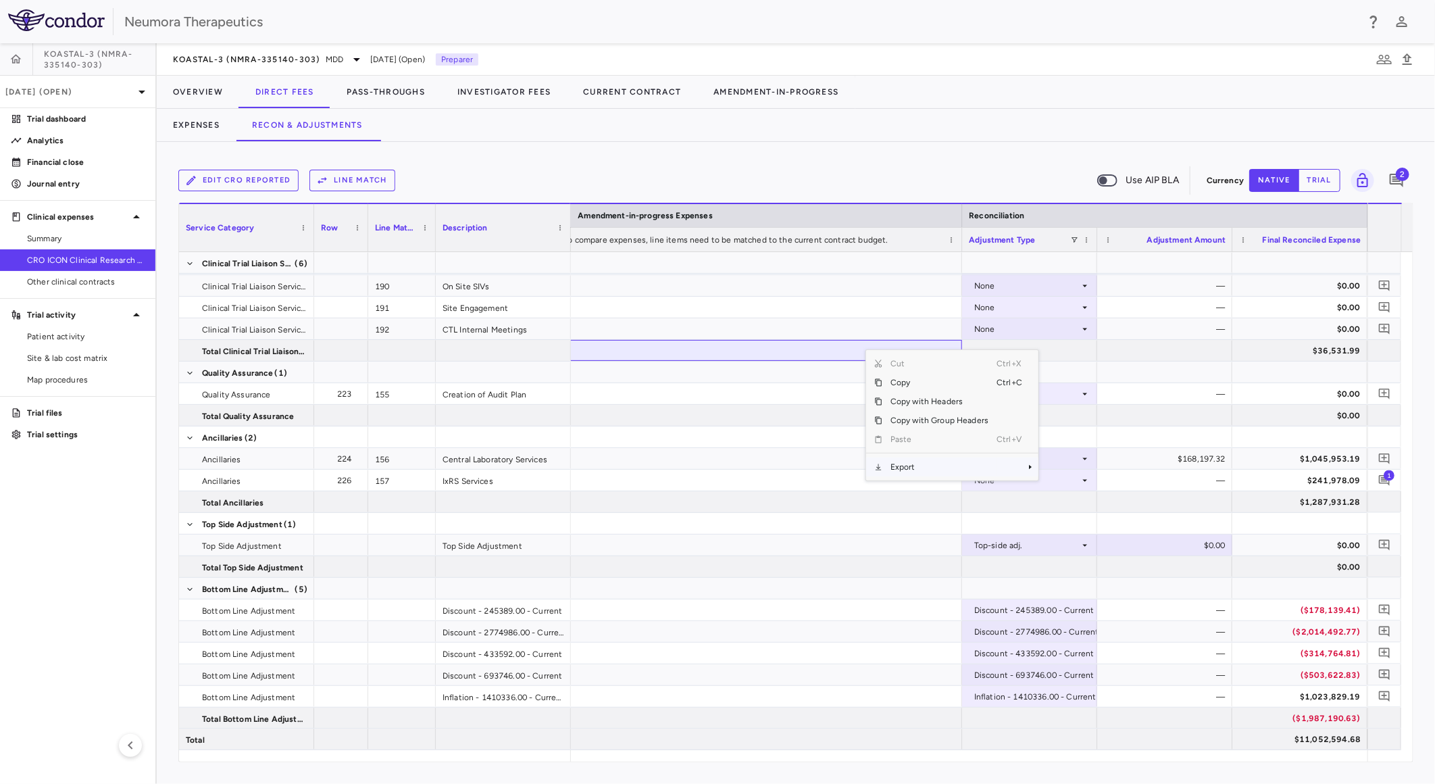
click at [907, 463] on span "Export" at bounding box center [939, 466] width 114 height 19
click at [1067, 470] on span "CSV Export" at bounding box center [1084, 471] width 64 height 19
click at [838, 531] on div at bounding box center [759, 523] width 405 height 21
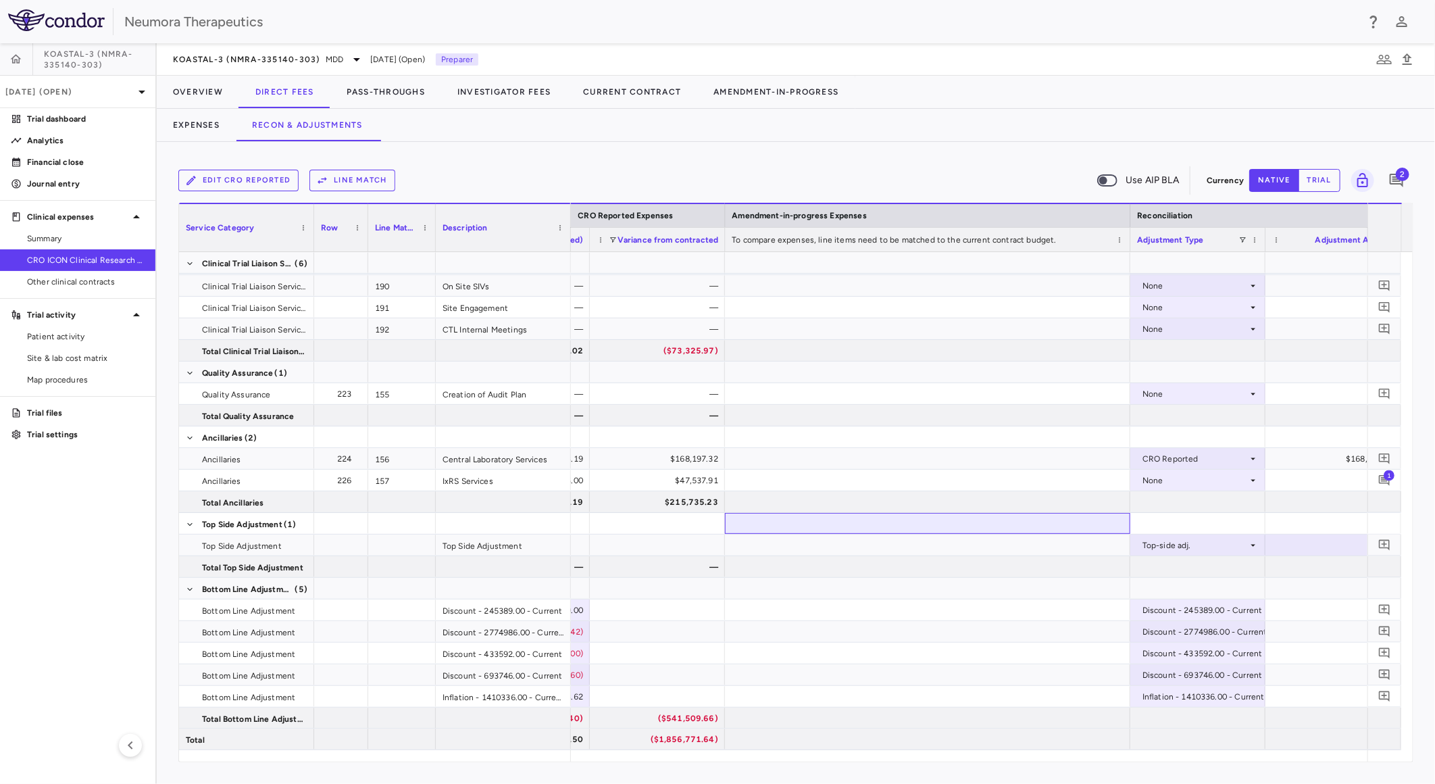
scroll to position [0, 2261]
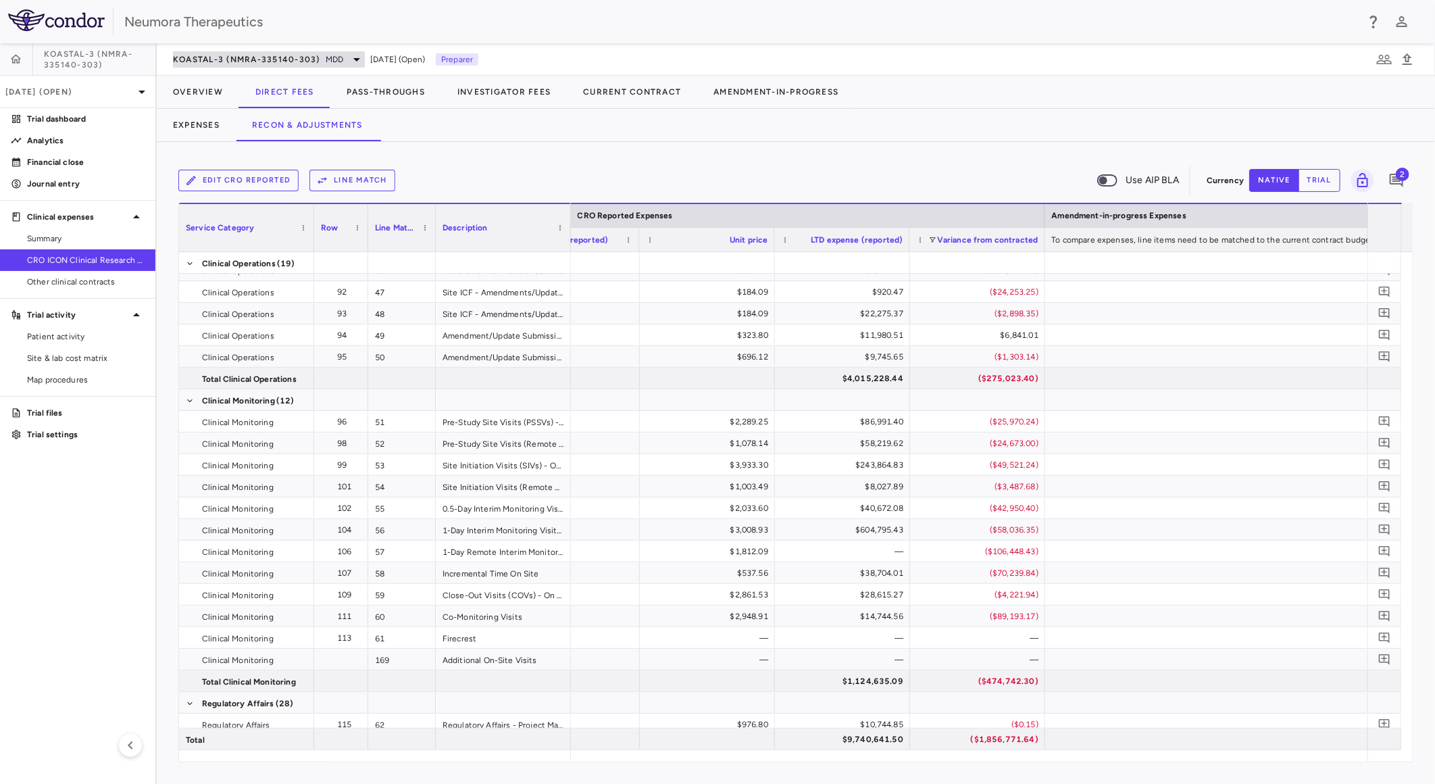
click at [338, 64] on span "MDD" at bounding box center [335, 59] width 18 height 12
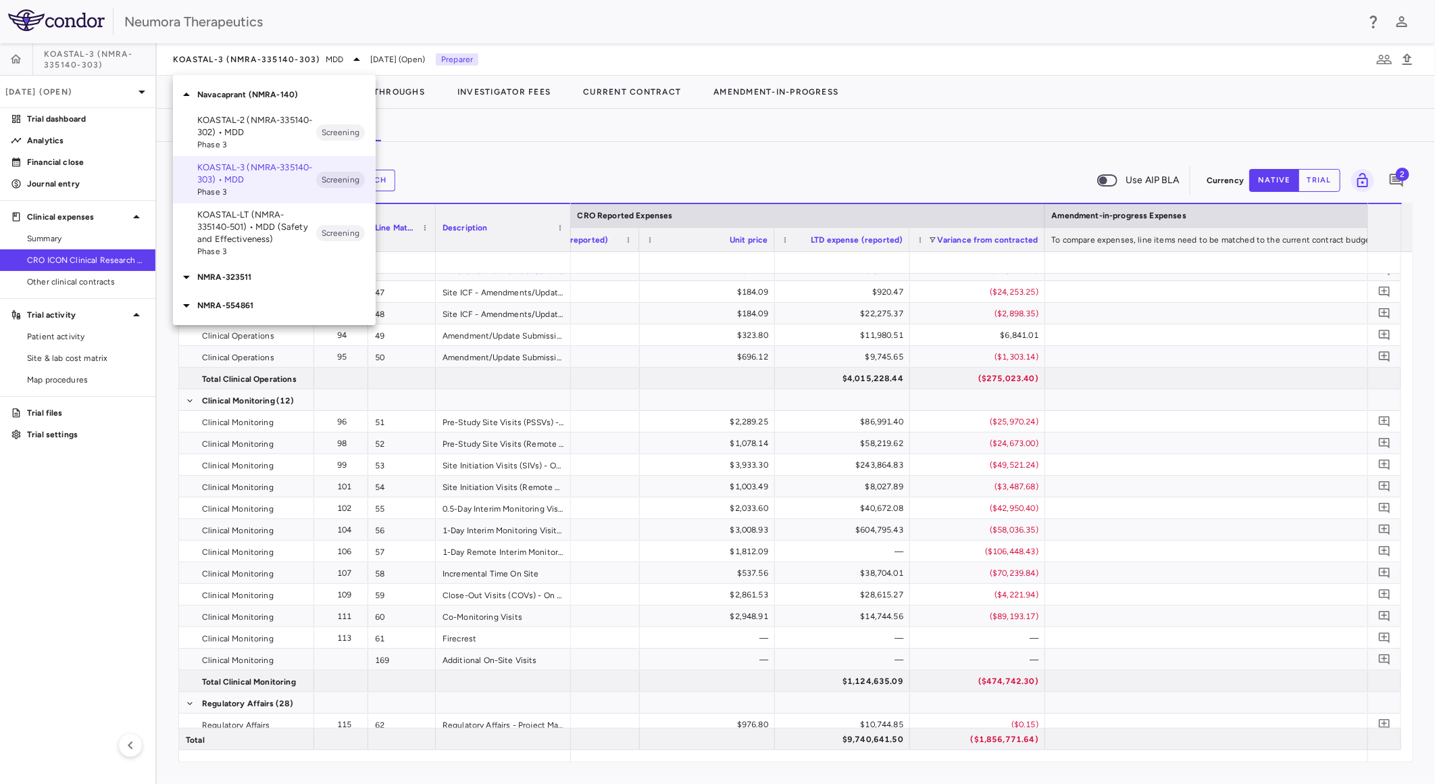
click at [248, 235] on p "KOASTAL-LT (NMRA-335140-501) • MDD (Safety and Effectiveness)" at bounding box center [256, 227] width 119 height 36
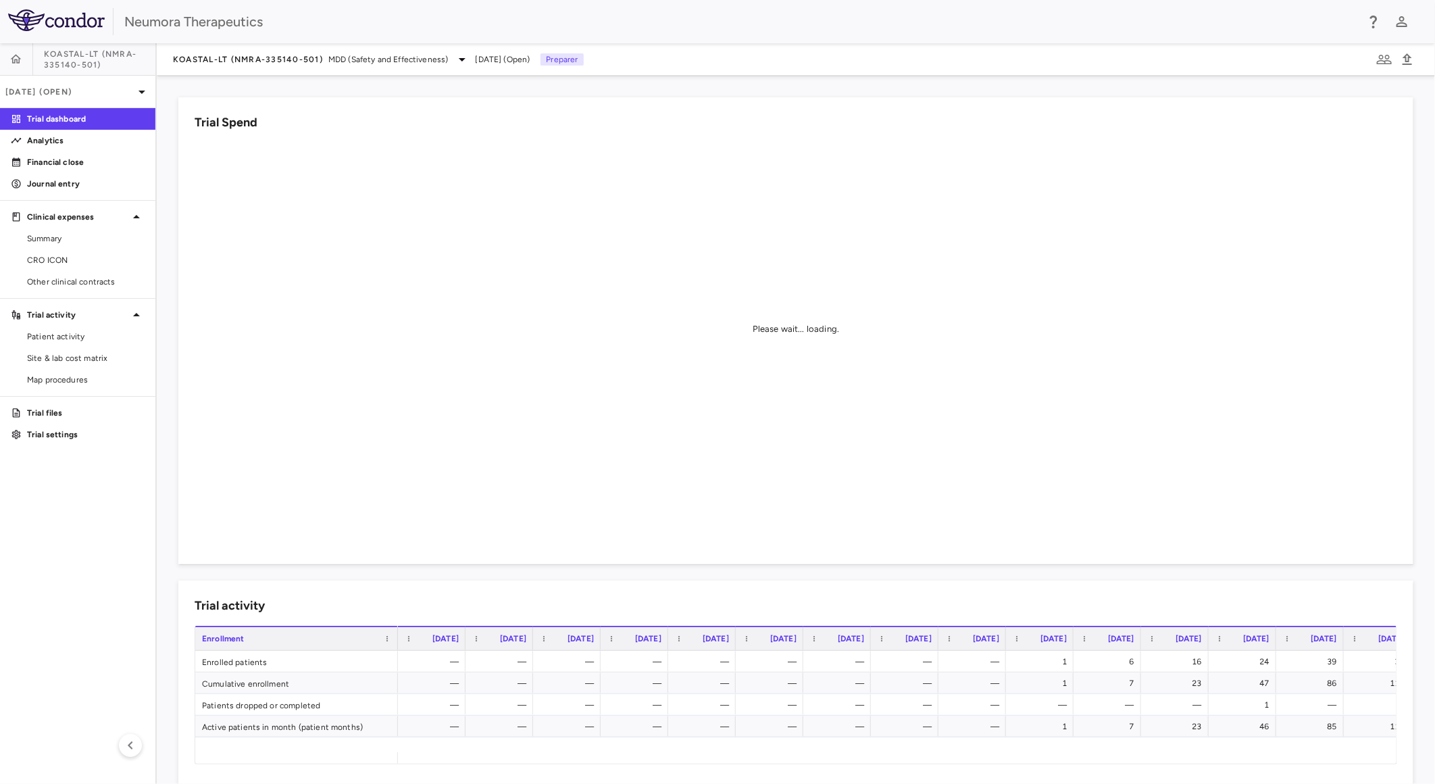
click at [259, 49] on div "KOASTAL-LT (NMRA-335140-501) MDD (Safety and Effectiveness) Sep 2025 (Open) Pre…" at bounding box center [796, 59] width 1278 height 32
click at [257, 56] on span "KOASTAL-LT (NMRA-335140-501)" at bounding box center [248, 59] width 150 height 11
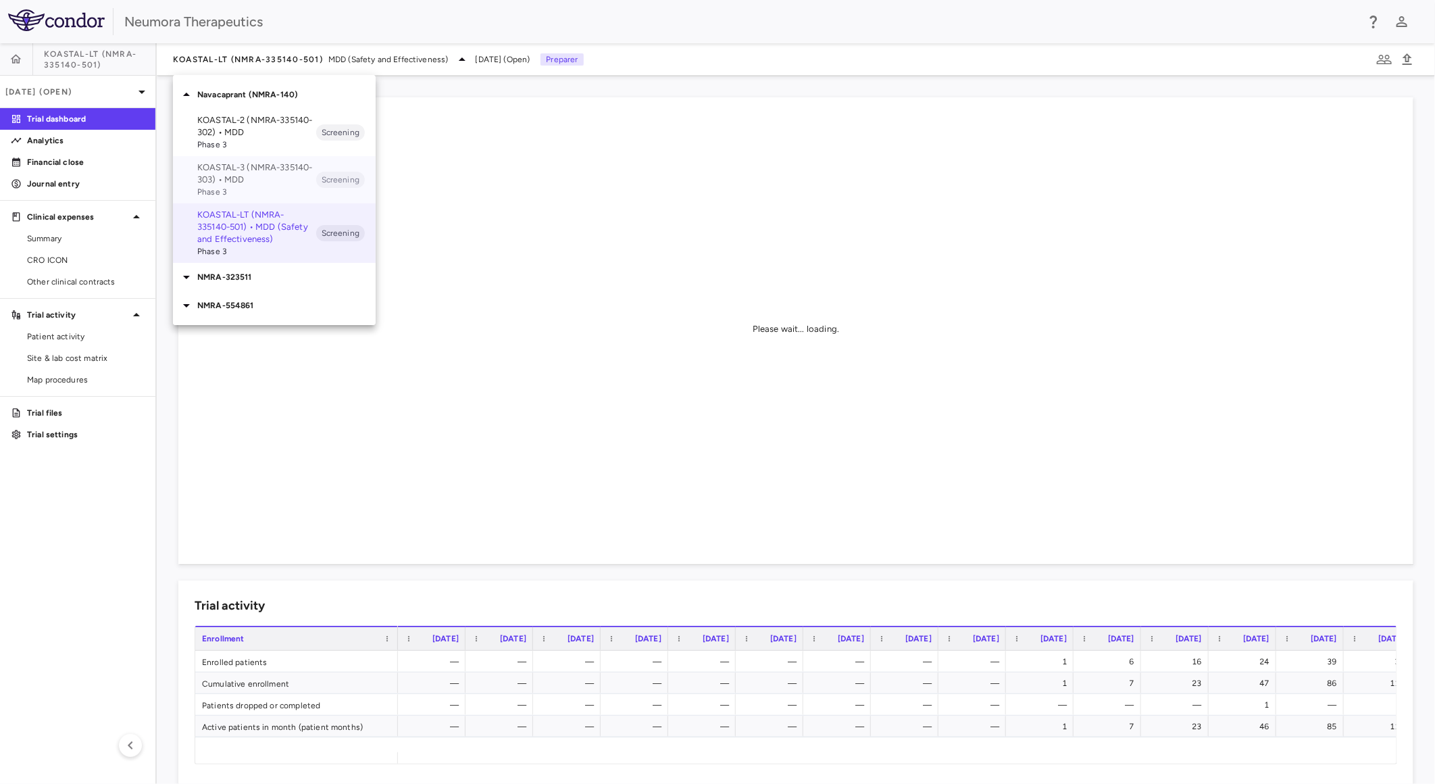
click at [278, 176] on p "KOASTAL-3 (NMRA-335140-303) • MDD" at bounding box center [256, 173] width 119 height 24
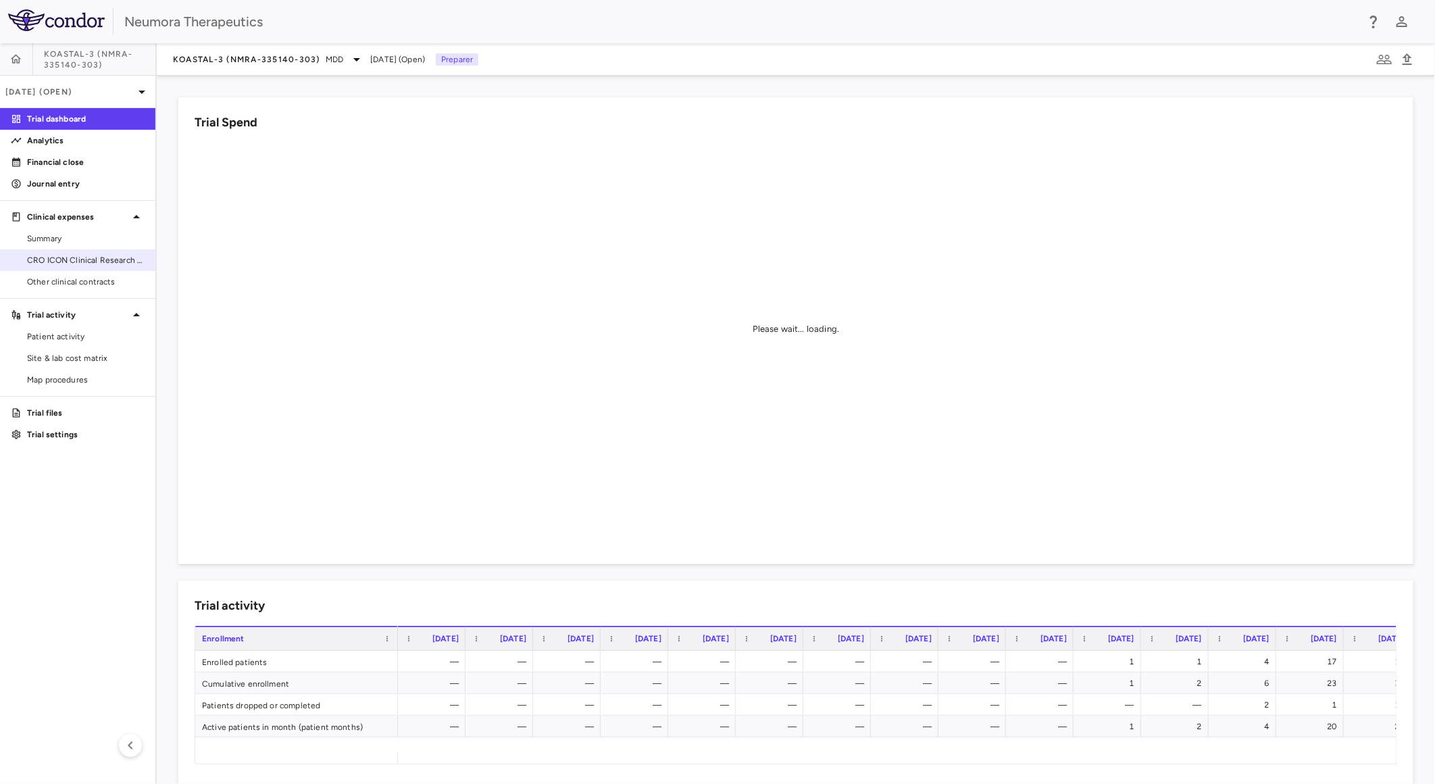
click at [65, 257] on span "CRO ICON Clinical Research Limited" at bounding box center [86, 260] width 118 height 12
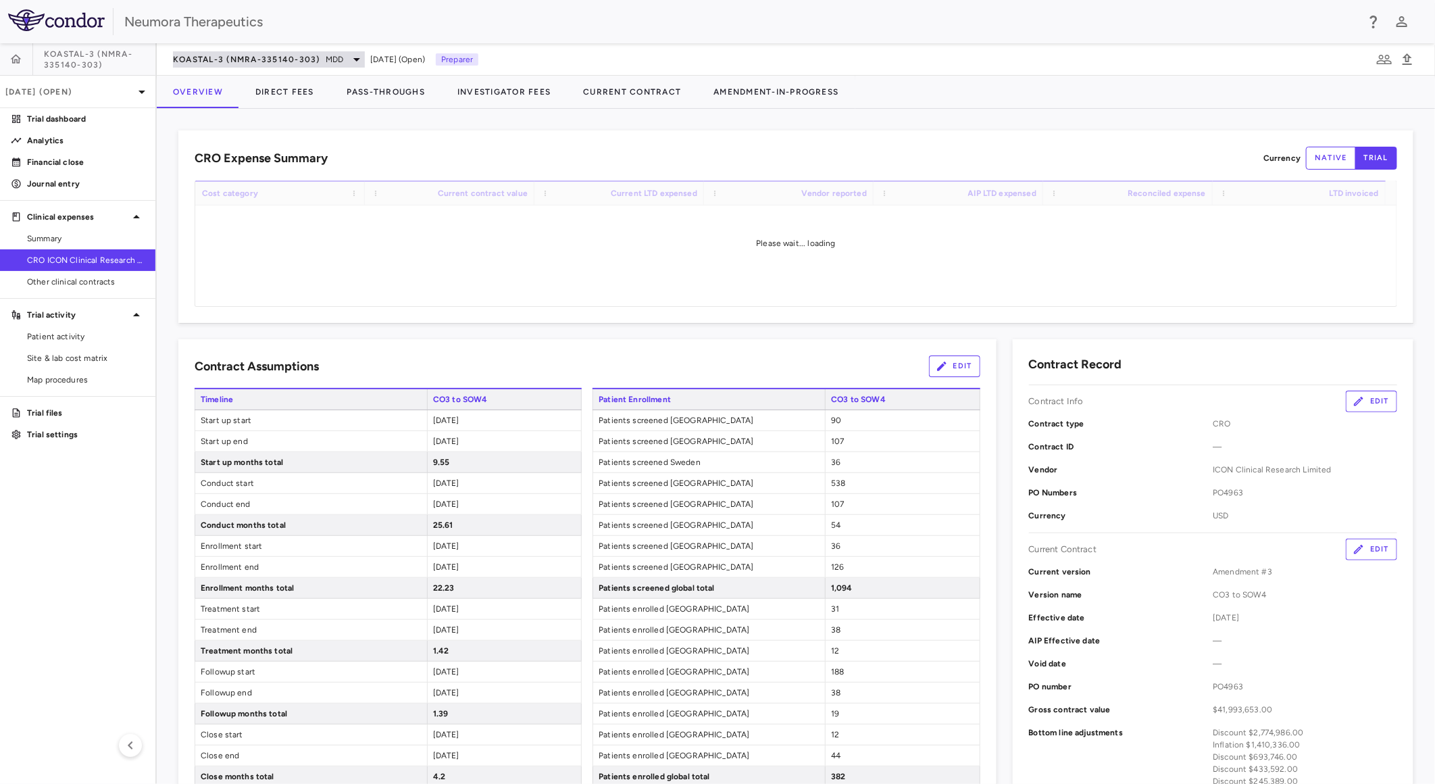
click at [291, 65] on div "KOASTAL-3 (NMRA-335140-303) MDD" at bounding box center [269, 59] width 192 height 16
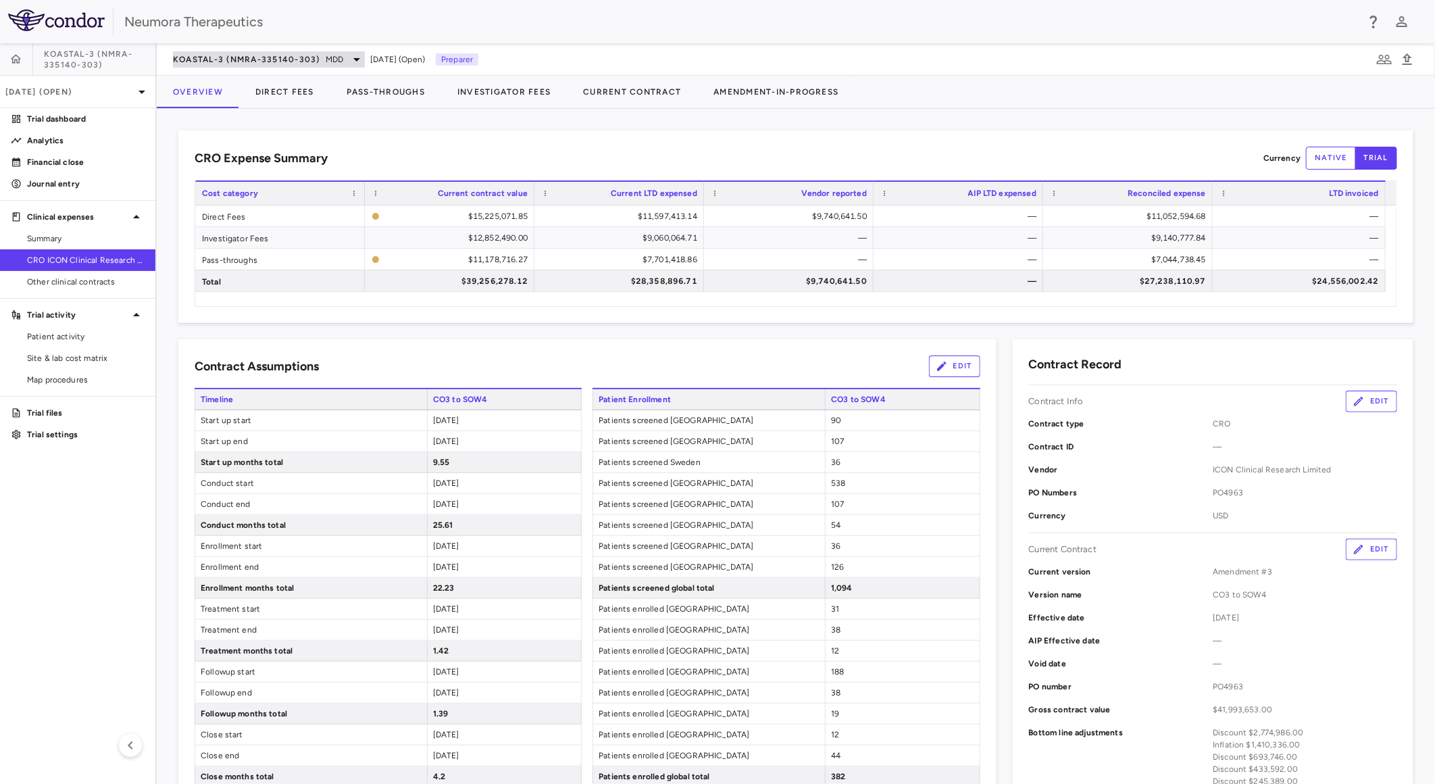
click at [265, 62] on span "KOASTAL-3 (NMRA-335140-303)" at bounding box center [246, 59] width 147 height 11
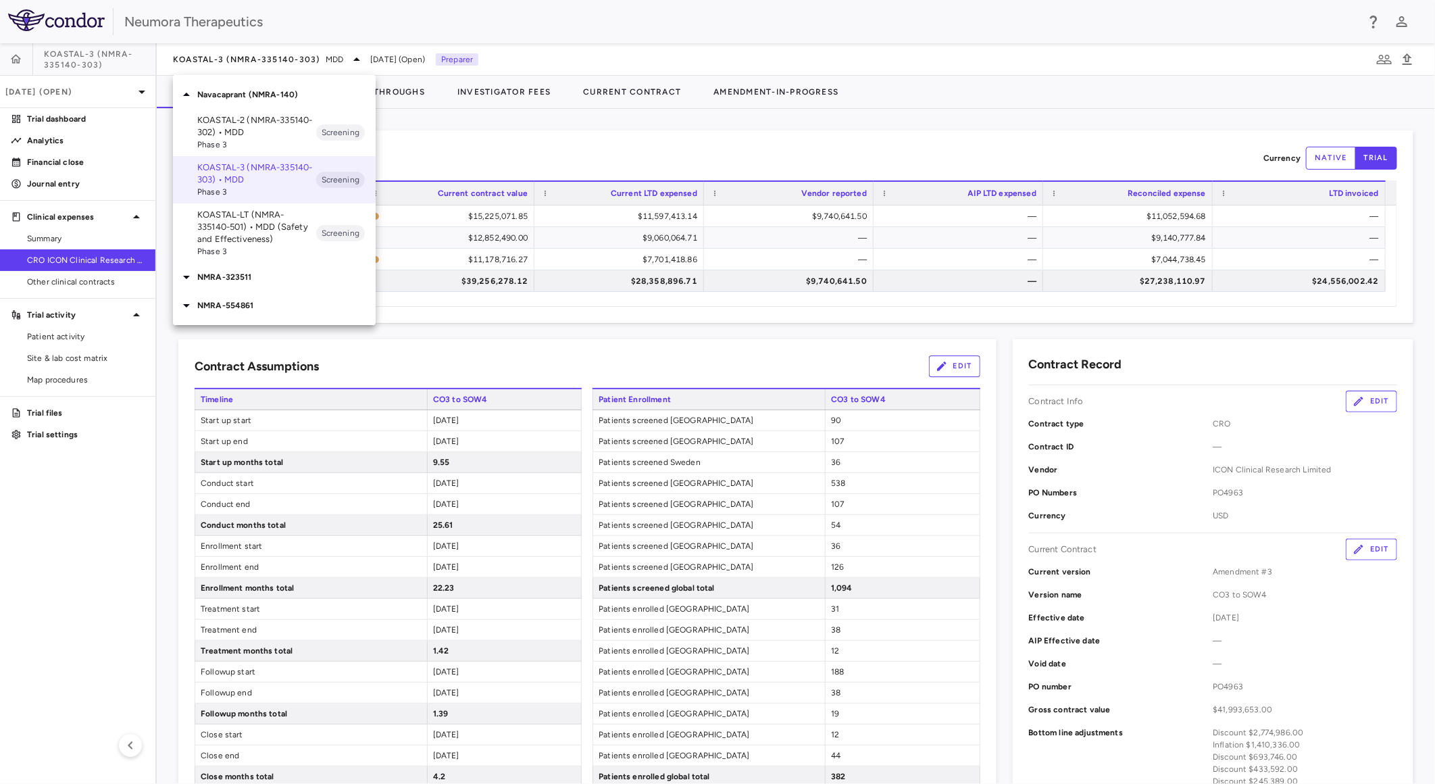
click at [239, 219] on p "KOASTAL-LT (NMRA-335140-501) • MDD (Safety and Effectiveness)" at bounding box center [256, 227] width 119 height 36
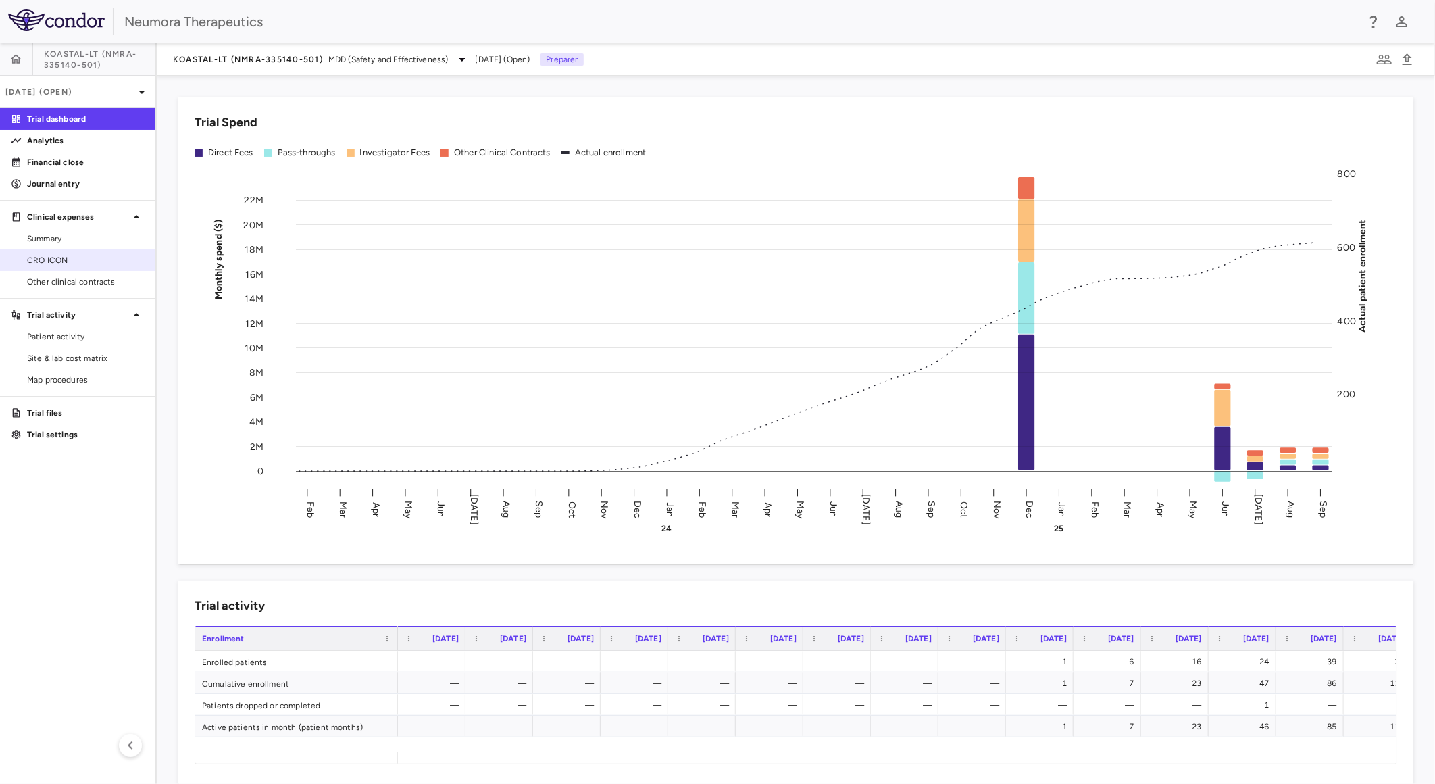
click at [116, 254] on span "CRO ICON" at bounding box center [86, 260] width 118 height 12
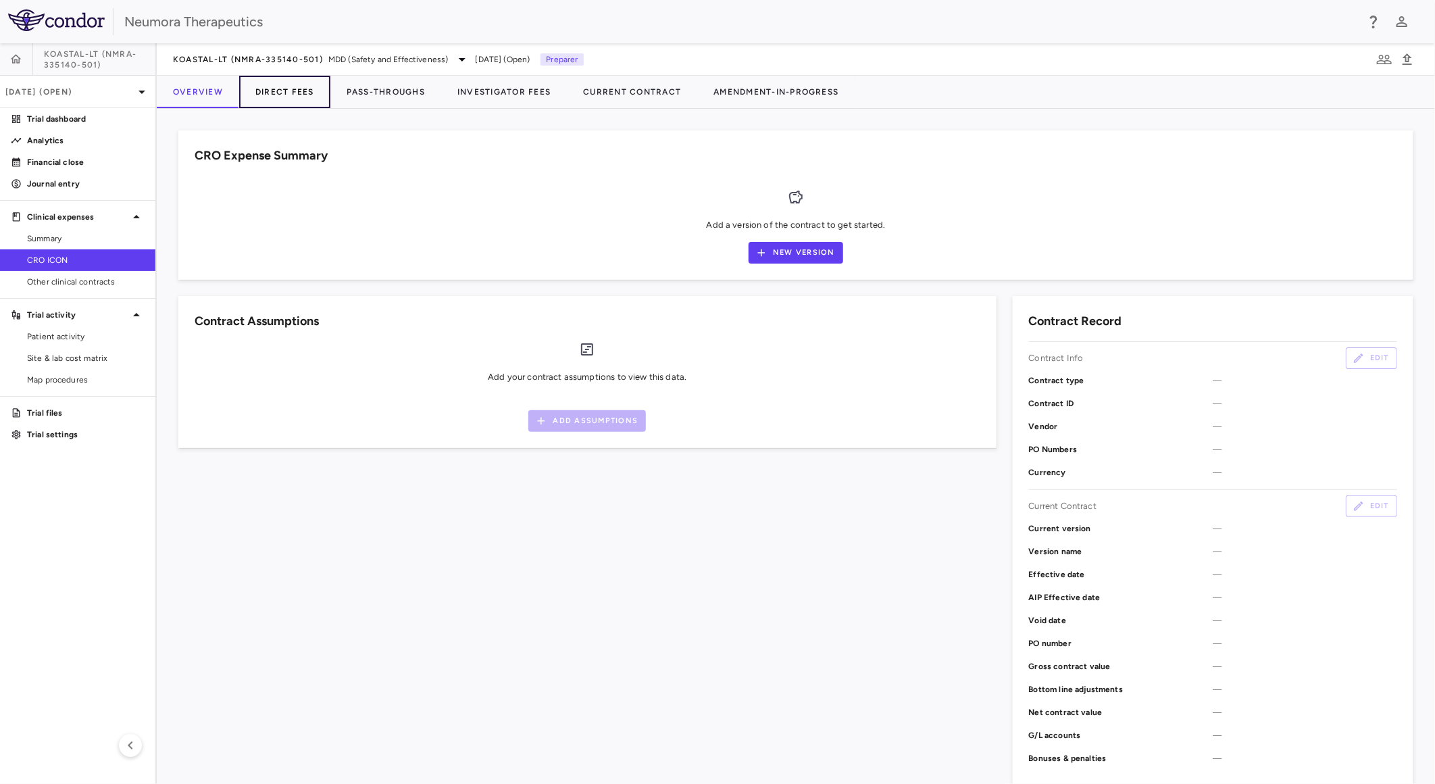
click at [297, 86] on button "Direct Fees" at bounding box center [284, 92] width 91 height 32
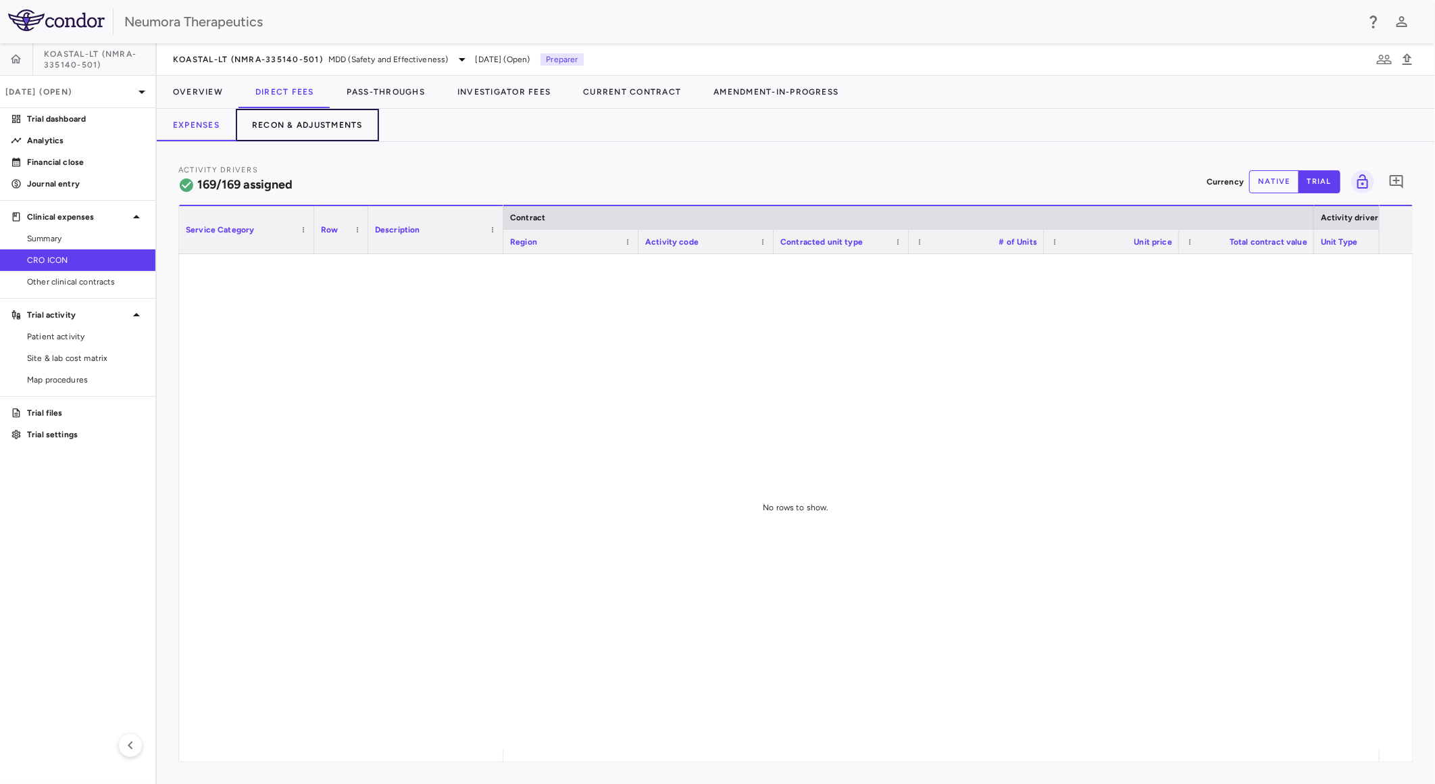
click at [296, 125] on button "Recon & Adjustments" at bounding box center [307, 125] width 143 height 32
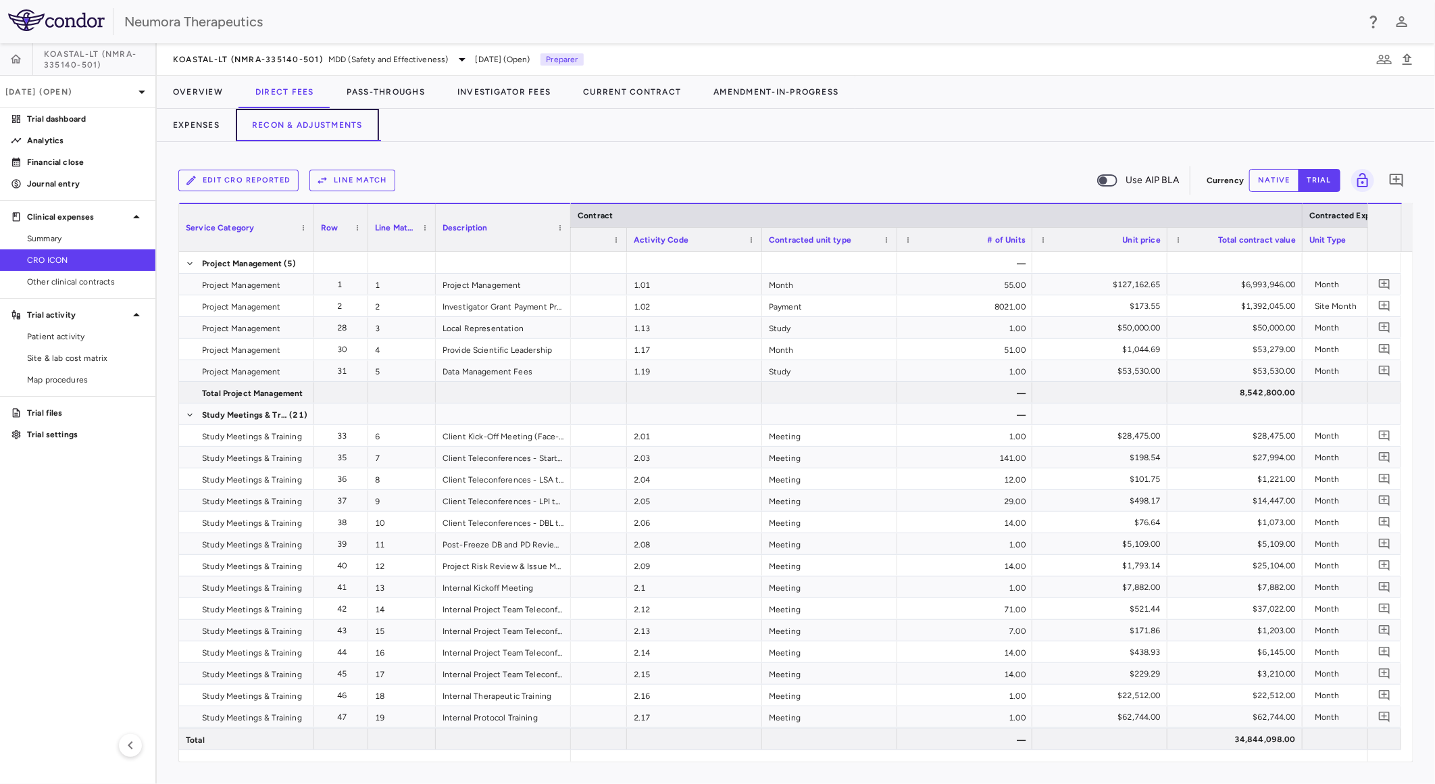
scroll to position [0, 322]
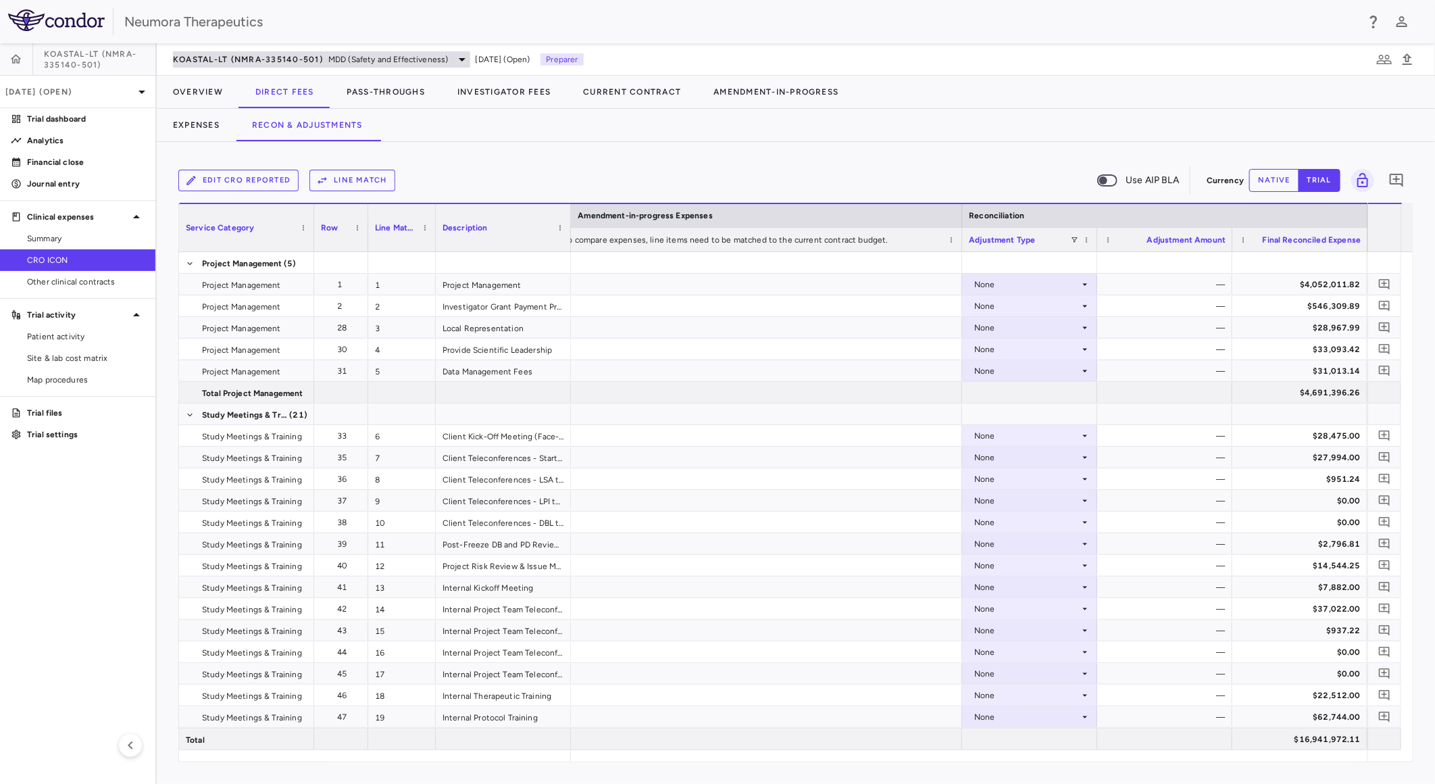
click at [340, 64] on span "MDD (Safety and Effectiveness)" at bounding box center [388, 59] width 120 height 12
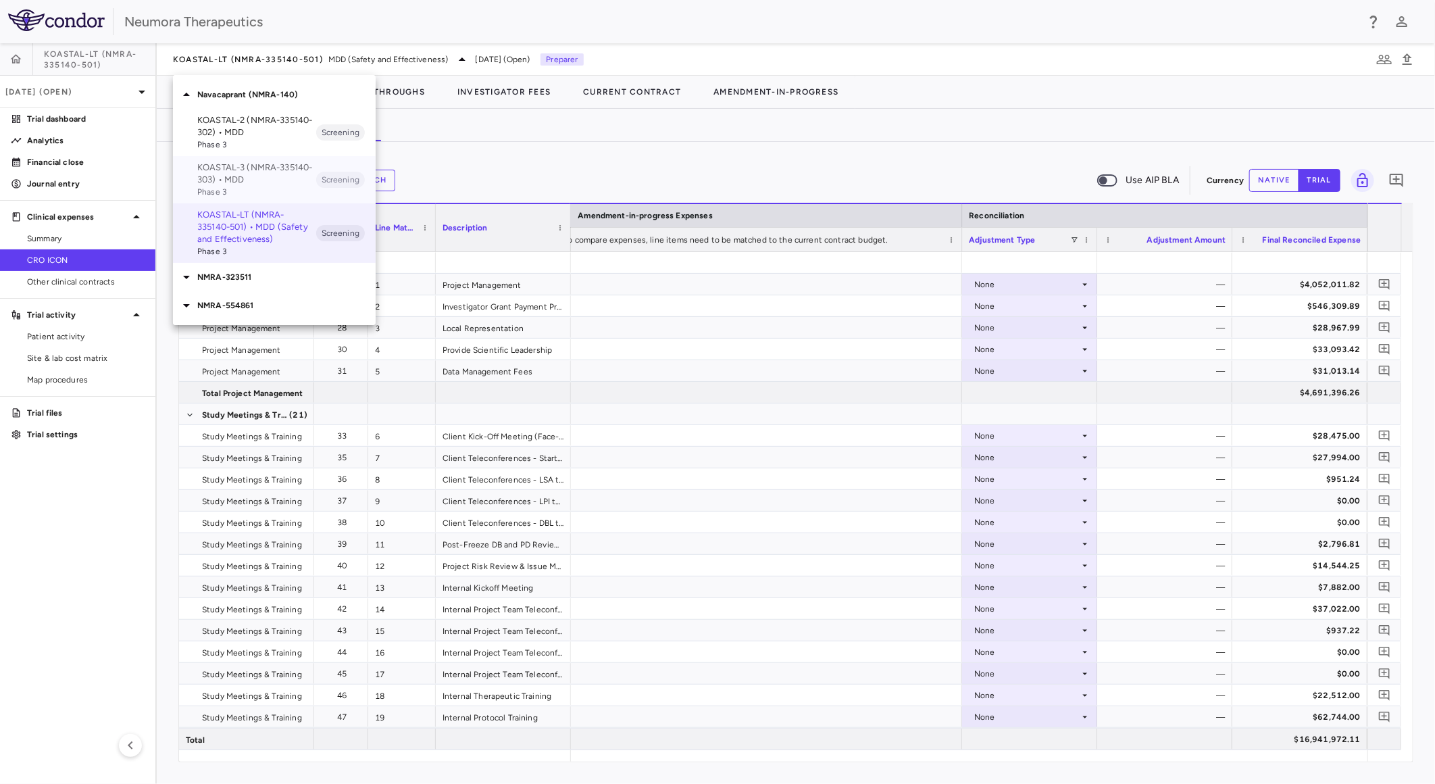
click at [273, 178] on p "KOASTAL-3 (NMRA-335140-303) • MDD" at bounding box center [256, 173] width 119 height 24
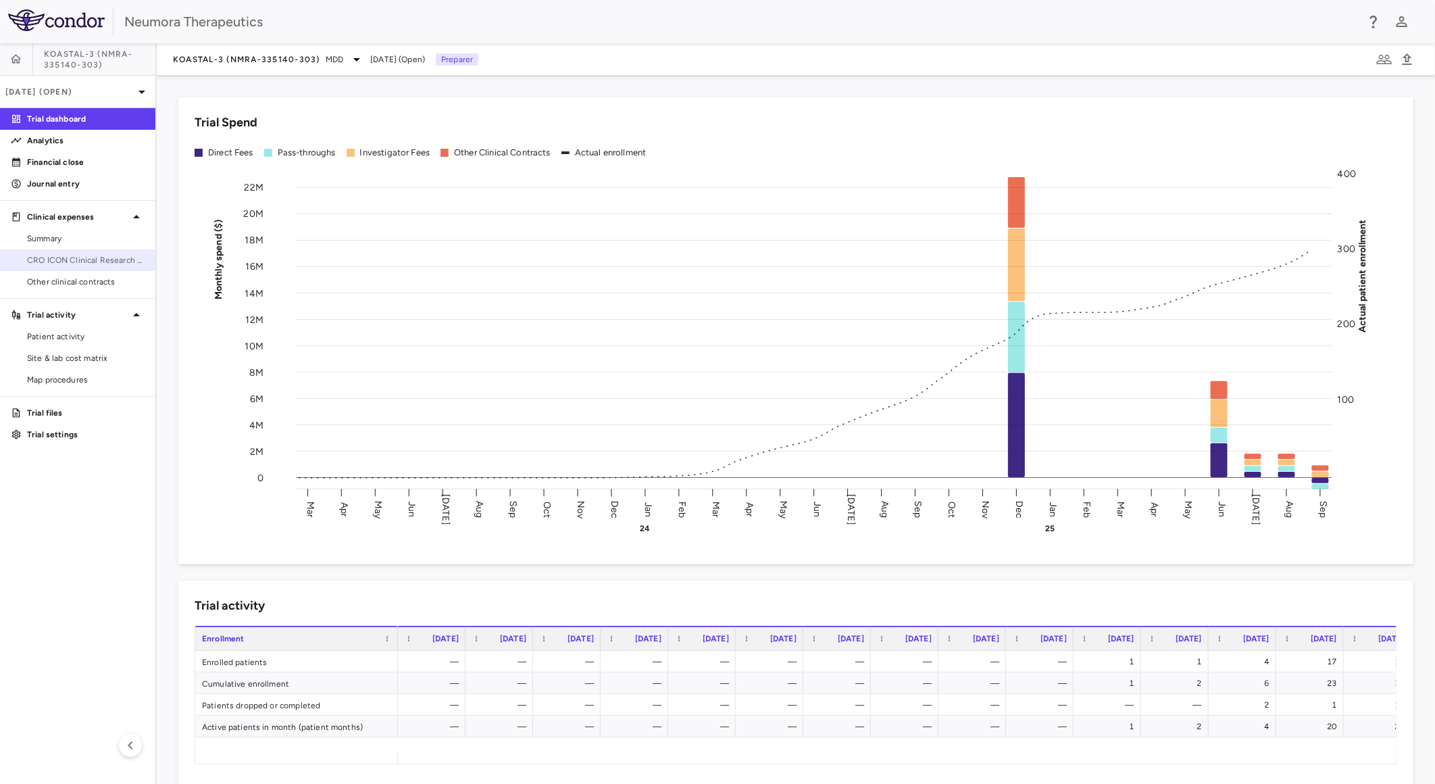
click at [93, 261] on span "CRO ICON Clinical Research Limited" at bounding box center [86, 260] width 118 height 12
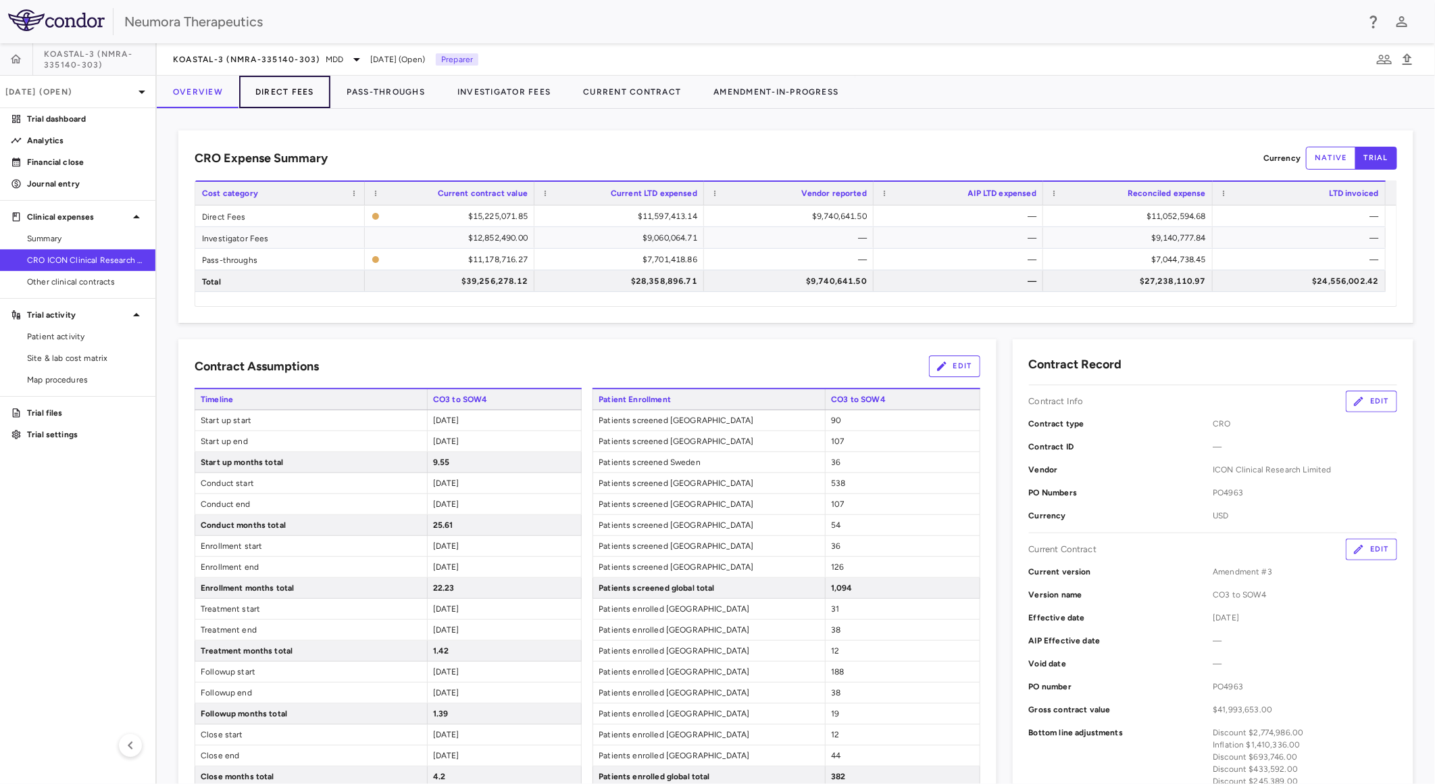
click at [288, 93] on button "Direct Fees" at bounding box center [284, 92] width 91 height 32
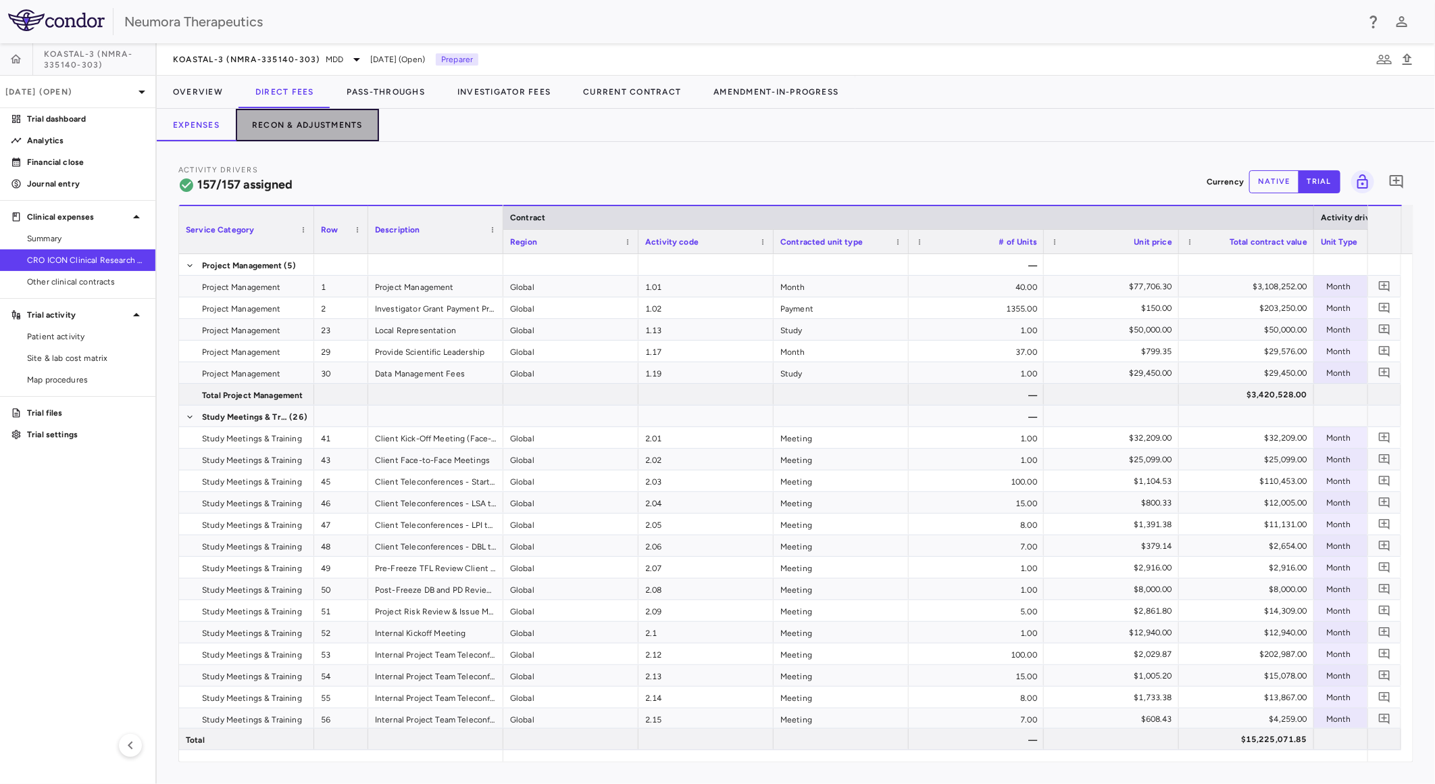
click at [301, 122] on button "Recon & Adjustments" at bounding box center [307, 125] width 143 height 32
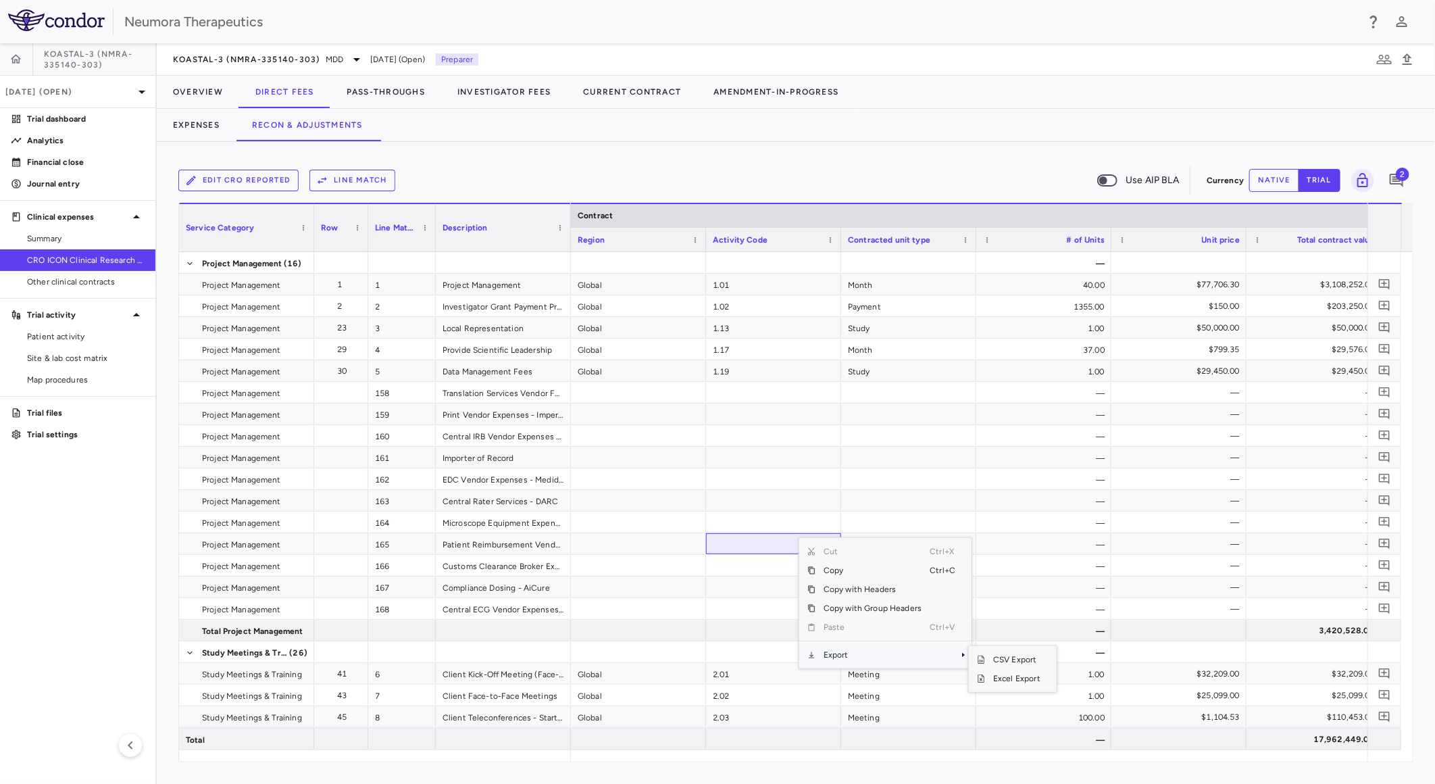
click at [872, 653] on span "Export" at bounding box center [872, 654] width 114 height 19
click at [887, 650] on span "Export" at bounding box center [872, 654] width 114 height 19
click at [1024, 660] on span "CSV Export" at bounding box center [1017, 659] width 64 height 19
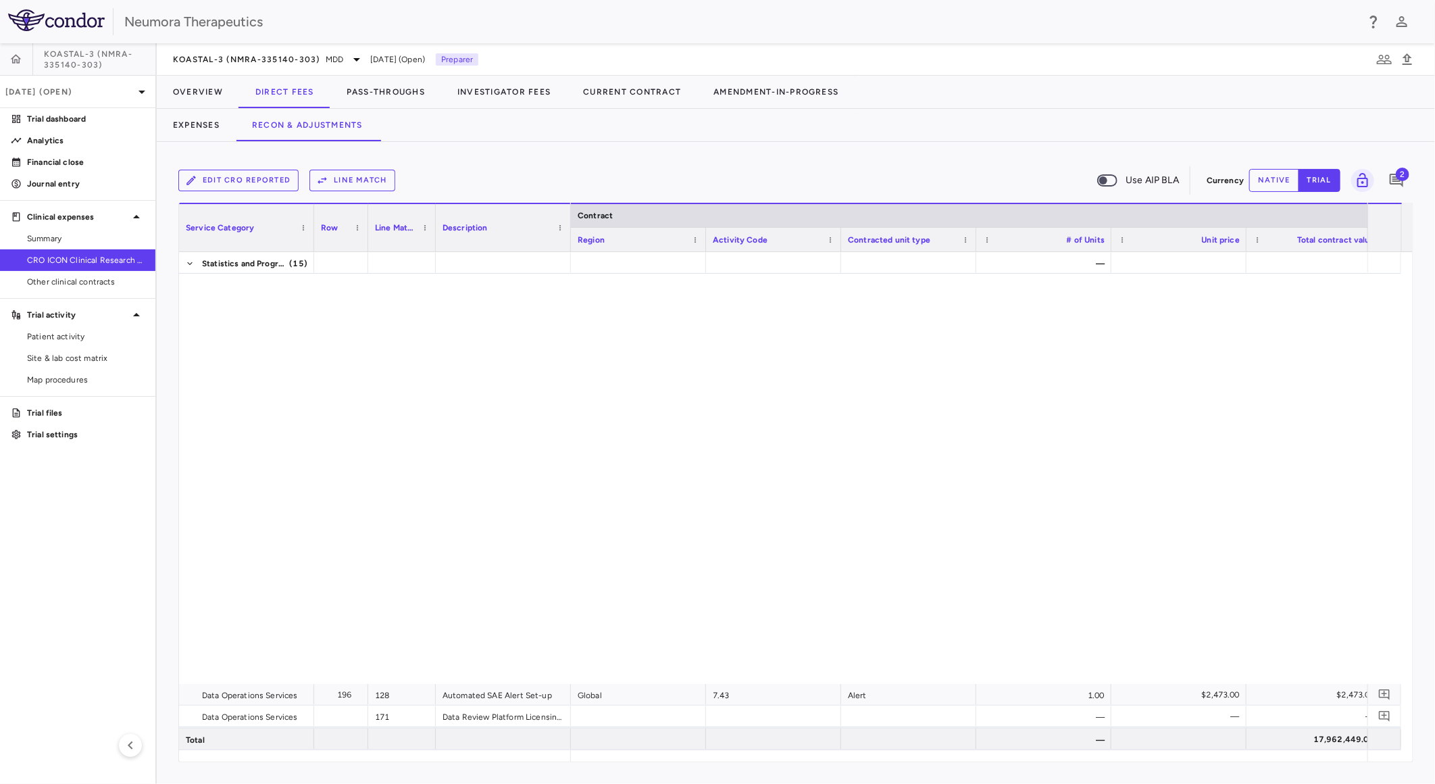
scroll to position [4539, 0]
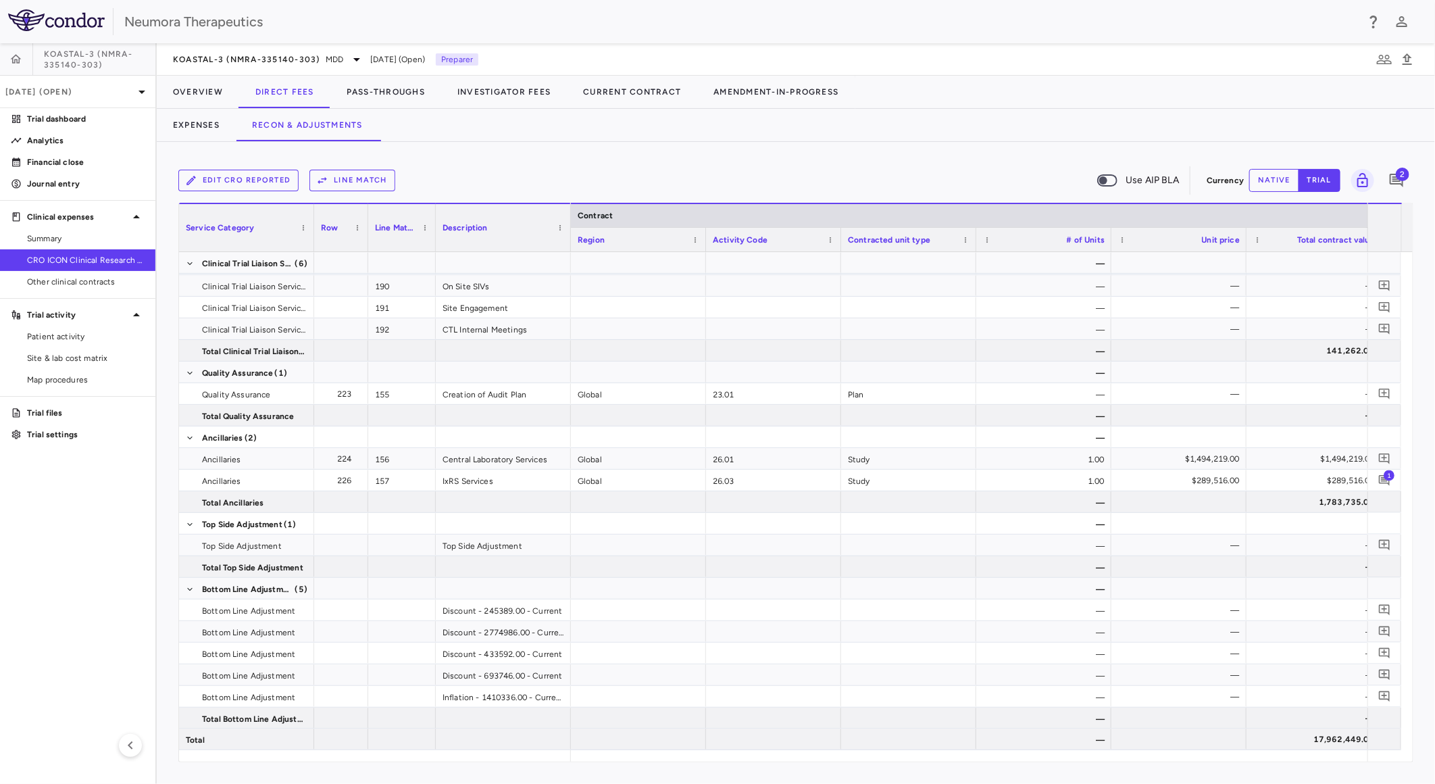
drag, startPoint x: 715, startPoint y: 761, endPoint x: 767, endPoint y: 764, distance: 52.1
click at [767, 764] on div "Edit CRO reported Line Match Use AIP BLA Currency native trial 2 Service Catego…" at bounding box center [796, 463] width 1278 height 642
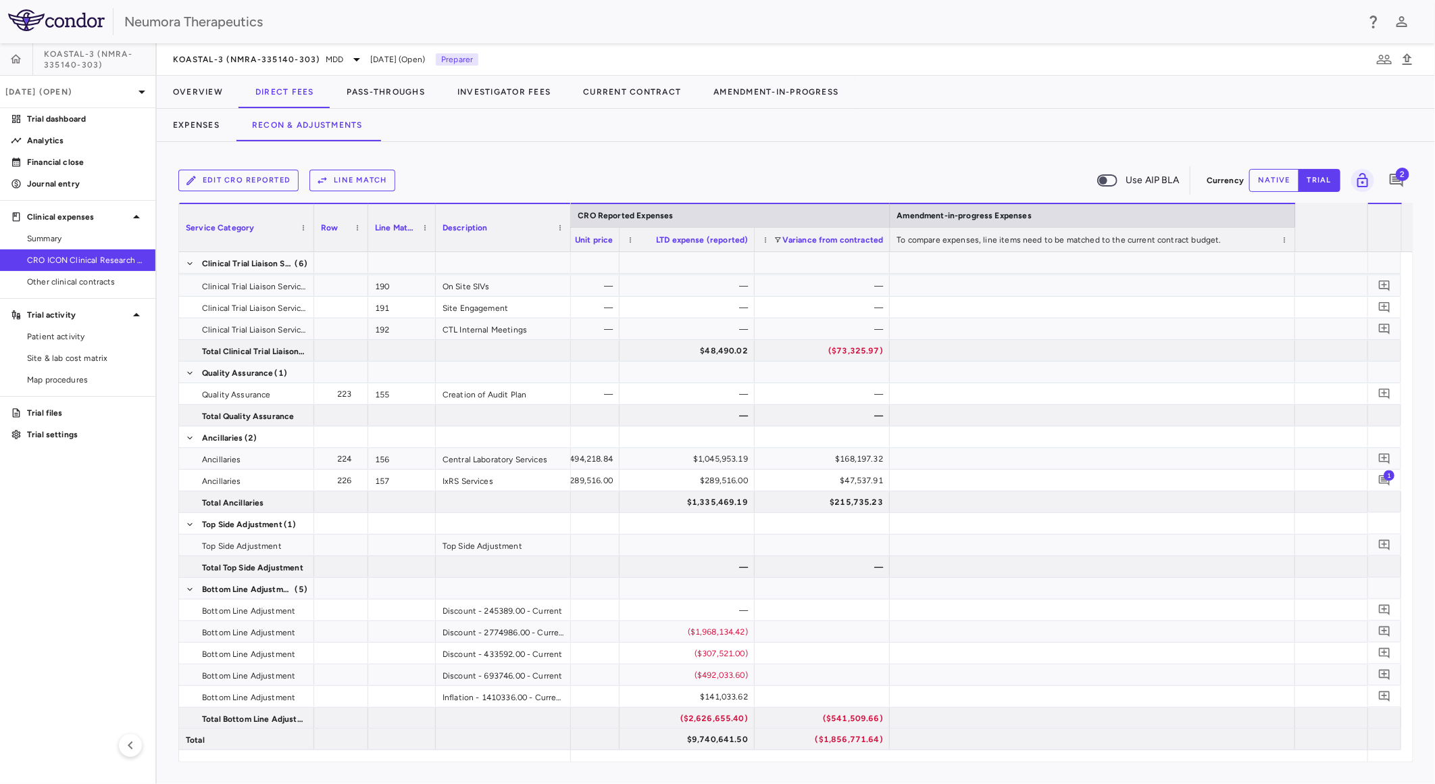
scroll to position [0, 1961]
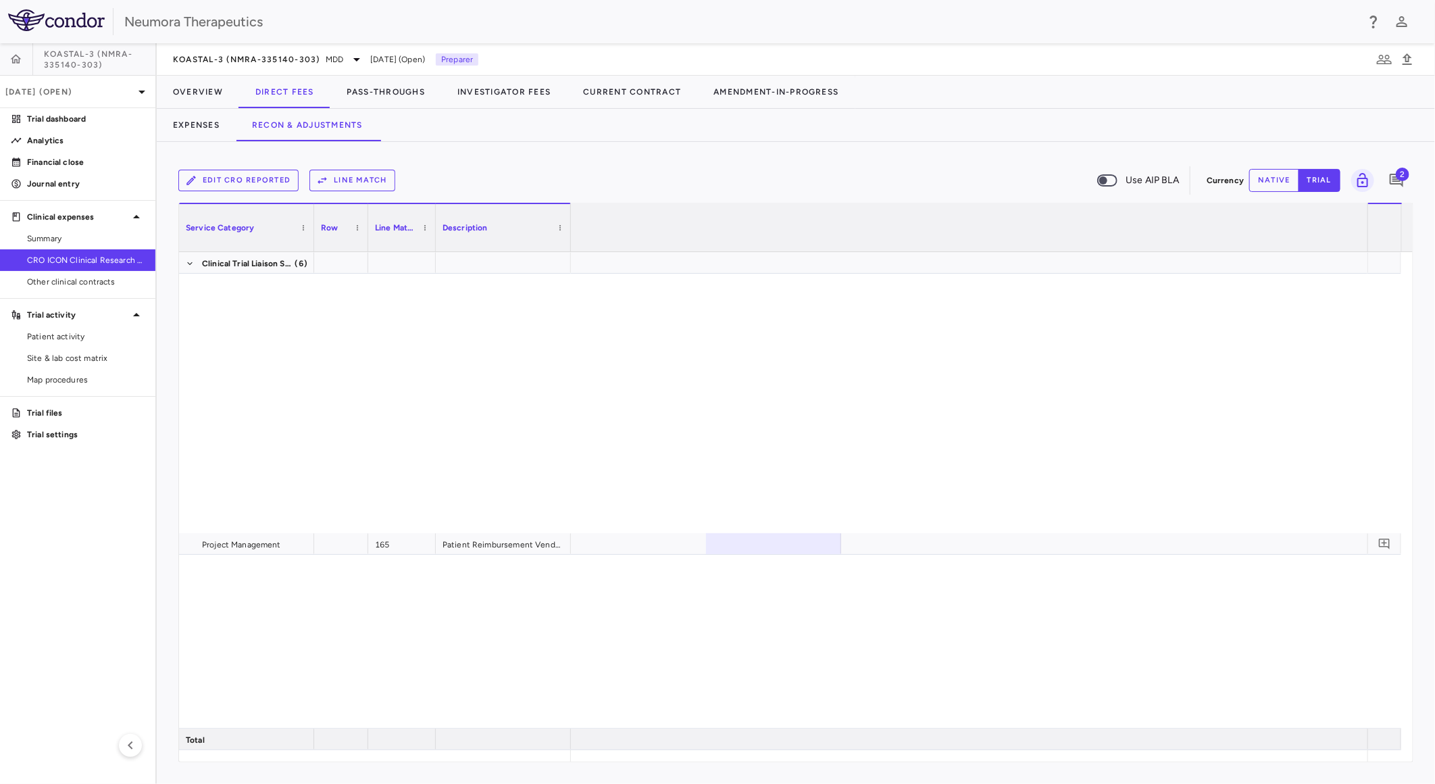
scroll to position [0, 2548]
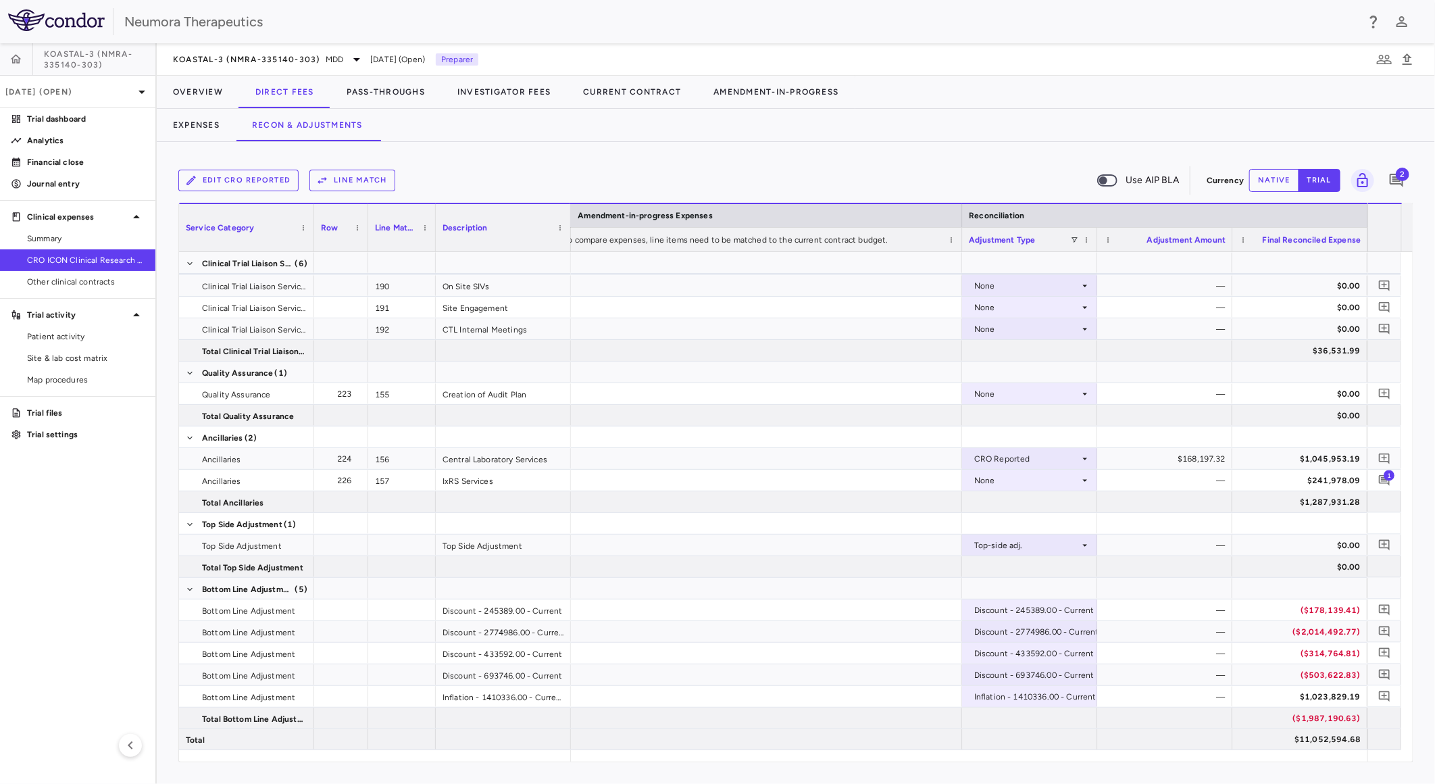
drag, startPoint x: 1218, startPoint y: 752, endPoint x: 1165, endPoint y: 765, distance: 54.2
click at [1165, 765] on div "Edit CRO reported Line Match Use AIP BLA Currency native trial 2 Service Catego…" at bounding box center [796, 463] width 1278 height 642
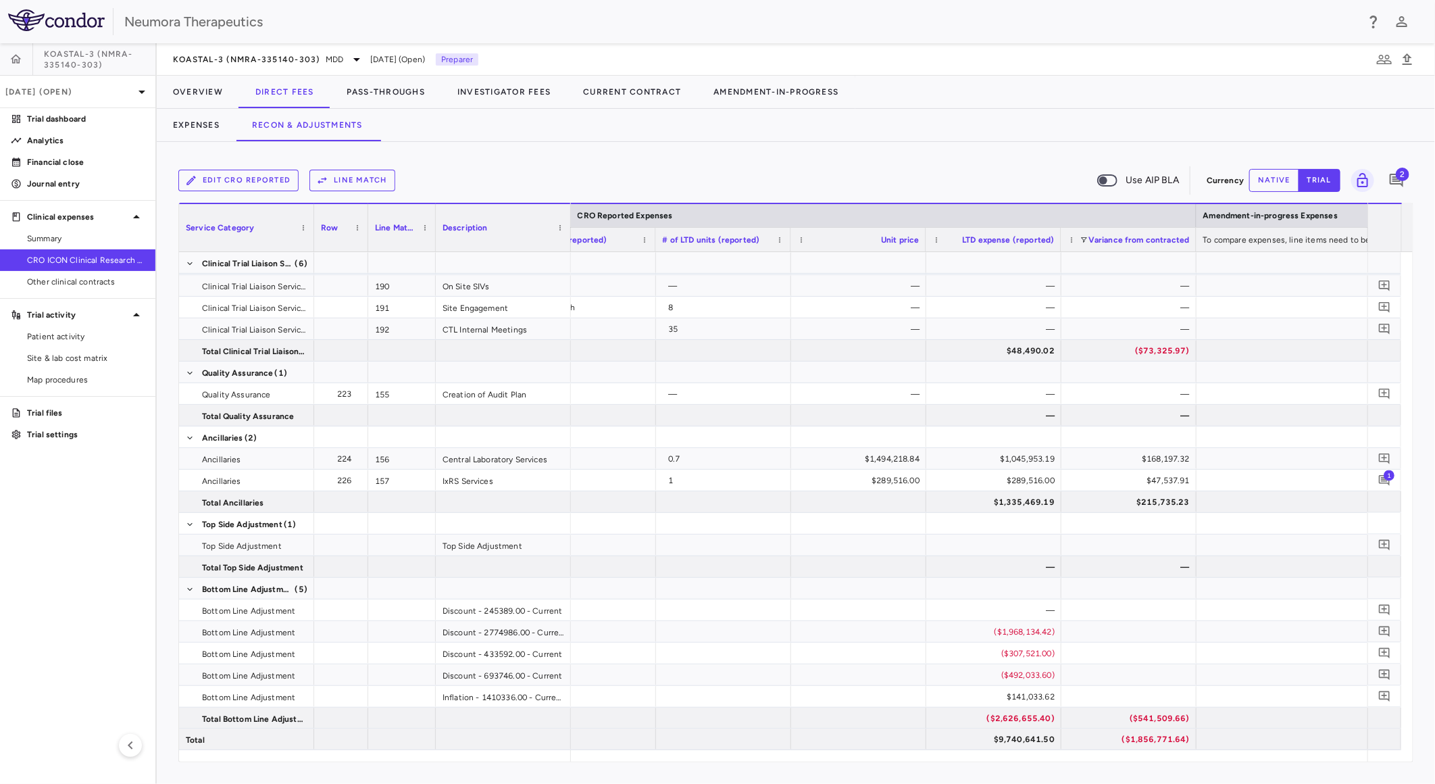
scroll to position [0, 1687]
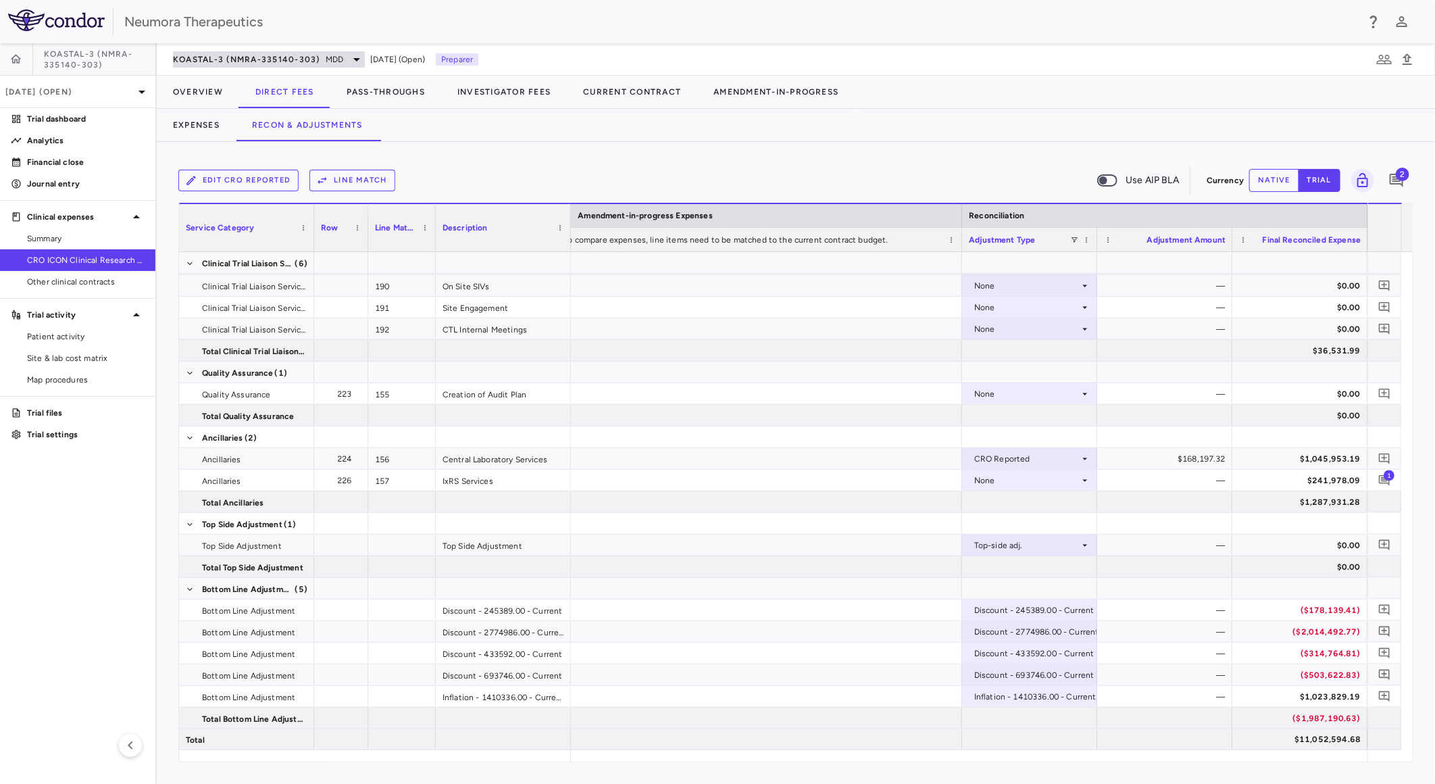
click at [255, 51] on div "KOASTAL-3 (NMRA-335140-303) MDD" at bounding box center [269, 59] width 192 height 16
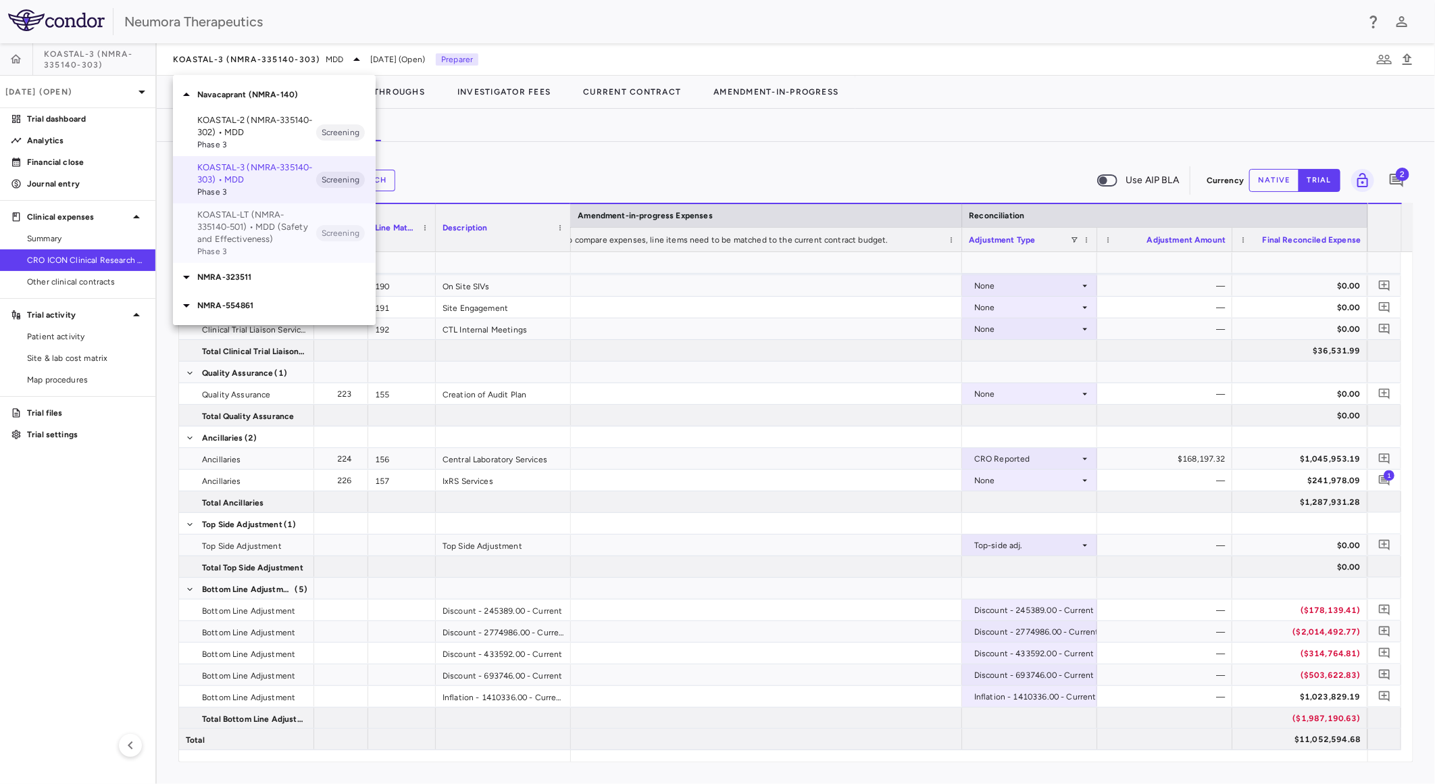
click at [257, 234] on p "KOASTAL-LT (NMRA-335140-501) • MDD (Safety and Effectiveness)" at bounding box center [256, 227] width 119 height 36
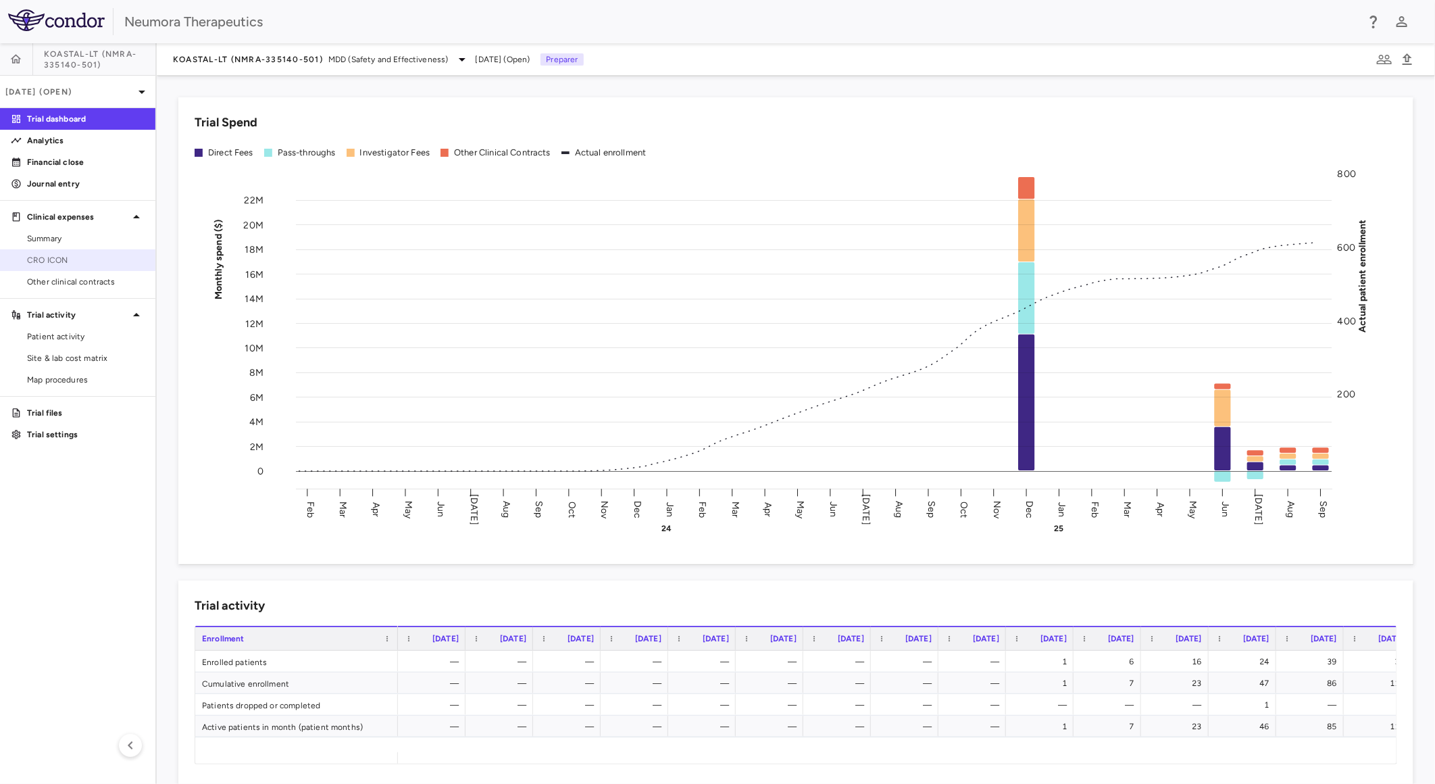
click at [88, 266] on span "CRO ICON" at bounding box center [86, 260] width 118 height 12
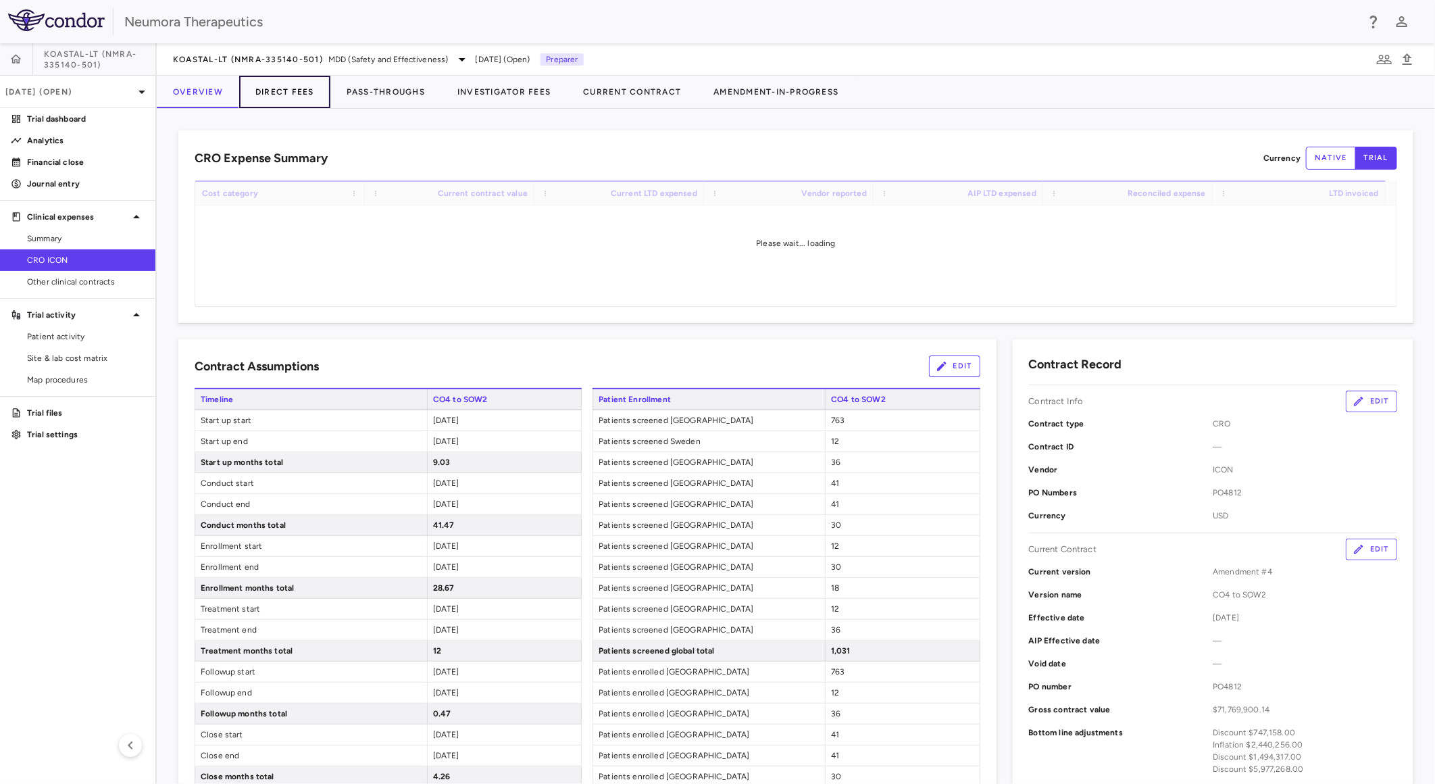
click at [295, 99] on button "Direct Fees" at bounding box center [284, 92] width 91 height 32
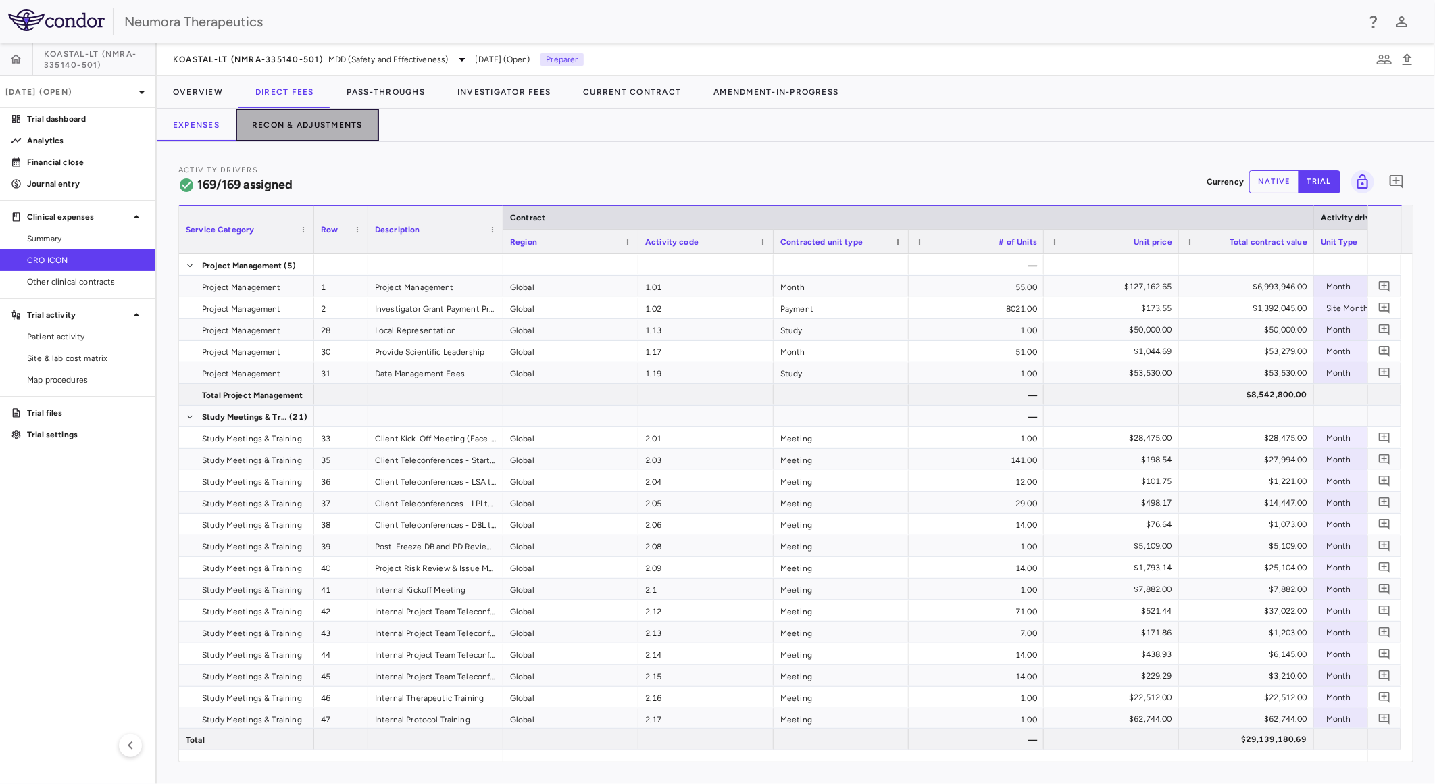
click at [314, 132] on button "Recon & Adjustments" at bounding box center [307, 125] width 143 height 32
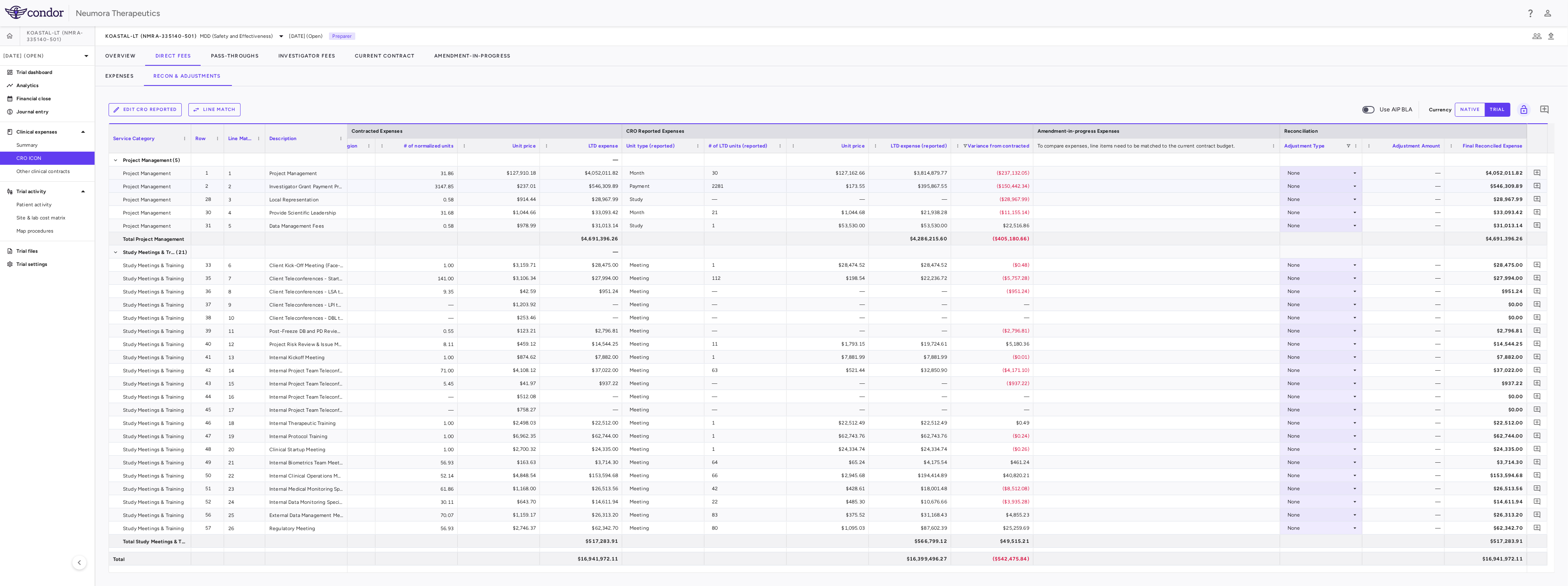
click at [873, 184] on div "None" at bounding box center [1319, 186] width 64 height 13
click at [873, 219] on li "CRO Reported" at bounding box center [1321, 215] width 82 height 12
click at [873, 200] on div "None" at bounding box center [1319, 200] width 64 height 13
click at [873, 225] on li "CRO Reported" at bounding box center [1321, 228] width 82 height 12
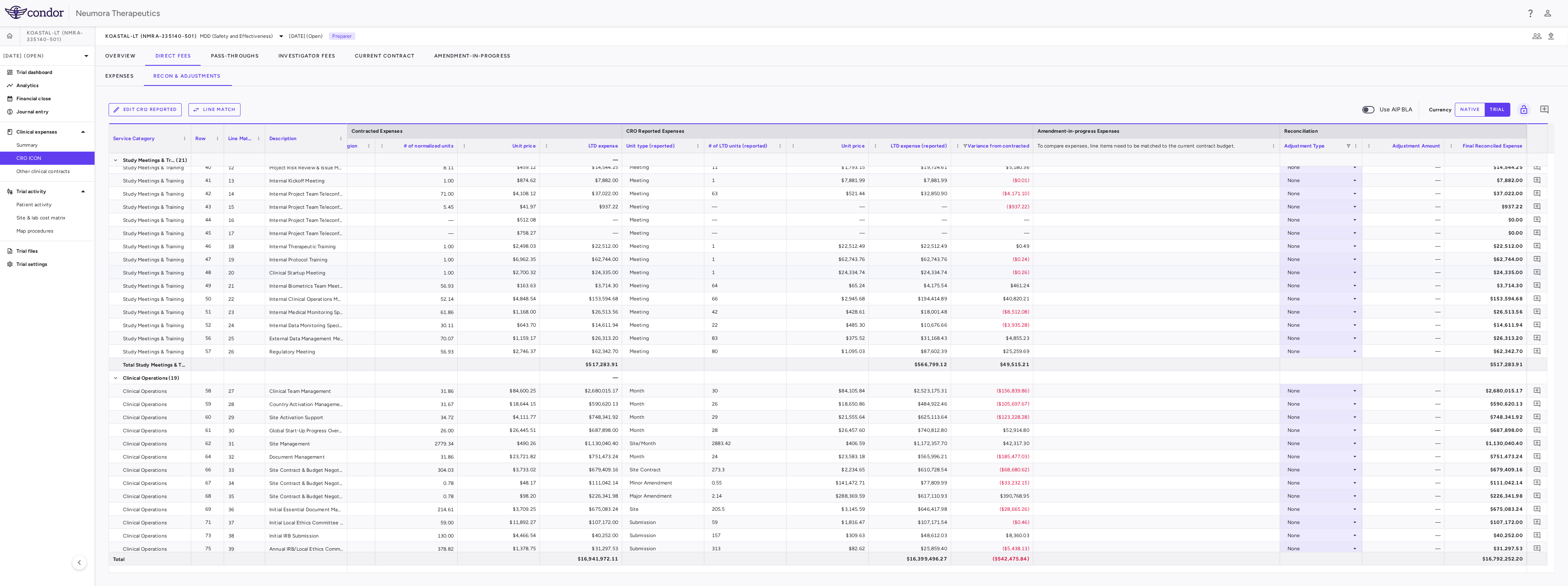
scroll to position [183, 0]
click at [873, 290] on div "None" at bounding box center [1319, 293] width 64 height 13
click at [873, 320] on div "CRO Reported" at bounding box center [1317, 321] width 39 height 7
click at [873, 347] on div "None" at bounding box center [1319, 346] width 64 height 13
click at [873, 369] on li "CRO Reported" at bounding box center [1321, 374] width 82 height 12
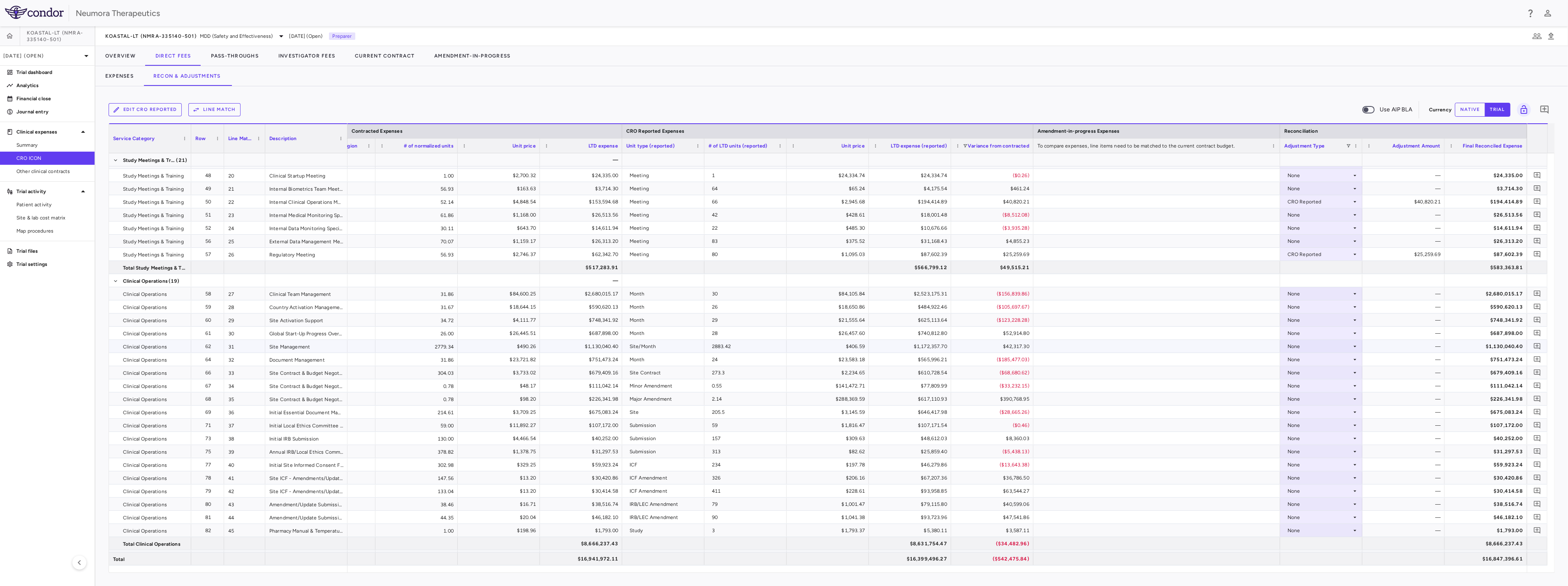
scroll to position [319, 0]
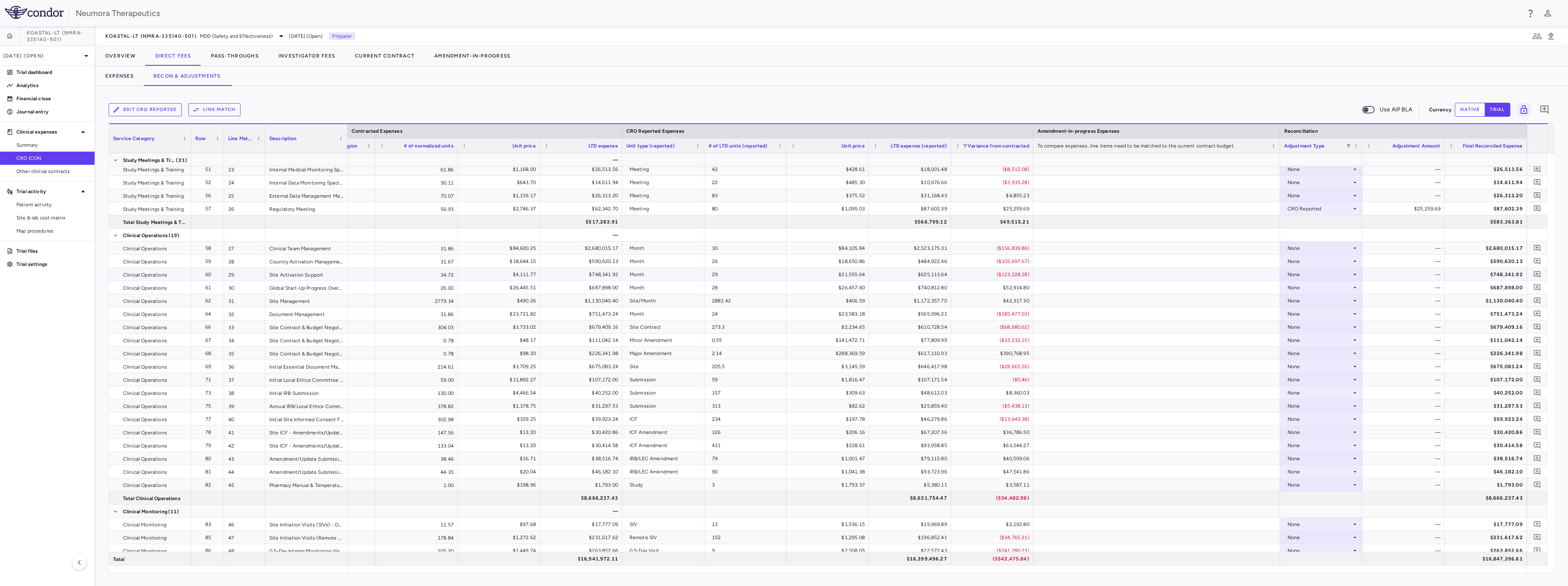
click at [873, 276] on div "None" at bounding box center [1319, 274] width 64 height 13
click at [873, 305] on div "CRO Reported" at bounding box center [1317, 302] width 39 height 7
click at [873, 281] on div "None" at bounding box center [1319, 288] width 64 height 13
click at [873, 311] on li "CRO Reported" at bounding box center [1321, 316] width 82 height 12
click at [873, 301] on div "None" at bounding box center [1319, 301] width 64 height 13
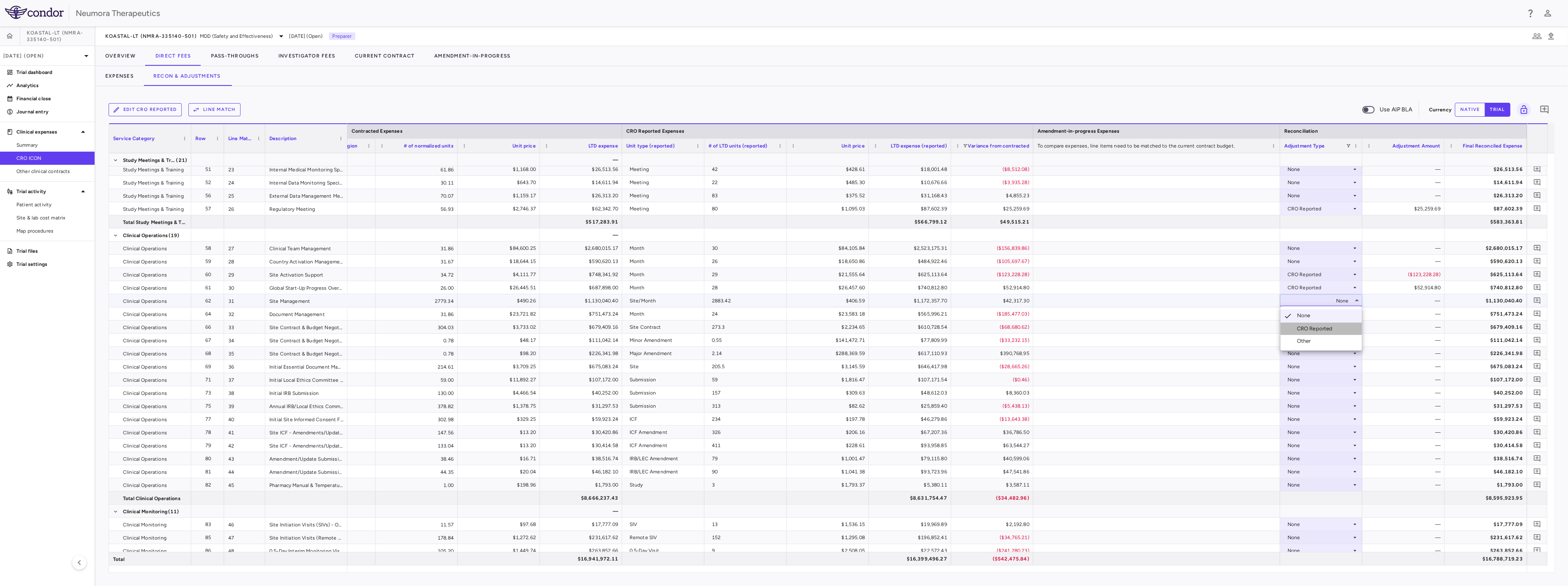
click at [873, 326] on div "CRO Reported" at bounding box center [1317, 329] width 39 height 7
click at [873, 329] on div "None" at bounding box center [1319, 327] width 64 height 13
click at [873, 352] on li "CRO Reported" at bounding box center [1321, 355] width 82 height 12
click at [873, 341] on div "None" at bounding box center [1319, 341] width 64 height 13
click at [873, 365] on li "CRO Reported" at bounding box center [1321, 368] width 82 height 12
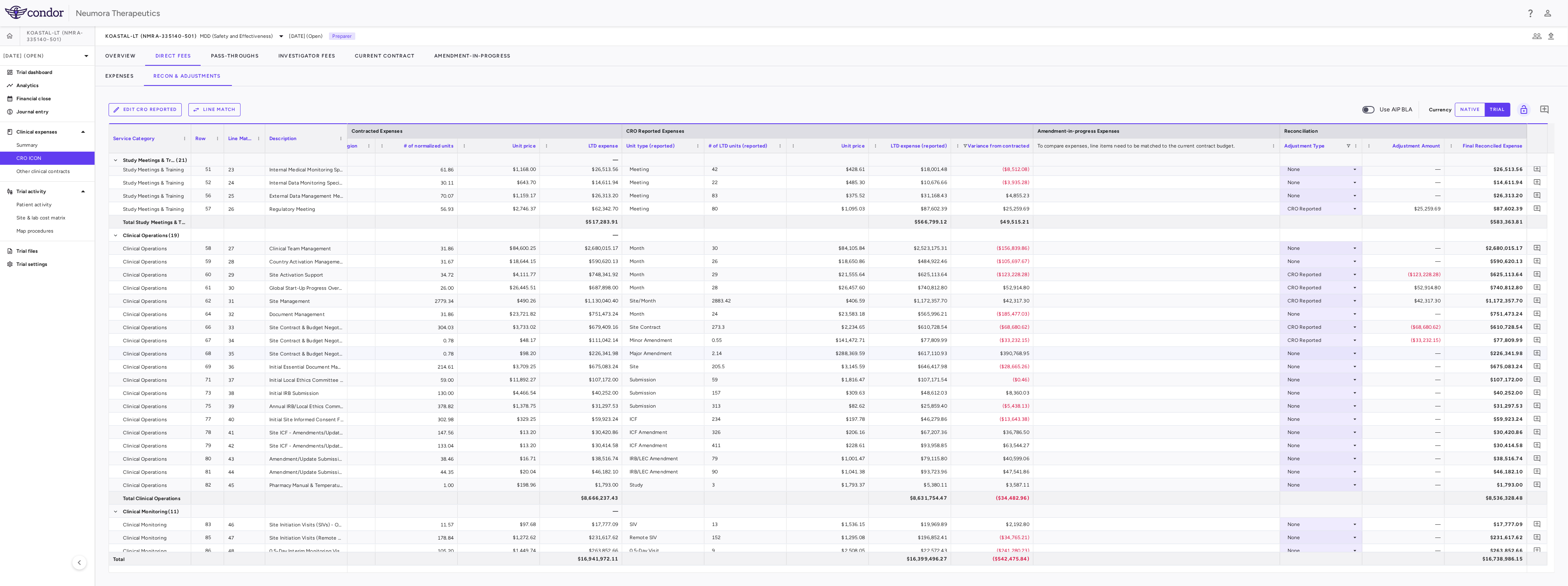
click at [873, 352] on div "None" at bounding box center [1319, 354] width 64 height 13
click at [873, 379] on div "CRO Reported" at bounding box center [1317, 382] width 39 height 7
click at [873, 366] on div "None" at bounding box center [1319, 367] width 64 height 13
click at [873, 394] on li "CRO Reported" at bounding box center [1321, 394] width 82 height 12
click at [873, 420] on div "None" at bounding box center [1319, 419] width 64 height 13
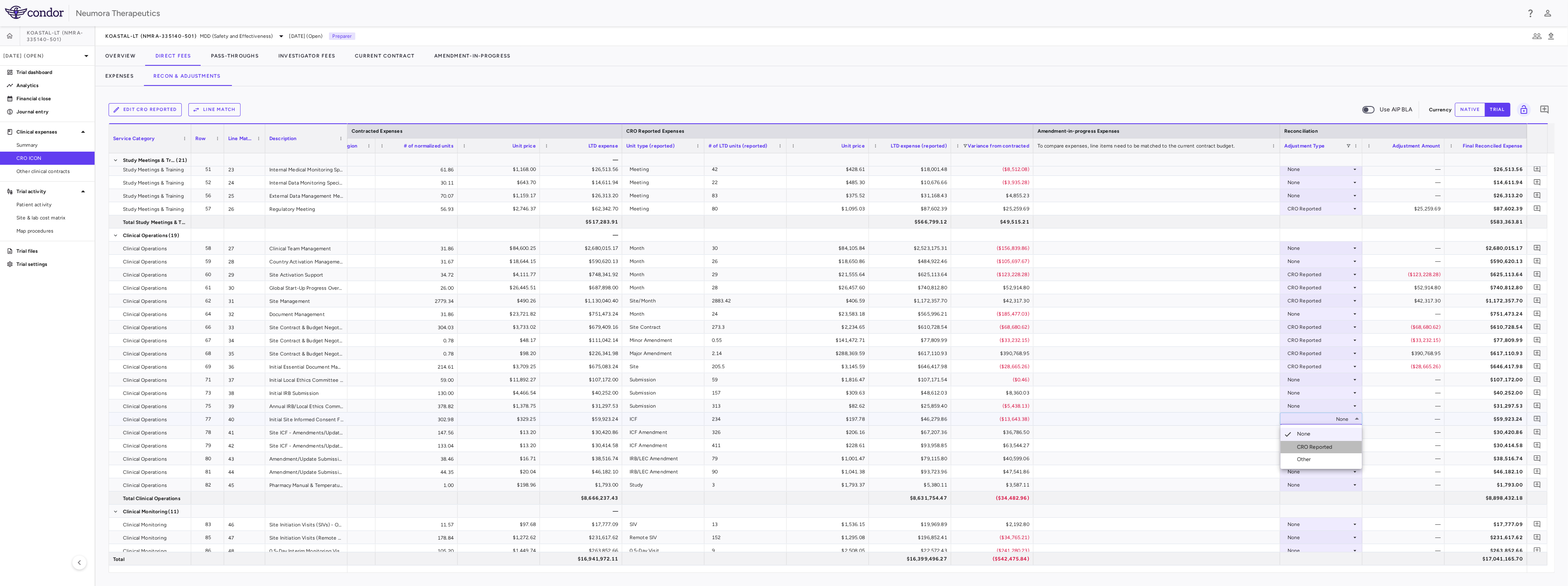
click at [873, 448] on div "CRO Reported" at bounding box center [1317, 447] width 39 height 7
click at [873, 417] on div "CRO Reported" at bounding box center [1319, 419] width 64 height 13
click at [873, 433] on li "None" at bounding box center [1321, 434] width 82 height 12
click at [873, 433] on div "None" at bounding box center [1319, 433] width 64 height 13
click at [873, 461] on div "None" at bounding box center [1319, 459] width 64 height 13
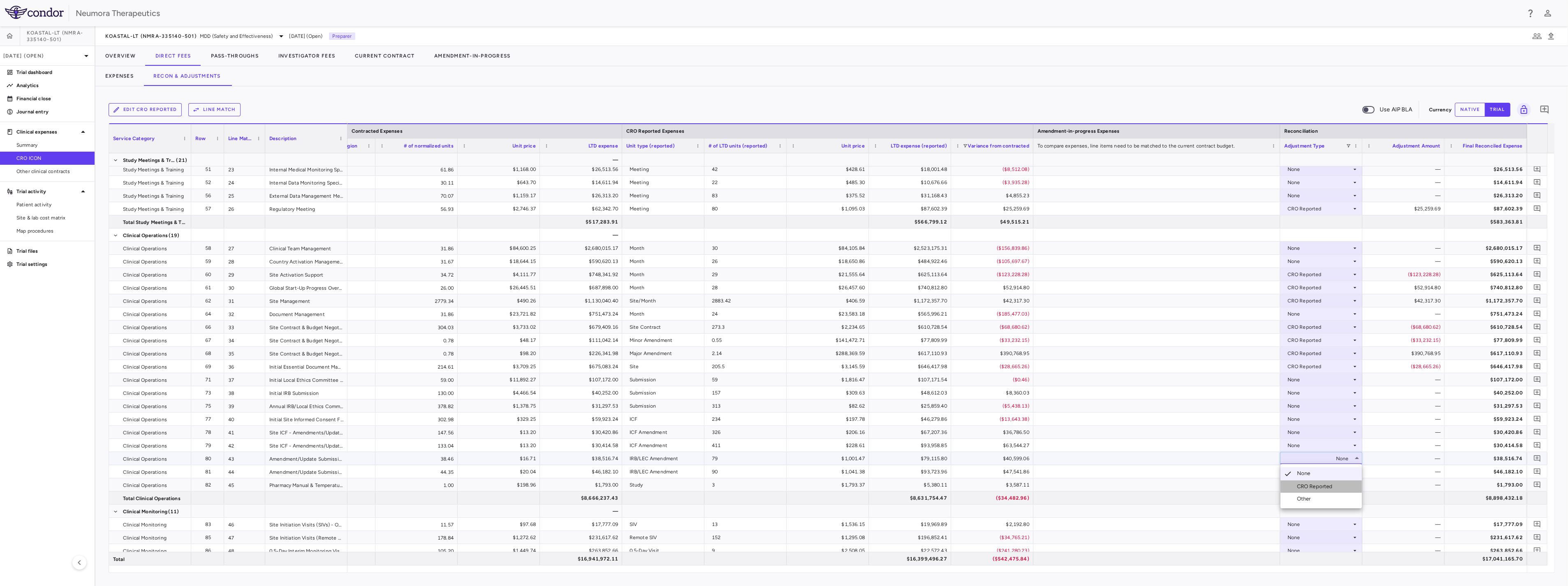
click at [873, 476] on div "CRO Reported" at bounding box center [1317, 487] width 39 height 7
click at [873, 469] on div "None" at bounding box center [1319, 472] width 64 height 13
drag, startPoint x: 1317, startPoint y: 498, endPoint x: 1325, endPoint y: 501, distance: 8.5
click at [873, 476] on div "CRO Reported" at bounding box center [1317, 500] width 39 height 7
click at [873, 444] on div "None" at bounding box center [1319, 446] width 64 height 13
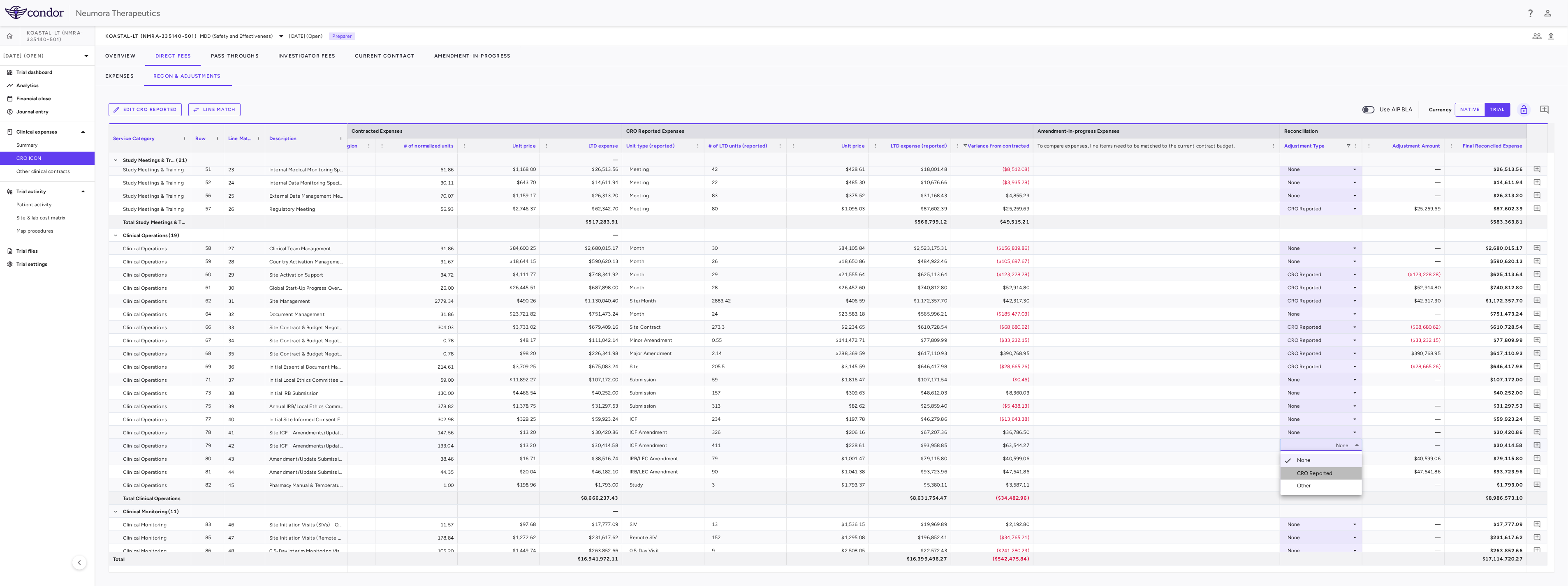
click at [873, 470] on div "CRO Reported" at bounding box center [1317, 473] width 39 height 7
click at [873, 429] on div "None" at bounding box center [1319, 433] width 64 height 13
click at [873, 457] on div "CRO Reported" at bounding box center [1317, 461] width 39 height 7
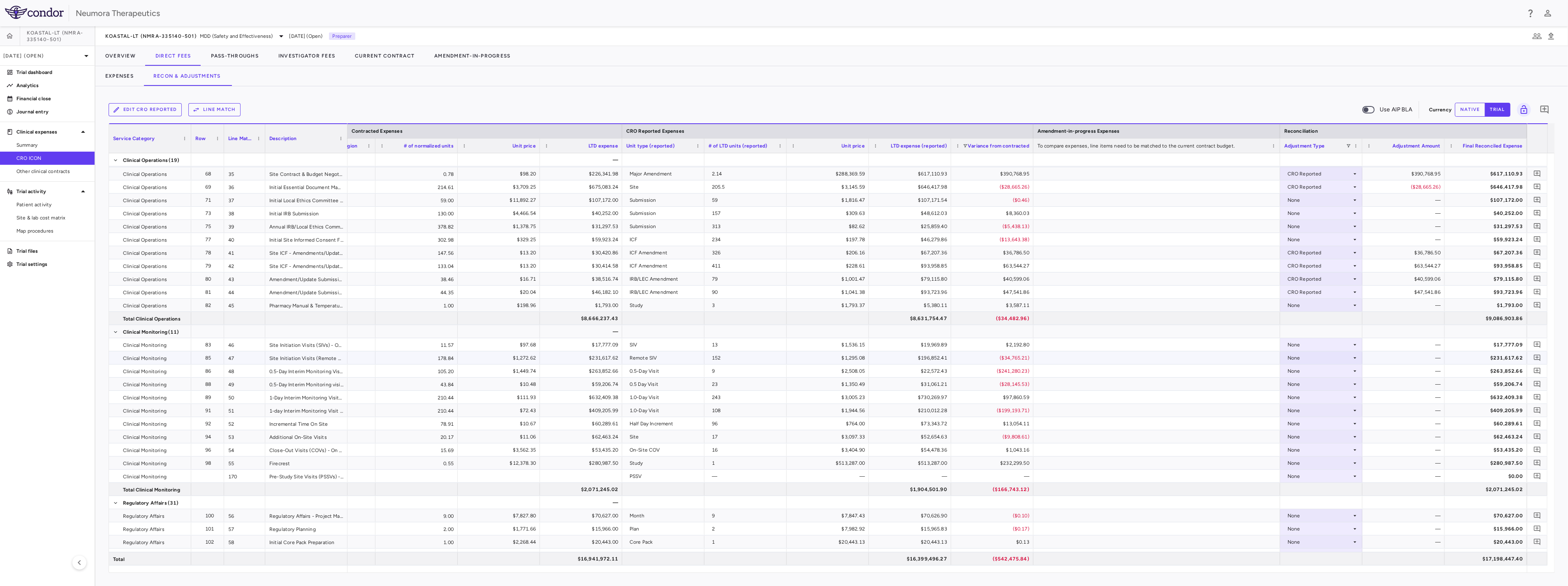
scroll to position [503, 0]
click at [873, 357] on div "None" at bounding box center [1319, 355] width 64 height 13
click at [873, 378] on li "CRO Reported" at bounding box center [1321, 383] width 82 height 12
click at [873, 368] on div "None" at bounding box center [1319, 368] width 64 height 13
click at [873, 394] on div "CRO Reported" at bounding box center [1317, 396] width 39 height 7
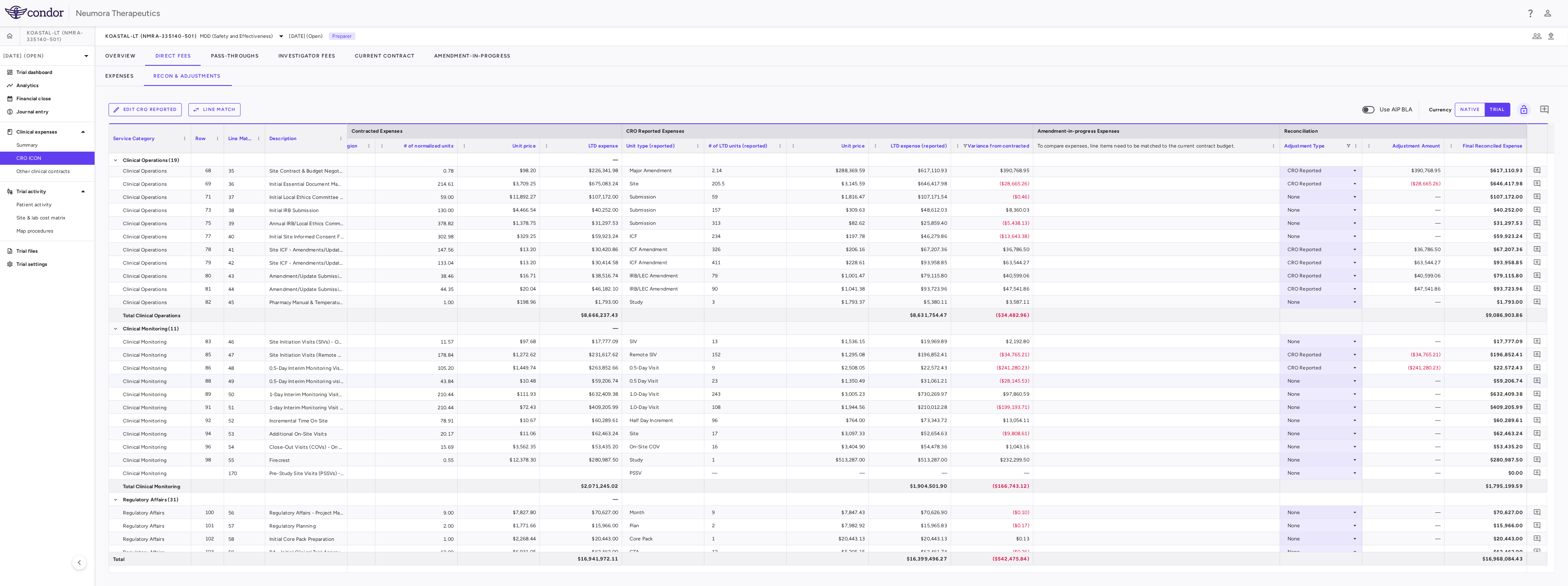
click at [873, 380] on div "None" at bounding box center [1319, 381] width 64 height 13
click at [873, 407] on div "CRO Reported" at bounding box center [1317, 410] width 39 height 7
click at [873, 396] on div "None" at bounding box center [1319, 394] width 64 height 13
click at [873, 422] on div "CRO Reported" at bounding box center [1317, 422] width 39 height 7
click at [873, 403] on div "None" at bounding box center [1319, 408] width 64 height 13
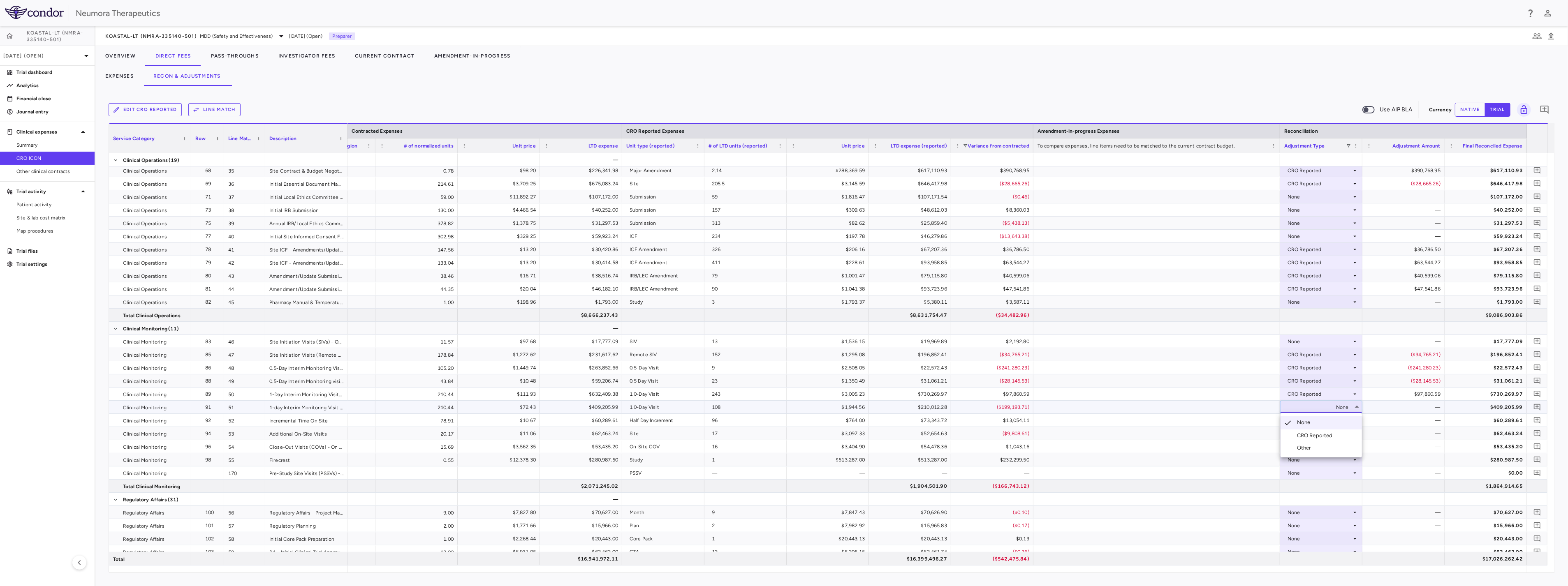
click at [873, 436] on li "CRO Reported" at bounding box center [1321, 436] width 82 height 12
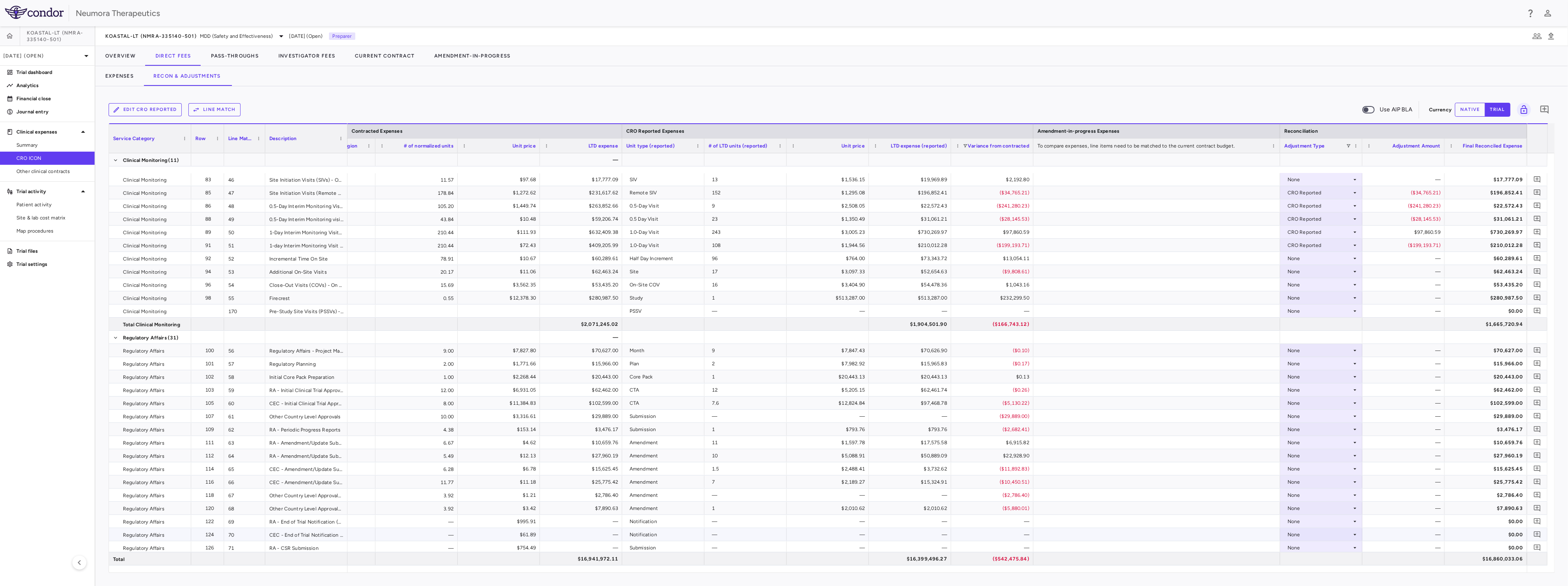
scroll to position [685, 0]
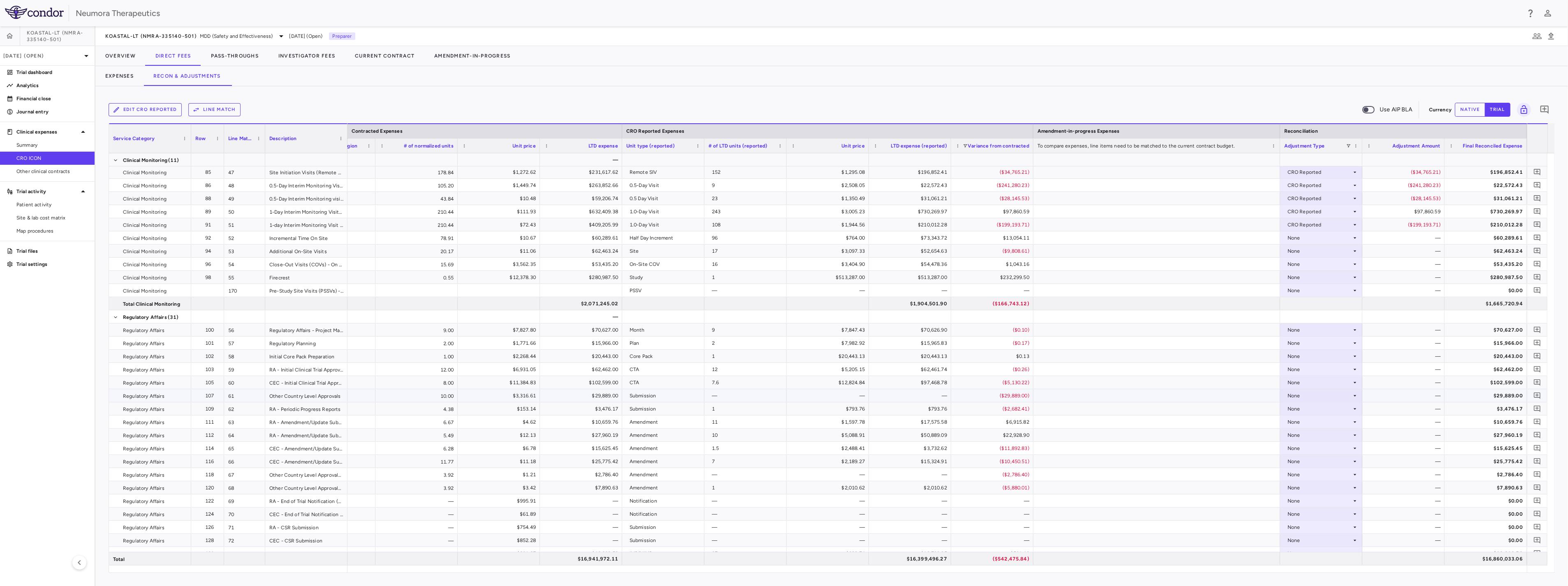
click at [873, 398] on div "None" at bounding box center [1319, 396] width 64 height 13
click at [873, 421] on li "CRO Reported" at bounding box center [1321, 424] width 82 height 12
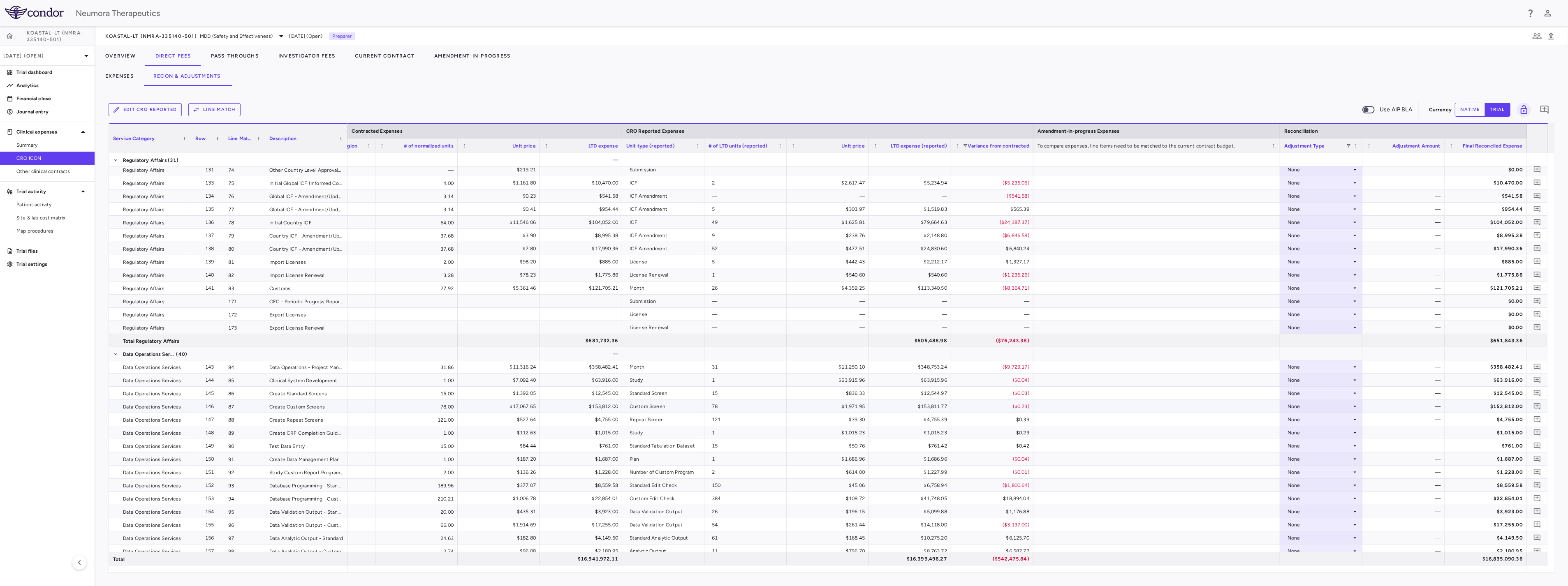
scroll to position [1142, 0]
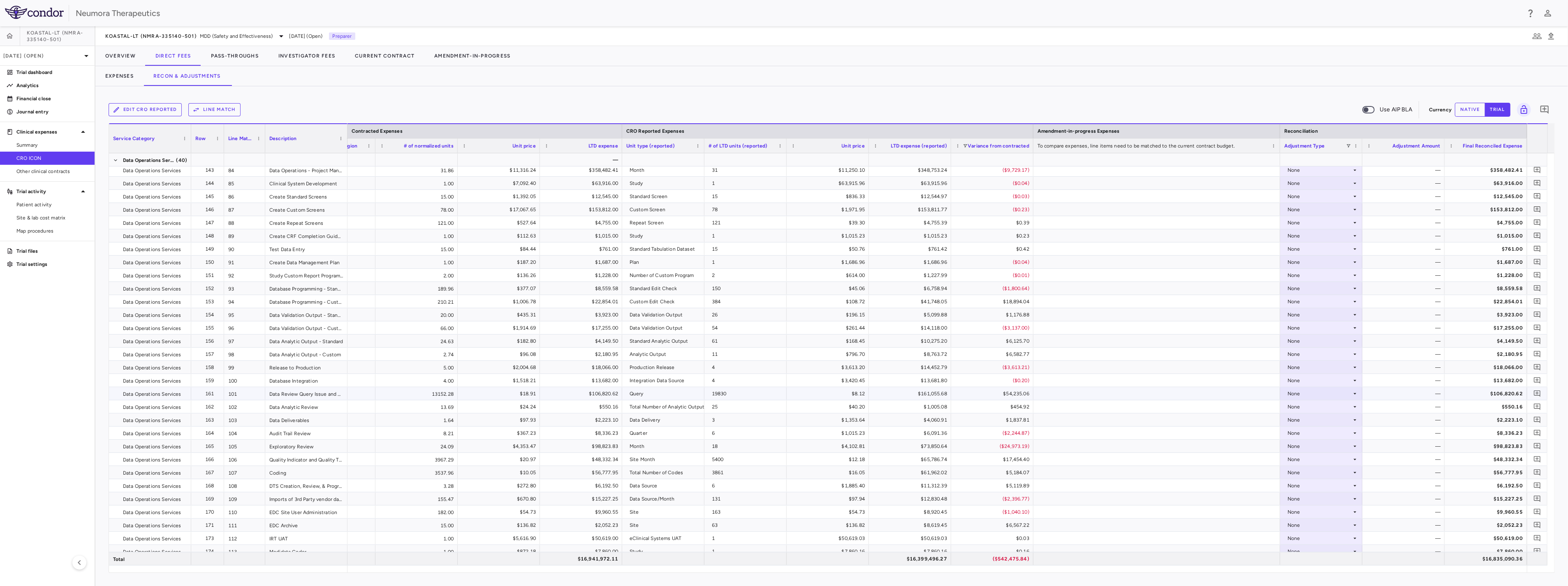
click at [873, 395] on div "None" at bounding box center [1319, 394] width 64 height 13
click at [873, 417] on li "CRO Reported" at bounding box center [1321, 422] width 82 height 12
click at [873, 441] on div "None" at bounding box center [1319, 441] width 64 height 13
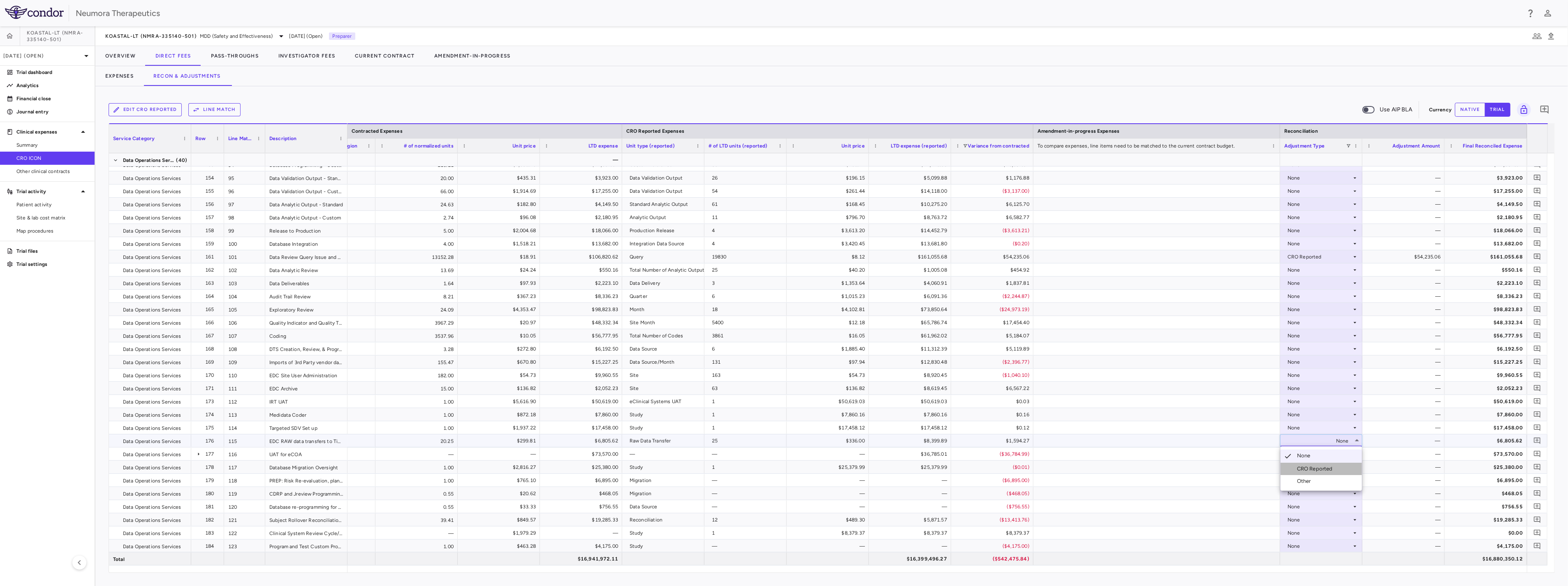
click at [873, 463] on li "CRO Reported" at bounding box center [1321, 469] width 82 height 12
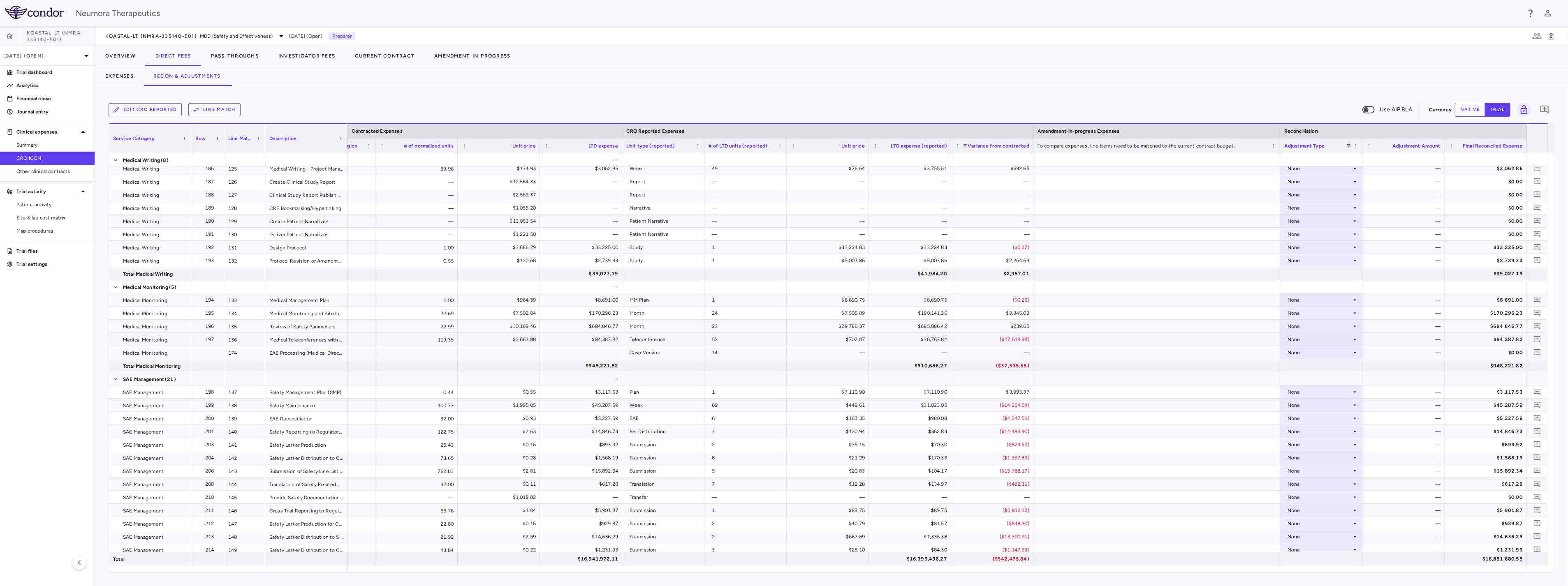
click at [873, 340] on div "None" at bounding box center [1319, 340] width 64 height 13
click at [873, 367] on div "CRO Reported" at bounding box center [1317, 368] width 39 height 7
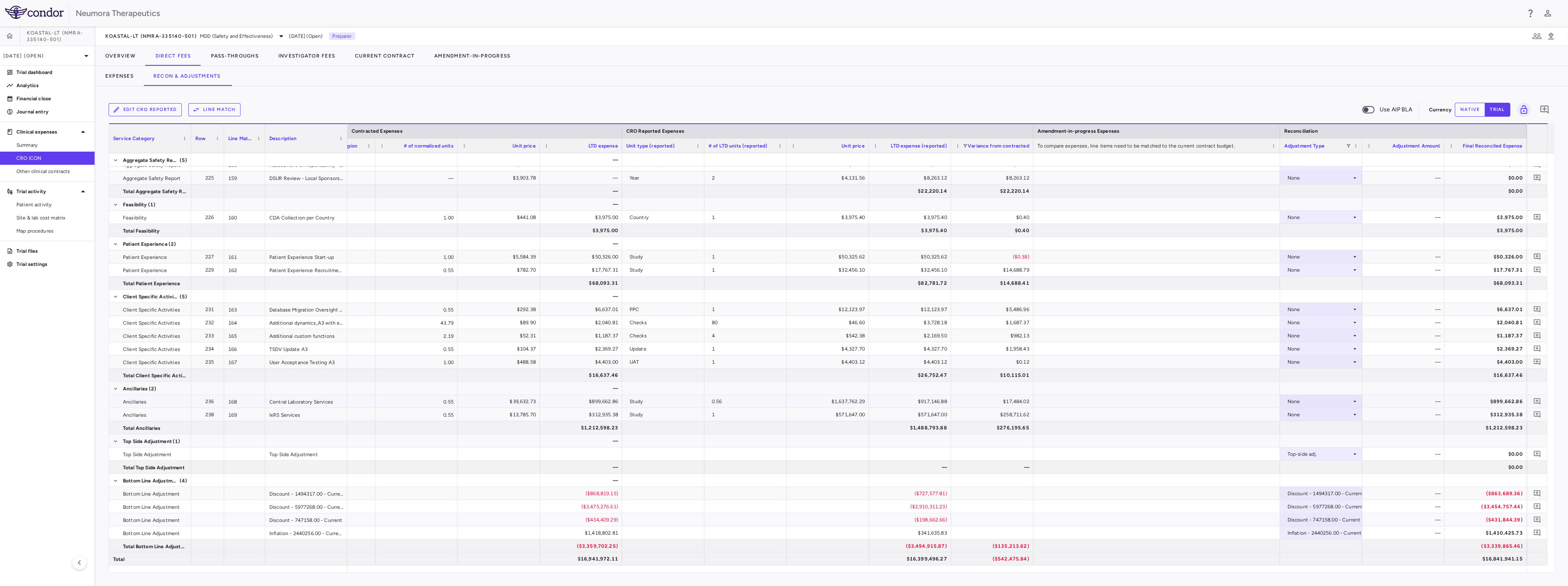
click at [873, 402] on div "—" at bounding box center [1403, 401] width 82 height 13
click at [873, 402] on icon at bounding box center [1355, 402] width 3 height 1
click at [873, 429] on li "CRO Reported" at bounding box center [1321, 430] width 82 height 12
click at [873, 296] on span "Export" at bounding box center [1242, 295] width 69 height 12
click at [873, 298] on span "CSV Export" at bounding box center [1330, 298] width 39 height 12
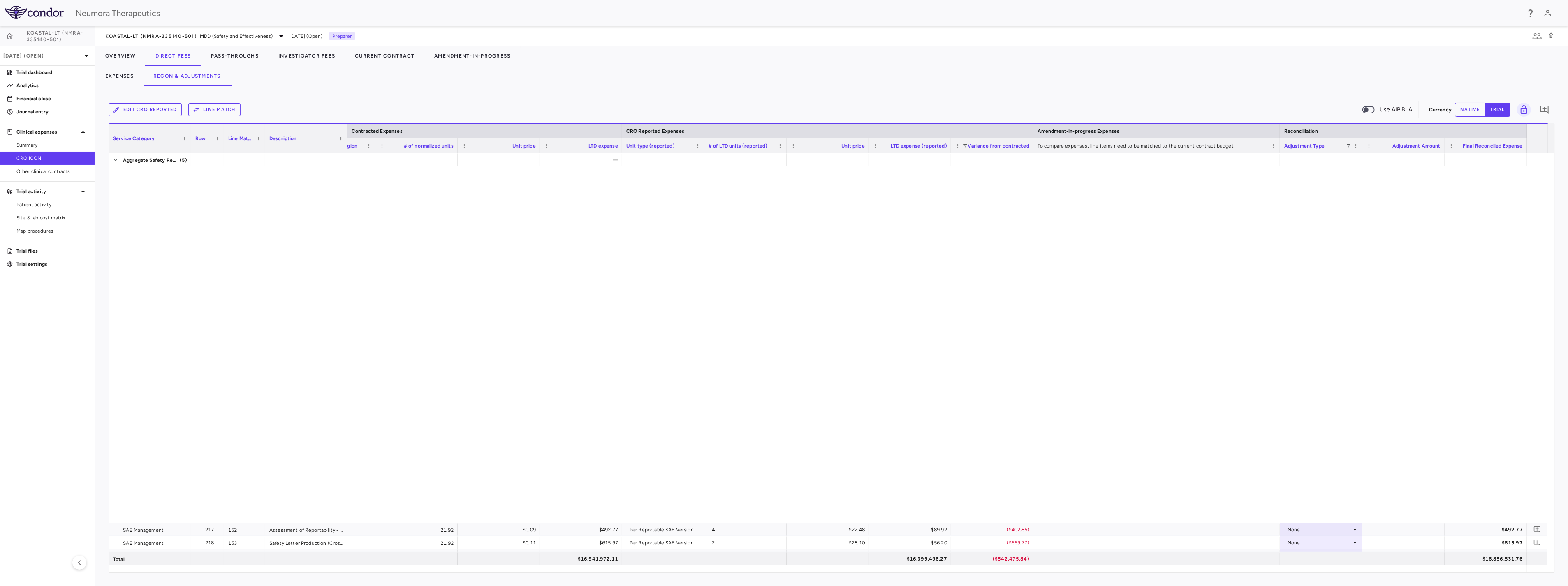
scroll to position [2442, 0]
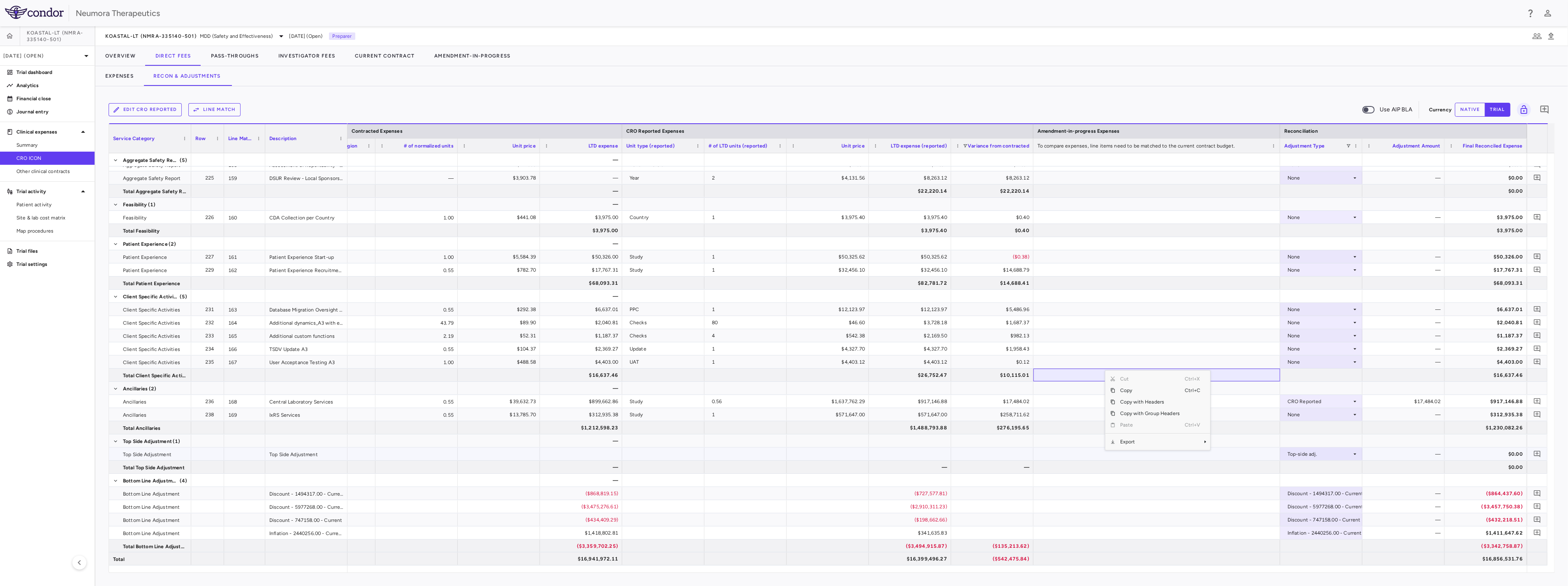
click at [873, 442] on span "Export" at bounding box center [1150, 442] width 69 height 12
click at [873, 442] on span "CSV Export" at bounding box center [1238, 445] width 39 height 12
click at [873, 89] on div "Edit CRO reported Line Match Use AIP BLA Currency native trial 0 Service Catego…" at bounding box center [831, 337] width 1472 height 500
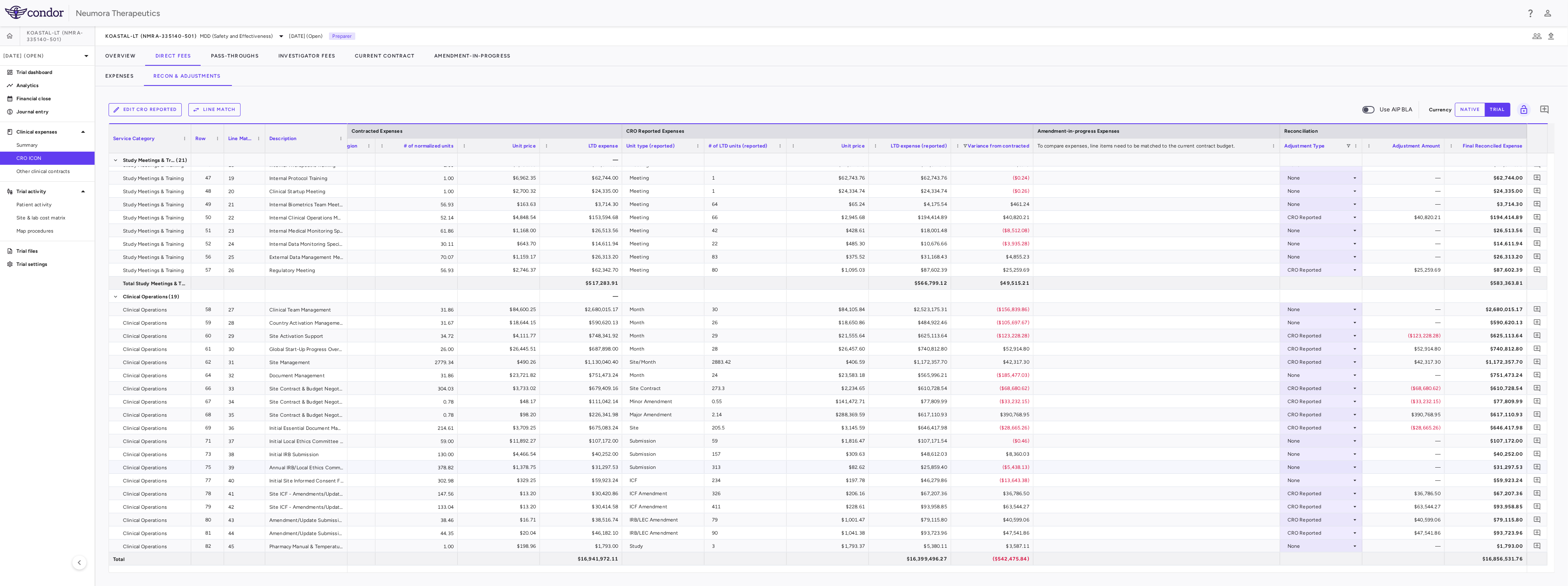
scroll to position [319, 0]
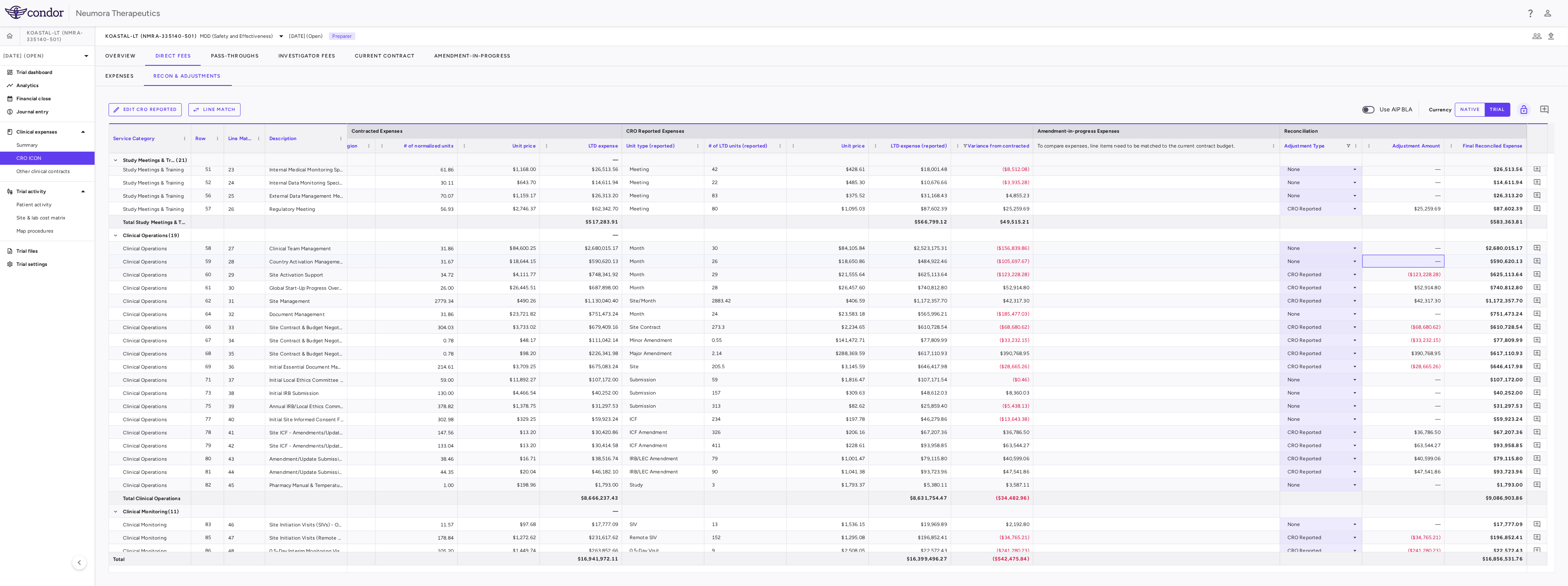
click at [873, 262] on div "—" at bounding box center [1405, 262] width 71 height 13
click at [873, 261] on div "None" at bounding box center [1319, 262] width 64 height 13
click at [873, 290] on div "CRO Reported" at bounding box center [1317, 290] width 39 height 7
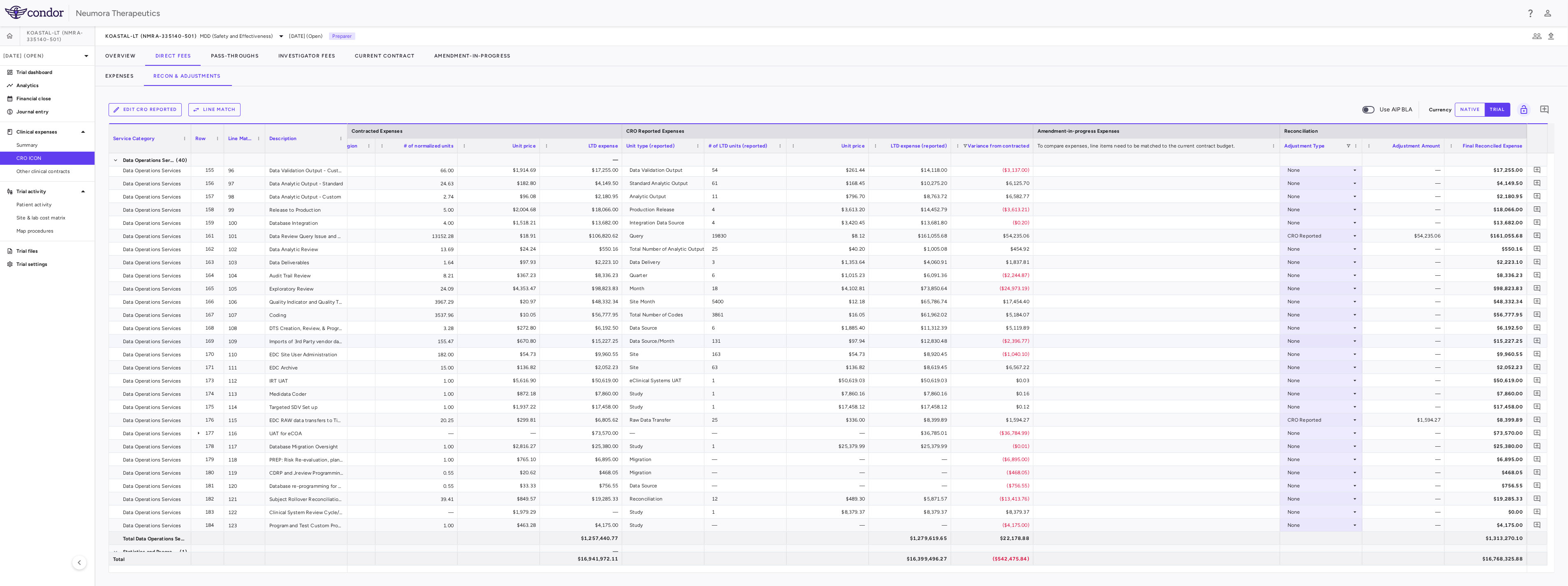
scroll to position [1462, 0]
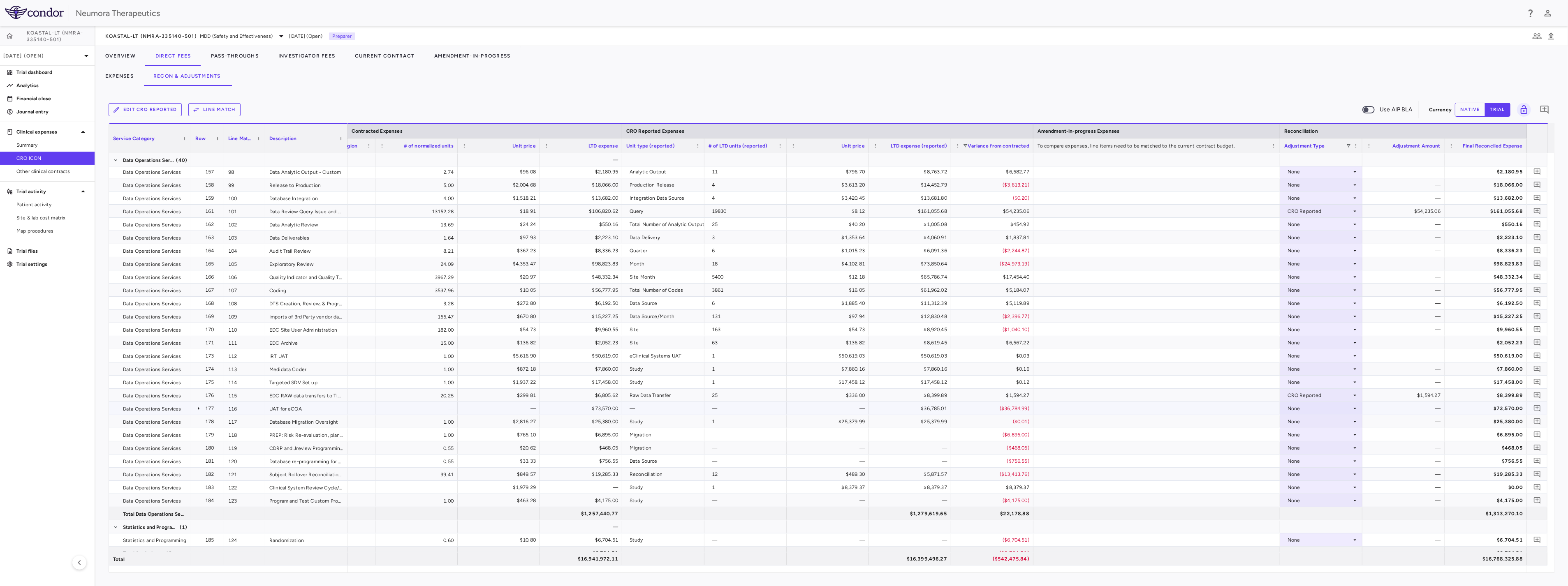
click at [873, 408] on div "—" at bounding box center [1405, 409] width 71 height 13
click at [873, 410] on div "None" at bounding box center [1319, 409] width 64 height 13
click at [873, 434] on div "CRO Reported" at bounding box center [1317, 436] width 39 height 7
click at [873, 395] on div "CRO Reported" at bounding box center [1319, 396] width 64 height 13
click at [873, 413] on li "None" at bounding box center [1321, 410] width 82 height 12
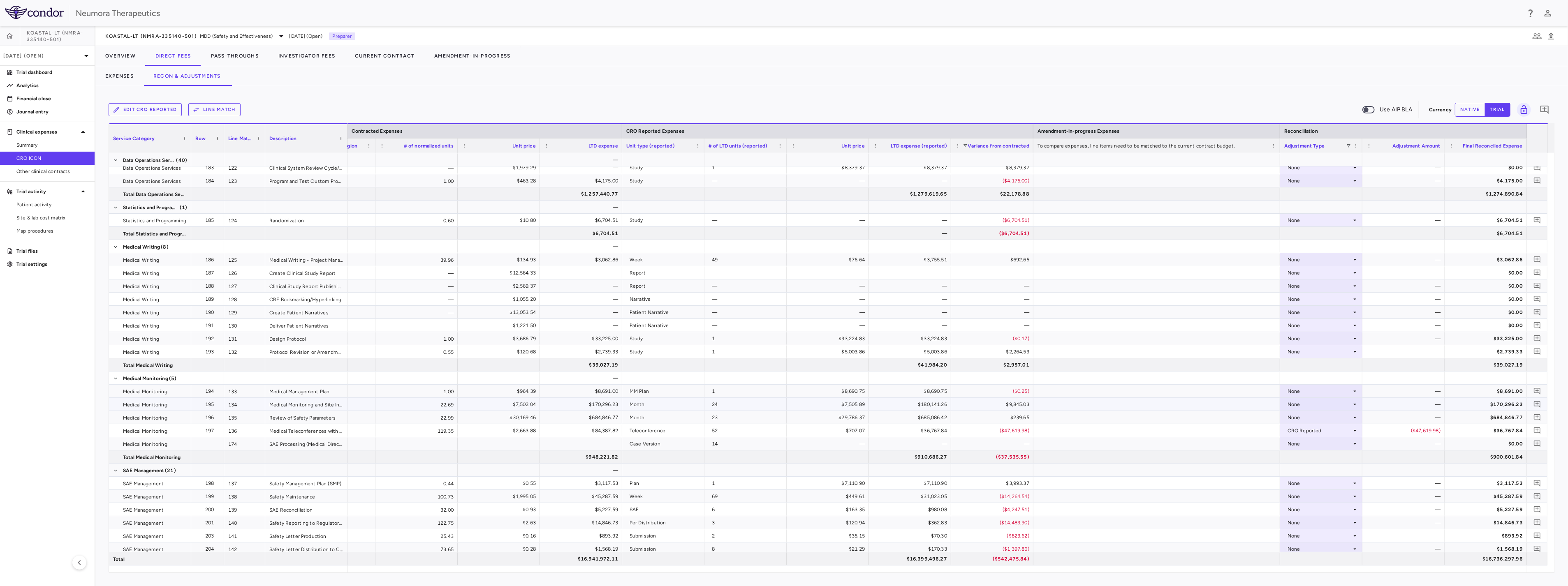
scroll to position [2101, 0]
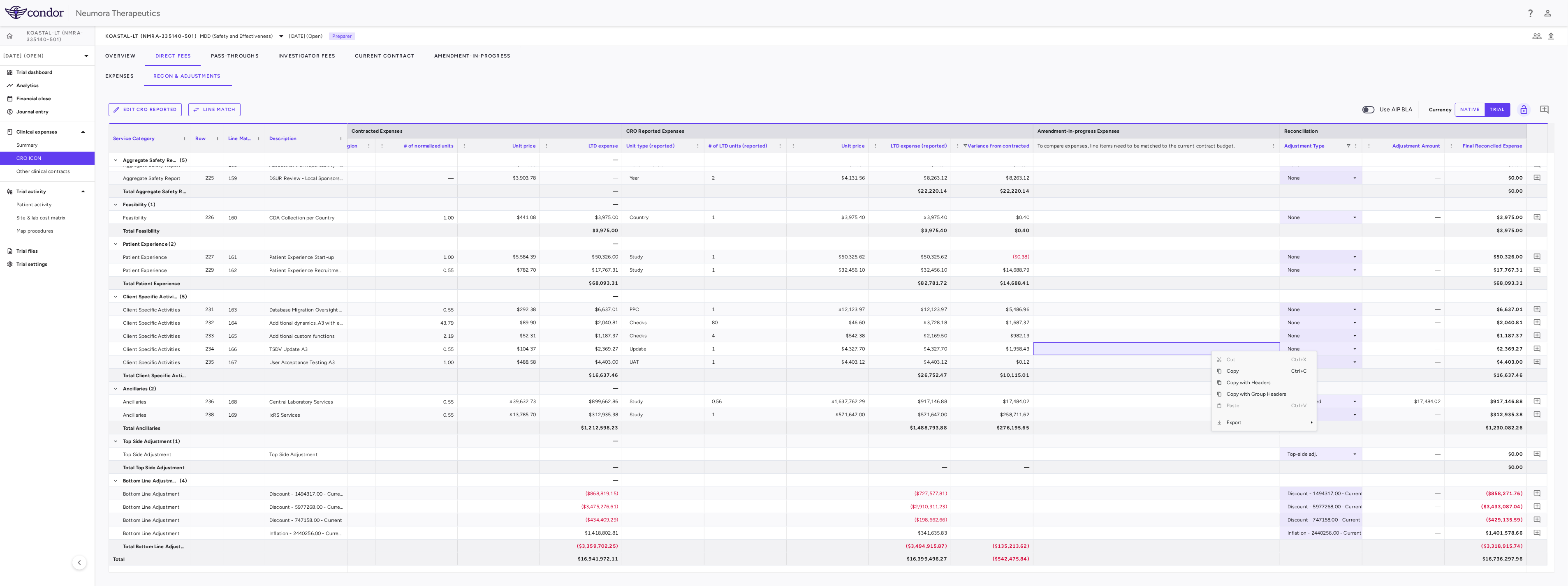
click at [873, 422] on span "Export" at bounding box center [1256, 422] width 69 height 12
drag, startPoint x: 1280, startPoint y: 421, endPoint x: 1306, endPoint y: 424, distance: 26.2
click at [873, 421] on span "Export" at bounding box center [1256, 422] width 69 height 12
click at [873, 425] on span "CSV Export" at bounding box center [1345, 425] width 39 height 12
click at [224, 46] on button "Pass-Throughs" at bounding box center [234, 56] width 68 height 19
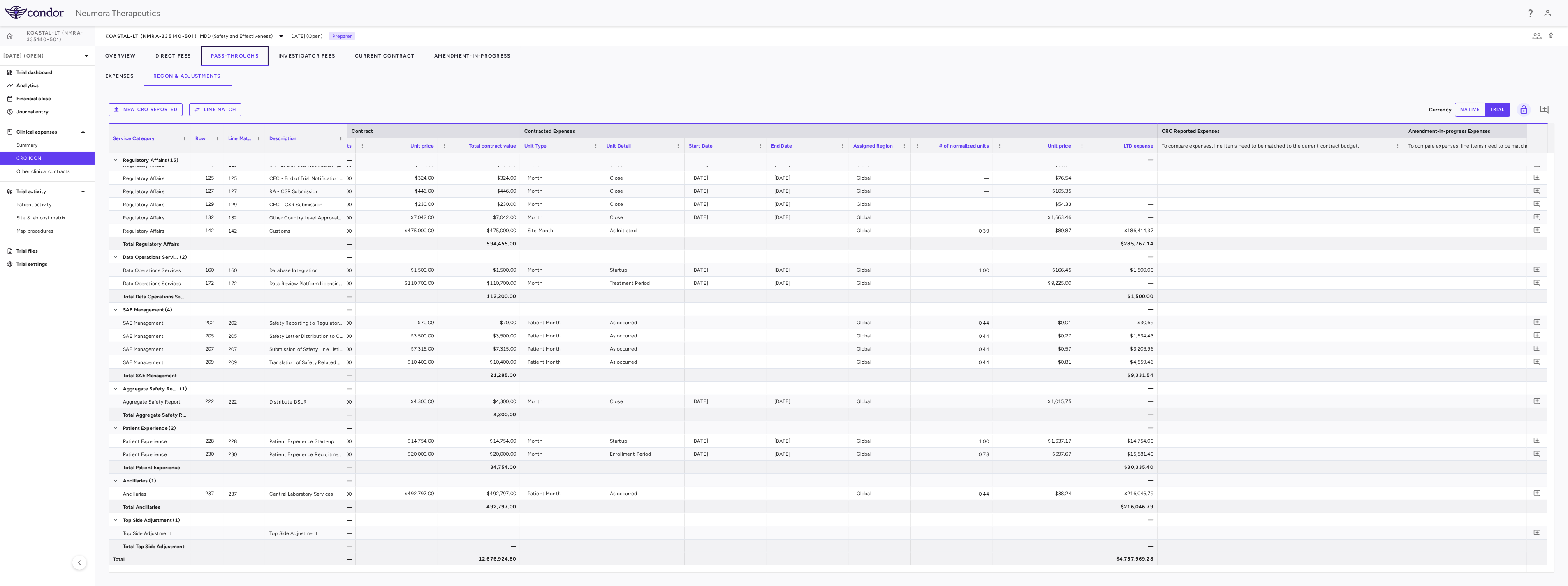
scroll to position [0, 371]
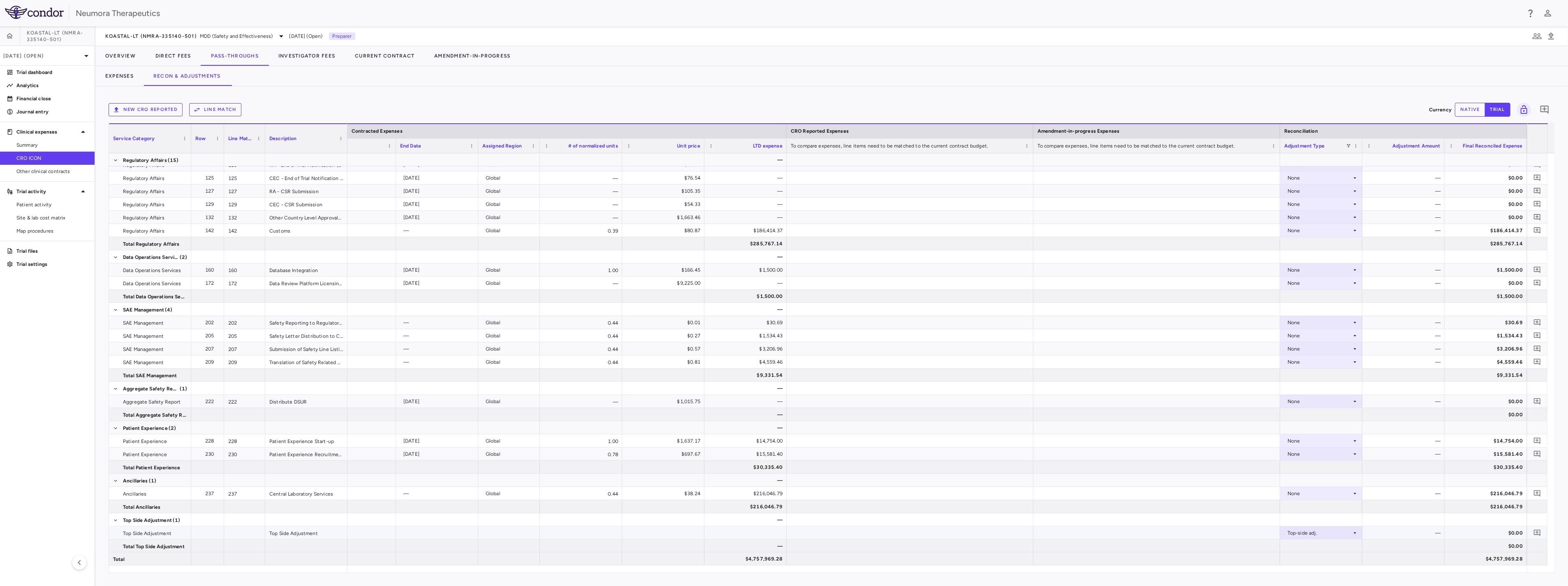
click at [873, 476] on div "—" at bounding box center [1405, 533] width 71 height 13
click at [164, 70] on button "Recon & Adjustments" at bounding box center [187, 76] width 87 height 19
click at [122, 78] on button "Expenses" at bounding box center [119, 76] width 48 height 19
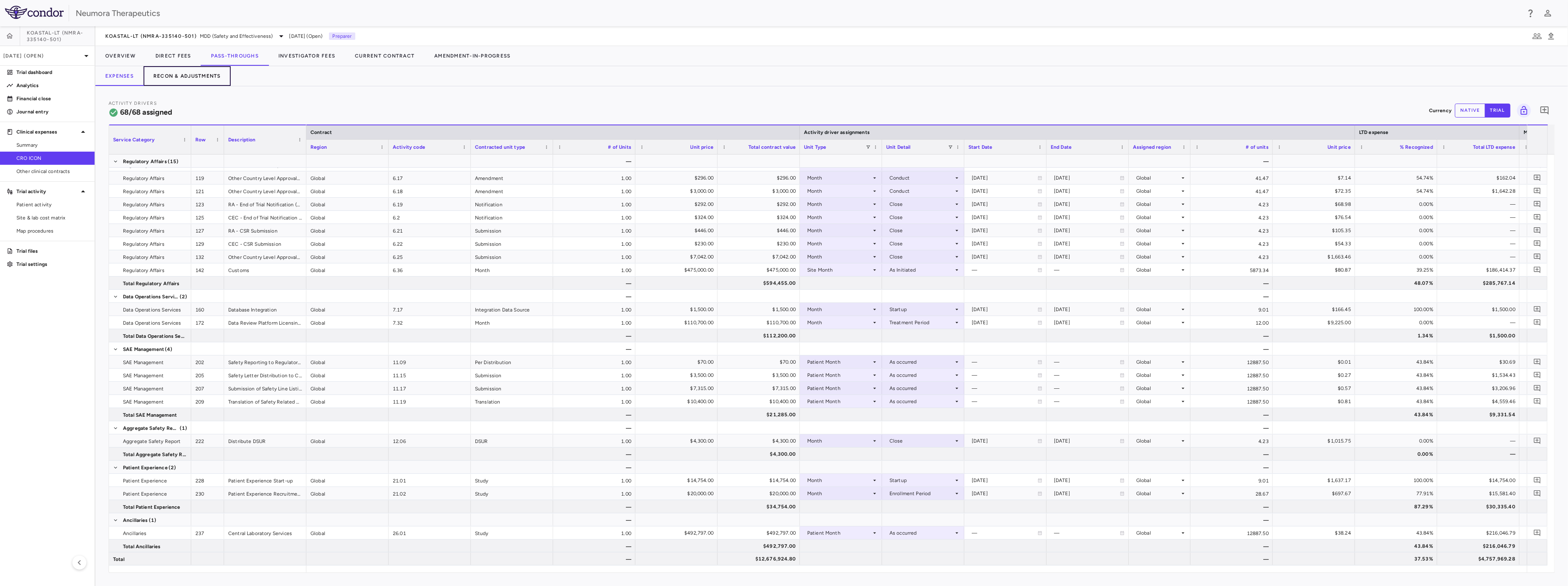
click at [201, 79] on button "Recon & Adjustments" at bounding box center [187, 76] width 87 height 19
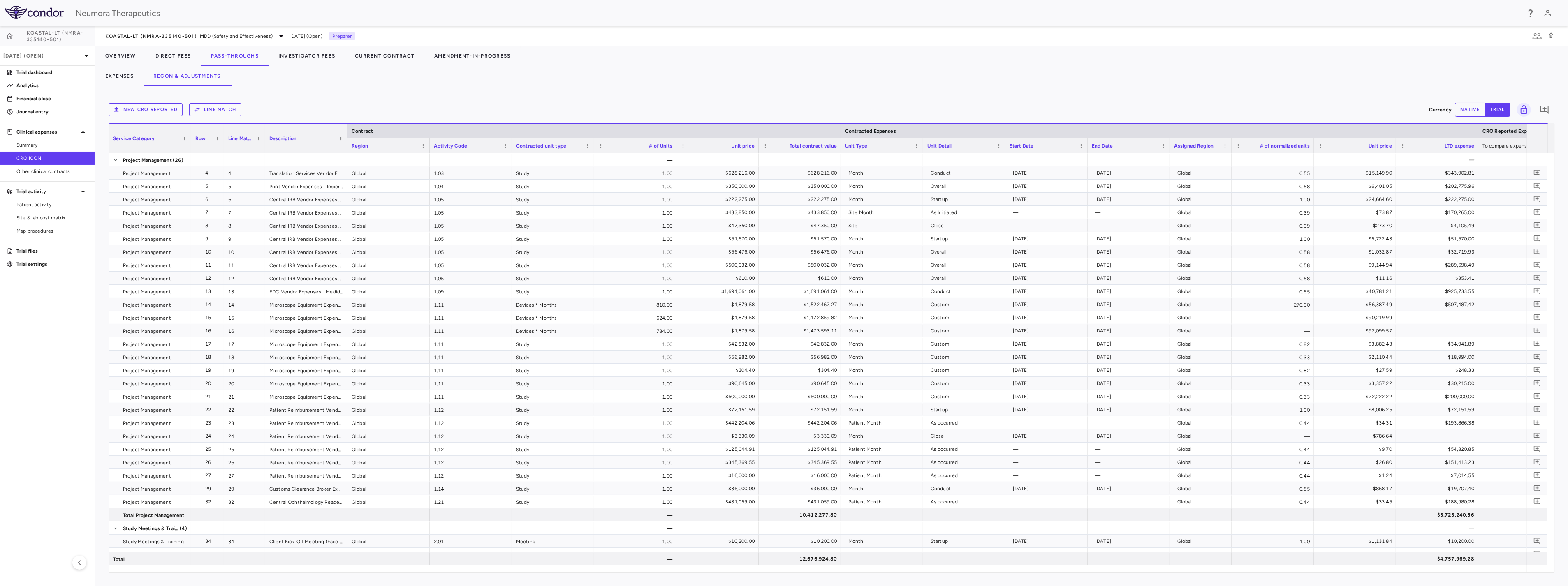
click at [873, 107] on button "native" at bounding box center [1470, 110] width 30 height 14
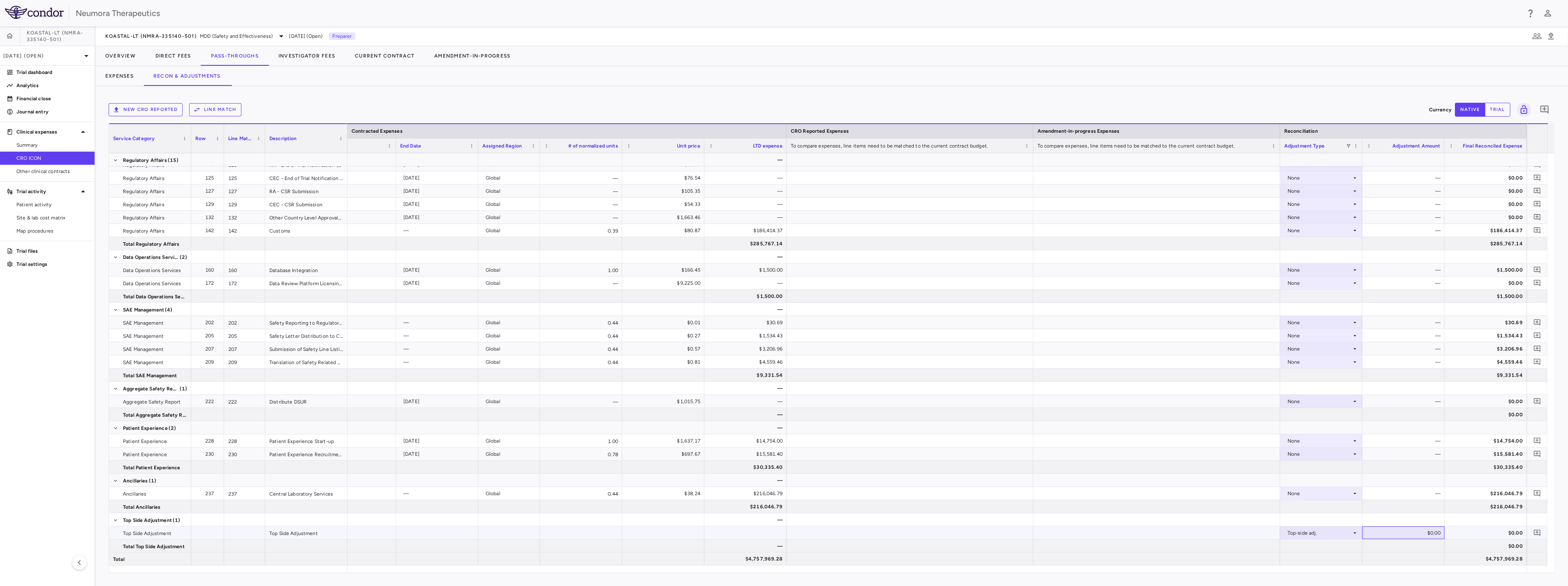
click at [873, 476] on div "$0.00" at bounding box center [1405, 533] width 71 height 13
type input "*********"
click at [47, 55] on p "Sep 2025 (Open)" at bounding box center [42, 56] width 78 height 7
click at [382, 101] on div at bounding box center [784, 293] width 1568 height 586
click at [166, 52] on button "Direct Fees" at bounding box center [173, 56] width 55 height 19
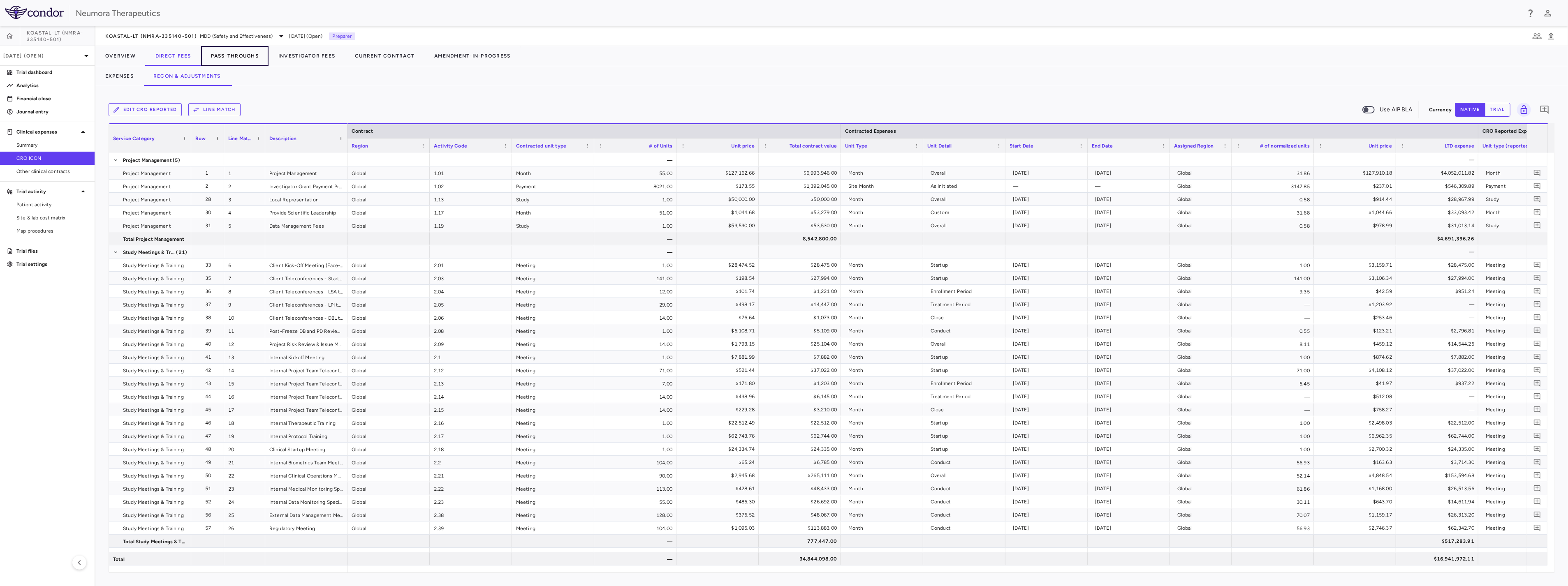
click at [231, 51] on button "Pass-Throughs" at bounding box center [234, 56] width 68 height 19
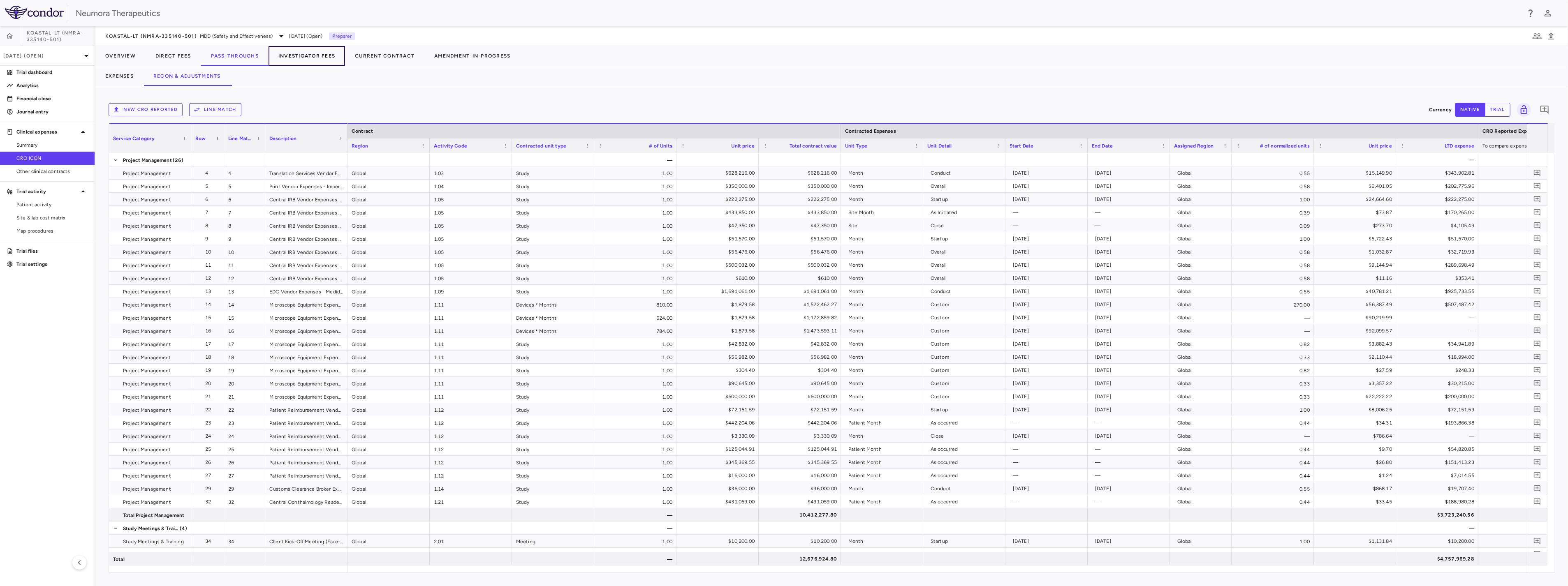
click at [277, 51] on button "Investigator Fees" at bounding box center [307, 56] width 77 height 19
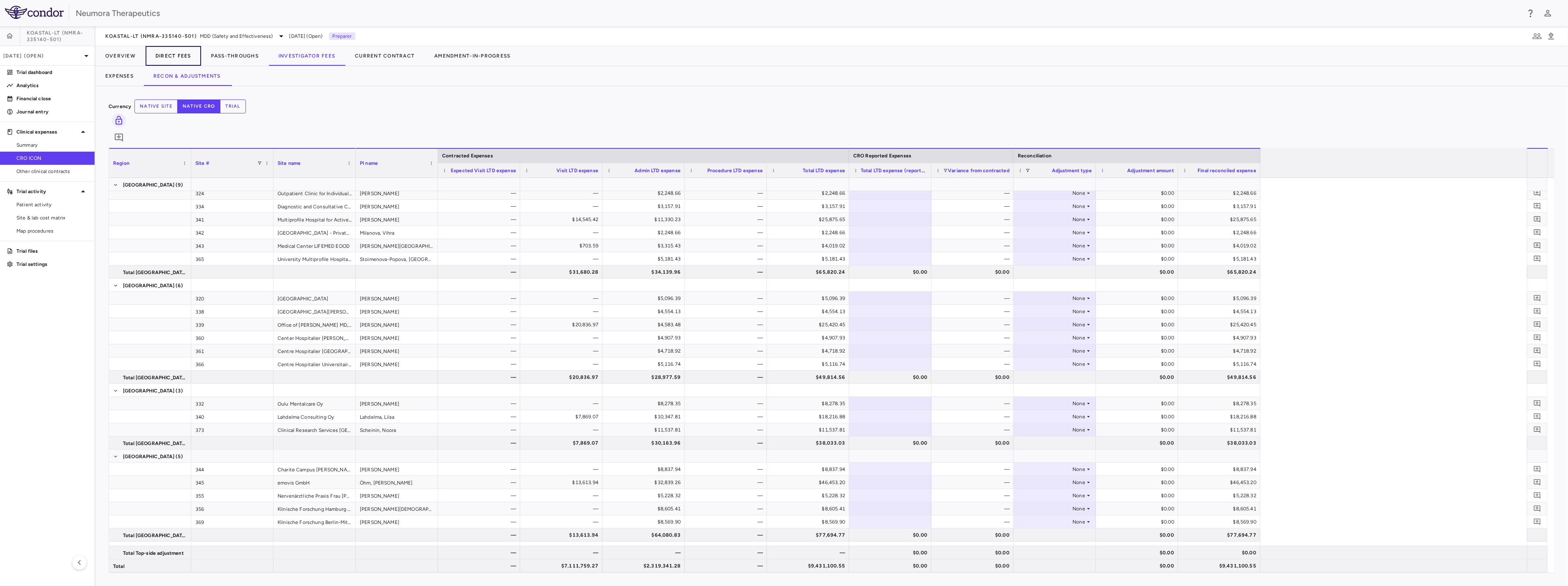
drag, startPoint x: 170, startPoint y: 51, endPoint x: 166, endPoint y: 58, distance: 8.1
click at [170, 51] on button "Direct Fees" at bounding box center [173, 56] width 55 height 19
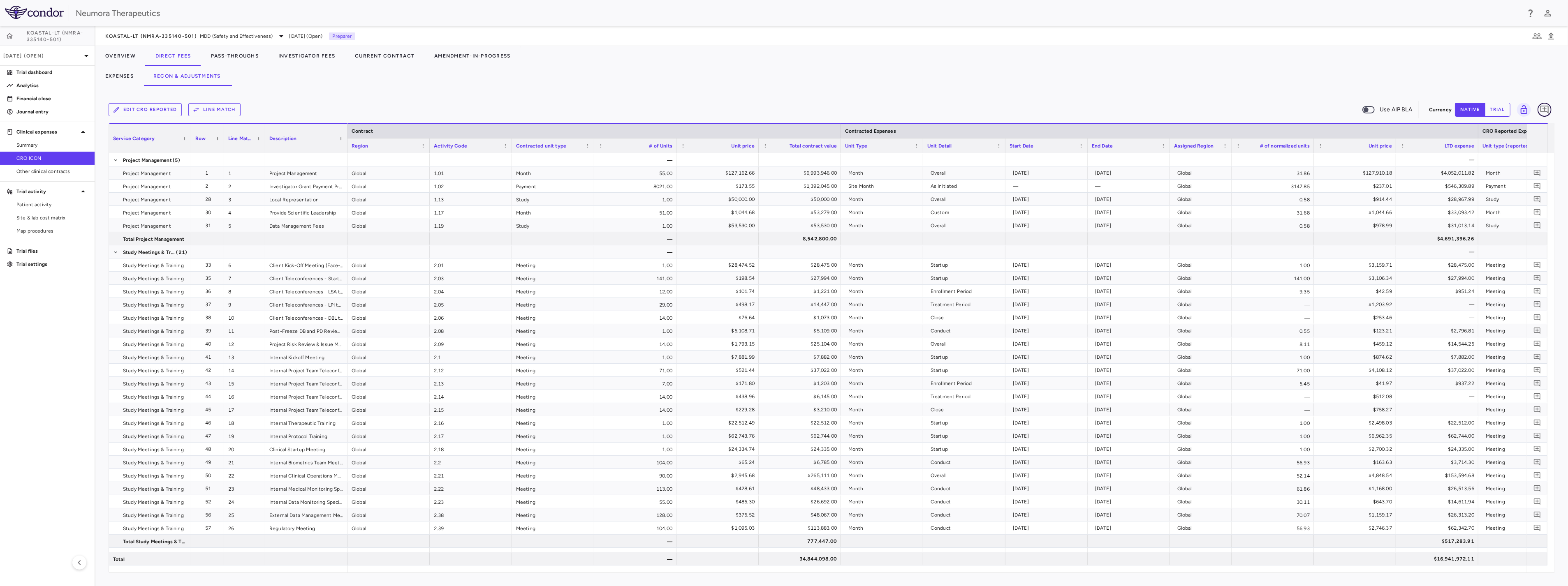
click at [873, 113] on icon "Add comment" at bounding box center [1544, 110] width 10 height 10
click at [873, 71] on icon at bounding box center [1482, 65] width 10 height 10
click at [0, 0] on input "file" at bounding box center [0, 0] width 0 height 0
click at [873, 57] on textarea at bounding box center [1466, 52] width 56 height 9
type textarea "**********"
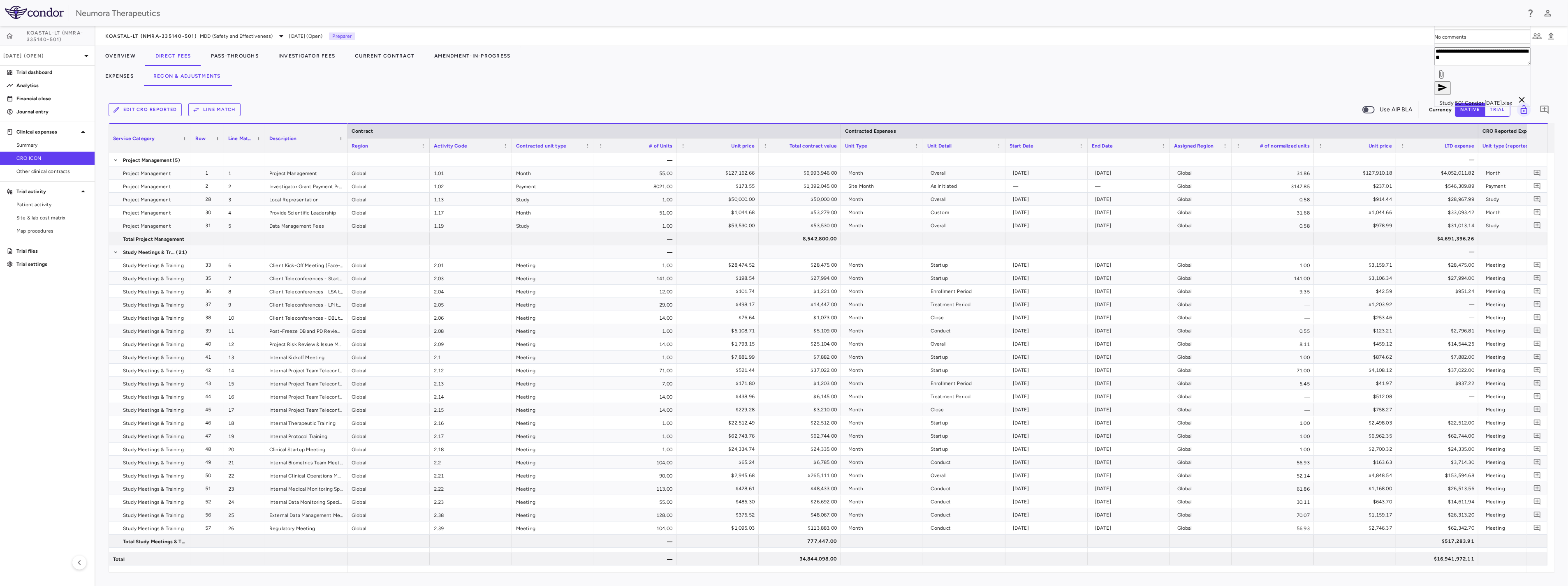
click at [873, 96] on button "button" at bounding box center [1442, 88] width 16 height 14
click at [44, 145] on span "Summary" at bounding box center [52, 145] width 72 height 7
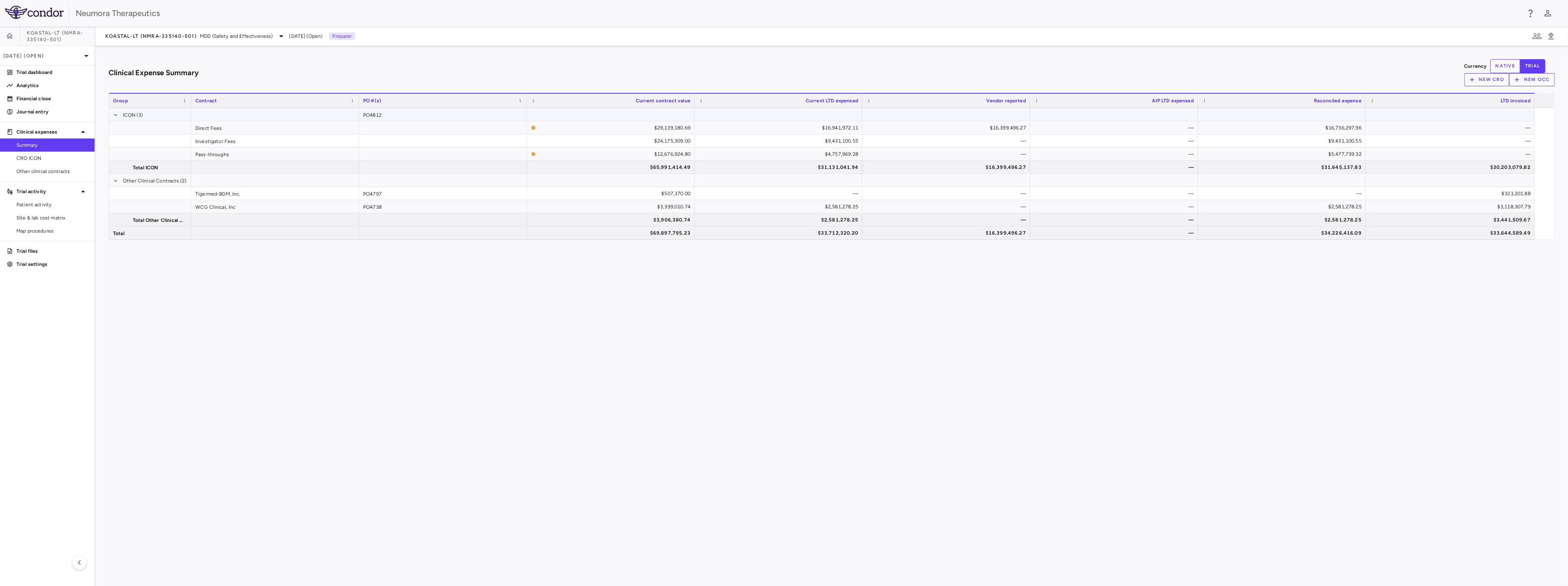
click at [118, 113] on span at bounding box center [116, 115] width 5 height 5
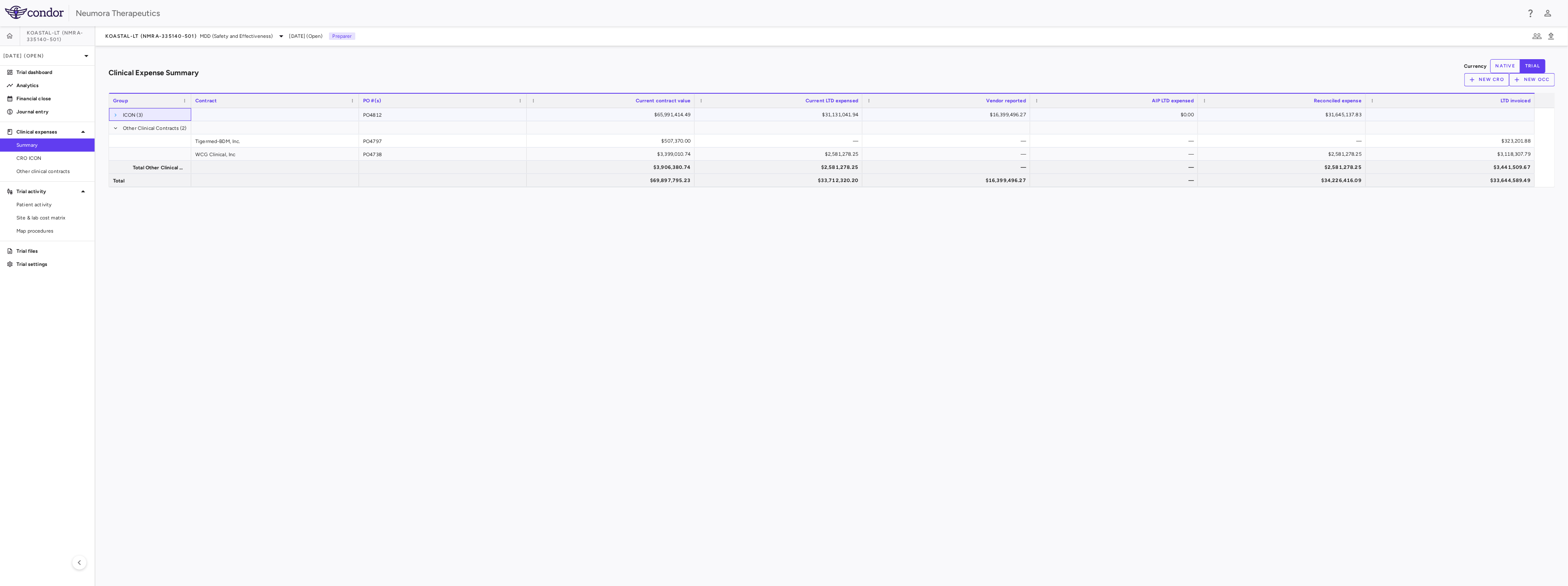
click at [118, 113] on span at bounding box center [116, 115] width 5 height 5
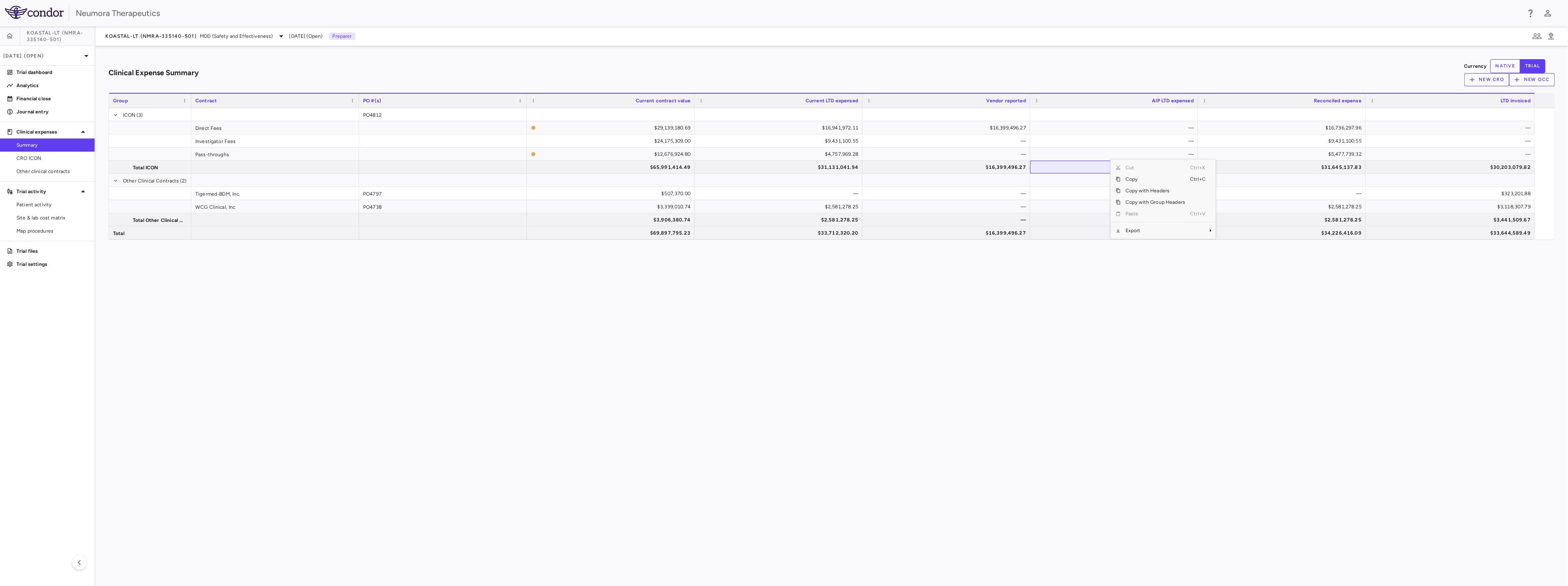
click at [873, 342] on div "Clinical Expense Summary Currency native trial New CRO New OCC Press SPACE to s…" at bounding box center [831, 316] width 1472 height 540
type button "native"
